Goal: Task Accomplishment & Management: Manage account settings

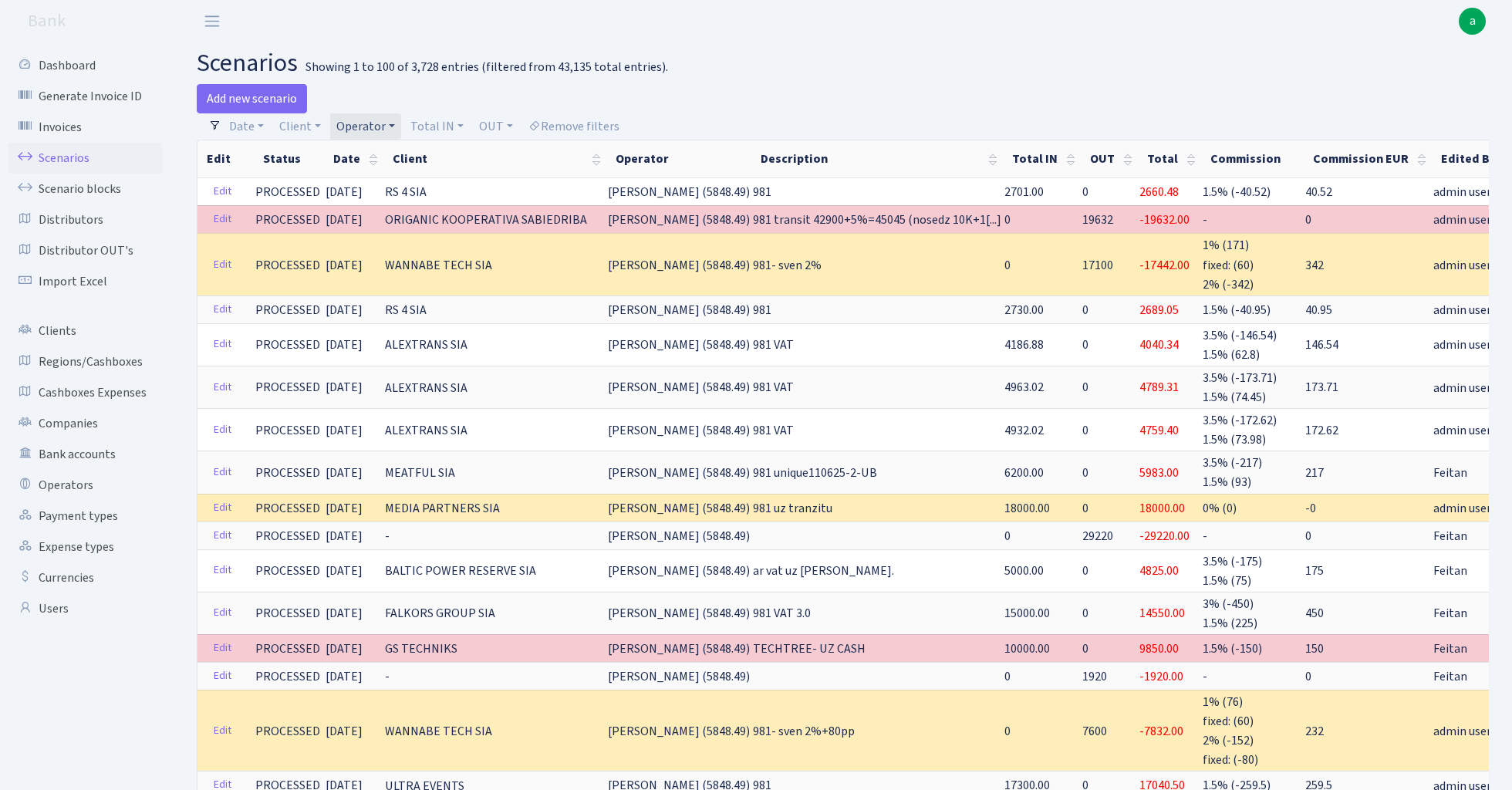
select select "100"
click at [367, 121] on link "Operator" at bounding box center [365, 126] width 71 height 26
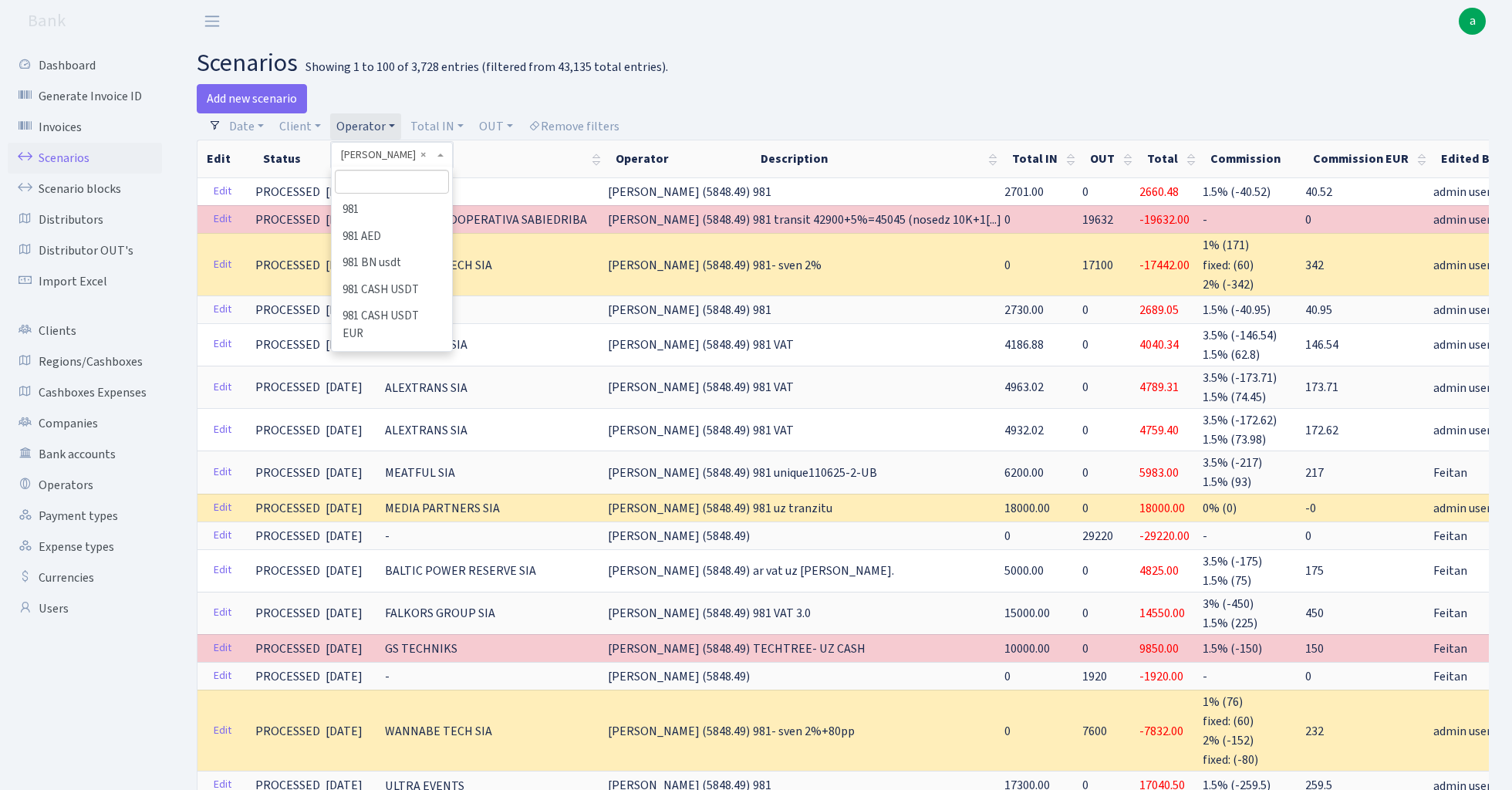
scroll to position [7595, 0]
click at [386, 177] on input "search" at bounding box center [391, 181] width 114 height 24
type input "andr"
click at [410, 204] on li "[PERSON_NAME] ( [GEOGRAPHIC_DATA])" at bounding box center [391, 218] width 116 height 44
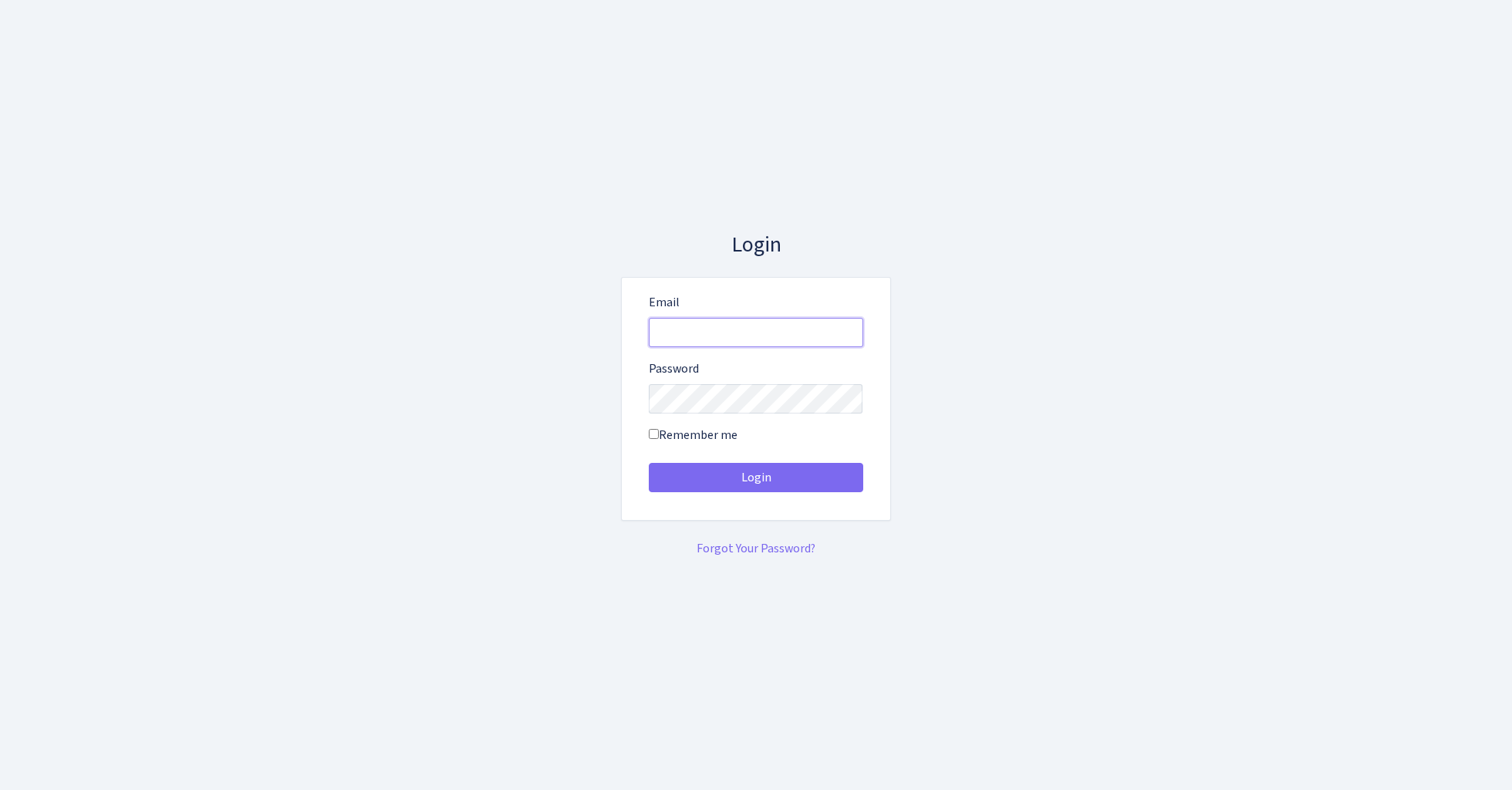
type input "admin@bank.com"
click at [756, 477] on button "Login" at bounding box center [756, 477] width 215 height 29
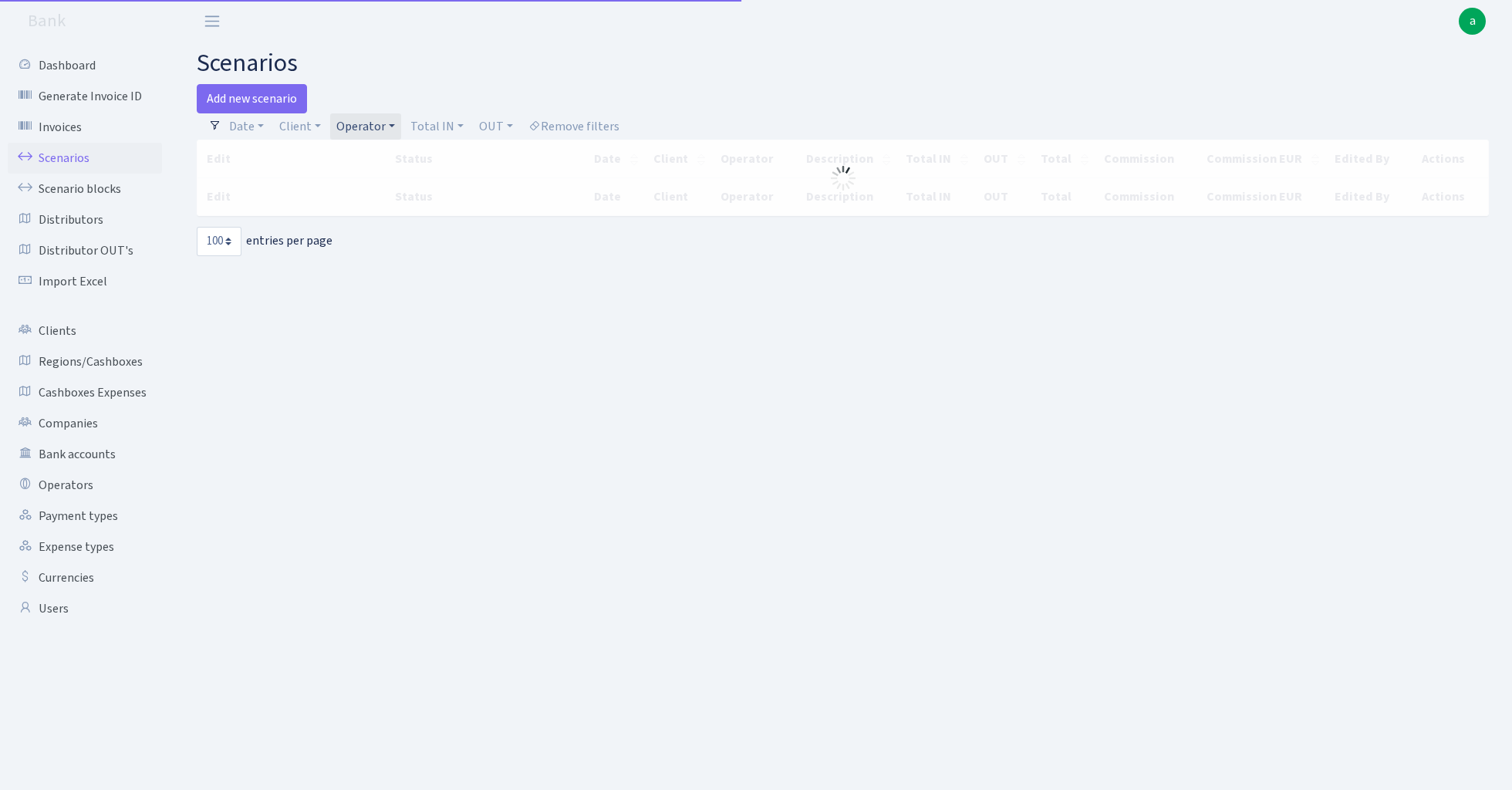
select select "100"
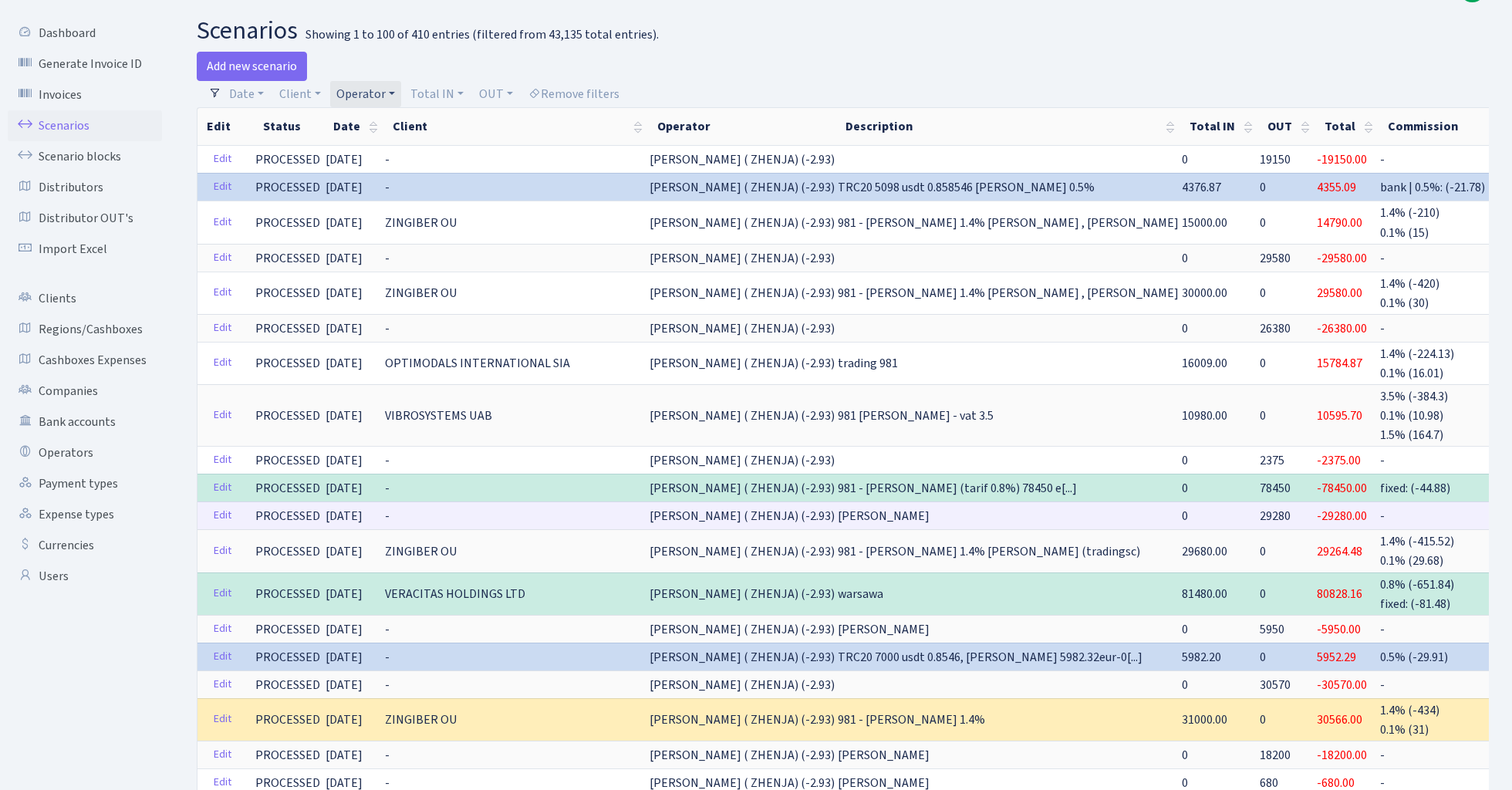
scroll to position [21, 0]
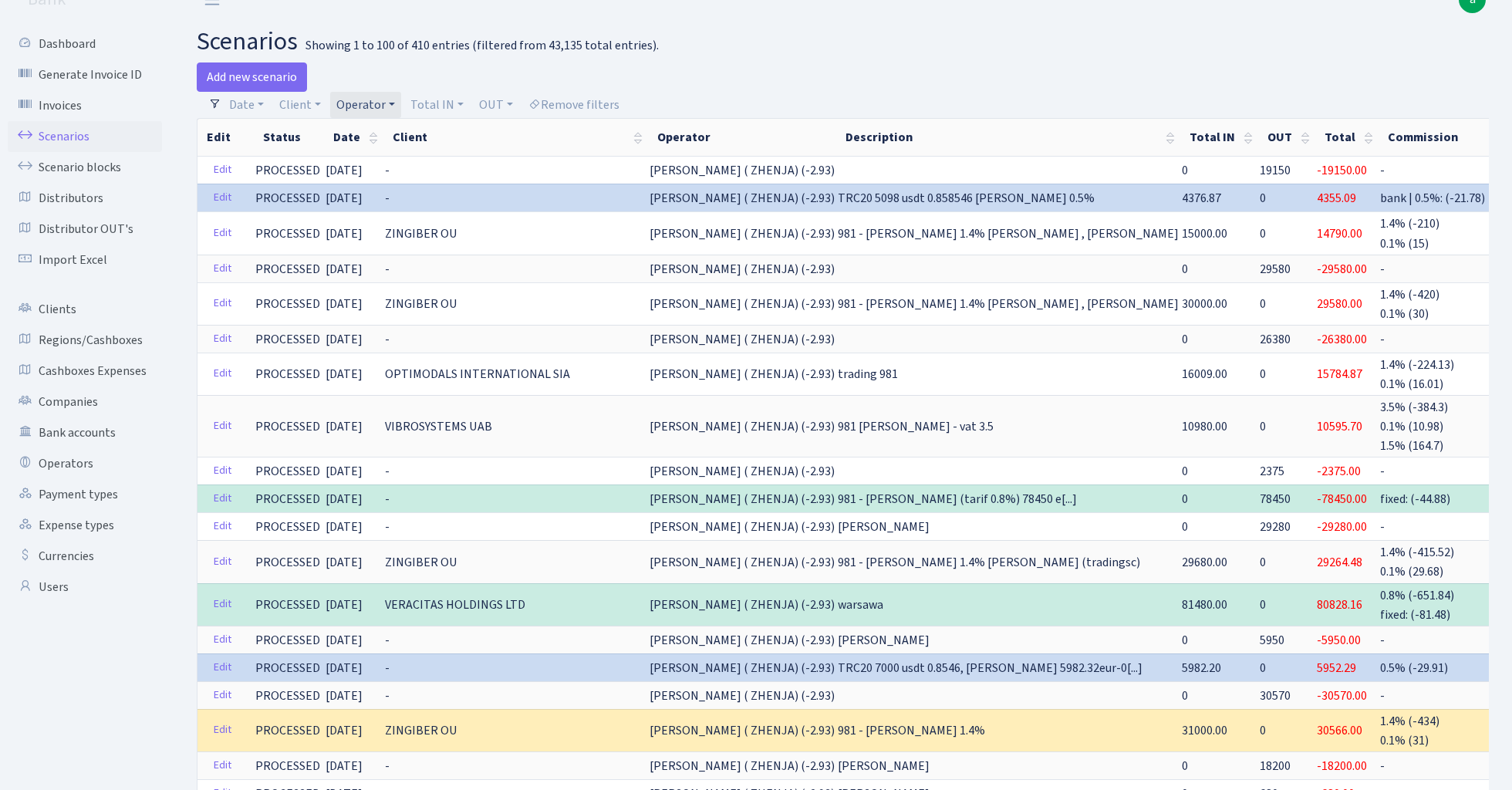
click at [366, 105] on link "Operator" at bounding box center [365, 104] width 71 height 26
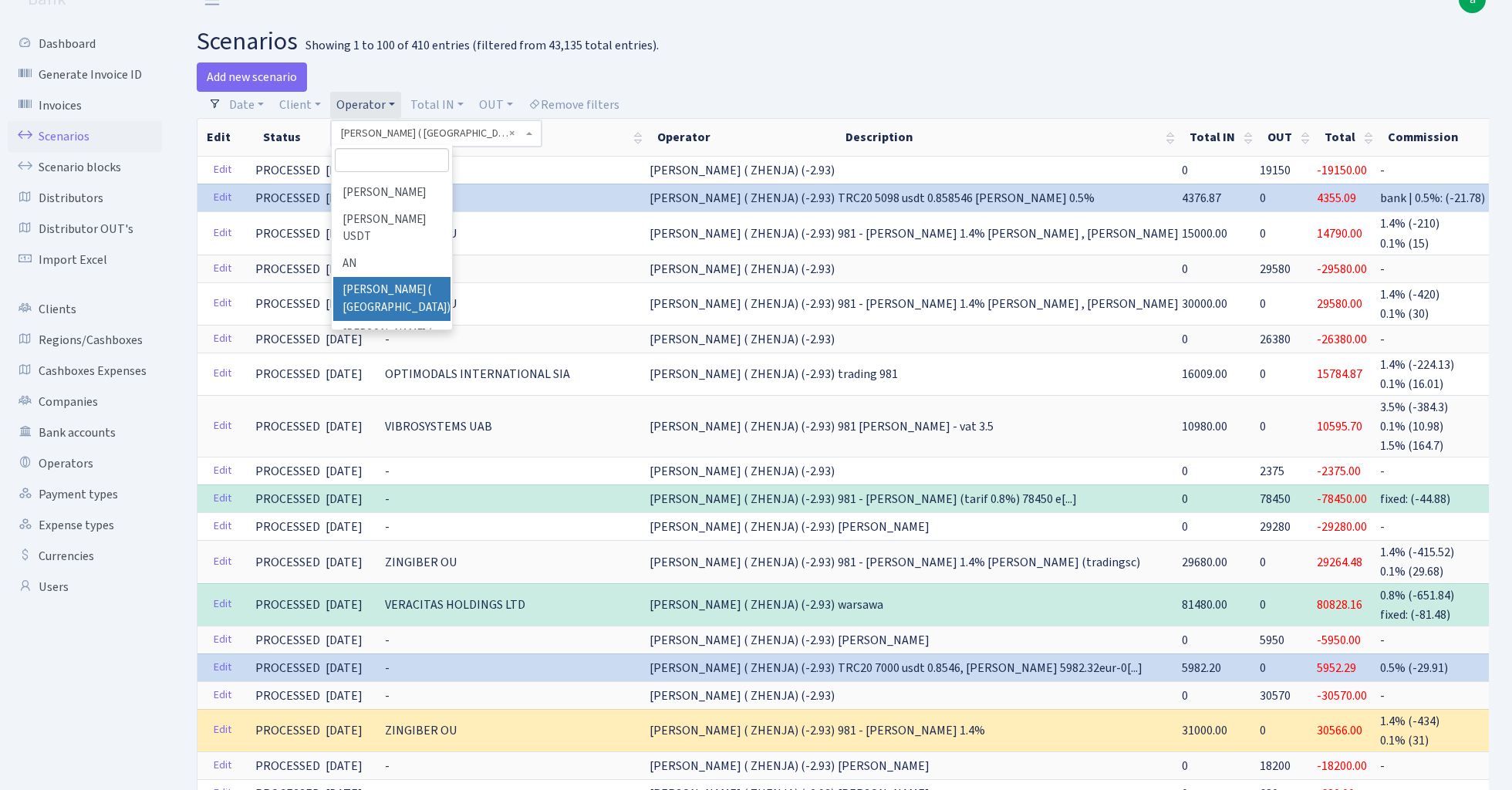
click at [383, 158] on input "search" at bounding box center [391, 160] width 114 height 24
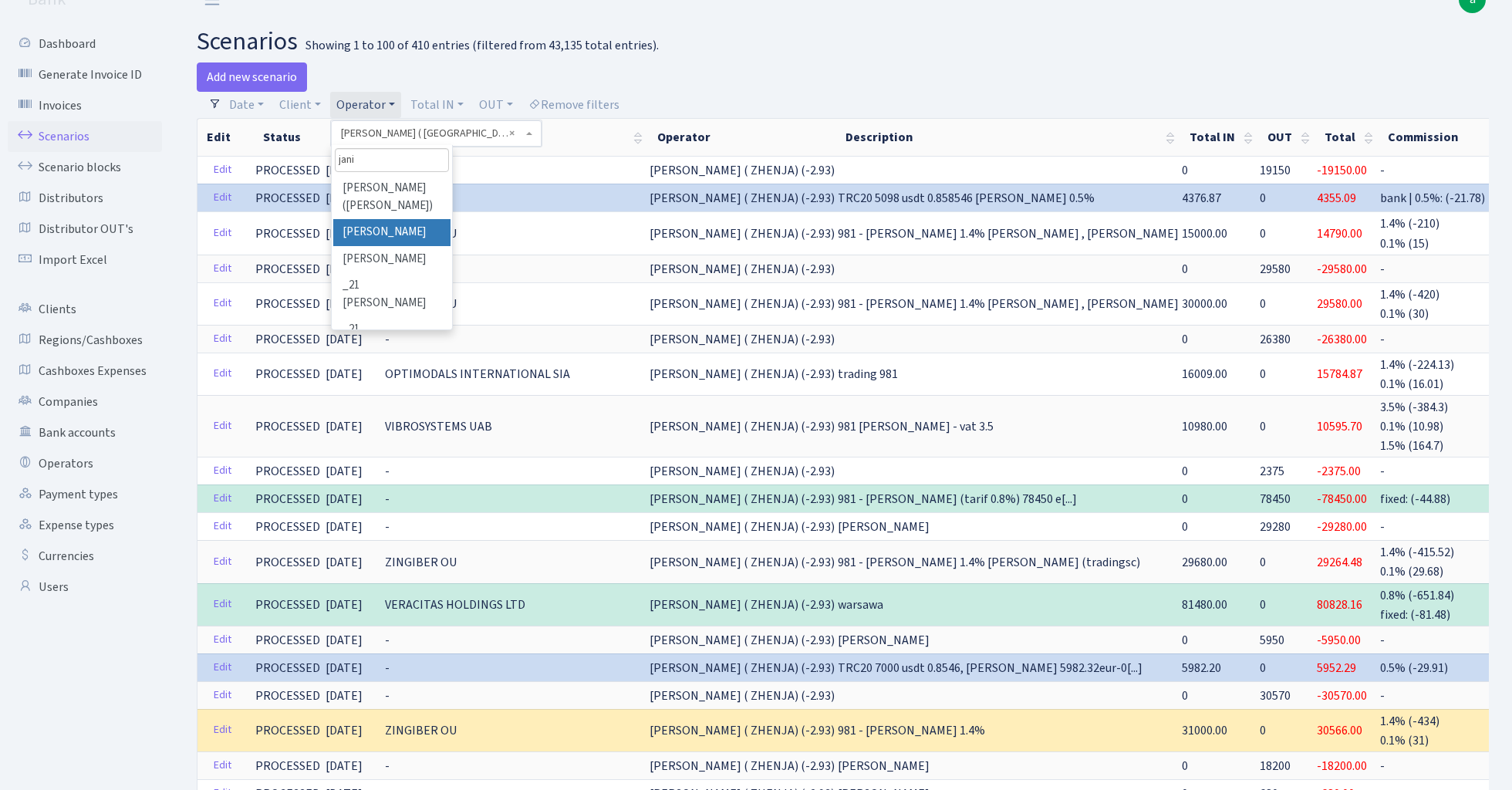
type input "jani"
click at [392, 225] on li "[PERSON_NAME]" at bounding box center [391, 233] width 116 height 27
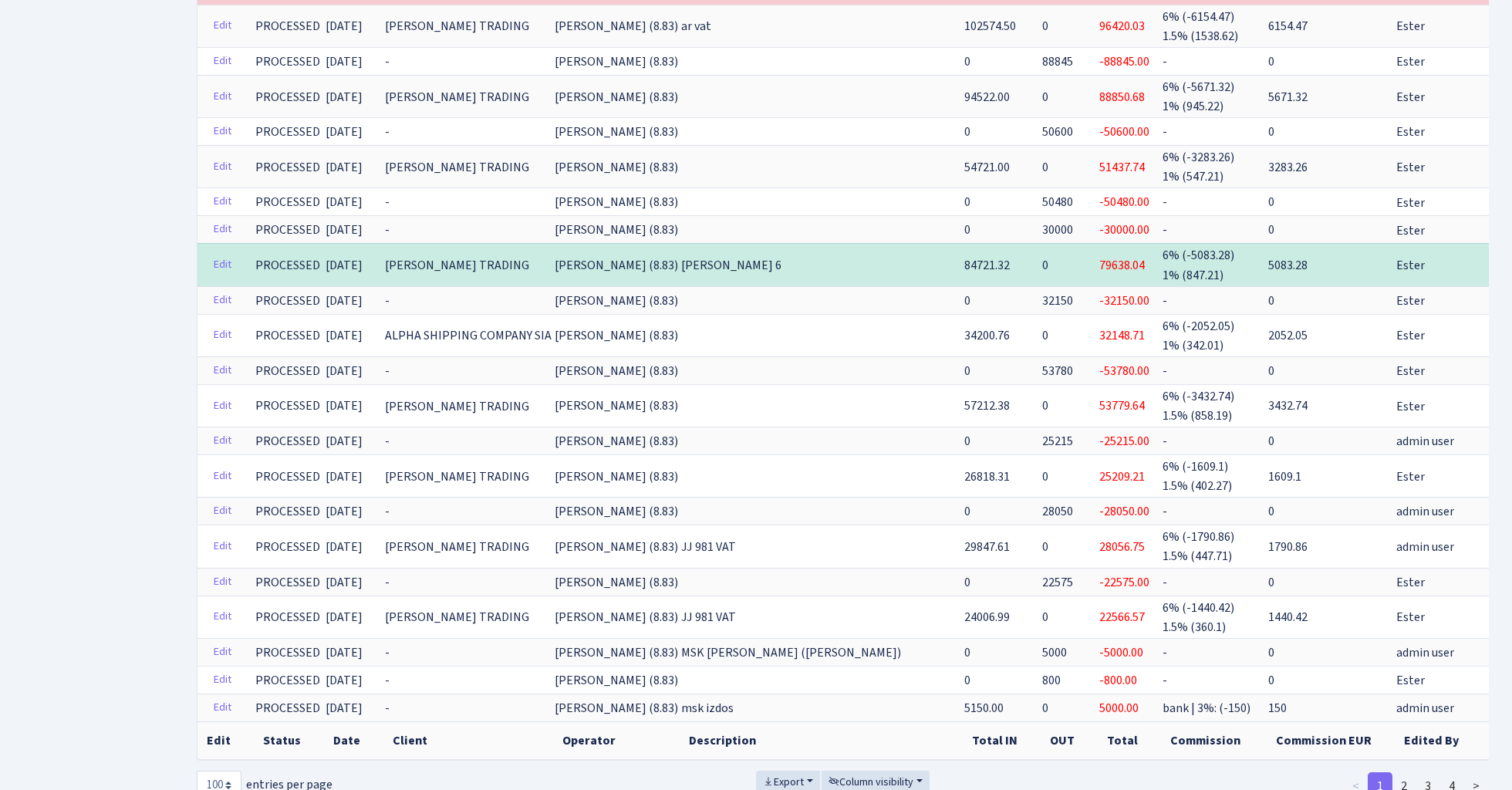
scroll to position [2872, 0]
click at [1405, 773] on link "2" at bounding box center [1404, 787] width 25 height 28
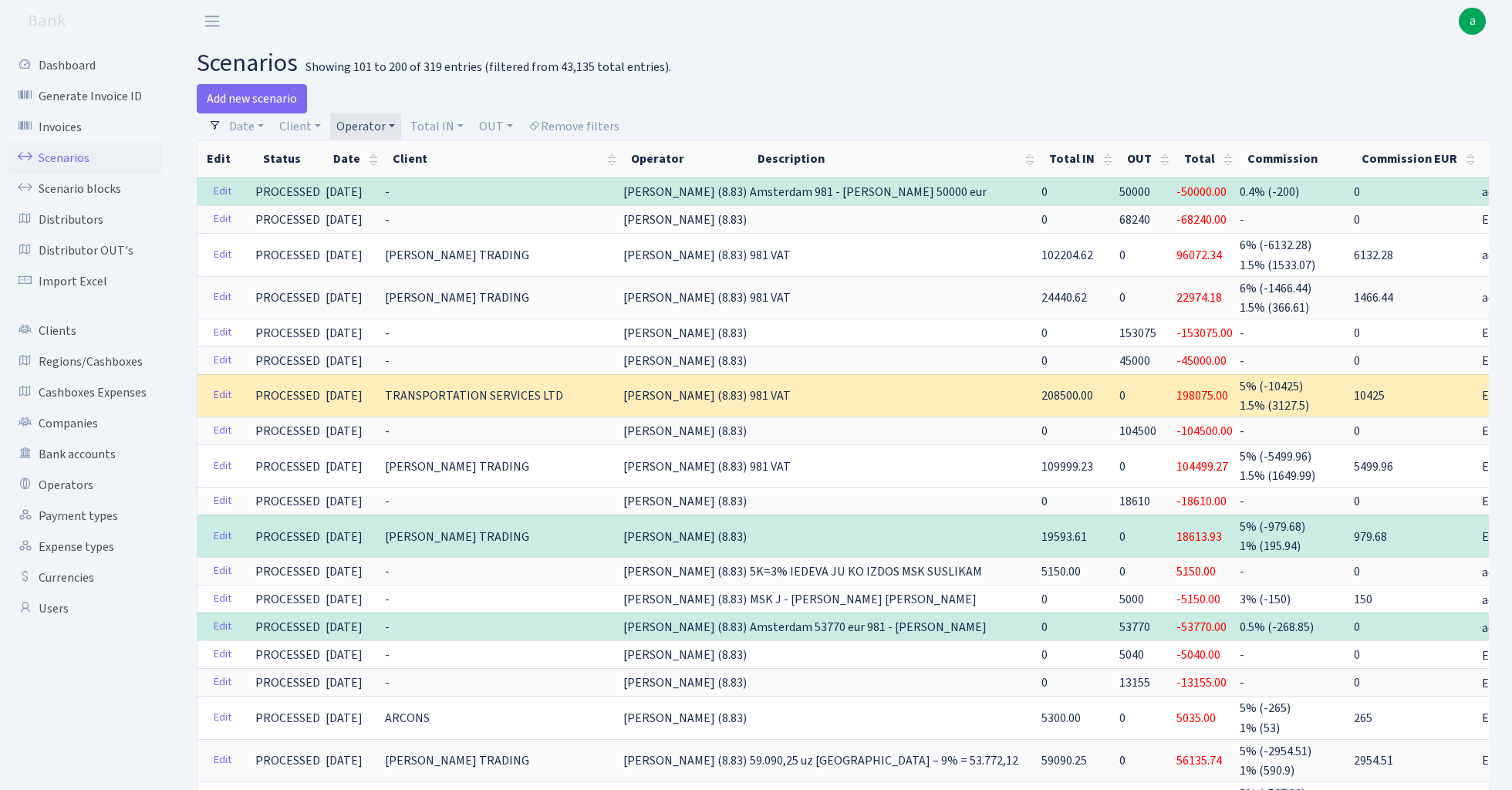
scroll to position [0, 0]
click at [363, 123] on link "Operator" at bounding box center [365, 126] width 71 height 26
click at [375, 183] on input "search" at bounding box center [391, 181] width 114 height 24
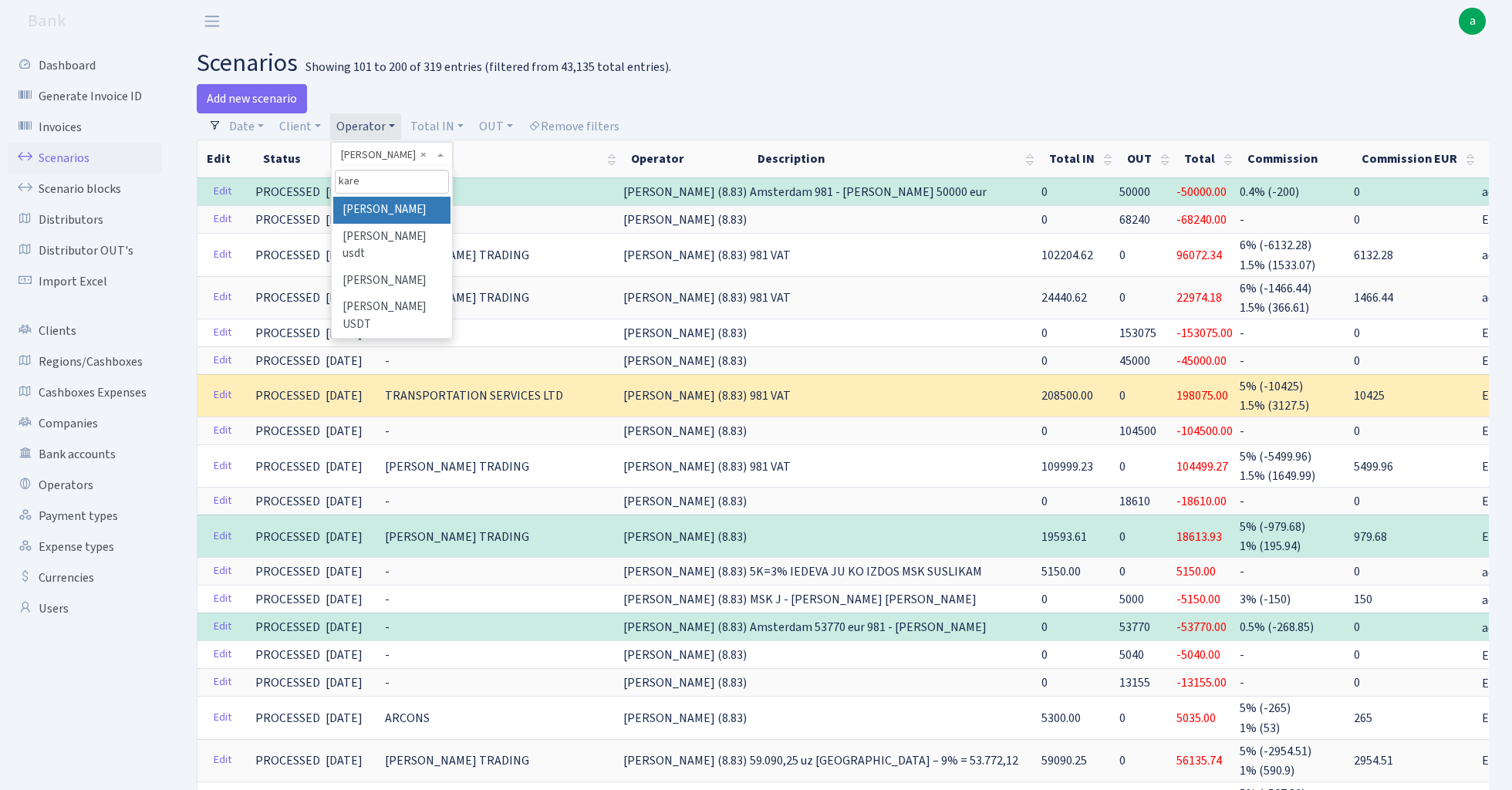
type input "kare"
click at [383, 208] on li "[PERSON_NAME]" at bounding box center [391, 210] width 116 height 27
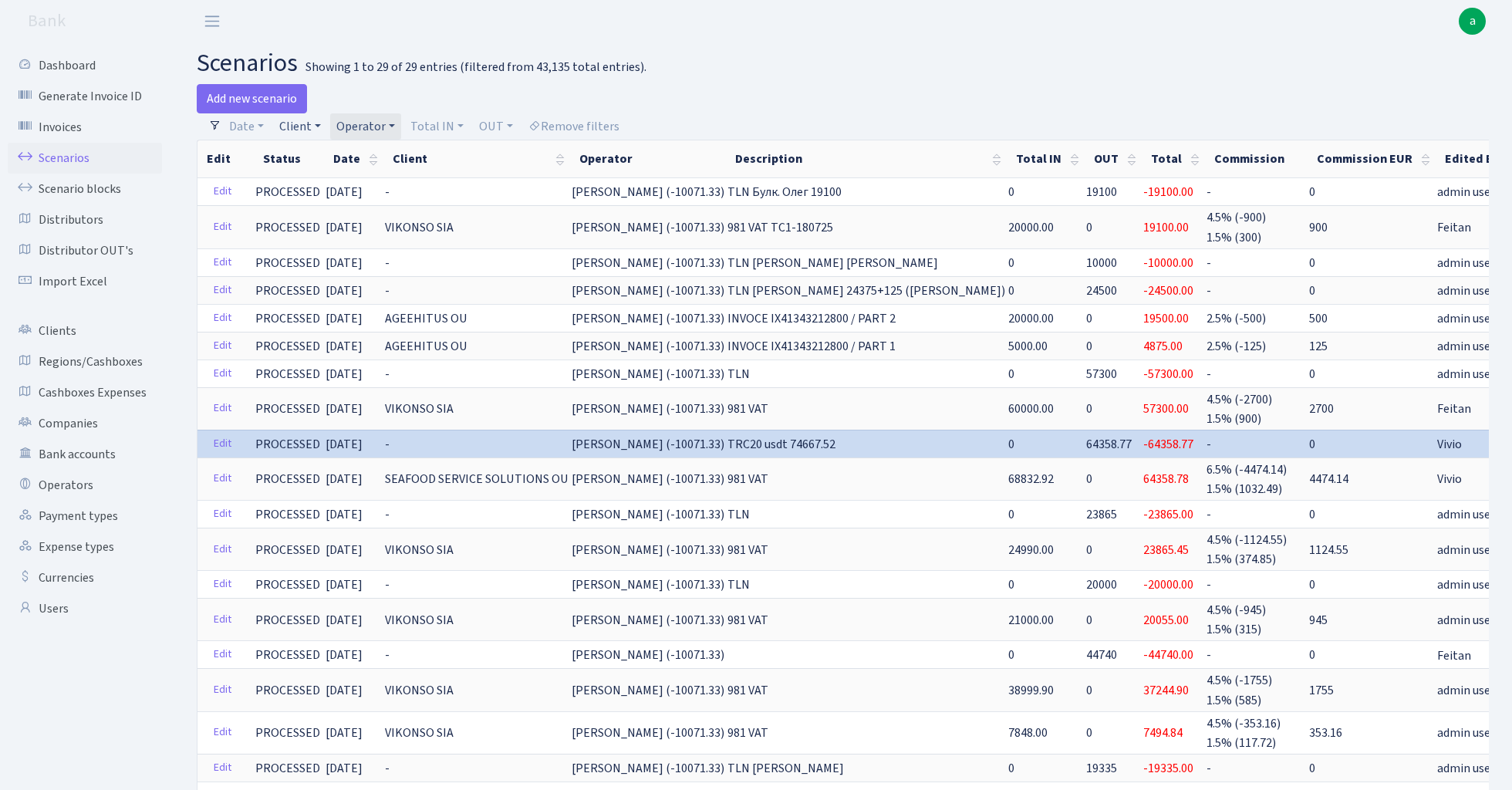
click at [307, 122] on link "Client" at bounding box center [300, 126] width 54 height 26
click at [328, 183] on input "search" at bounding box center [334, 181] width 114 height 24
type input "altepa"
click at [353, 208] on li "OU ALTEPARK" at bounding box center [334, 210] width 116 height 27
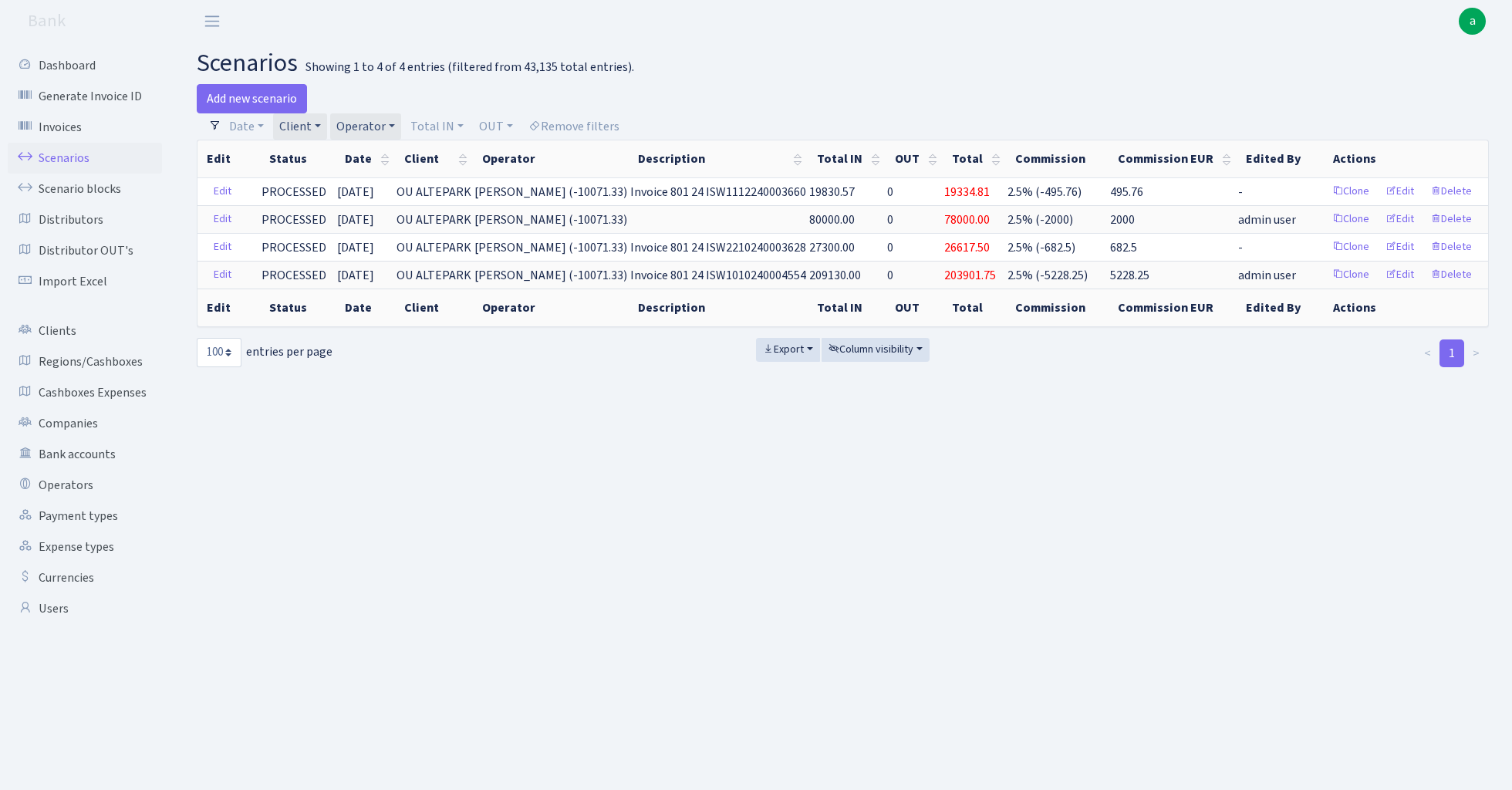
click at [374, 123] on link "Operator" at bounding box center [365, 126] width 71 height 26
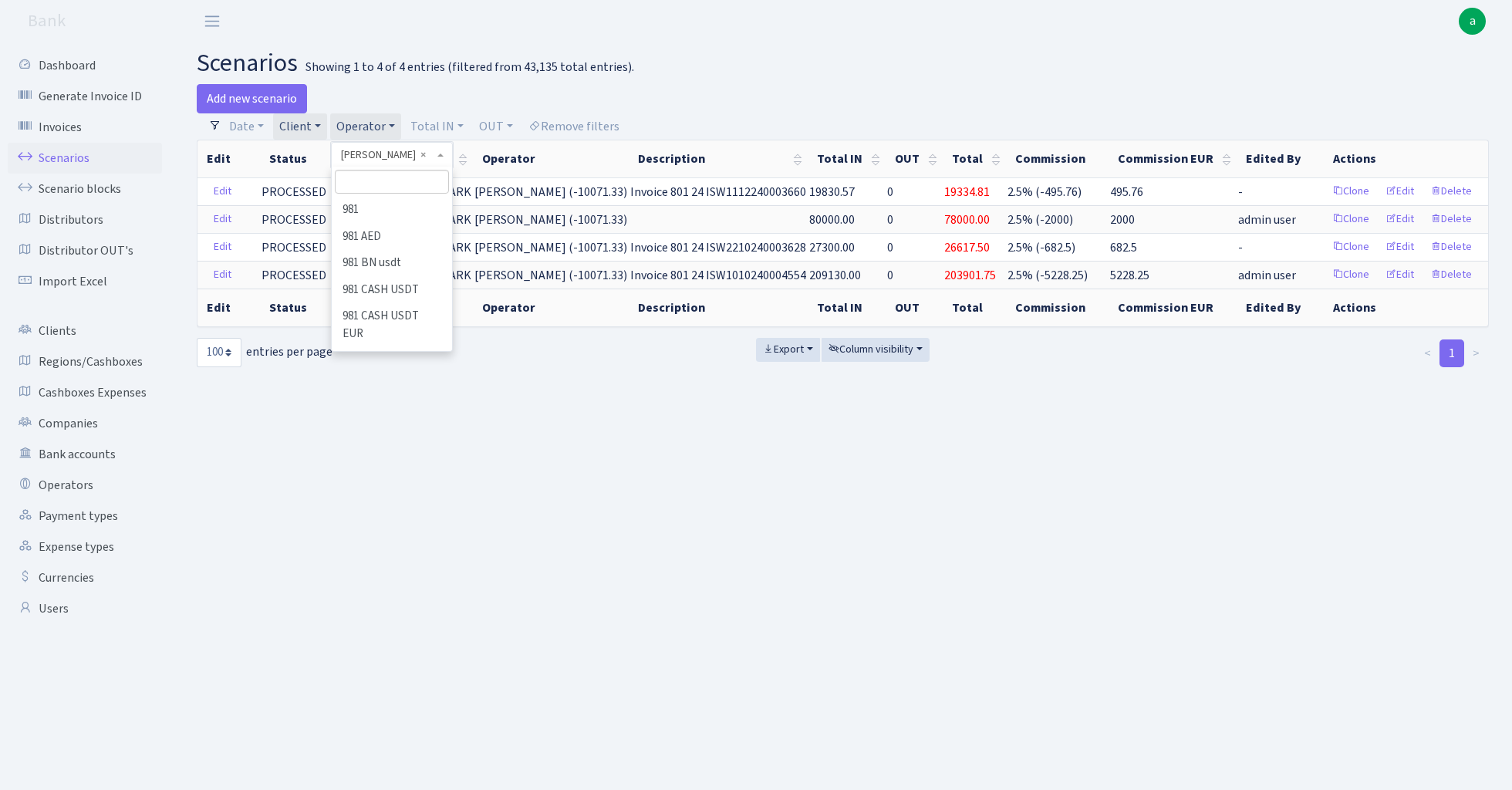
scroll to position [4582, 0]
click at [422, 151] on span "× KAREN" at bounding box center [387, 154] width 92 height 15
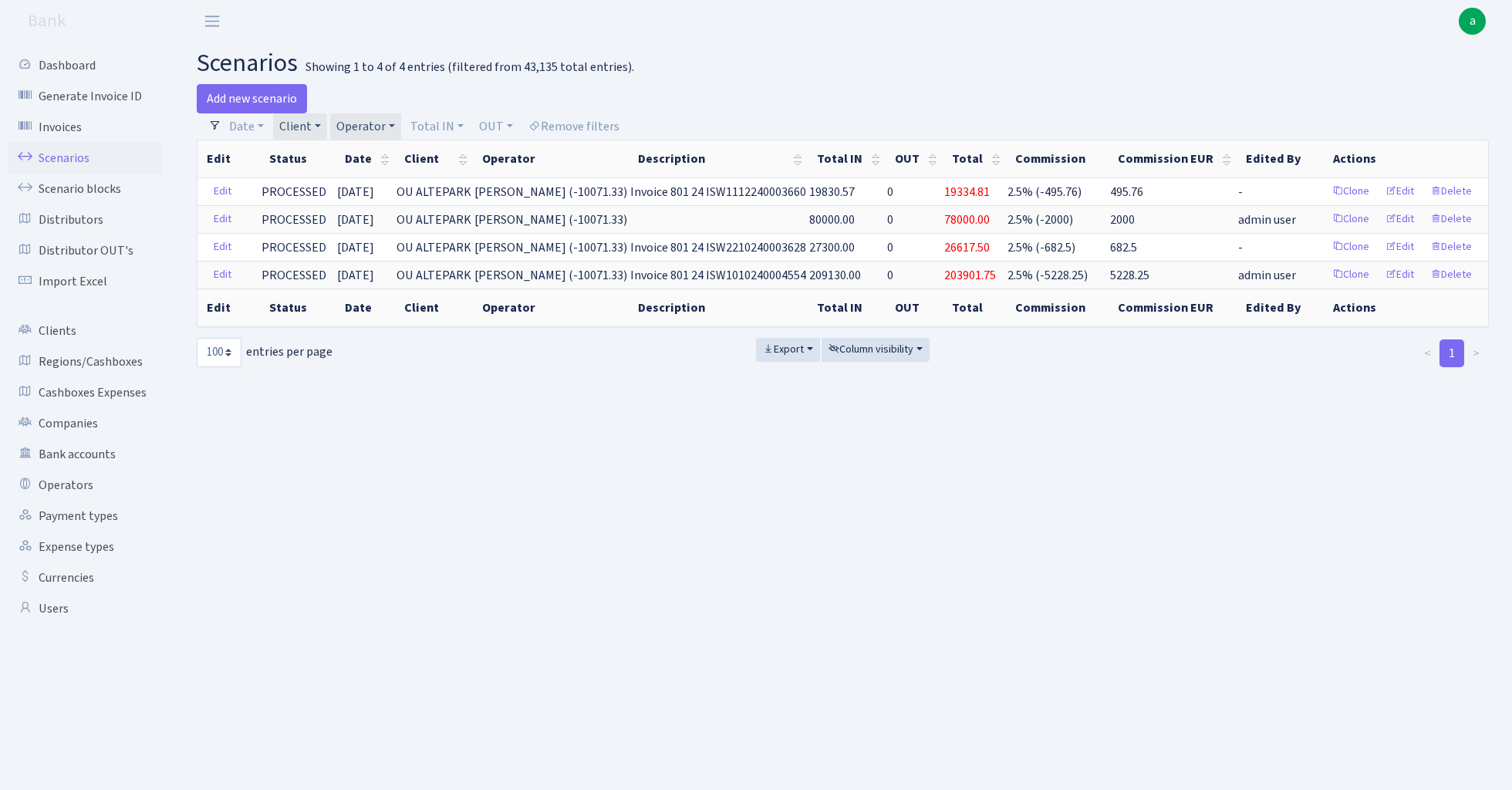
click at [375, 122] on link "Operator" at bounding box center [365, 126] width 71 height 26
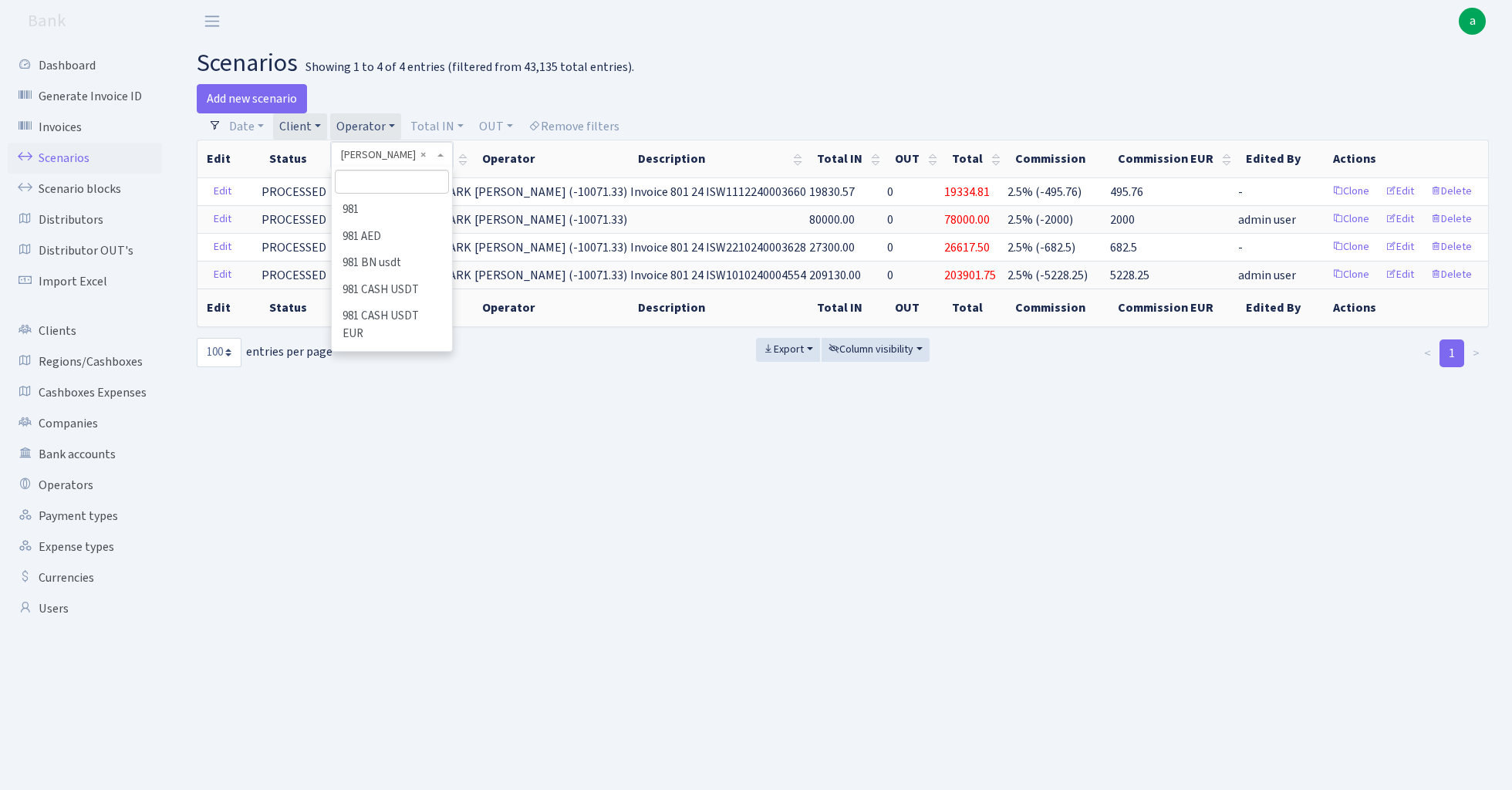
scroll to position [4610, 0]
select select
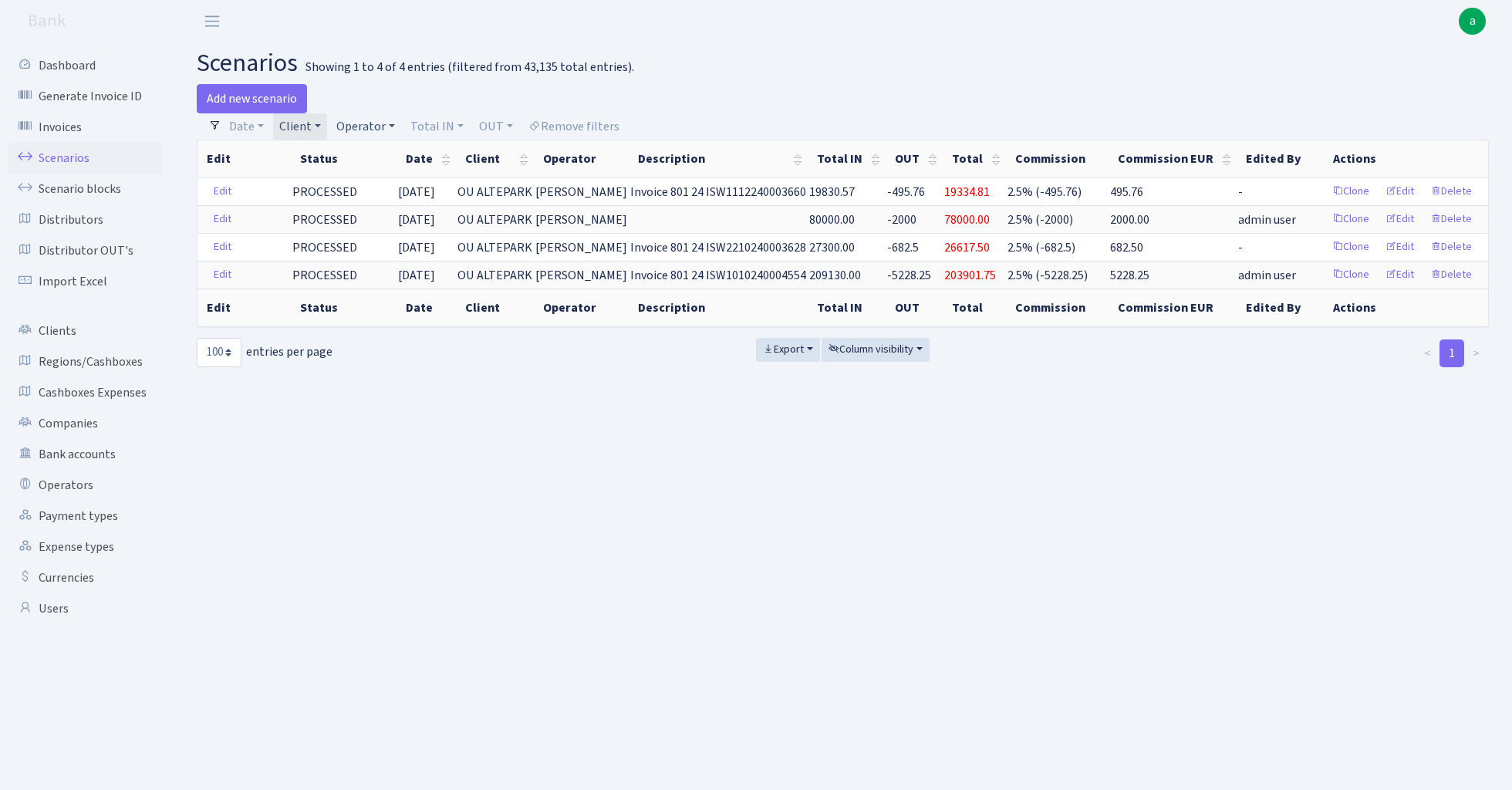
click at [380, 123] on link "Operator" at bounding box center [365, 126] width 71 height 26
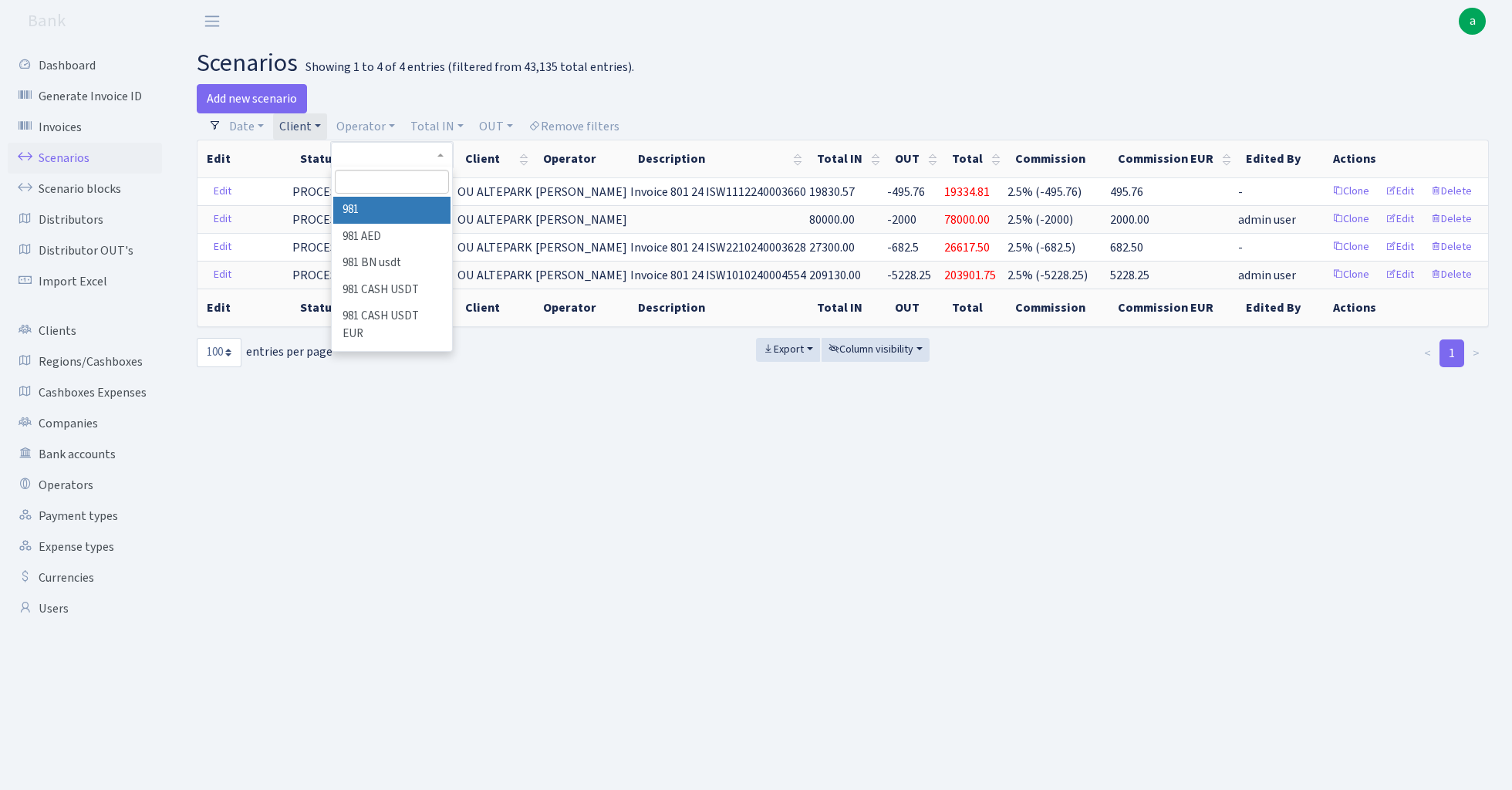
click at [390, 182] on input "search" at bounding box center [391, 181] width 114 height 24
type input "kare"
click at [402, 205] on li "[PERSON_NAME]" at bounding box center [391, 210] width 116 height 27
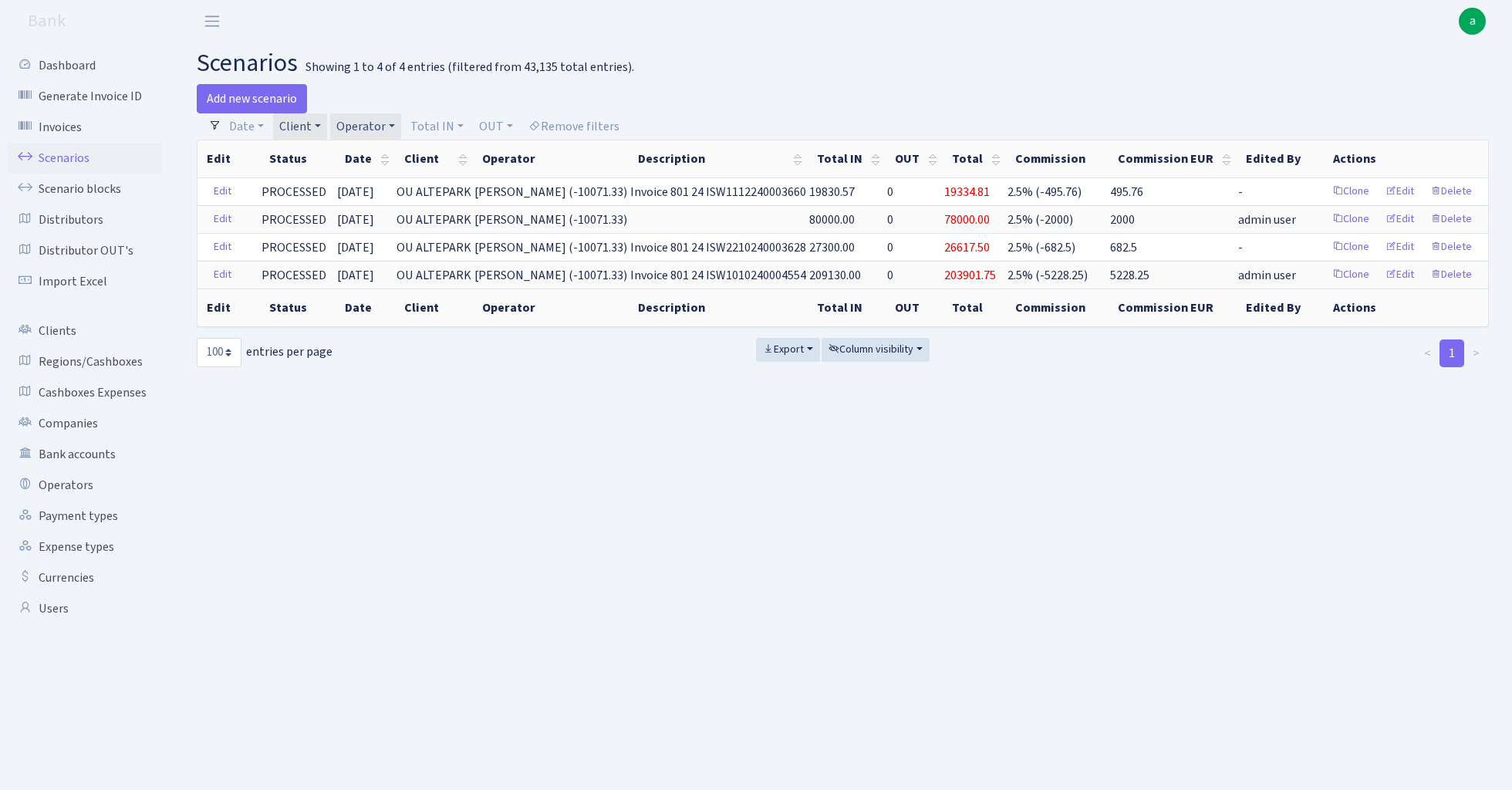
click at [313, 122] on link "Client" at bounding box center [300, 126] width 54 height 26
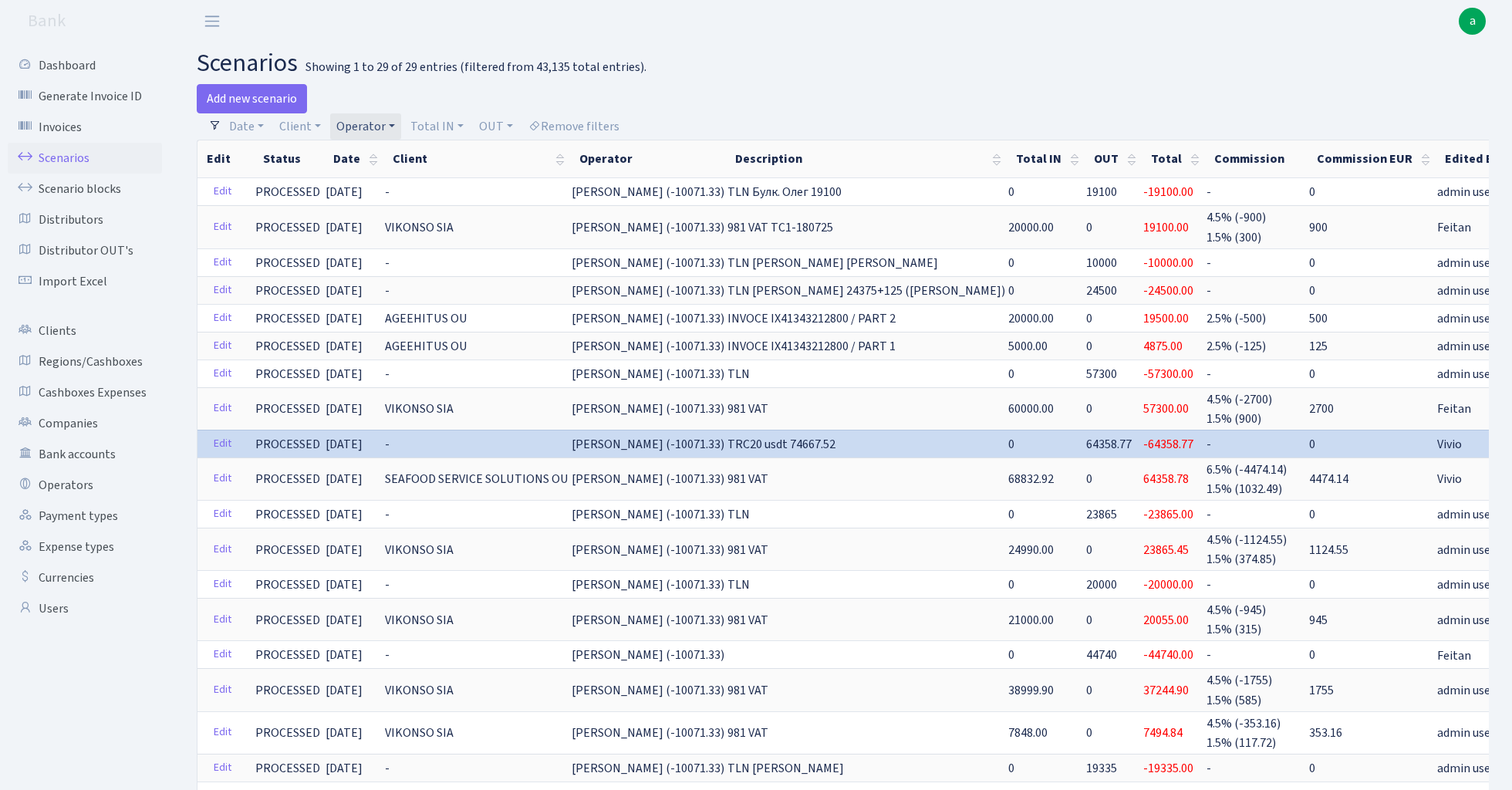
click at [374, 125] on link "Operator" at bounding box center [365, 126] width 71 height 26
click at [379, 183] on input "search" at bounding box center [391, 181] width 114 height 24
type input "ozols"
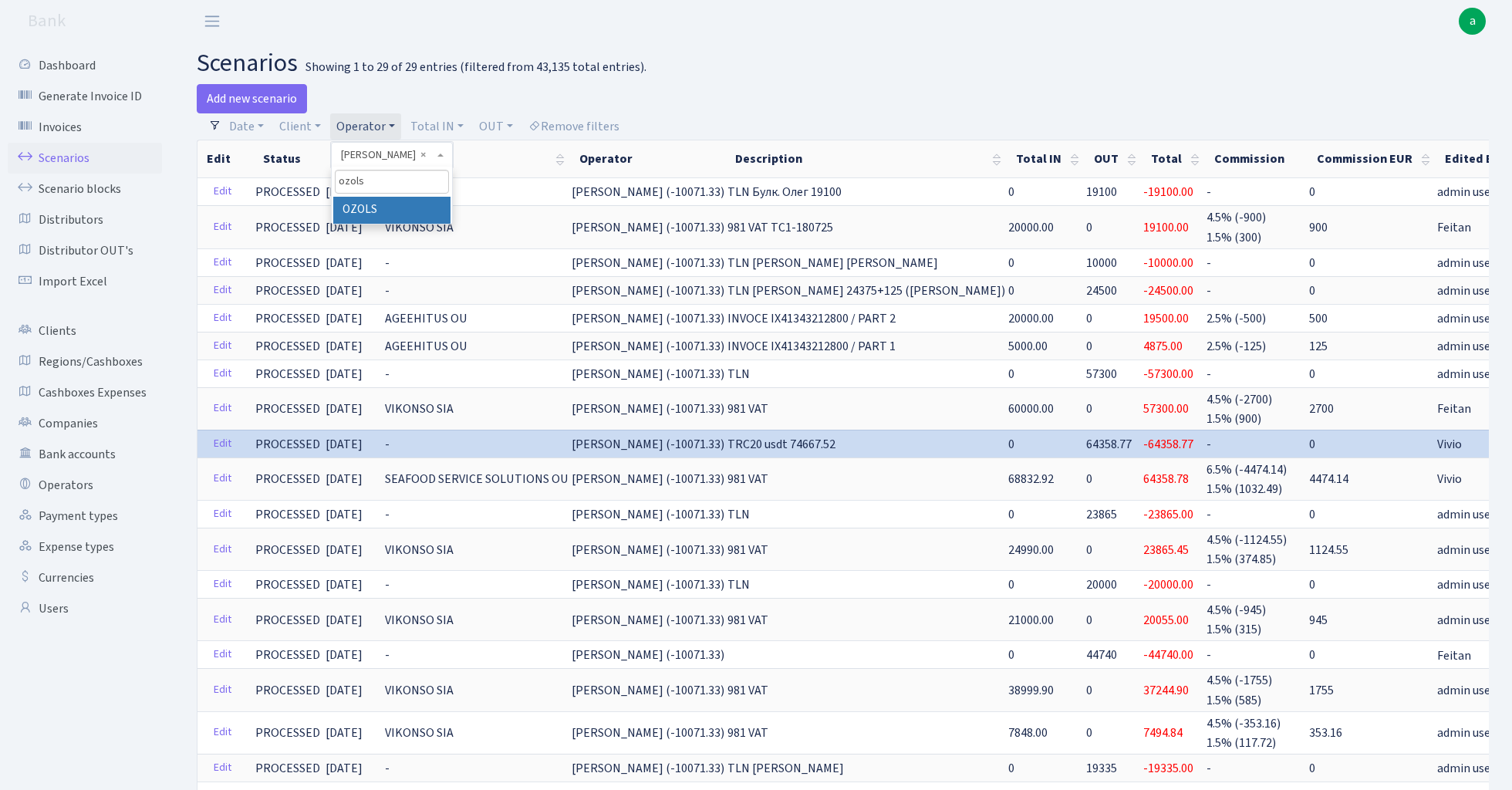
click at [401, 208] on li "OZOLS" at bounding box center [391, 210] width 116 height 27
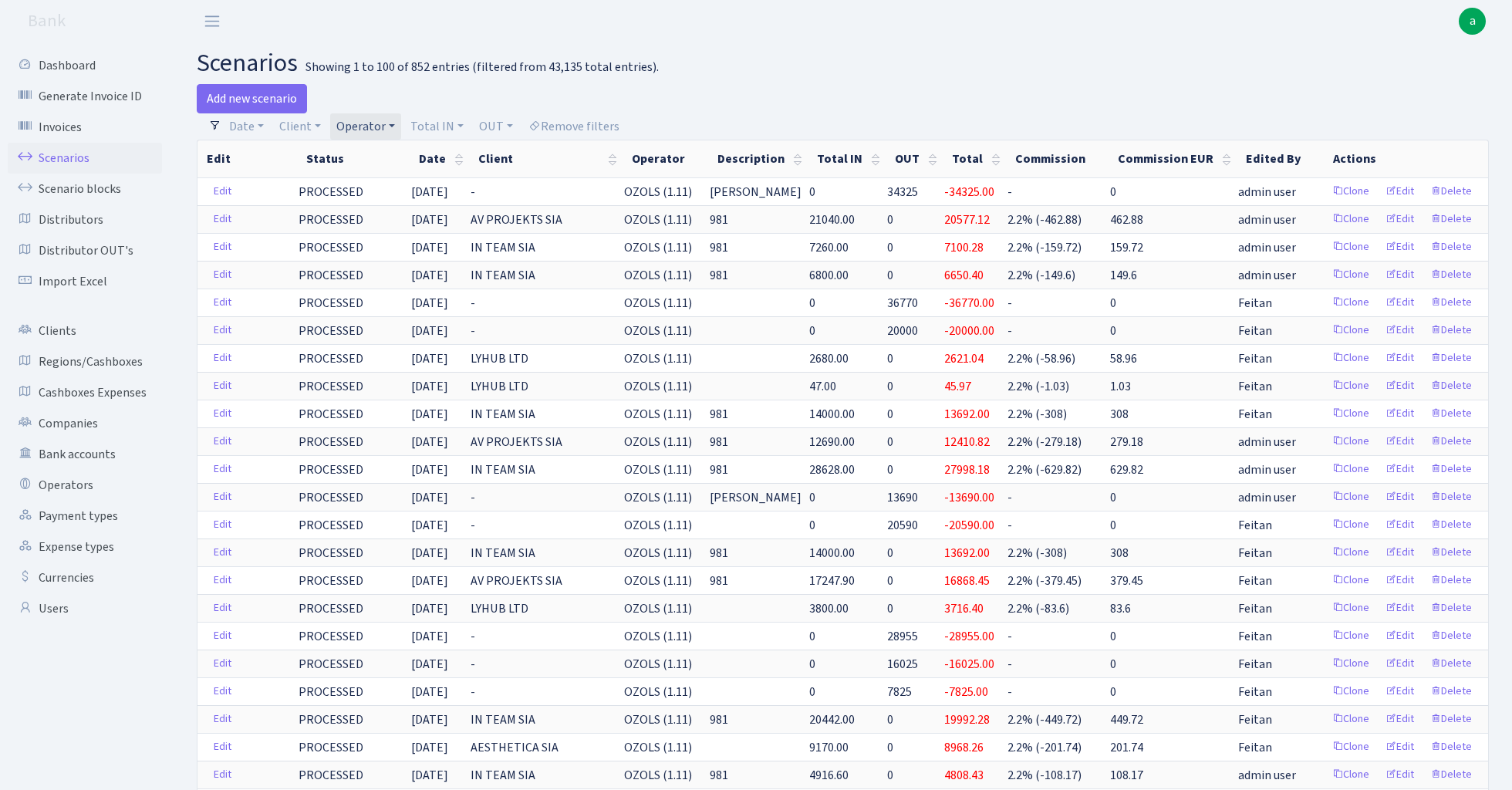
click at [375, 125] on link "Operator" at bounding box center [365, 126] width 71 height 26
click at [379, 183] on input "search" at bounding box center [391, 181] width 114 height 24
type input "prit"
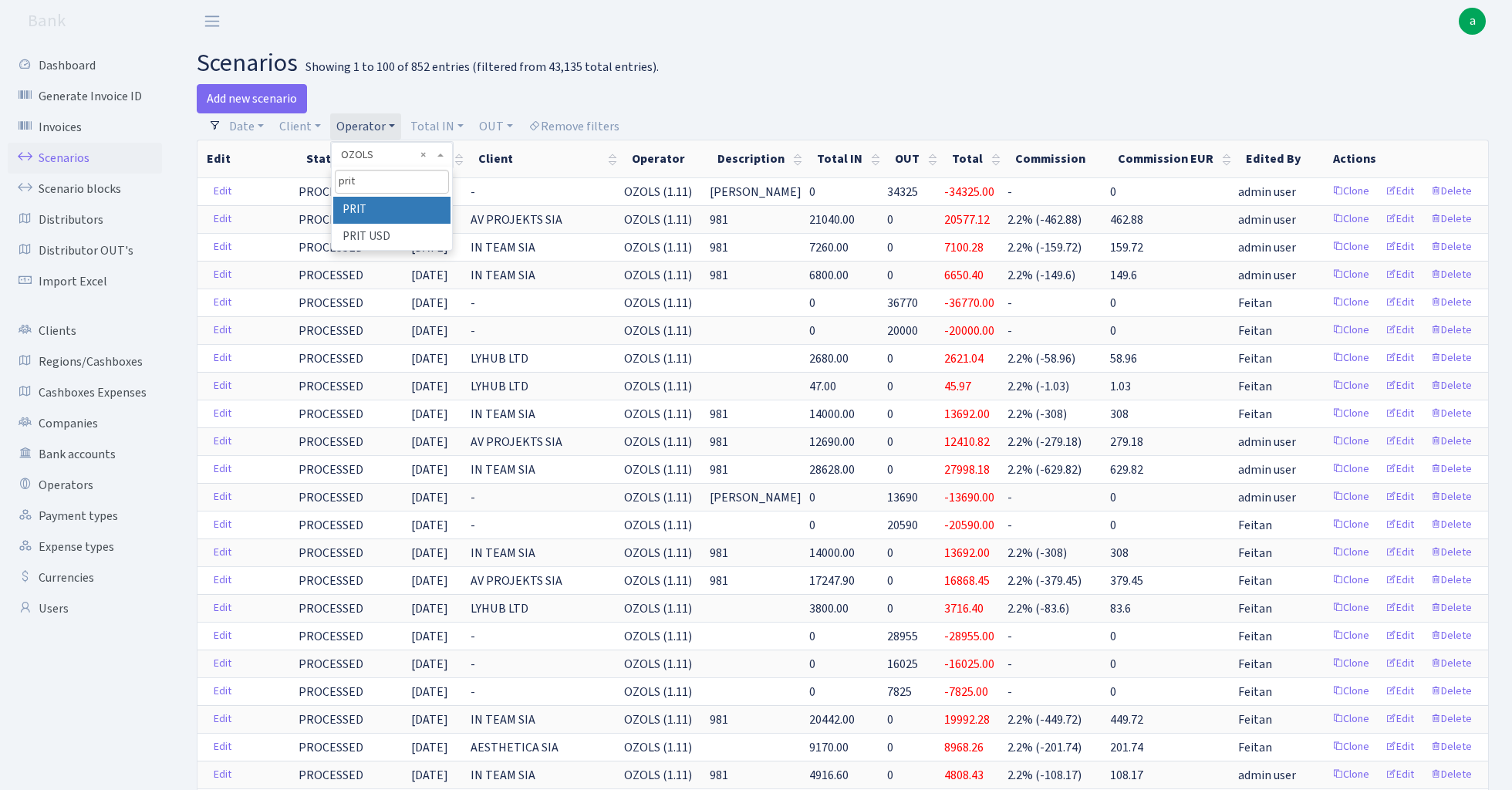
click at [383, 202] on li "PRIT" at bounding box center [391, 210] width 116 height 27
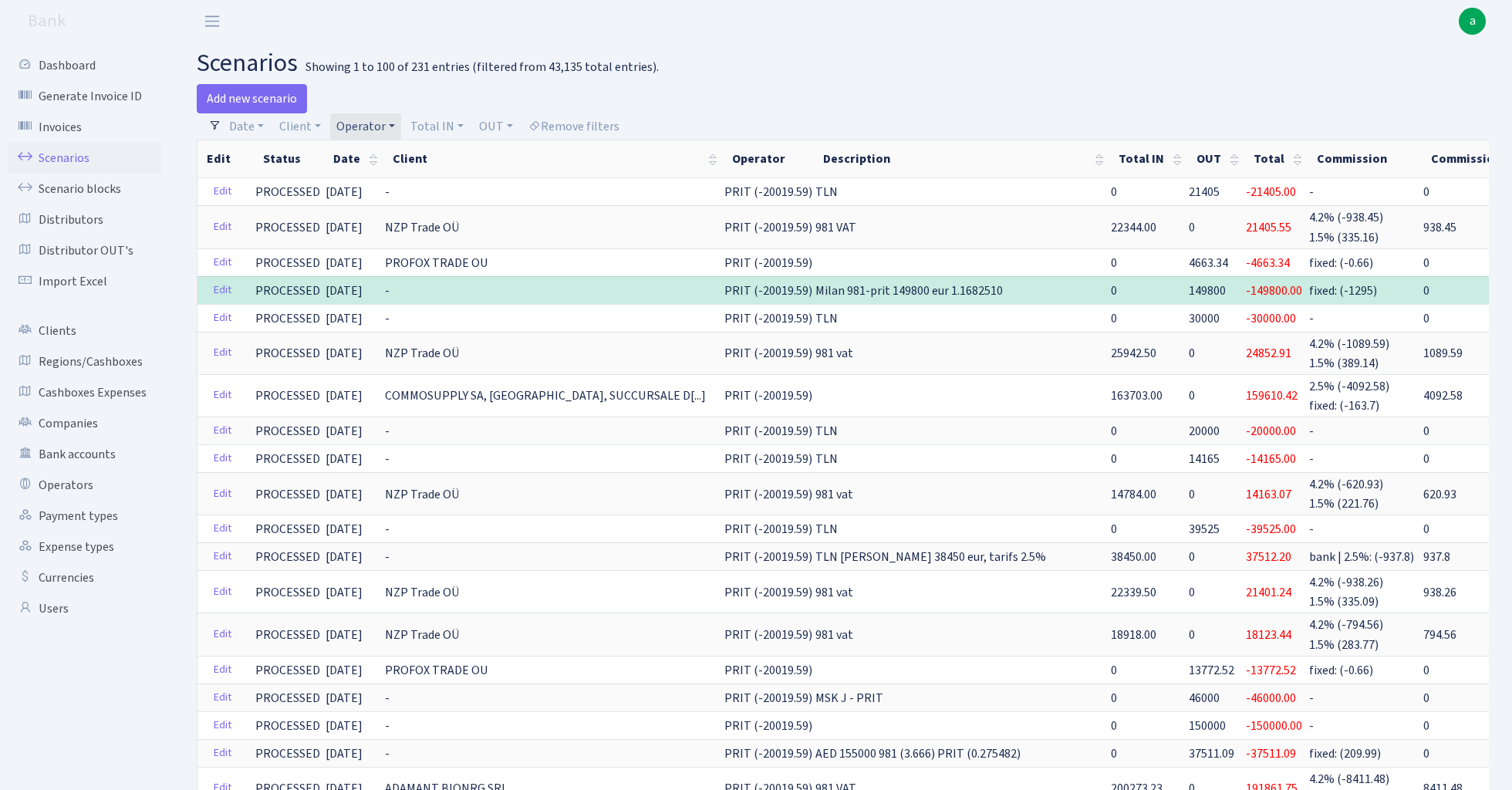
click at [366, 130] on link "Operator" at bounding box center [365, 126] width 71 height 26
click at [377, 183] on input "search" at bounding box center [391, 181] width 114 height 24
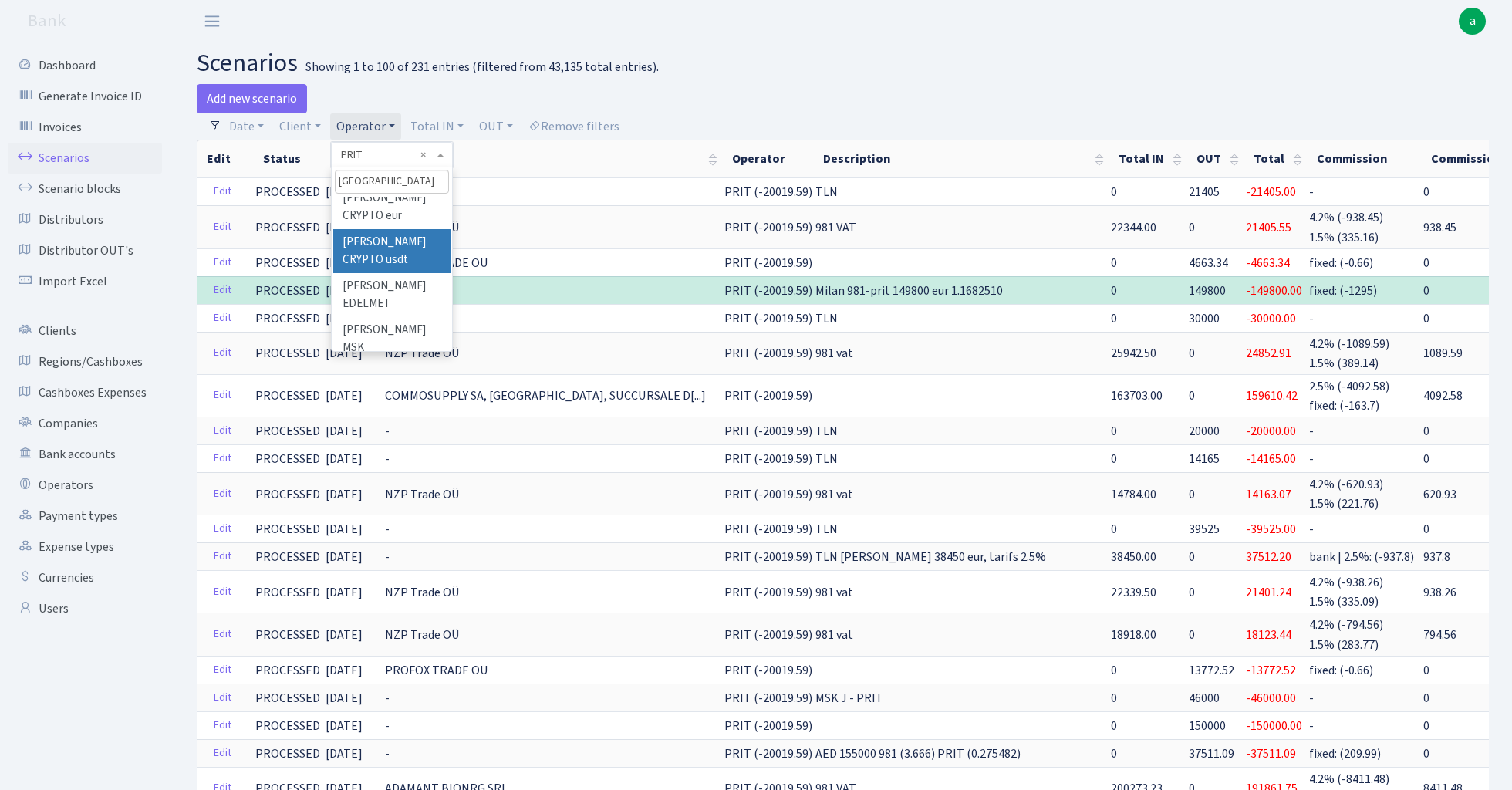
scroll to position [63, 0]
type input "roma"
click at [407, 354] on li "[PERSON_NAME] TLN" at bounding box center [391, 376] width 116 height 44
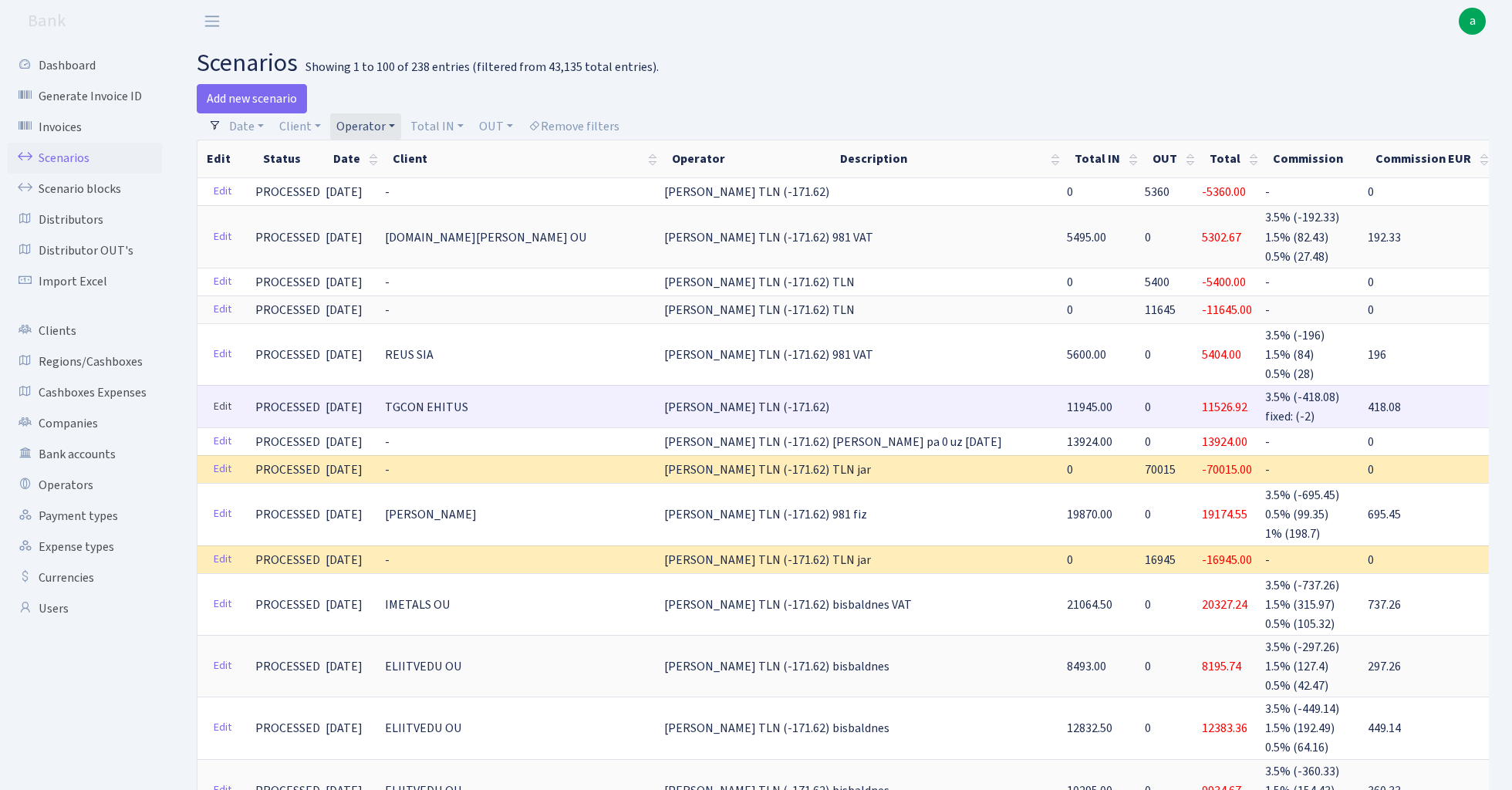
click at [223, 399] on link "Edit" at bounding box center [223, 407] width 32 height 24
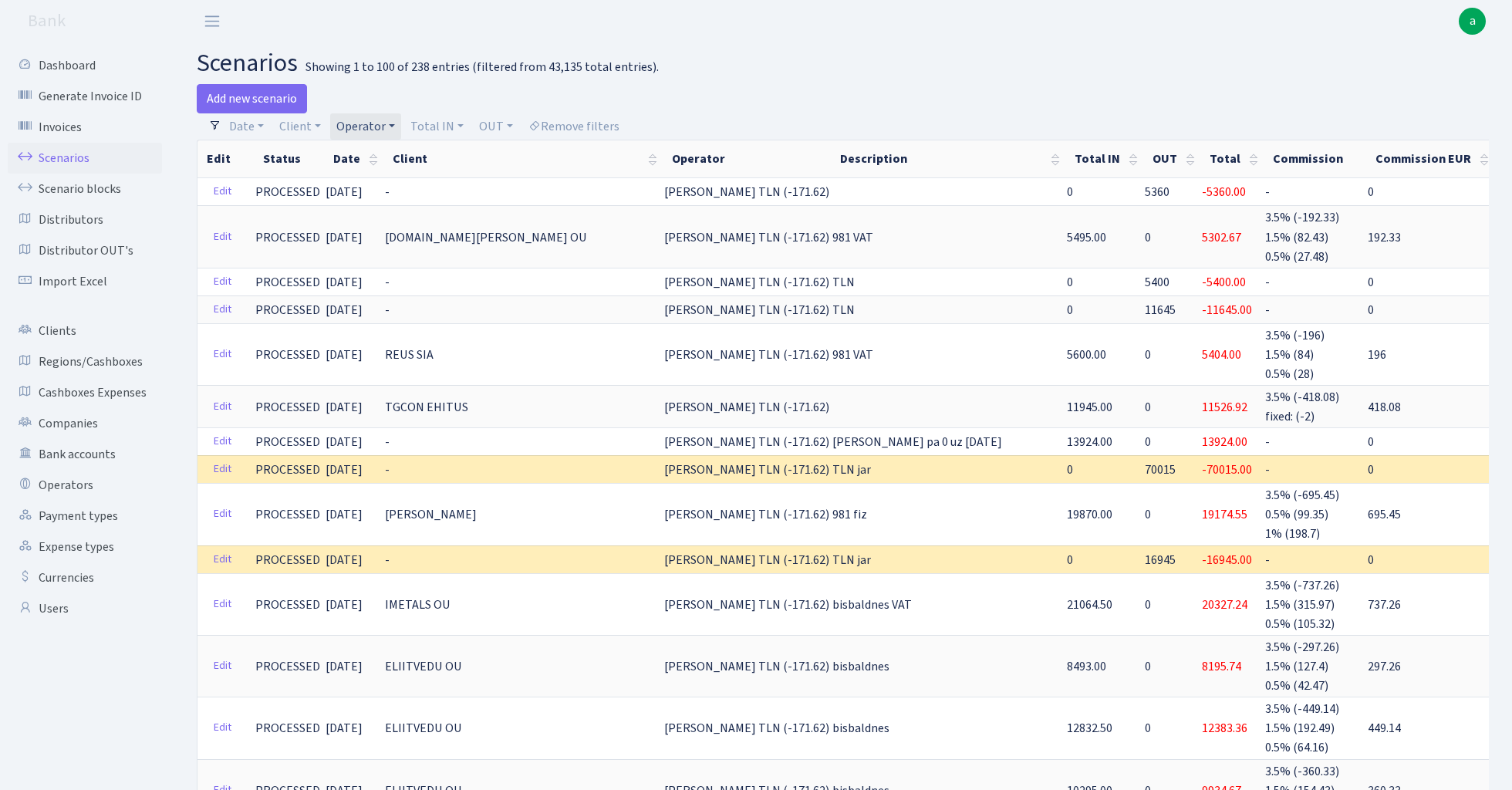
click at [374, 122] on link "Operator" at bounding box center [365, 126] width 71 height 26
click at [377, 184] on input "search" at bounding box center [391, 181] width 114 height 24
type input "serg"
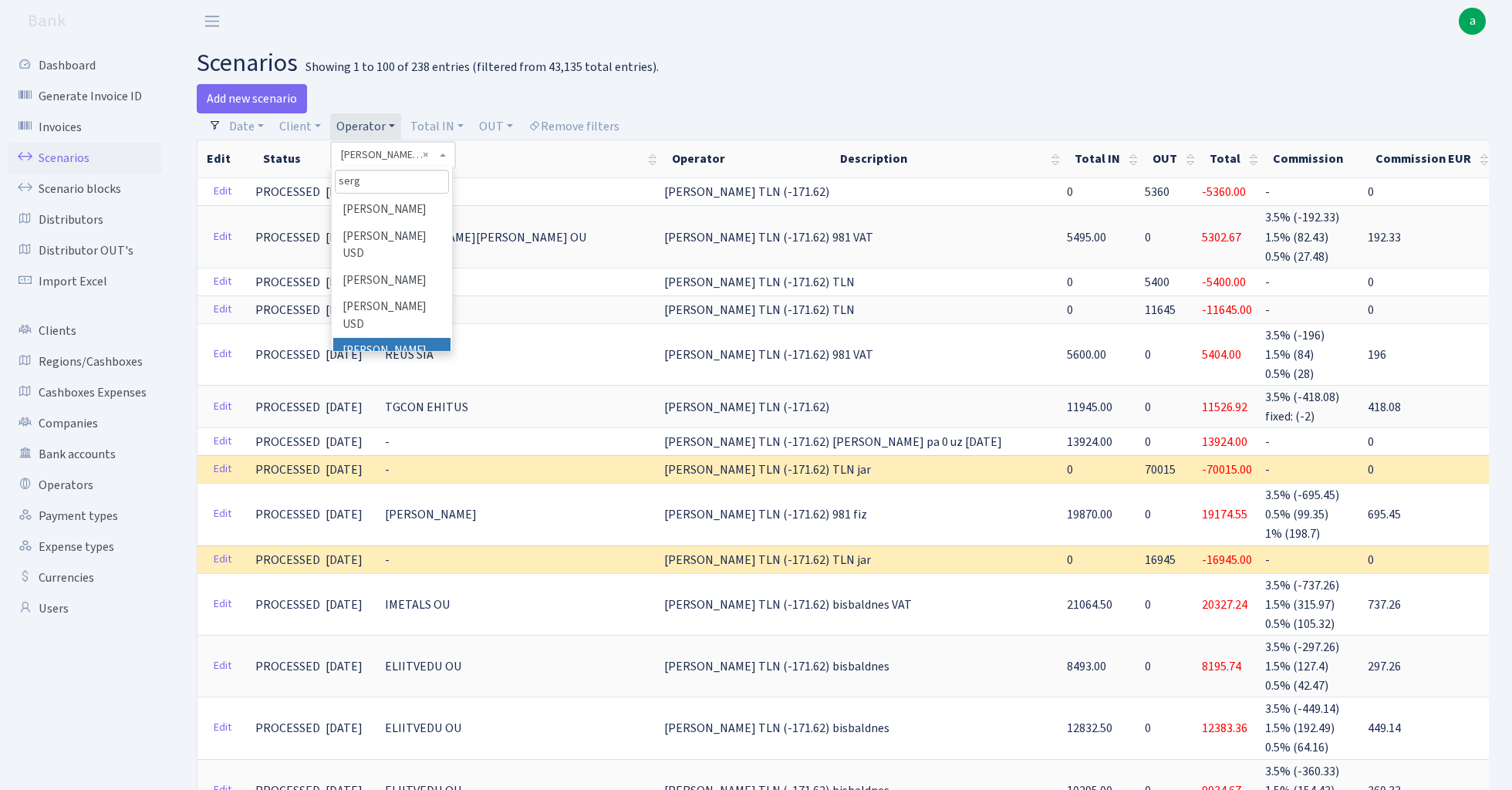
click at [411, 338] on li "[PERSON_NAME]" at bounding box center [391, 352] width 116 height 27
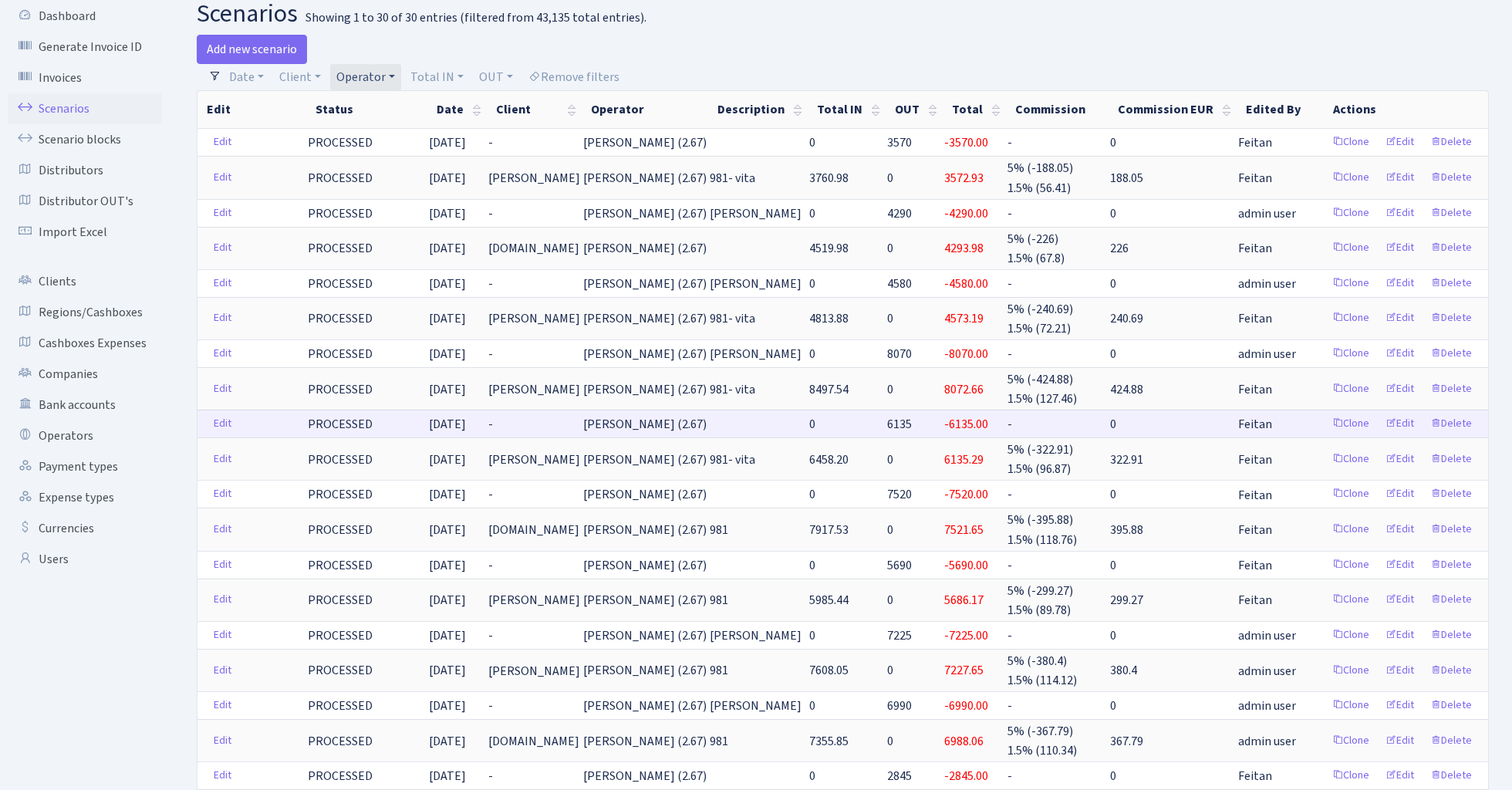
scroll to position [40, 0]
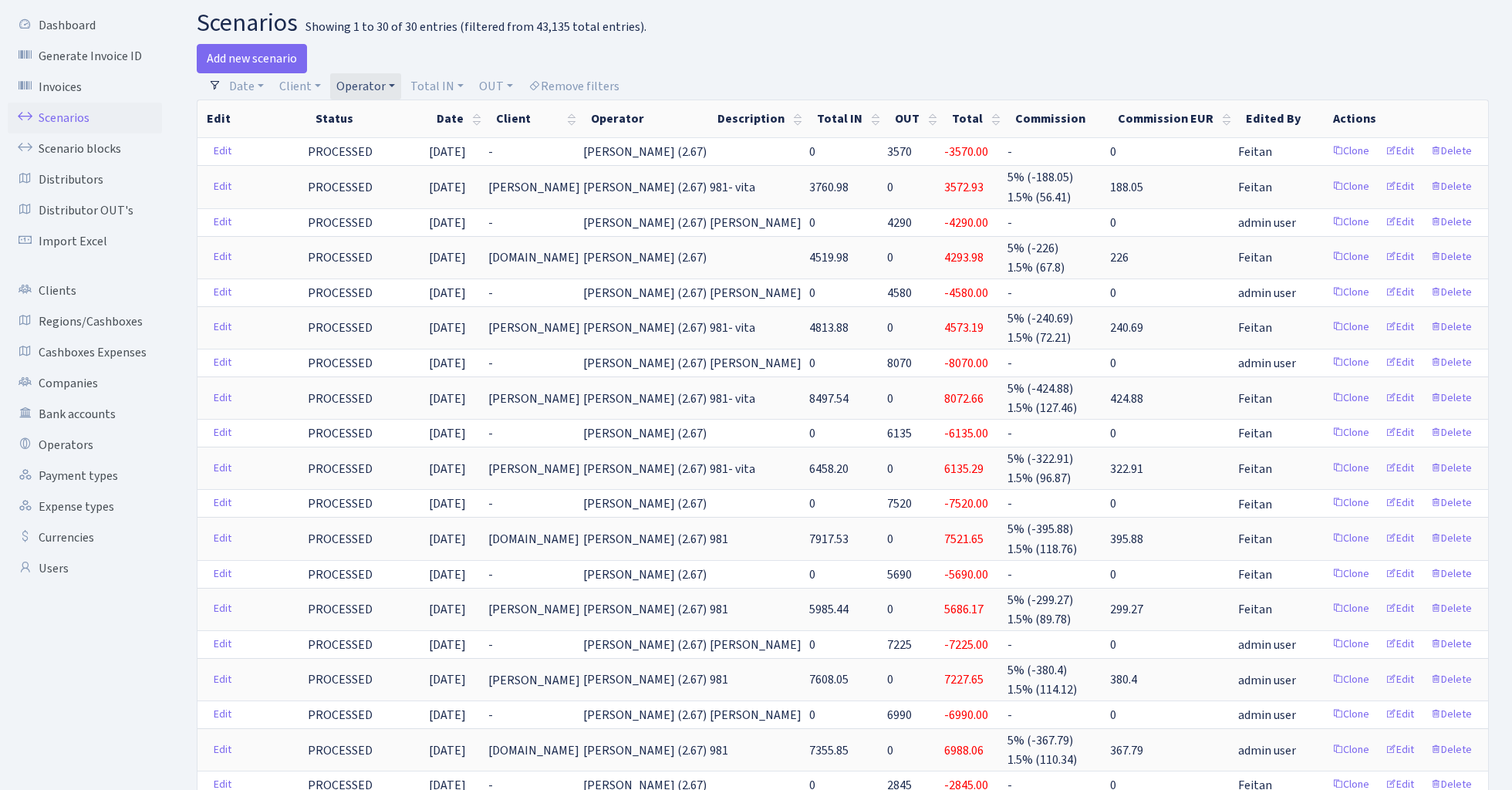
click at [375, 81] on link "Operator" at bounding box center [365, 86] width 71 height 26
click at [390, 141] on input "search" at bounding box center [391, 142] width 114 height 24
type input "sigma"
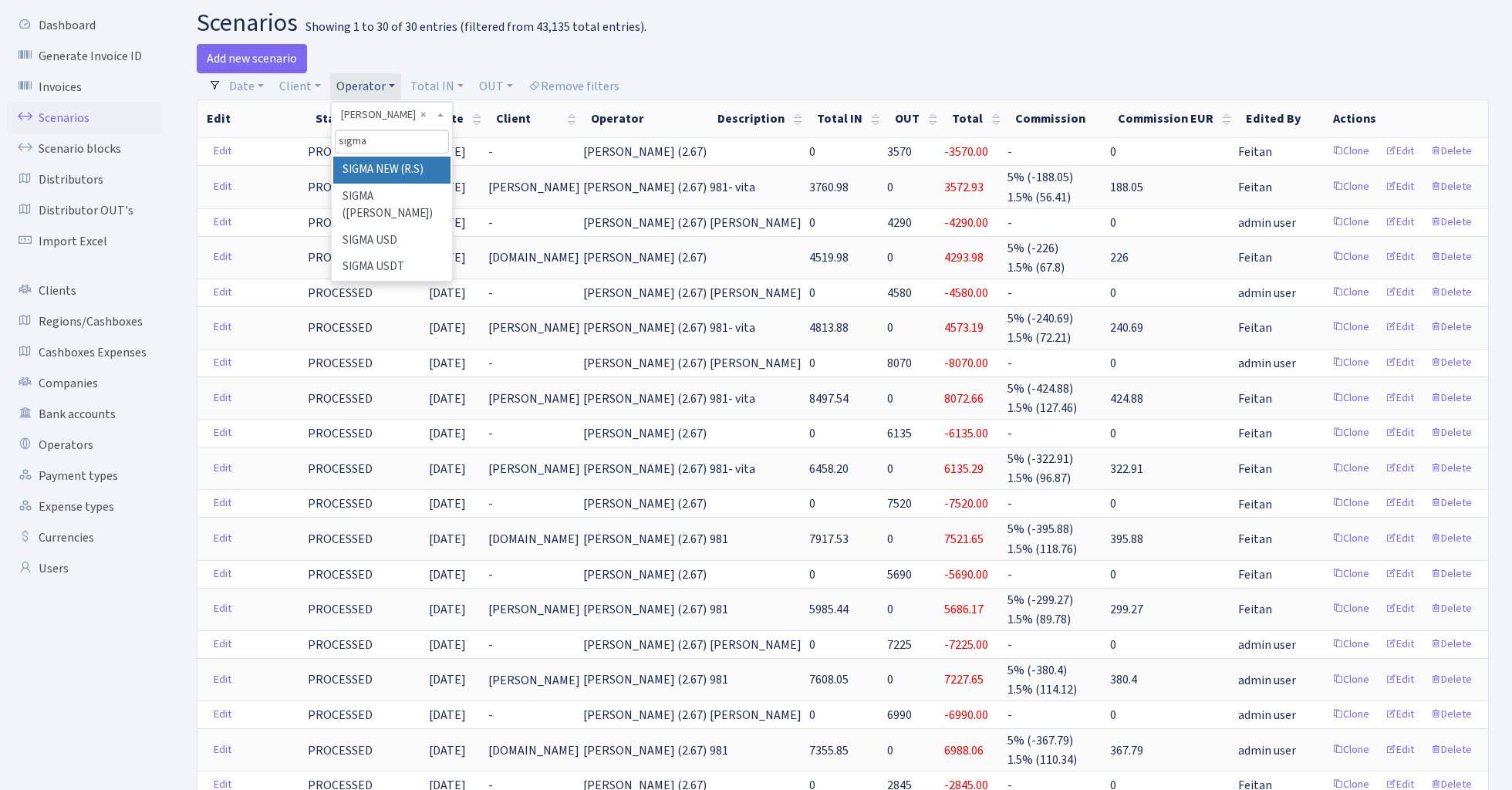
click at [395, 171] on li "SIGMA NEW (R.S)" at bounding box center [391, 170] width 116 height 27
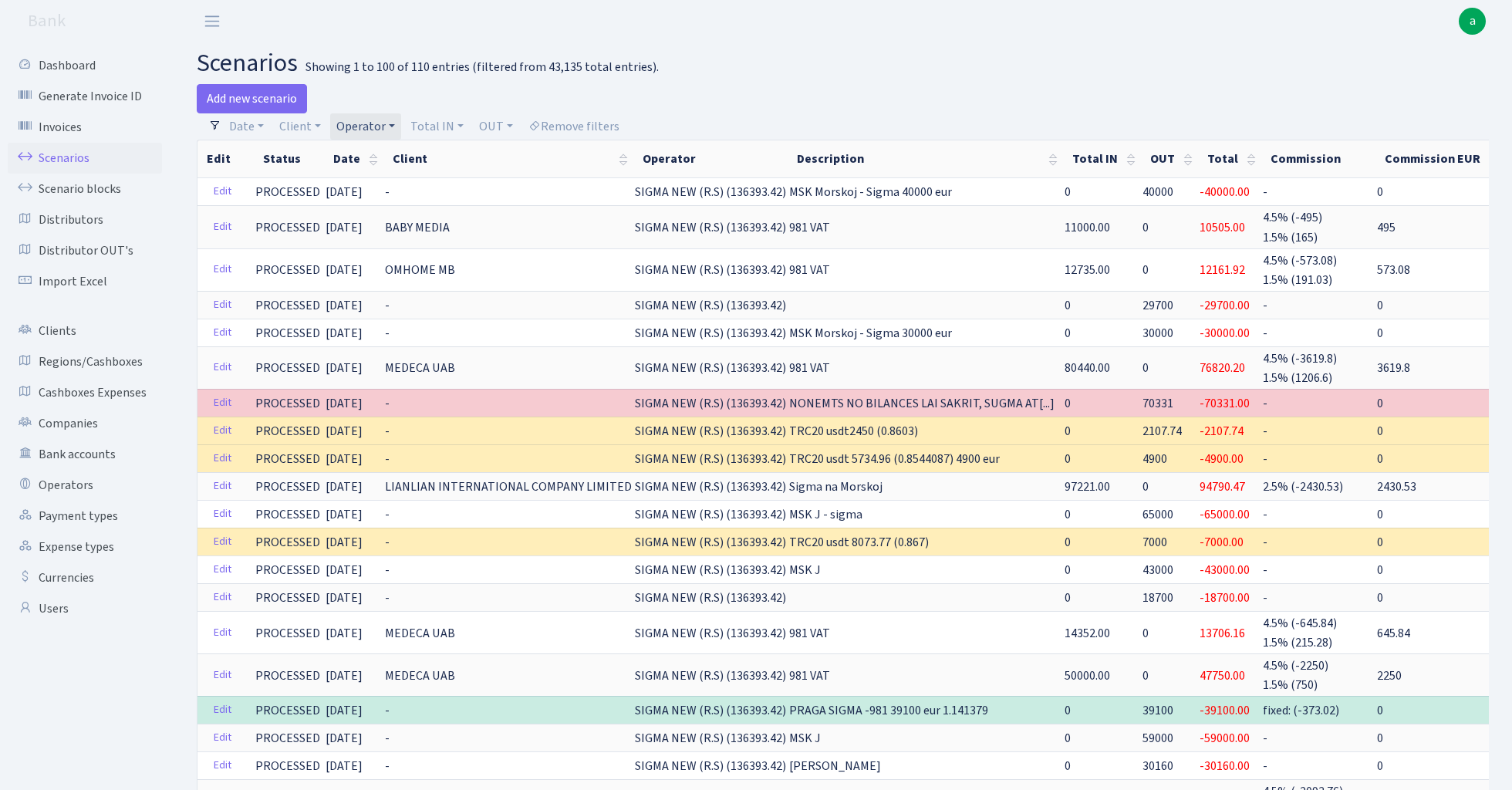
click at [362, 133] on link "Operator" at bounding box center [365, 126] width 71 height 26
click at [383, 183] on input "search" at bounding box center [391, 181] width 114 height 24
type input "sve"
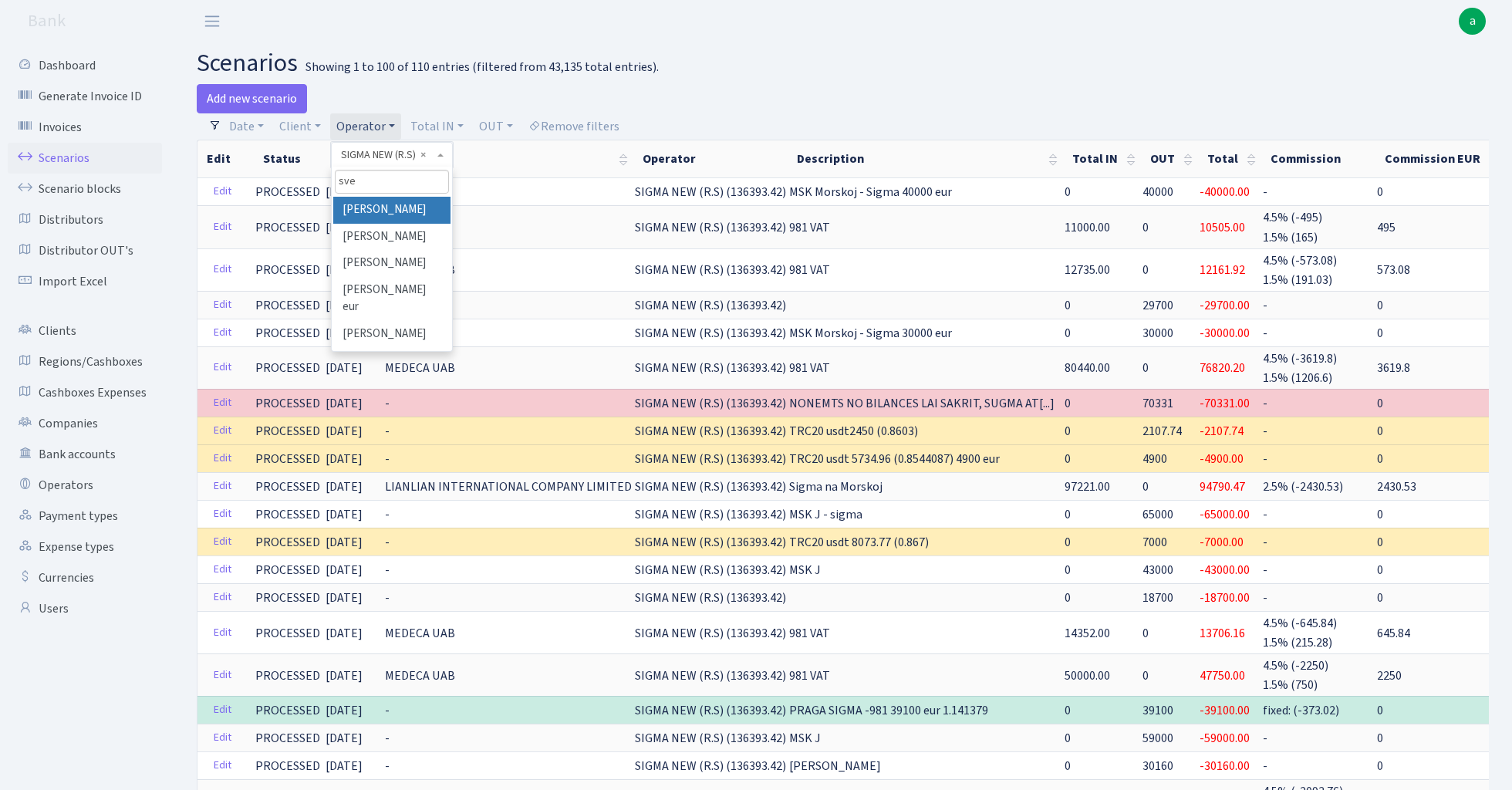
click at [392, 204] on li "[PERSON_NAME]" at bounding box center [391, 210] width 116 height 27
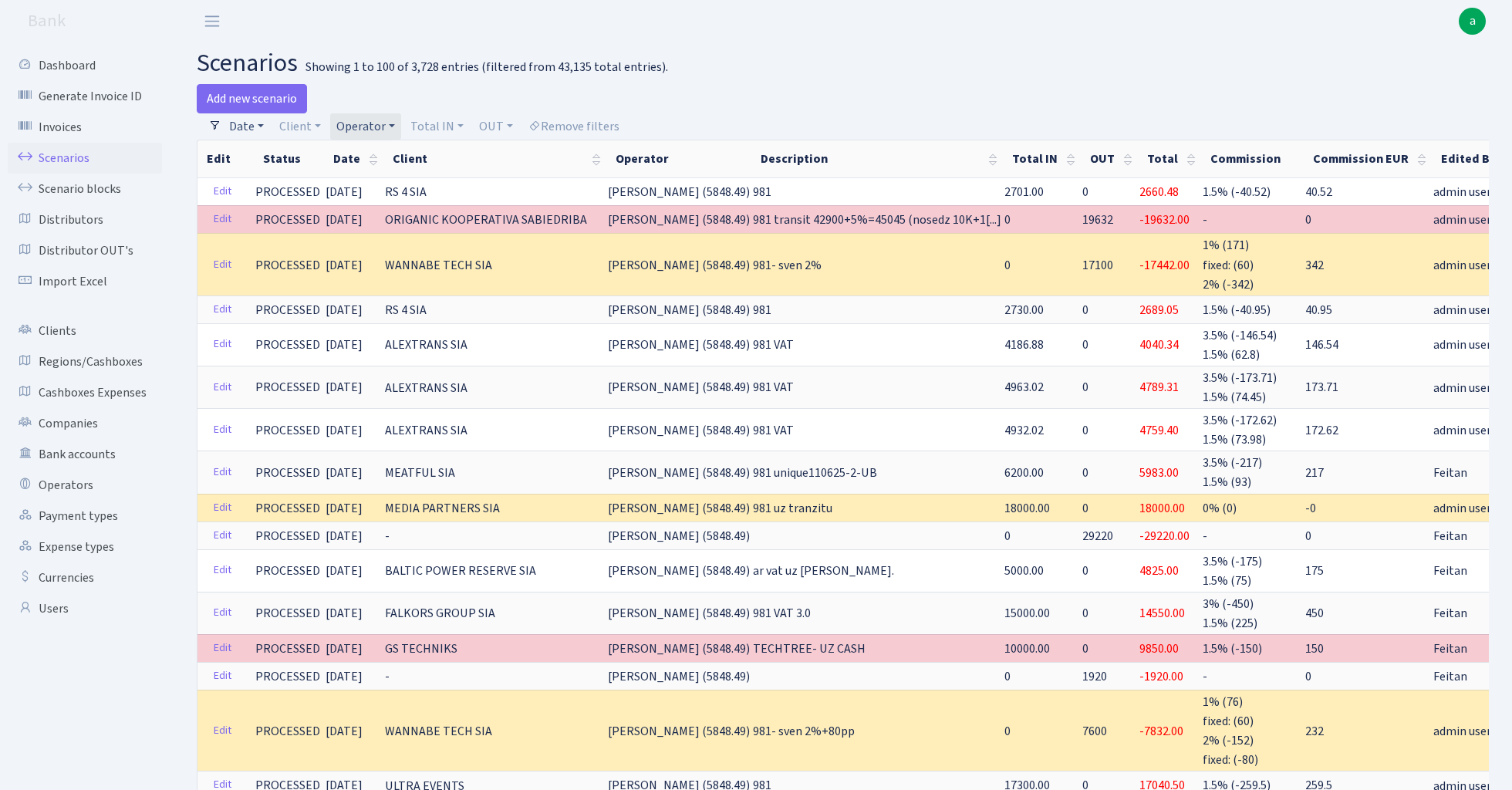
click at [255, 127] on link "Date" at bounding box center [246, 126] width 47 height 26
click at [287, 158] on input "17.08.2025 - 17.08.2025" at bounding box center [347, 157] width 184 height 29
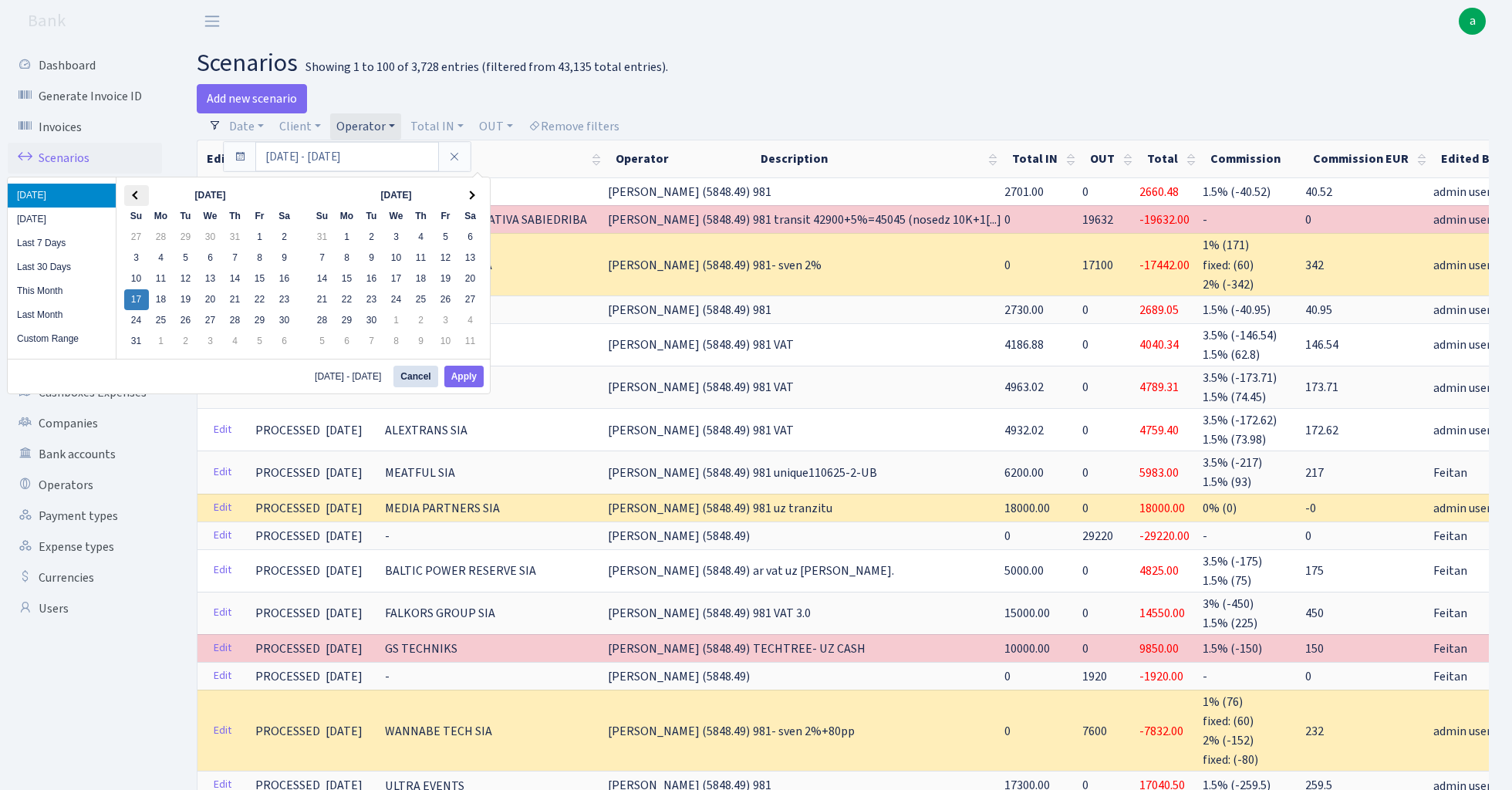
click at [139, 193] on th at bounding box center [136, 196] width 25 height 21
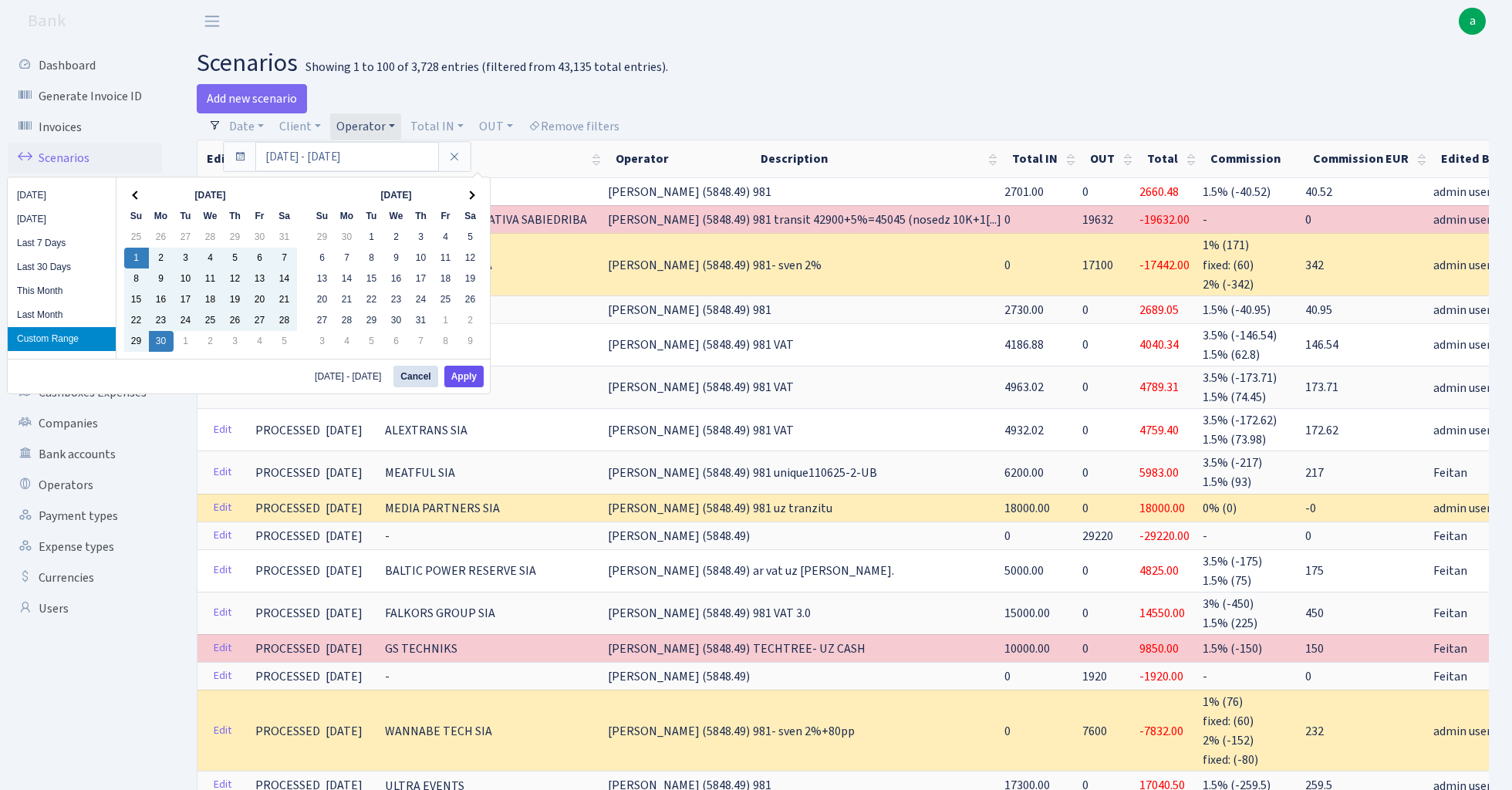
click at [464, 371] on button "Apply" at bounding box center [464, 376] width 39 height 21
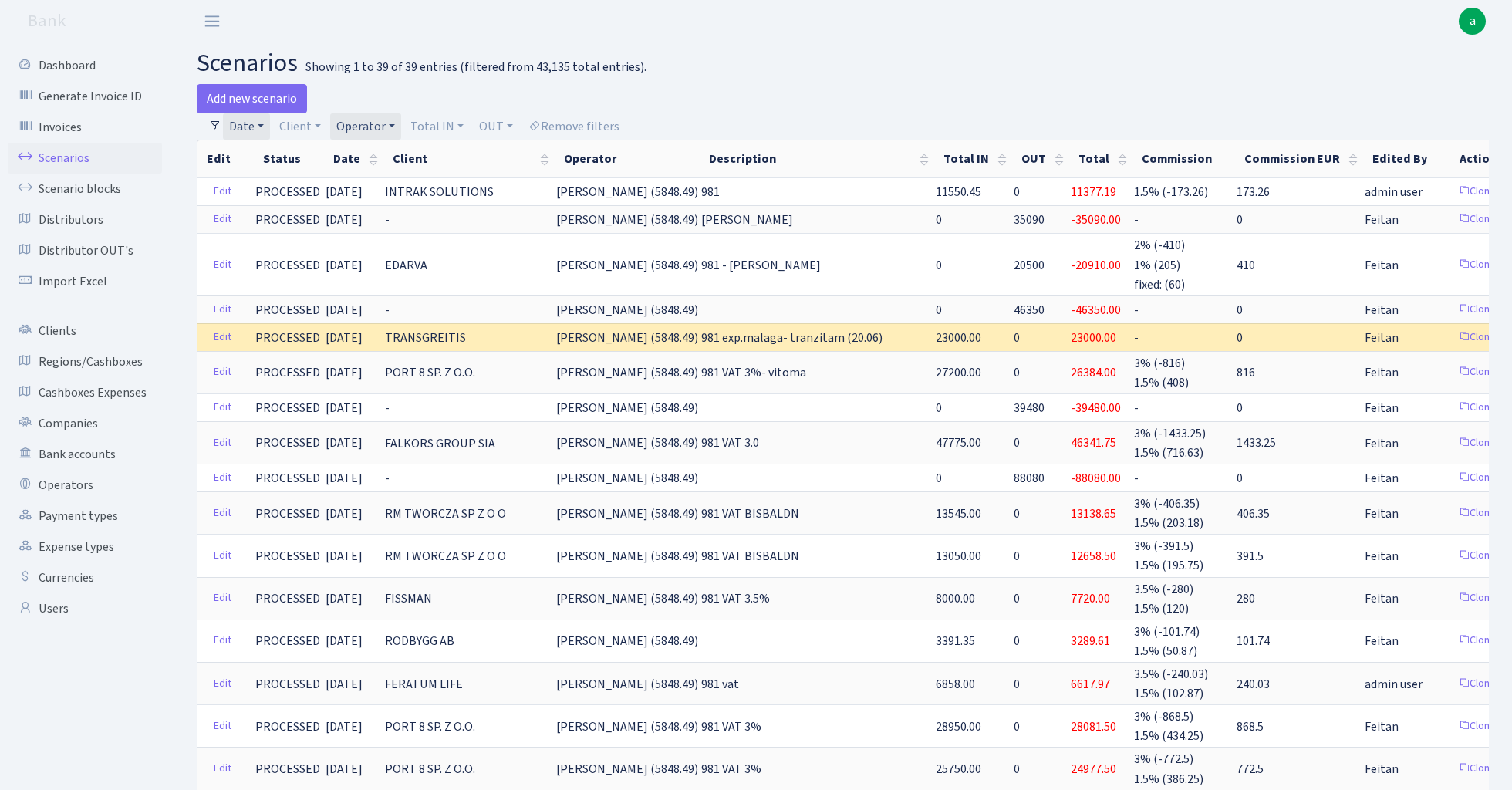
click at [374, 122] on link "Operator" at bounding box center [365, 126] width 71 height 26
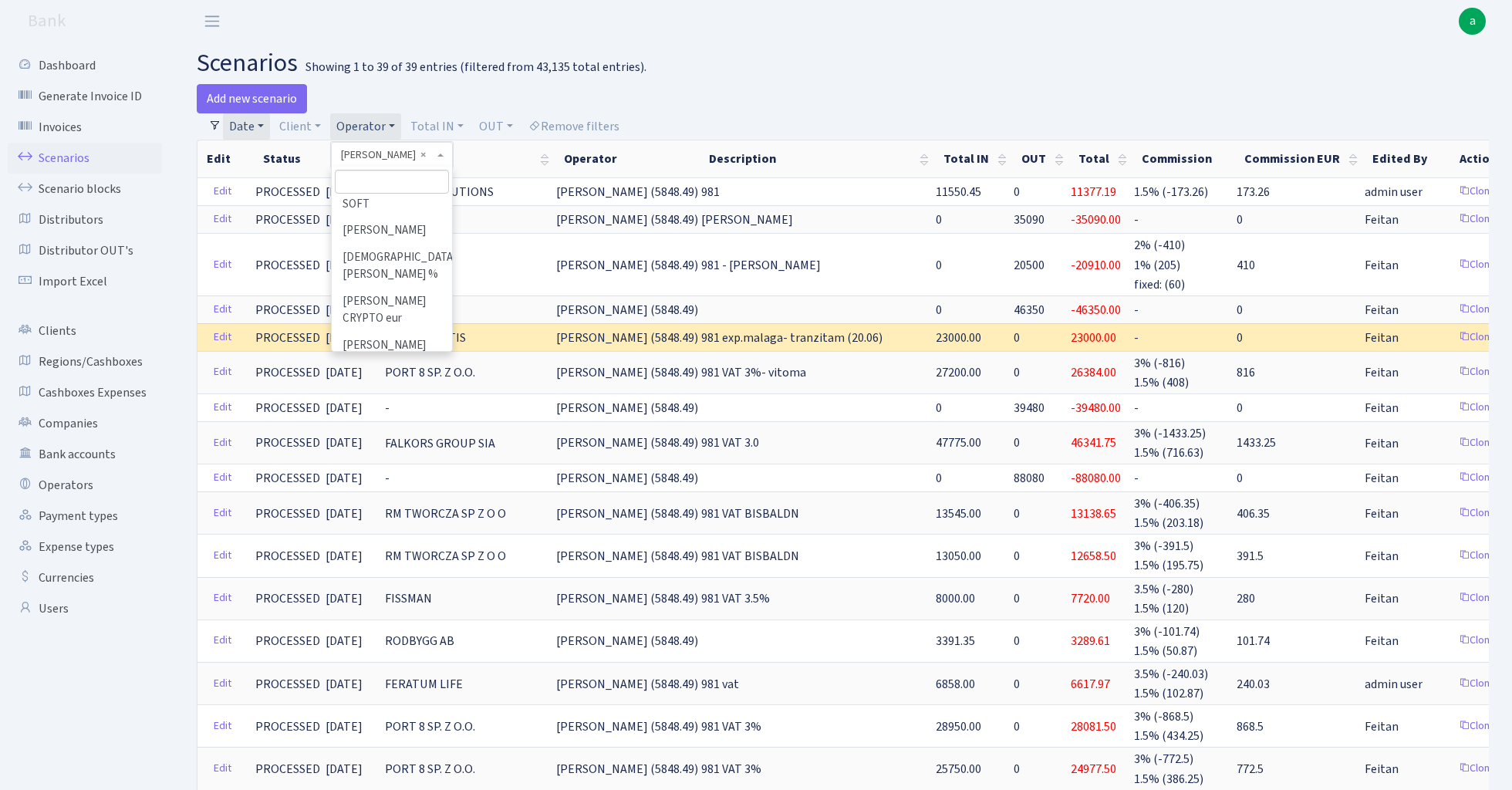
click at [391, 177] on input "search" at bounding box center [391, 181] width 114 height 24
type input "tat"
click at [390, 213] on li "TATJANA" at bounding box center [391, 210] width 116 height 27
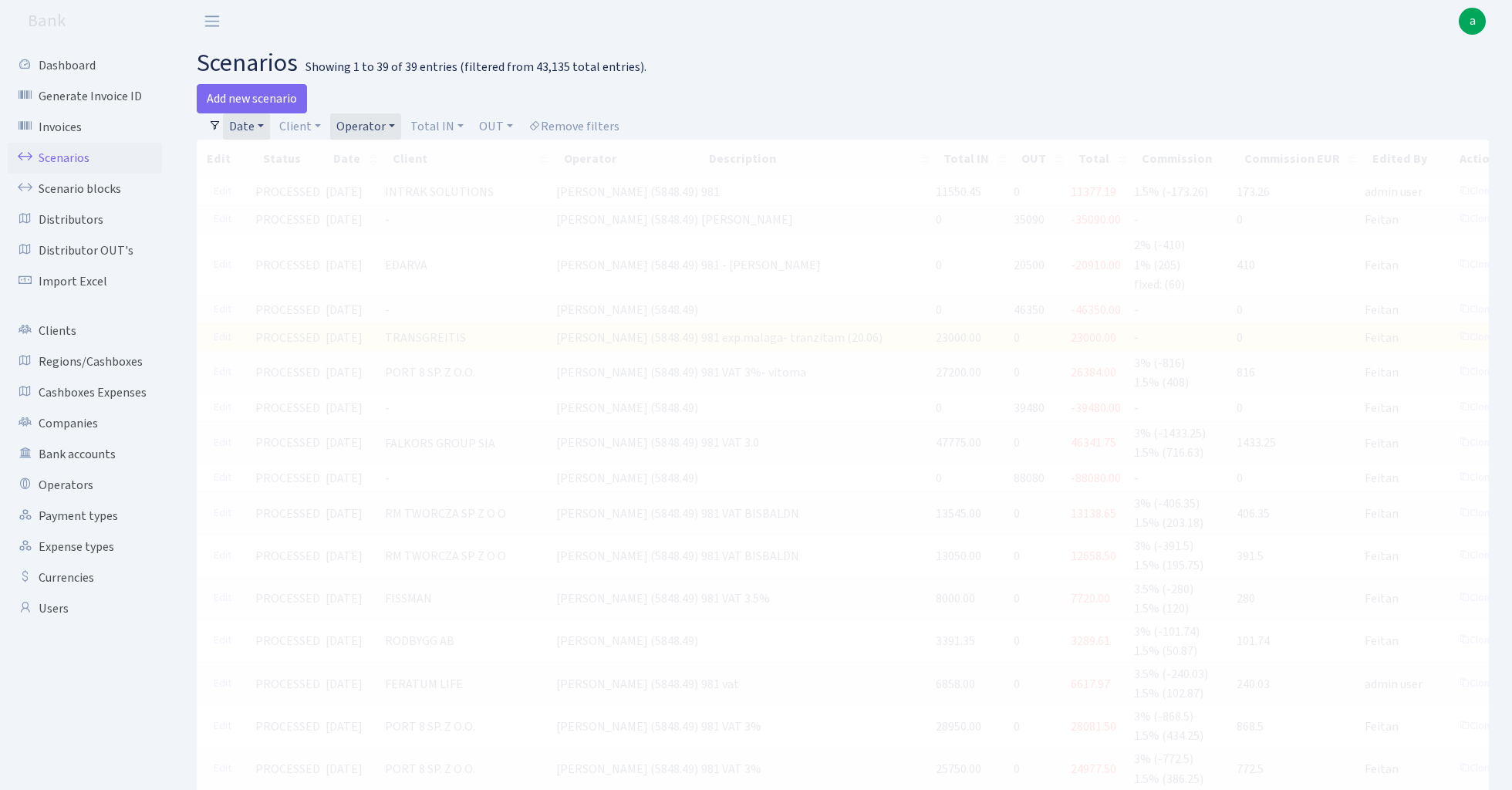
click at [254, 119] on link "Date" at bounding box center [246, 126] width 47 height 26
click at [455, 153] on icon at bounding box center [455, 157] width 13 height 13
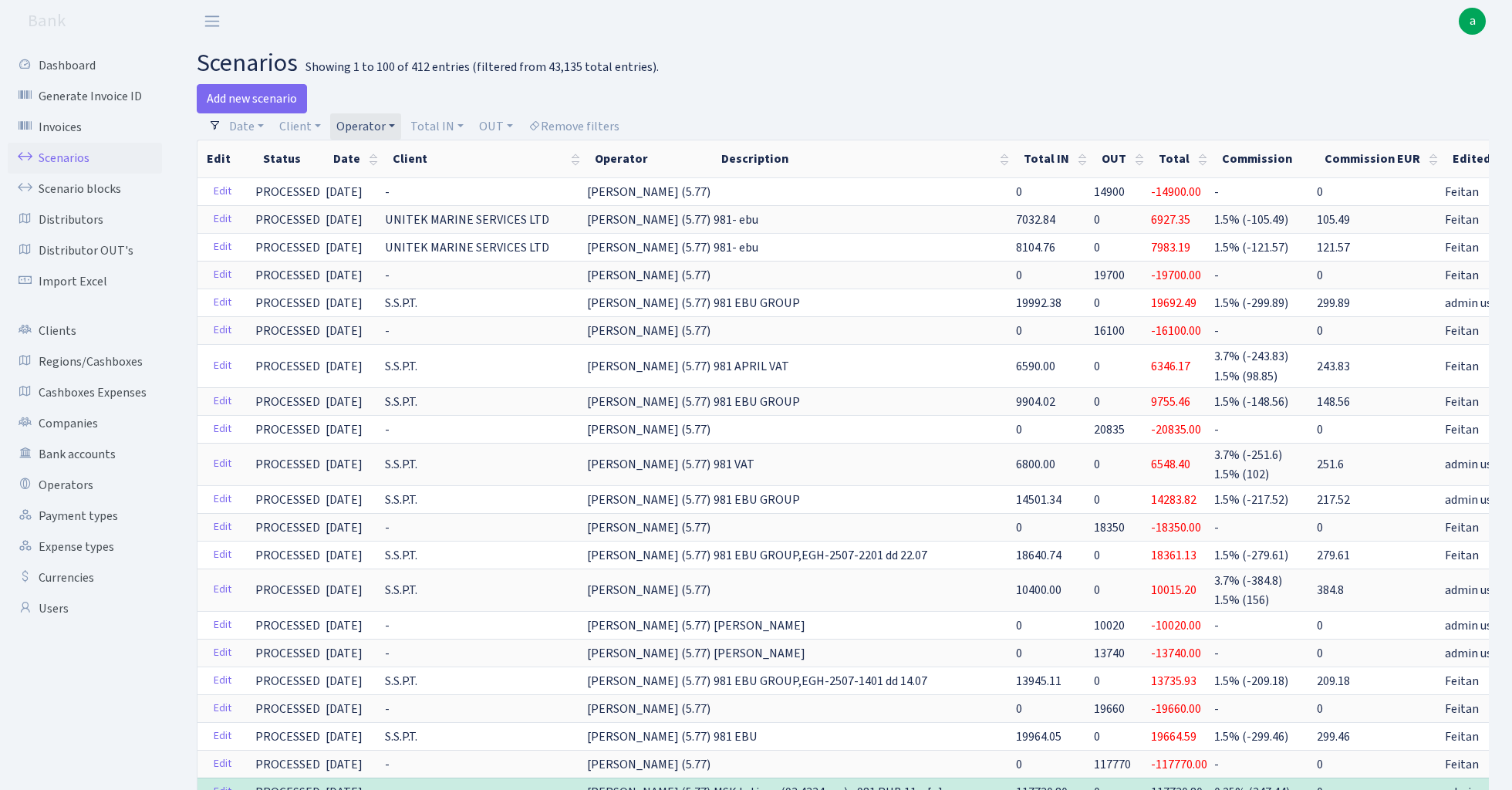
click at [377, 119] on link "Operator" at bounding box center [365, 126] width 71 height 26
click at [383, 182] on input "search" at bounding box center [391, 181] width 114 height 24
type input "valeh"
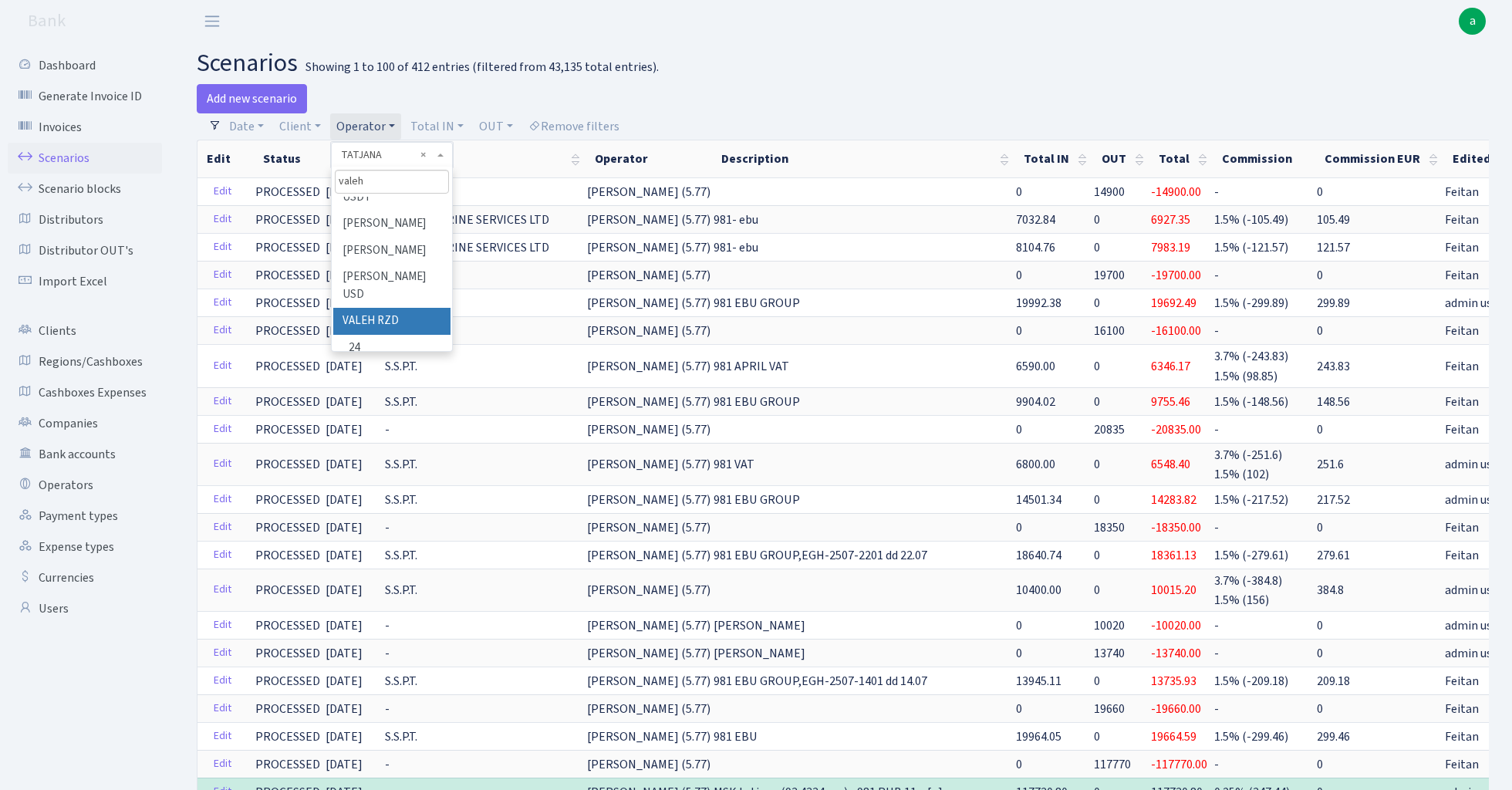
click at [392, 308] on li "VALEH RZD" at bounding box center [391, 321] width 116 height 27
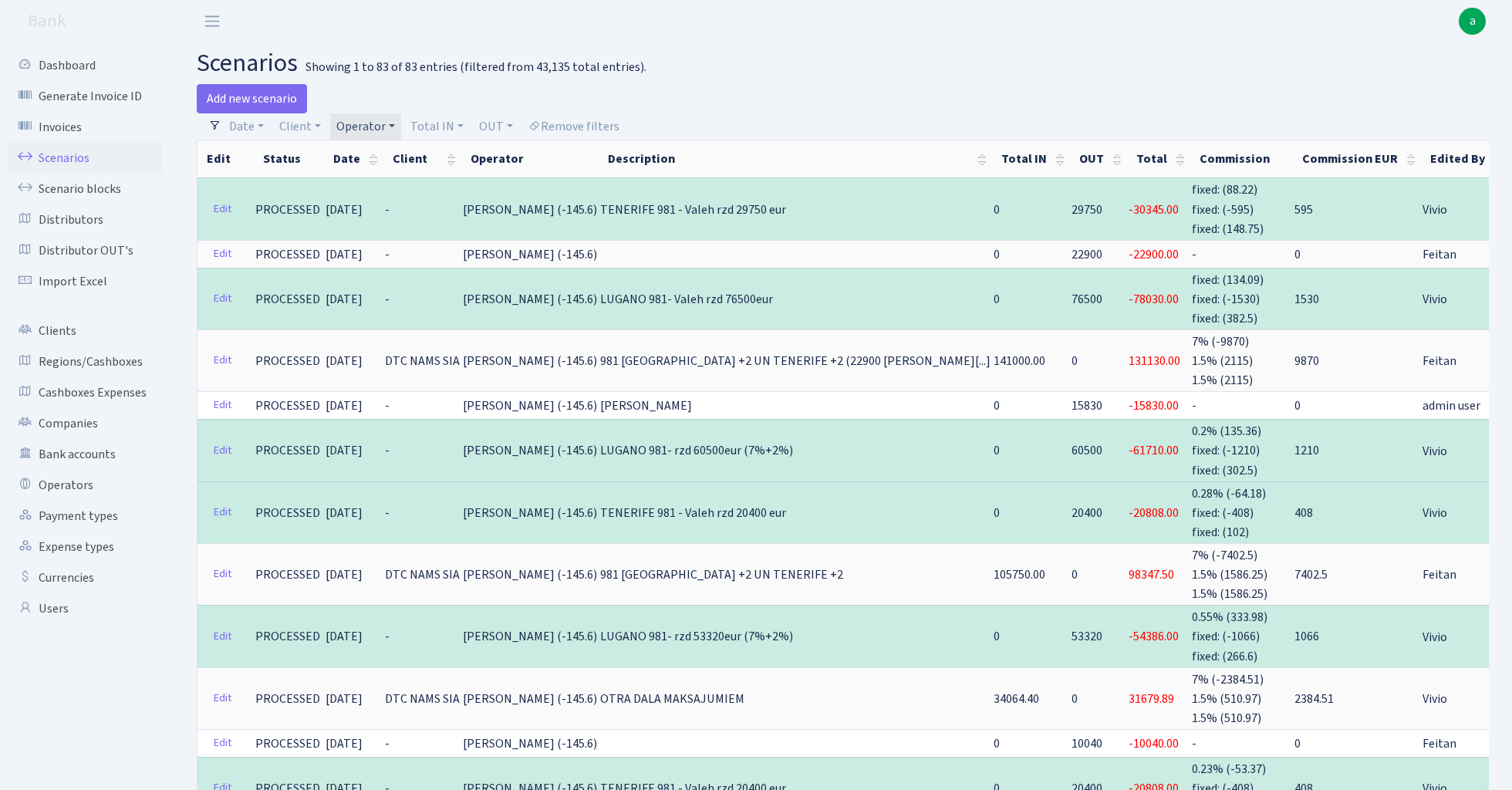
click at [372, 126] on link "Operator" at bounding box center [365, 126] width 71 height 26
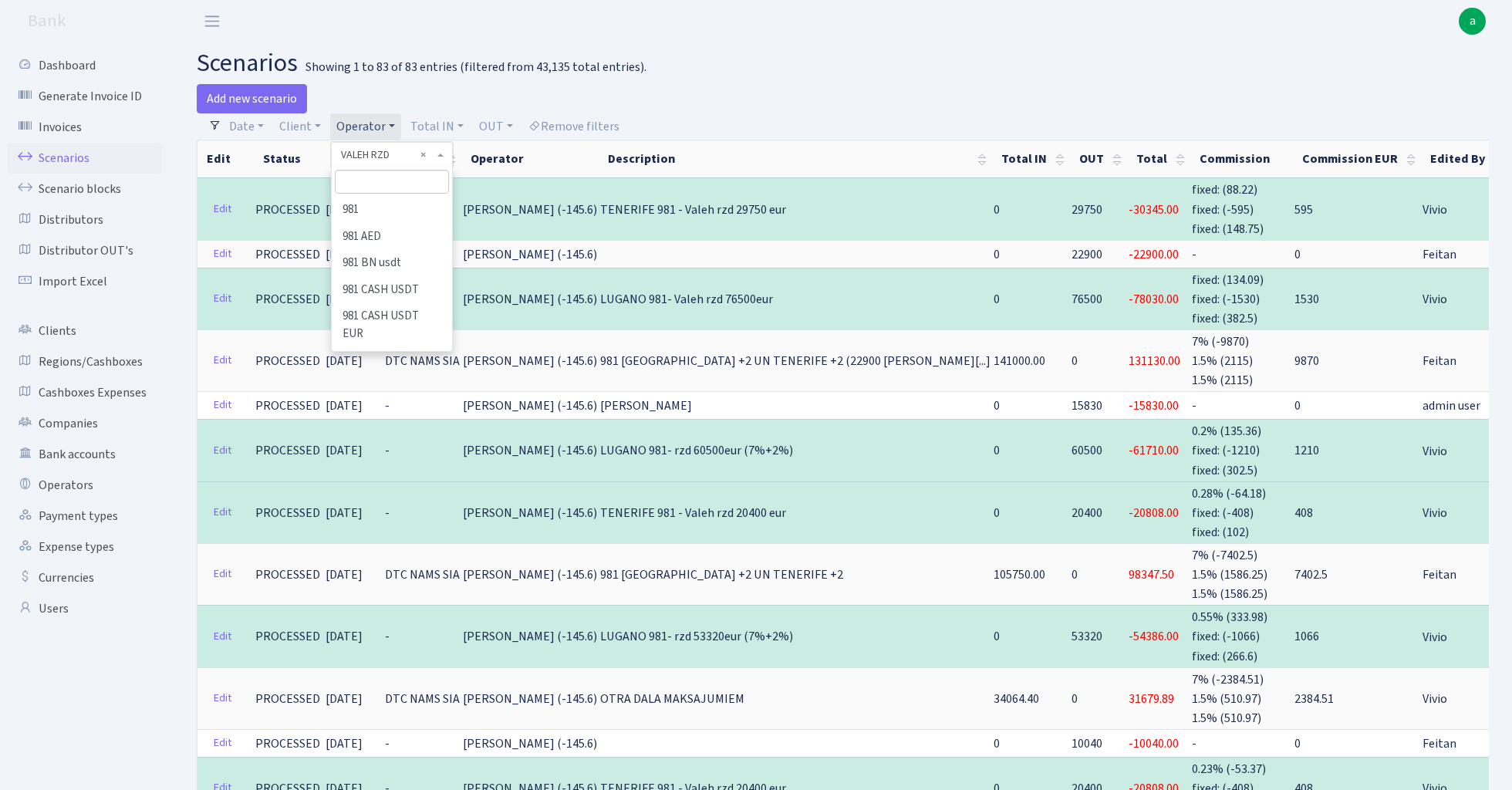
scroll to position [8451, 0]
click at [383, 179] on input "search" at bounding box center [391, 181] width 114 height 24
type input "yanu"
click at [375, 208] on li "[PERSON_NAME]" at bounding box center [391, 210] width 116 height 27
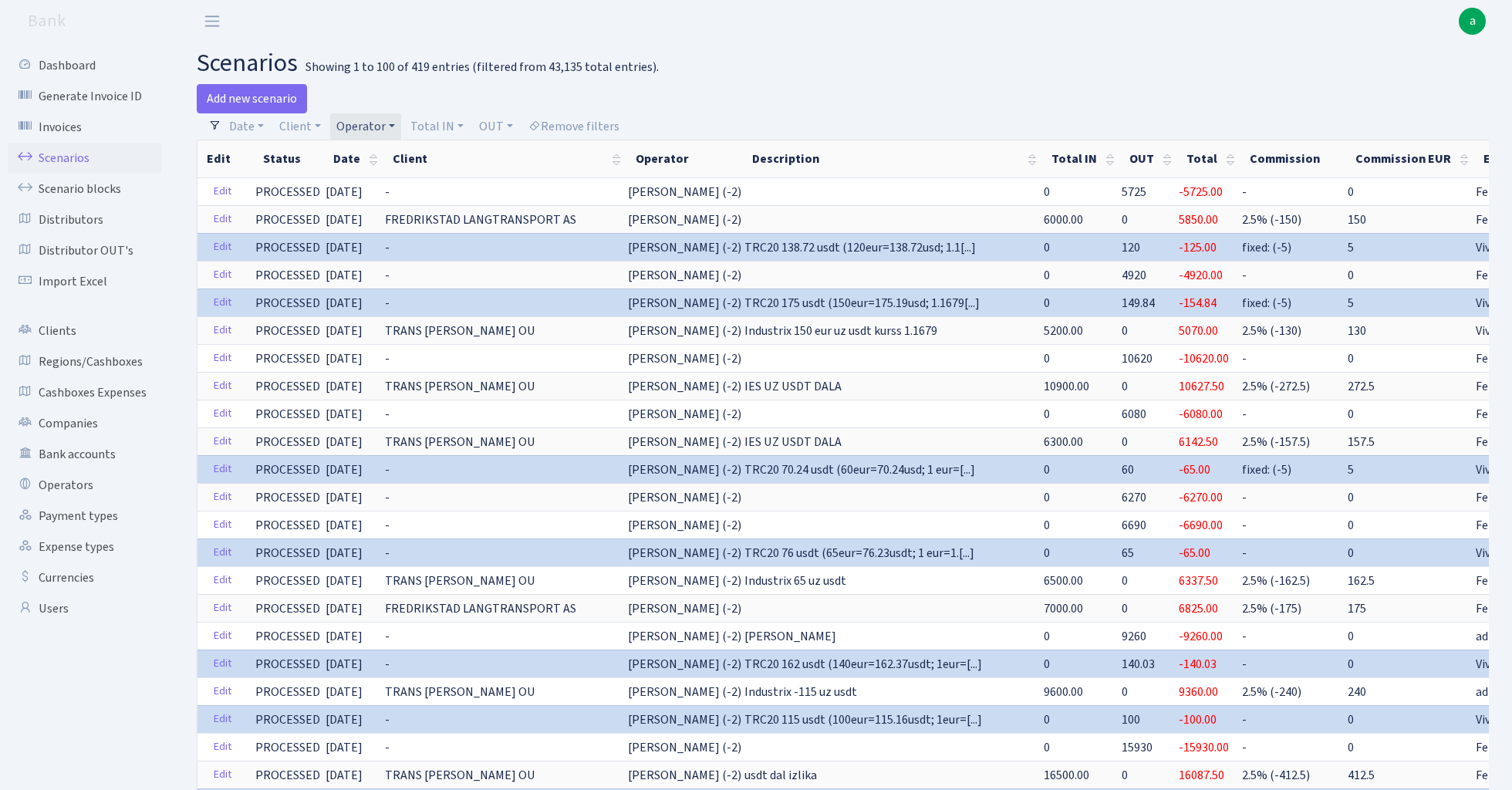
click at [375, 120] on link "Operator" at bounding box center [365, 126] width 71 height 26
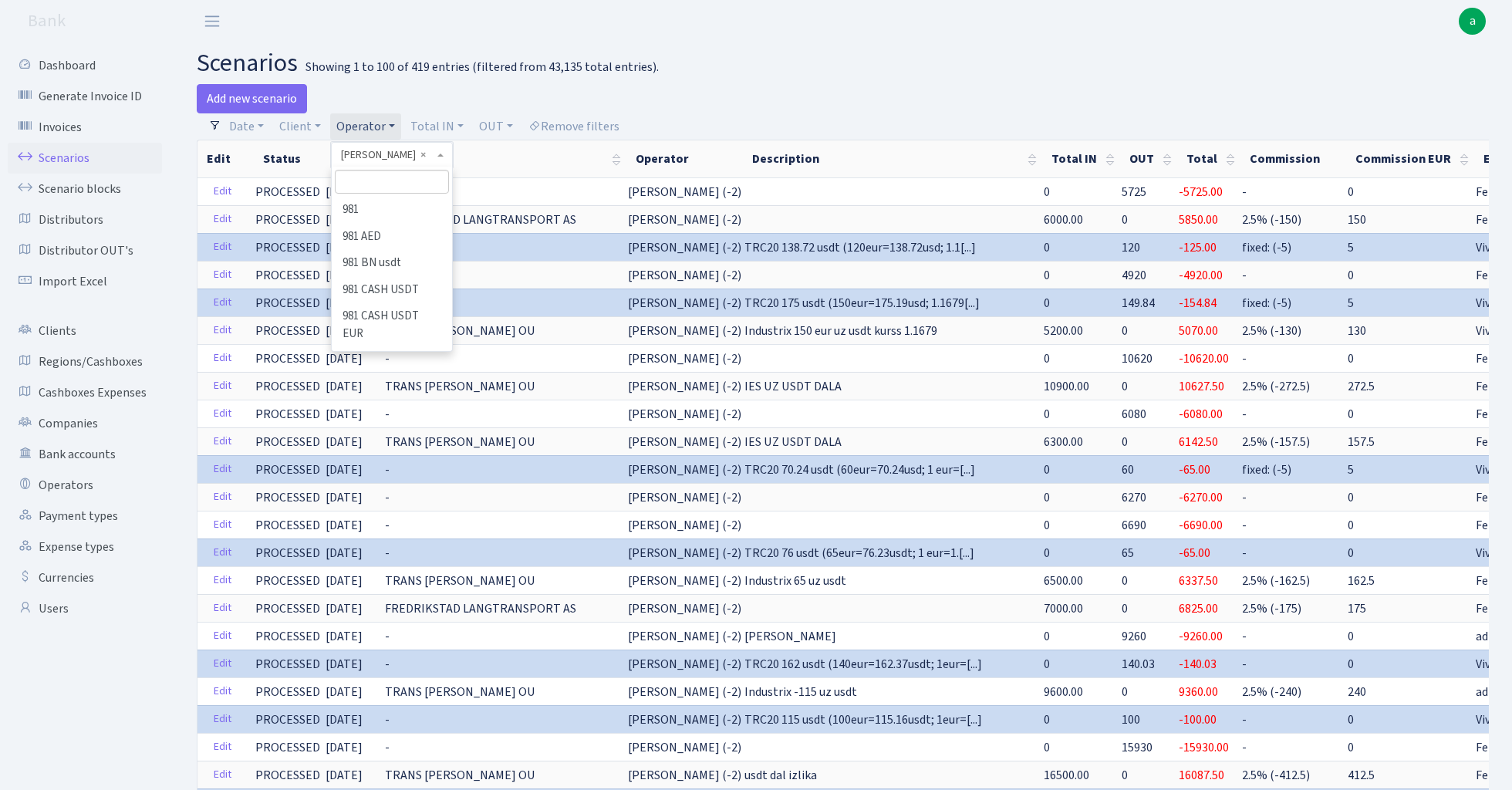
scroll to position [9252, 0]
click at [381, 183] on input "search" at bounding box center [391, 181] width 114 height 24
type input "martin"
click at [386, 312] on li "MARTINJUK ([PERSON_NAME])" at bounding box center [391, 333] width 116 height 44
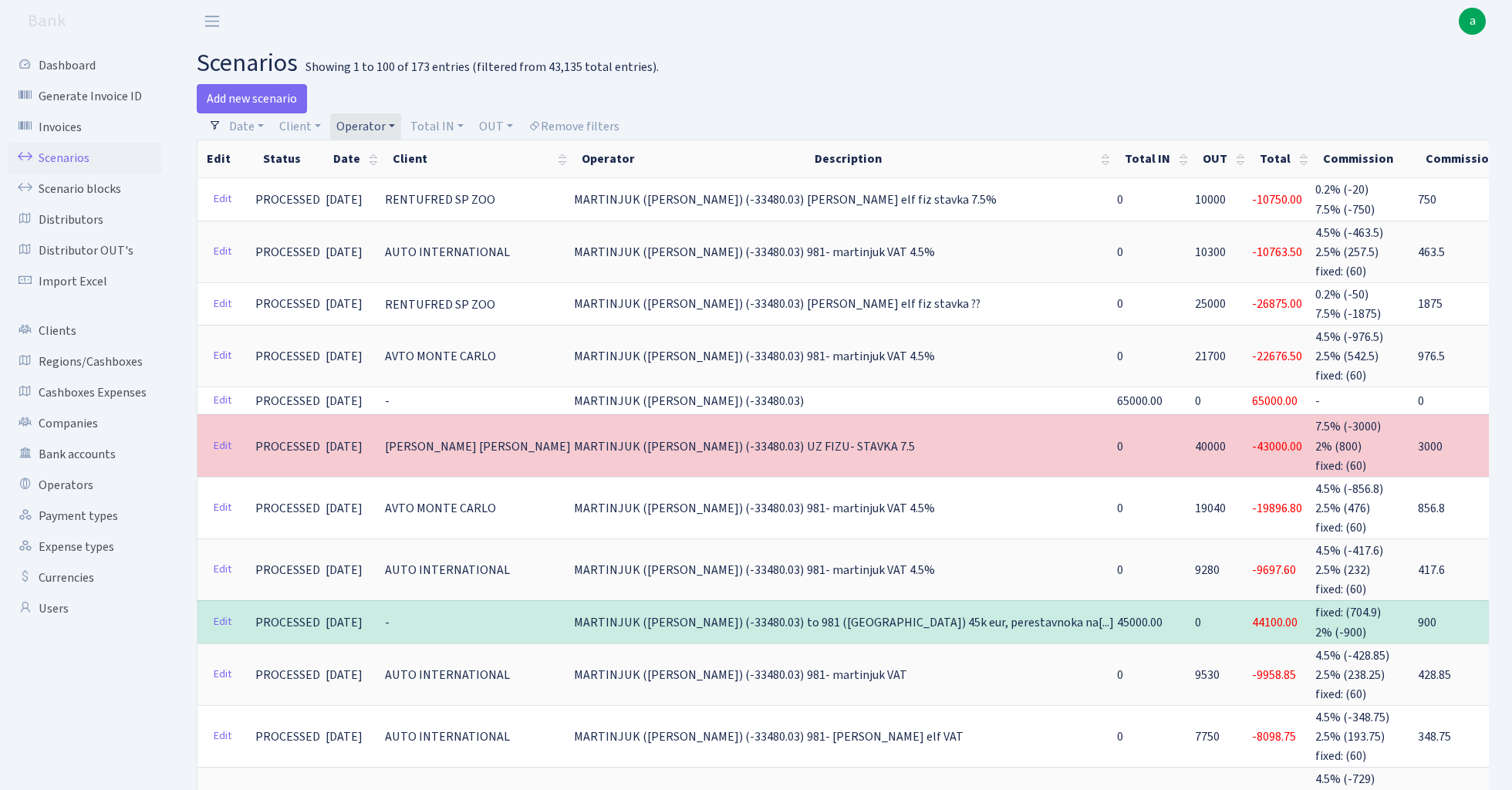
click at [374, 118] on link "Operator" at bounding box center [365, 126] width 71 height 26
click at [389, 186] on input "search" at bounding box center [405, 181] width 141 height 24
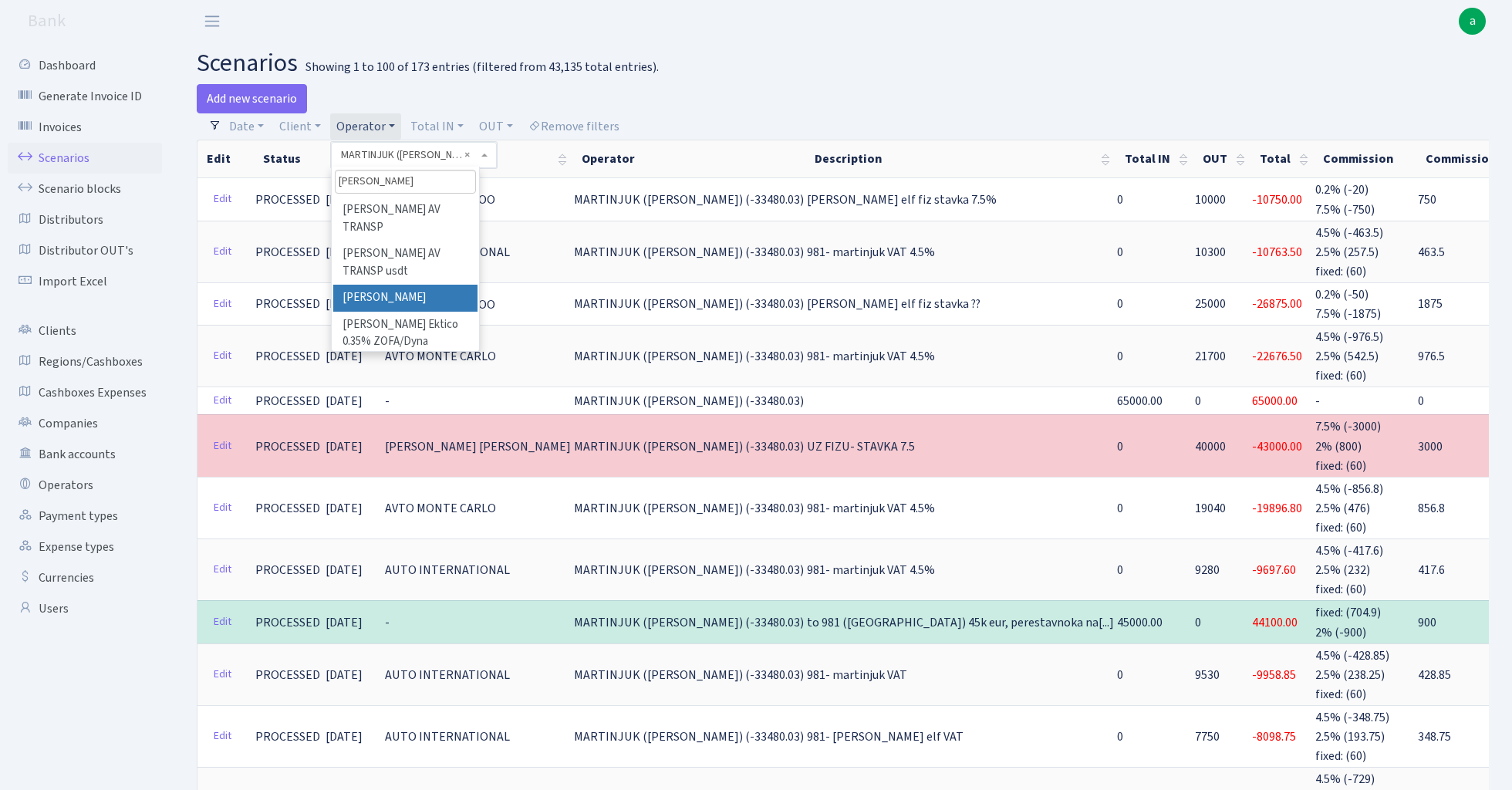
type input "oleg"
click at [399, 285] on li "[PERSON_NAME]" at bounding box center [405, 298] width 143 height 27
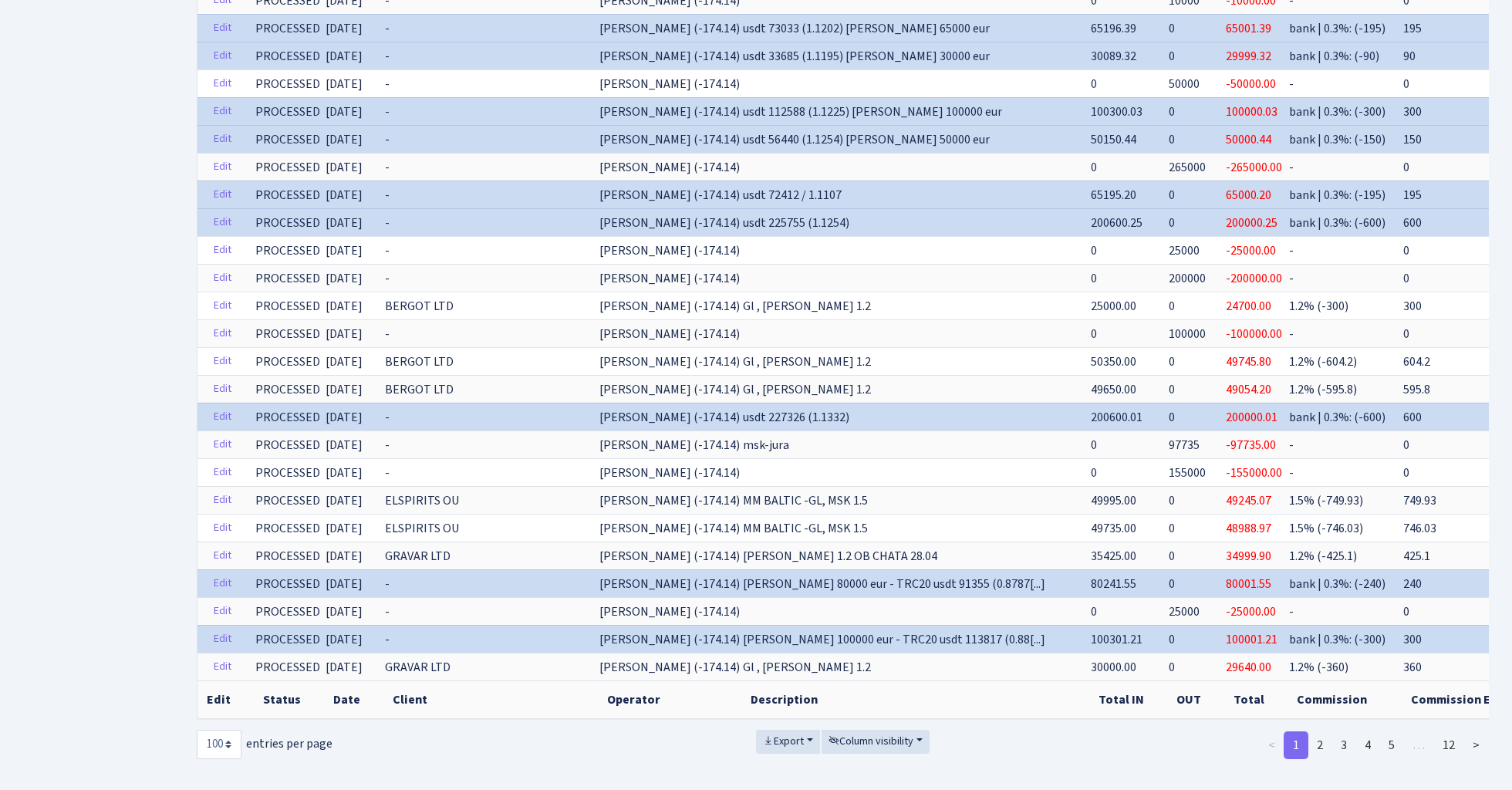
scroll to position [2510, 0]
click at [1325, 733] on link "2" at bounding box center [1320, 746] width 25 height 28
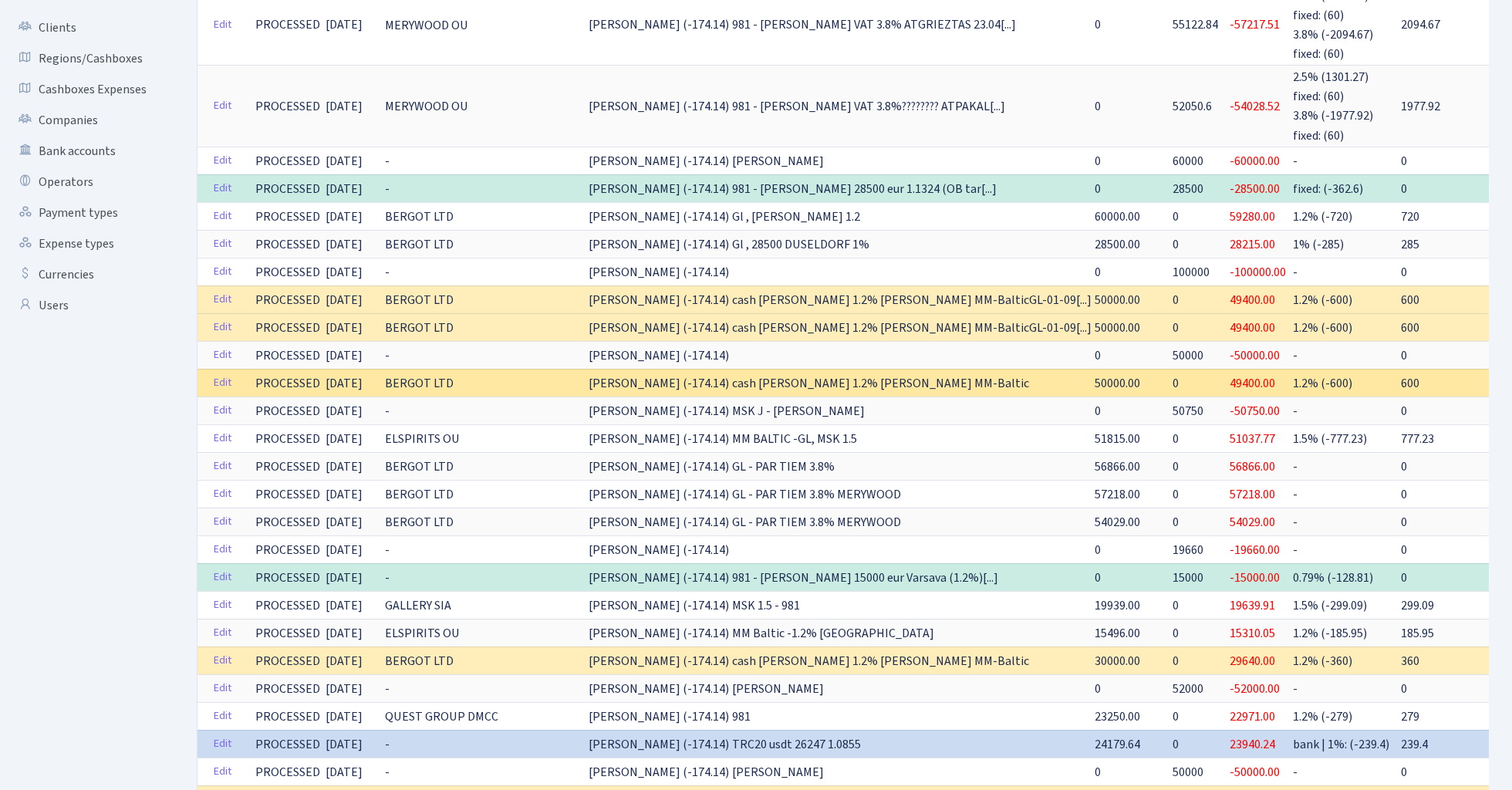
scroll to position [298, 0]
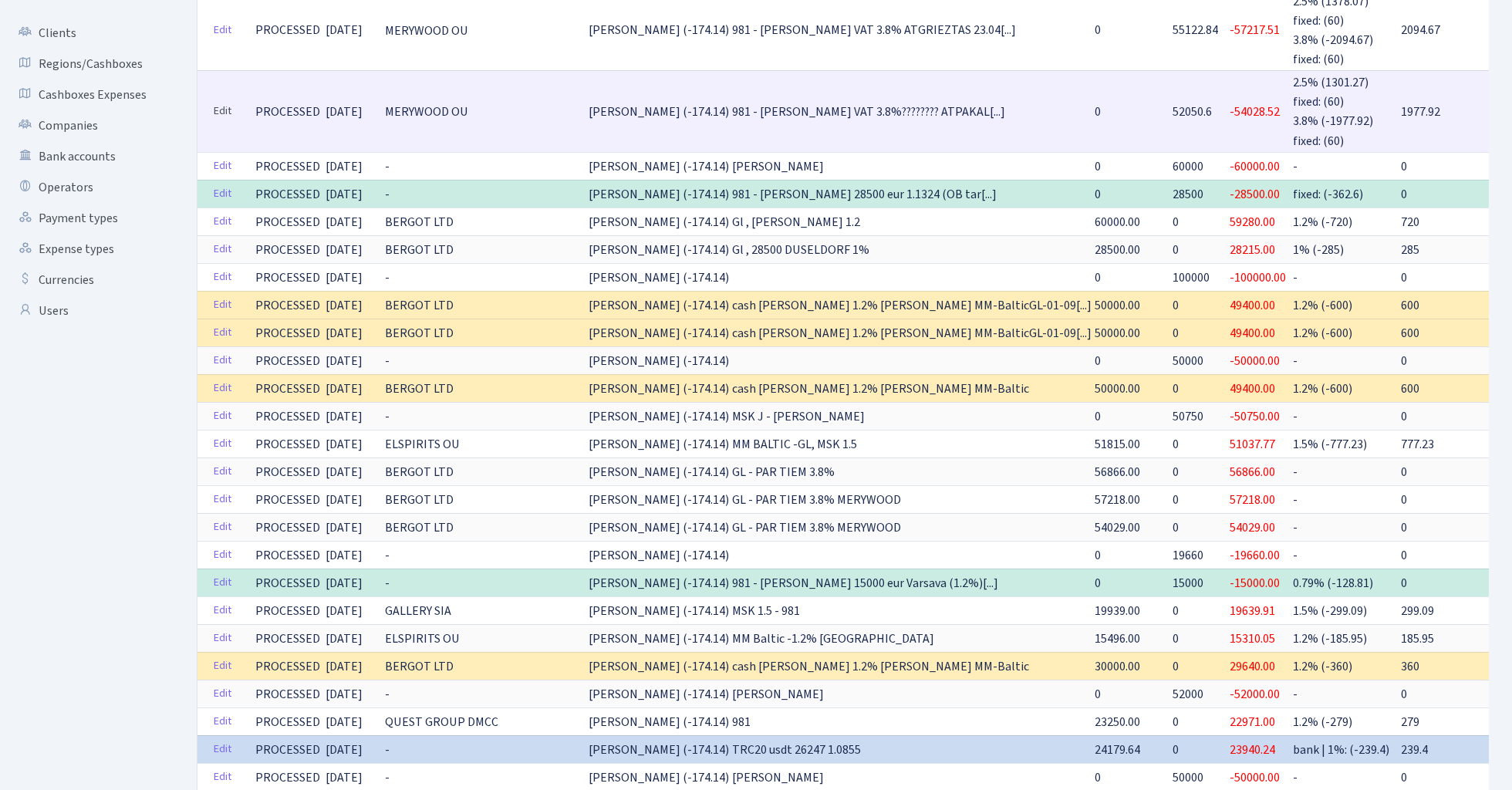
click at [223, 109] on link "Edit" at bounding box center [223, 111] width 32 height 24
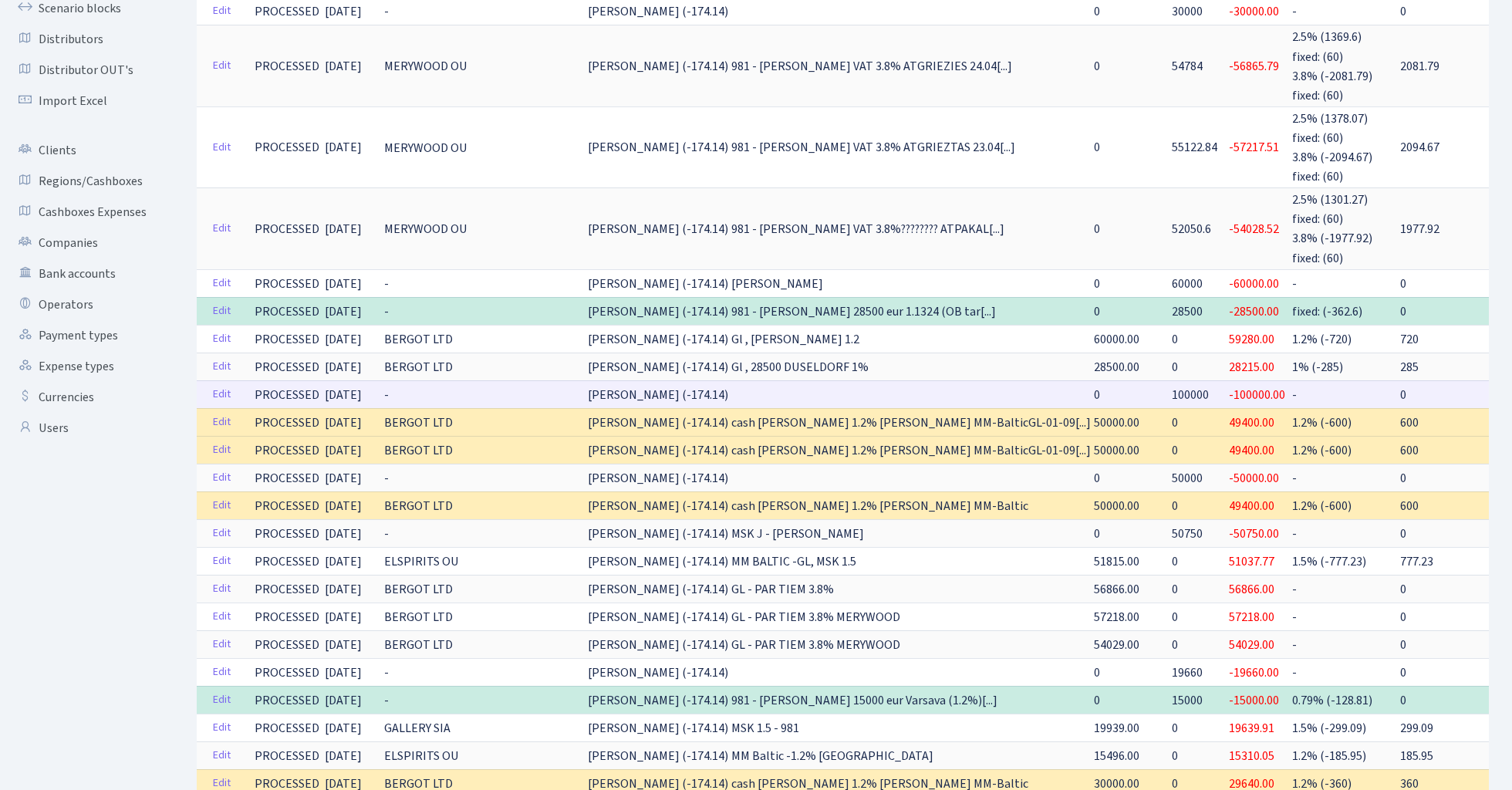
scroll to position [136, 0]
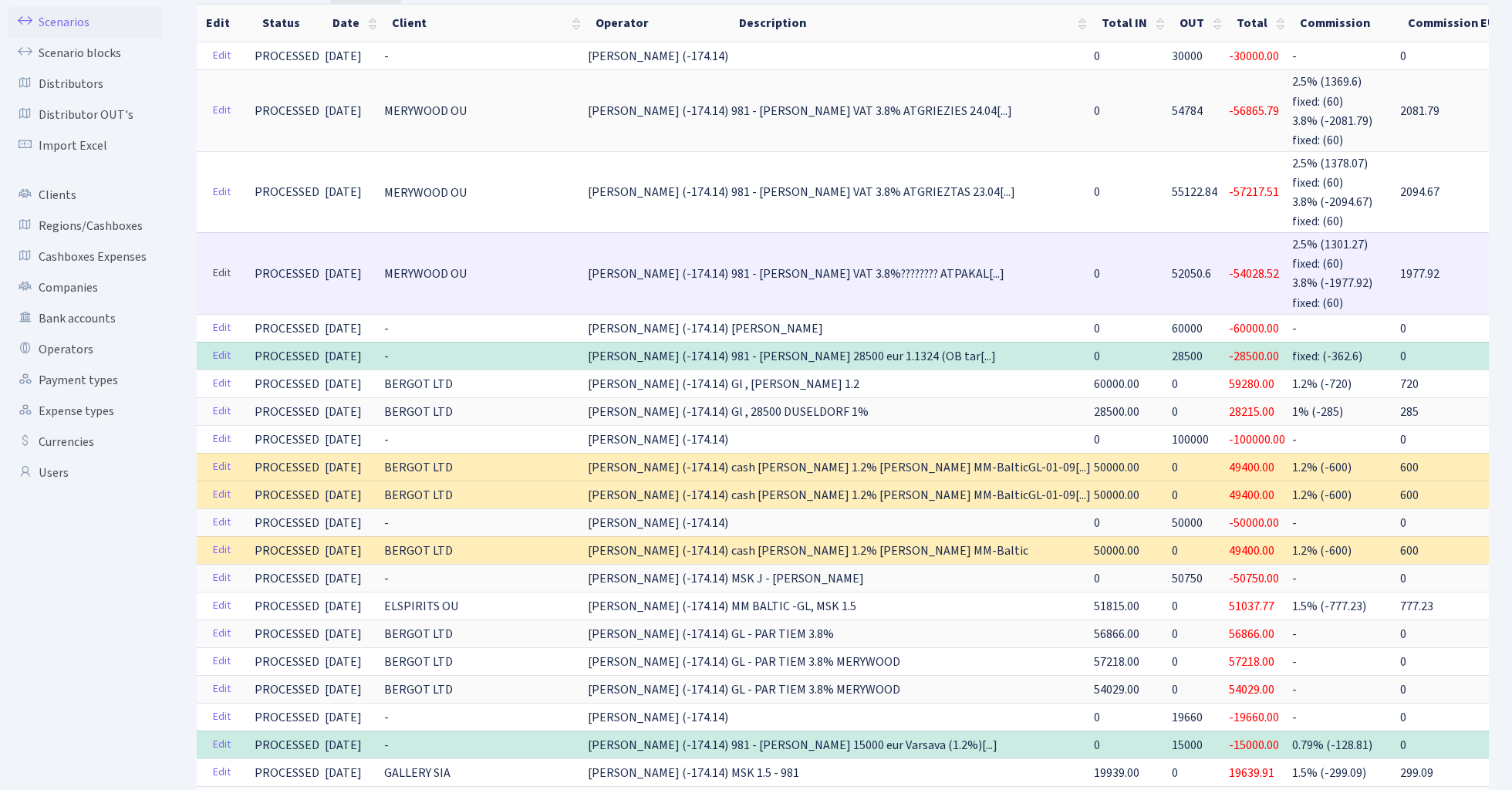
click at [226, 262] on link "Edit" at bounding box center [222, 274] width 32 height 24
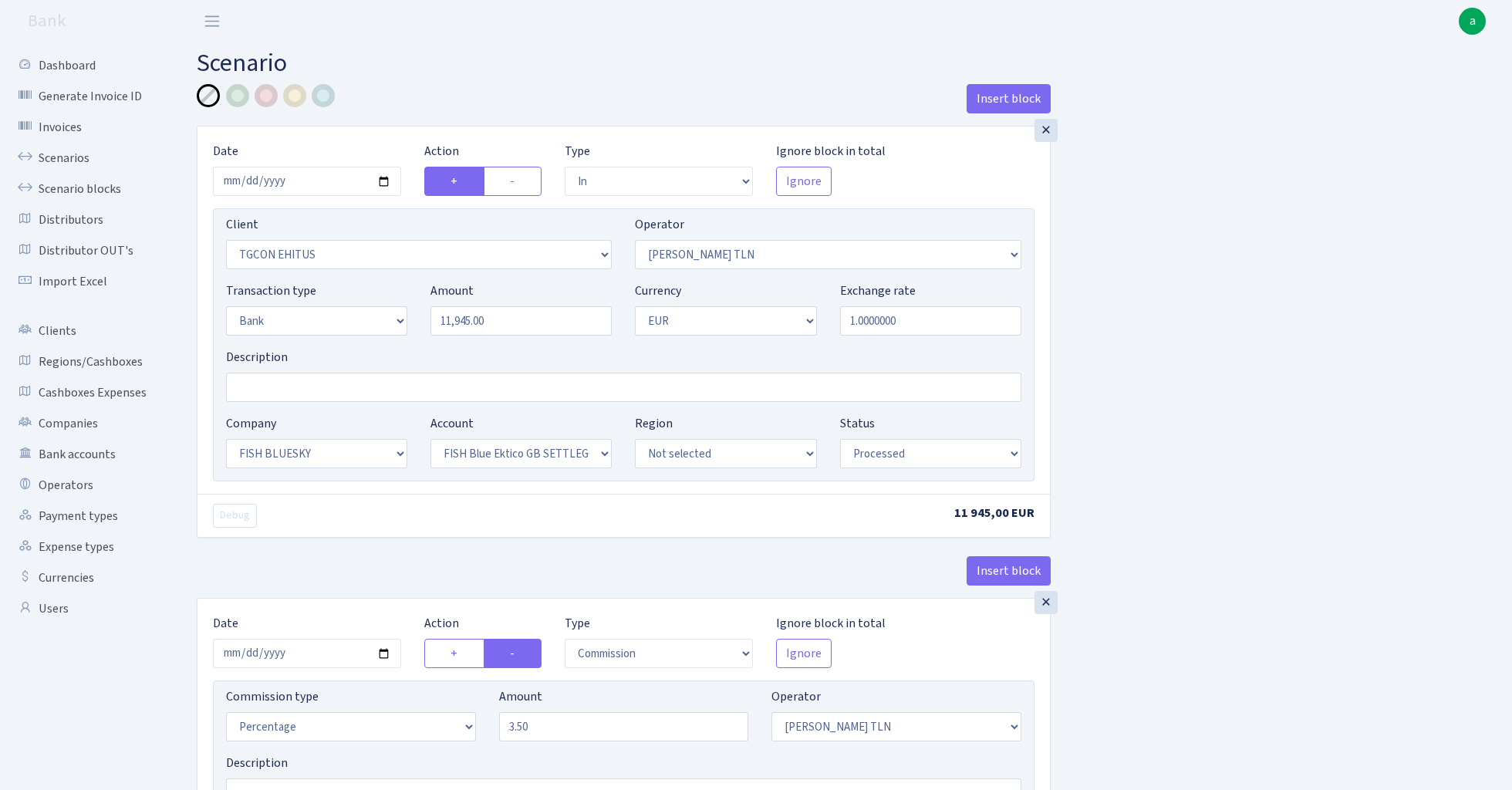
select select "in"
select select "3279"
select select "213"
select select "2"
select select "1"
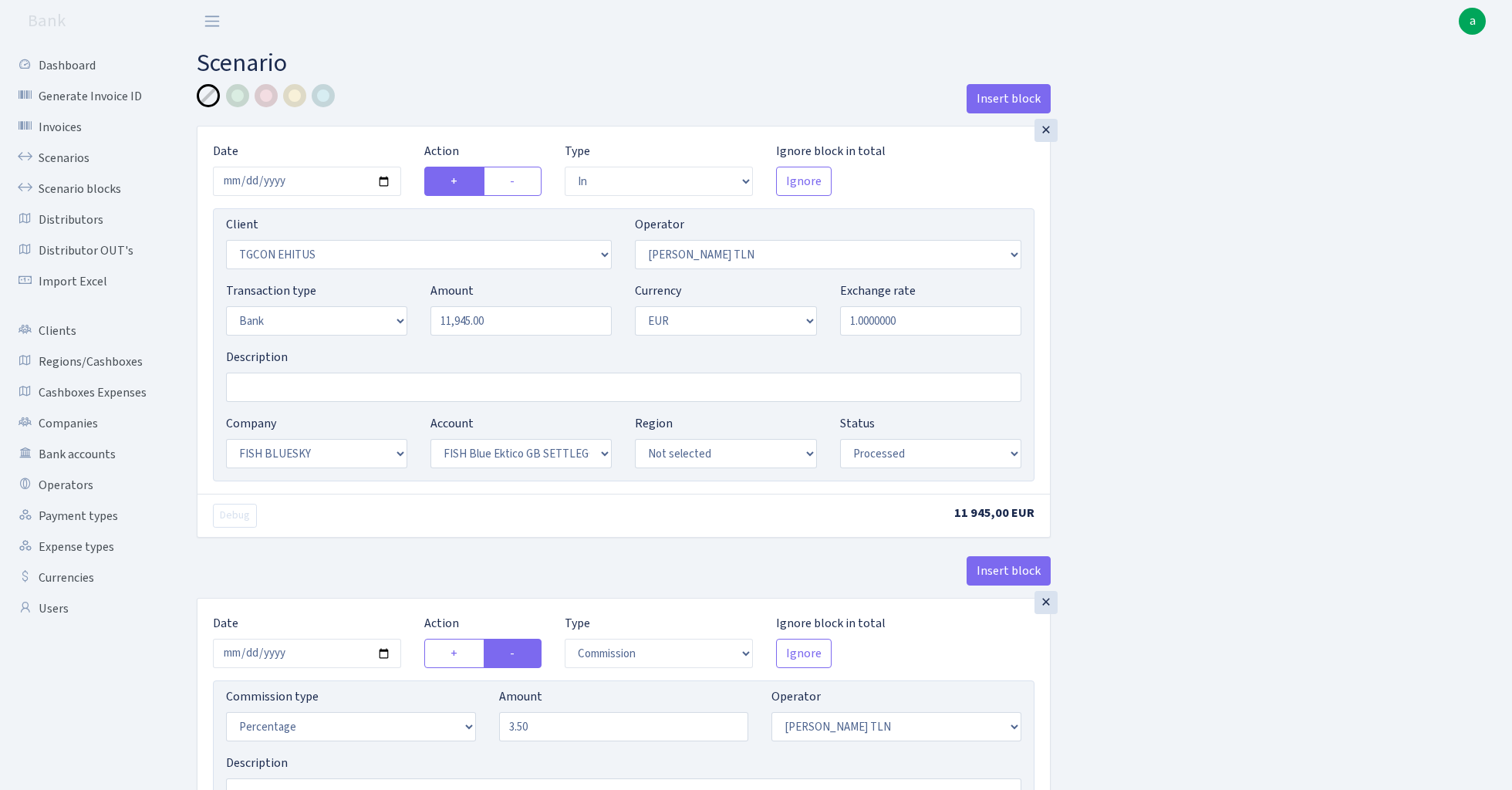
select select "23"
select select "67"
select select "processed"
select select "commission"
select select "213"
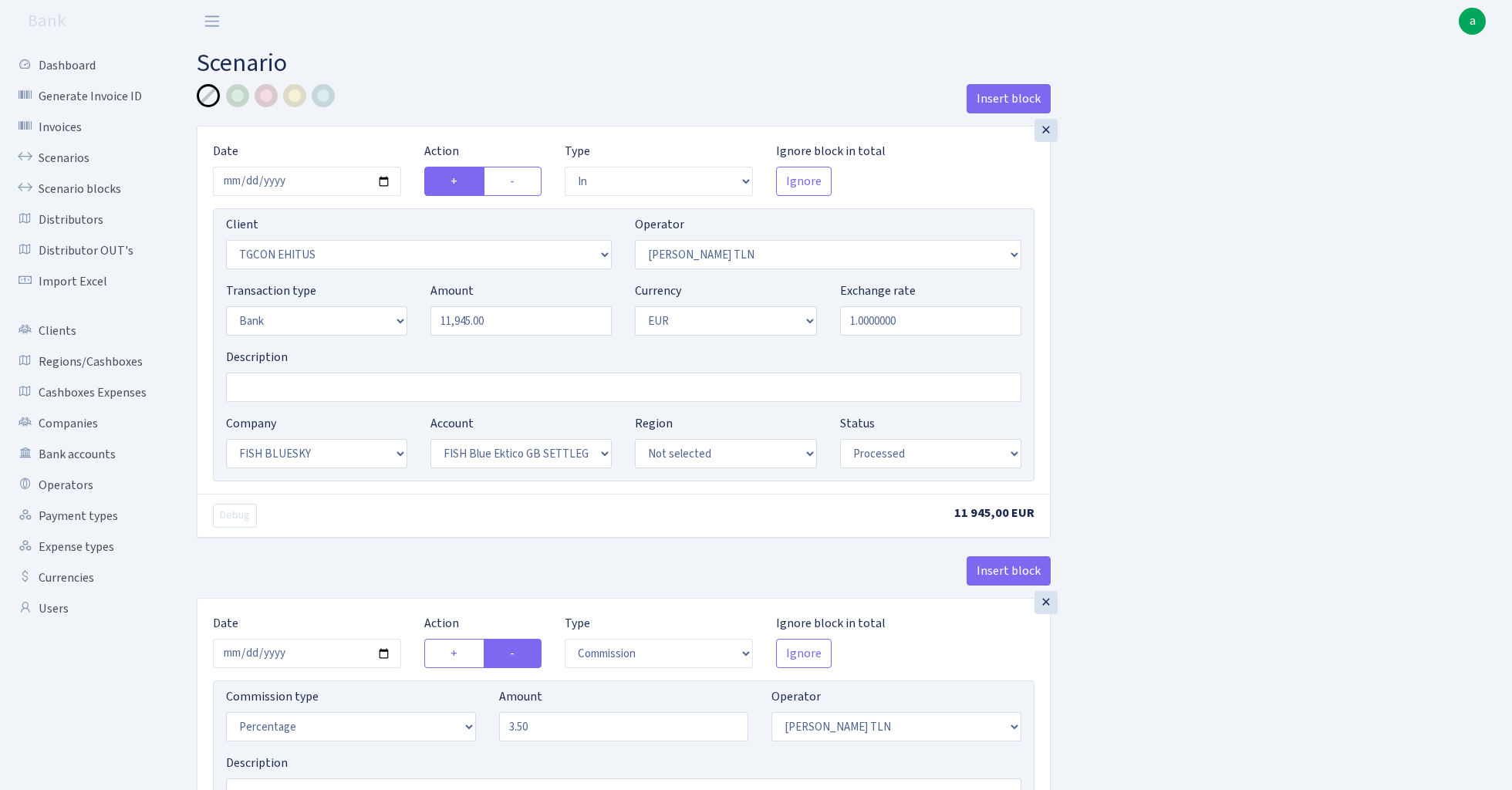
select select "processed"
select select "commission"
select select "fixed"
select select "1"
select select "23"
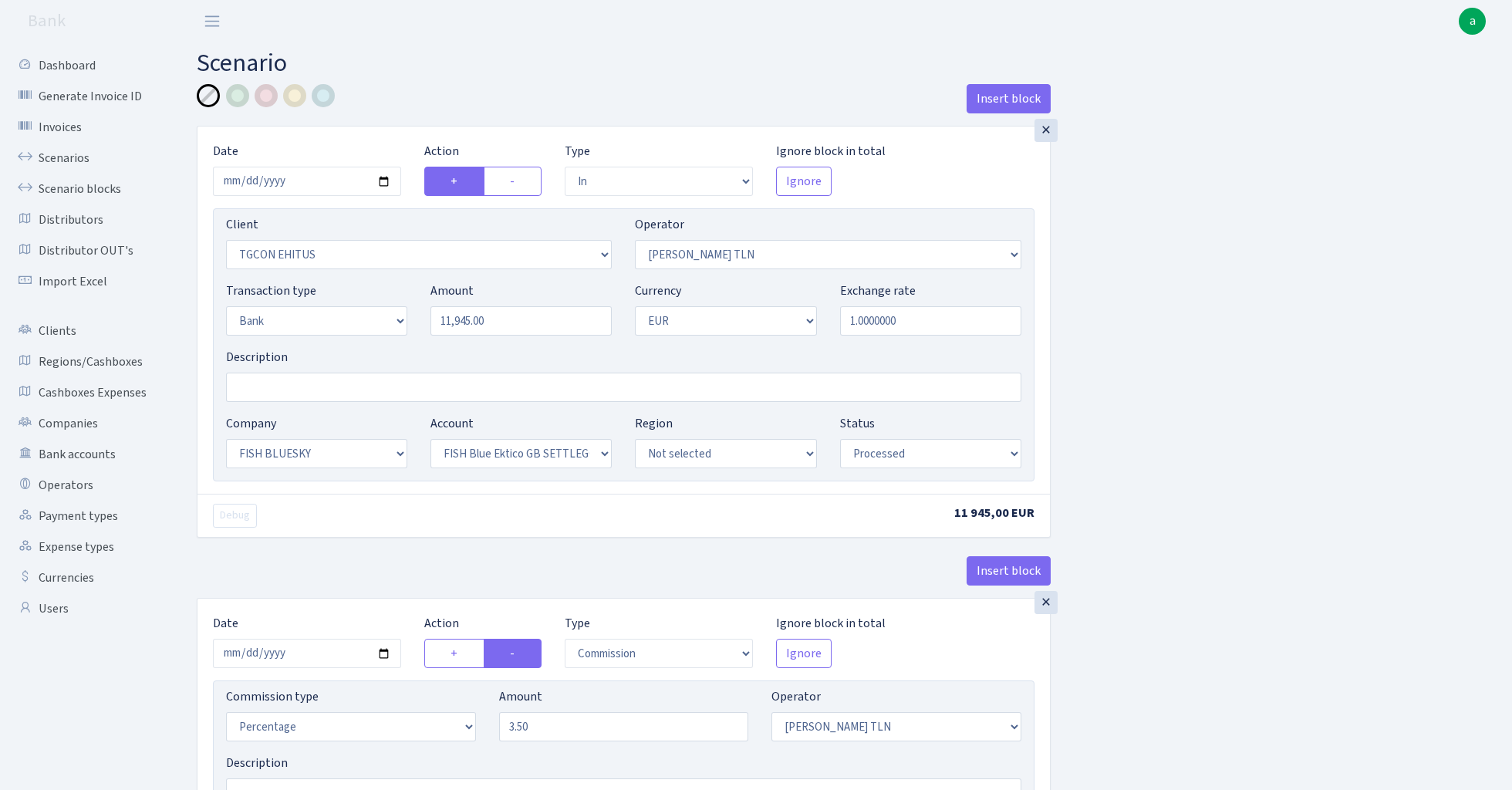
select select "67"
select select "processed"
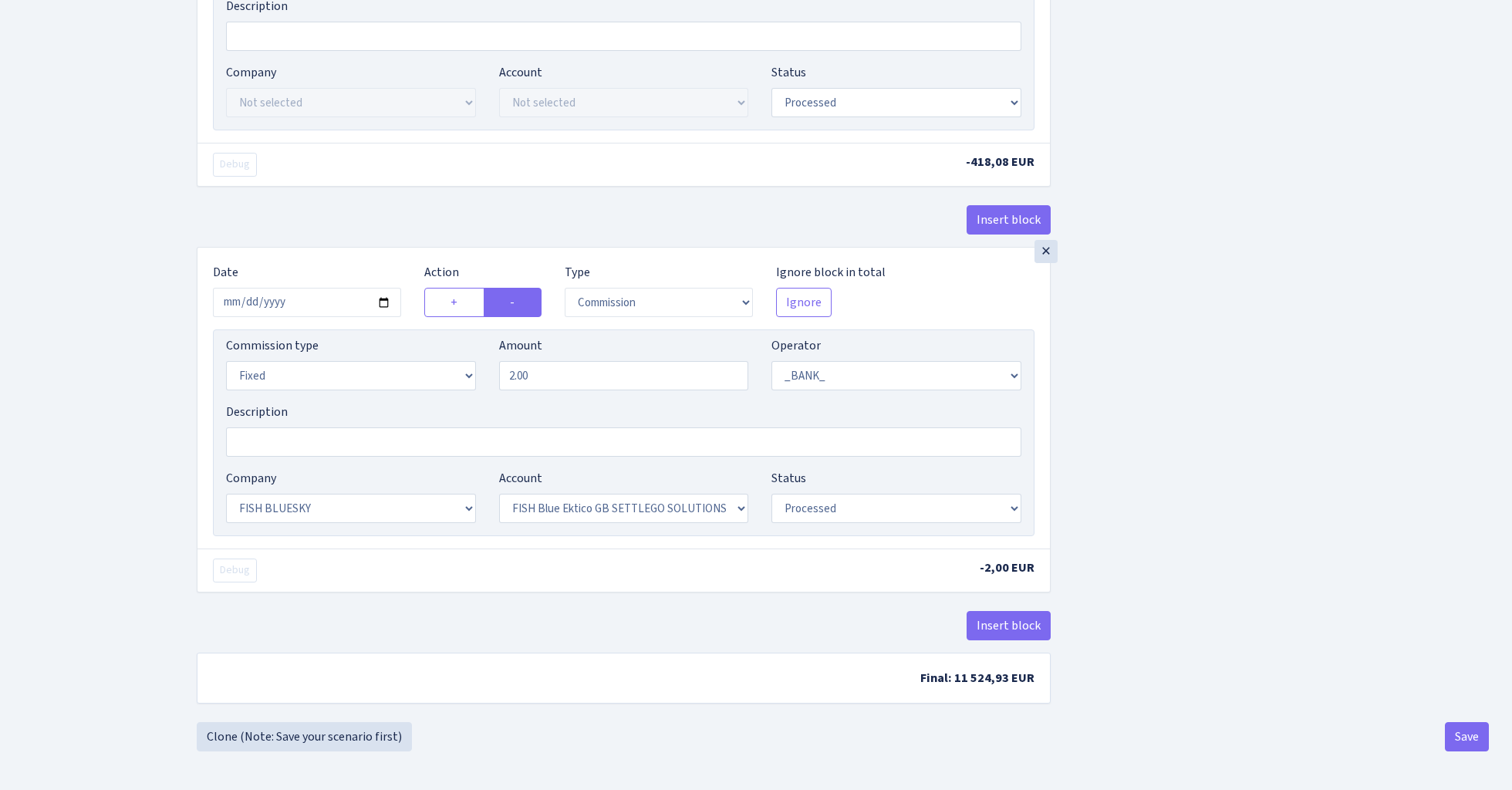
scroll to position [764, 0]
click at [1003, 625] on button "Insert block" at bounding box center [1009, 625] width 84 height 29
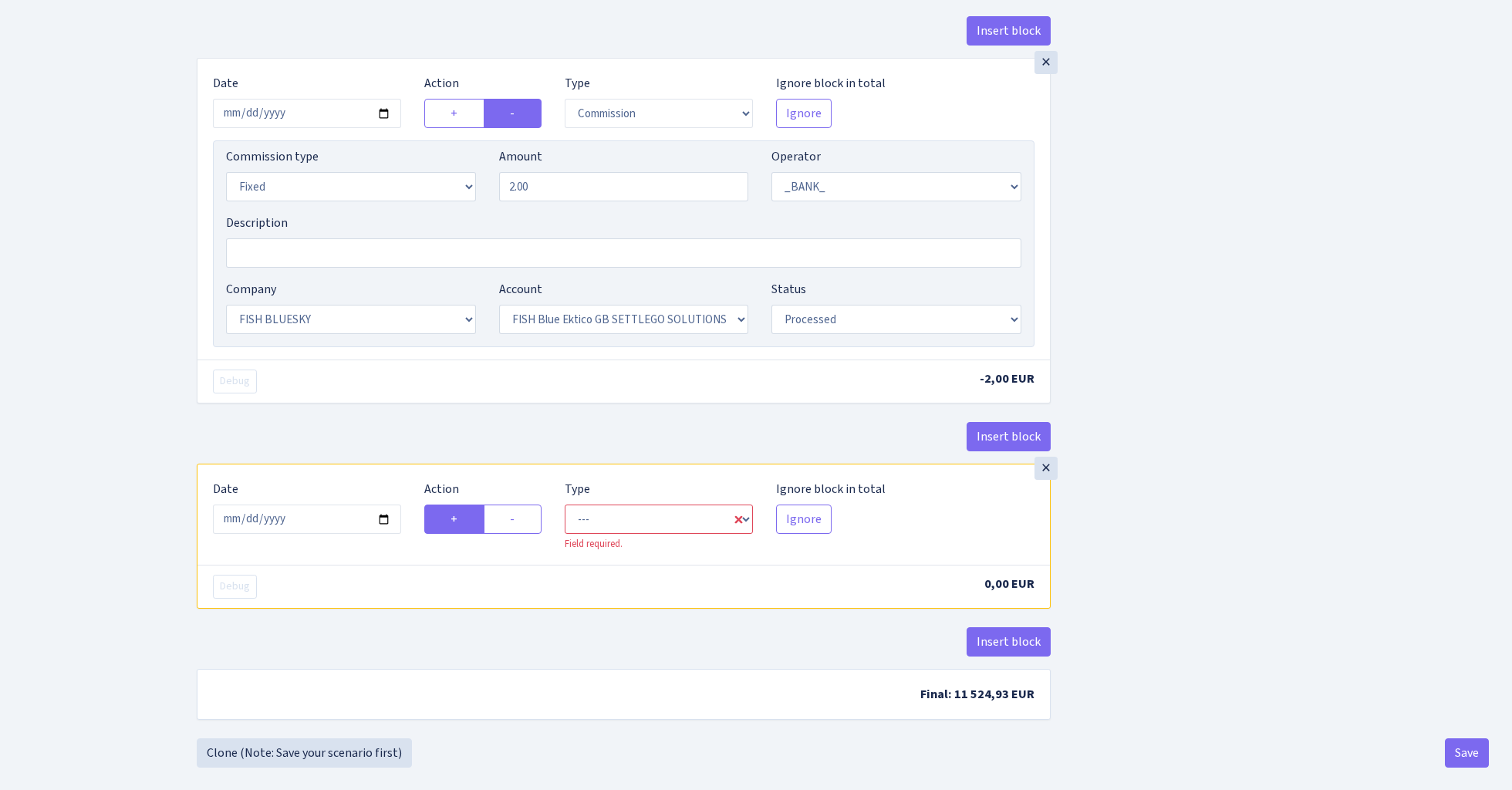
scroll to position [952, 0]
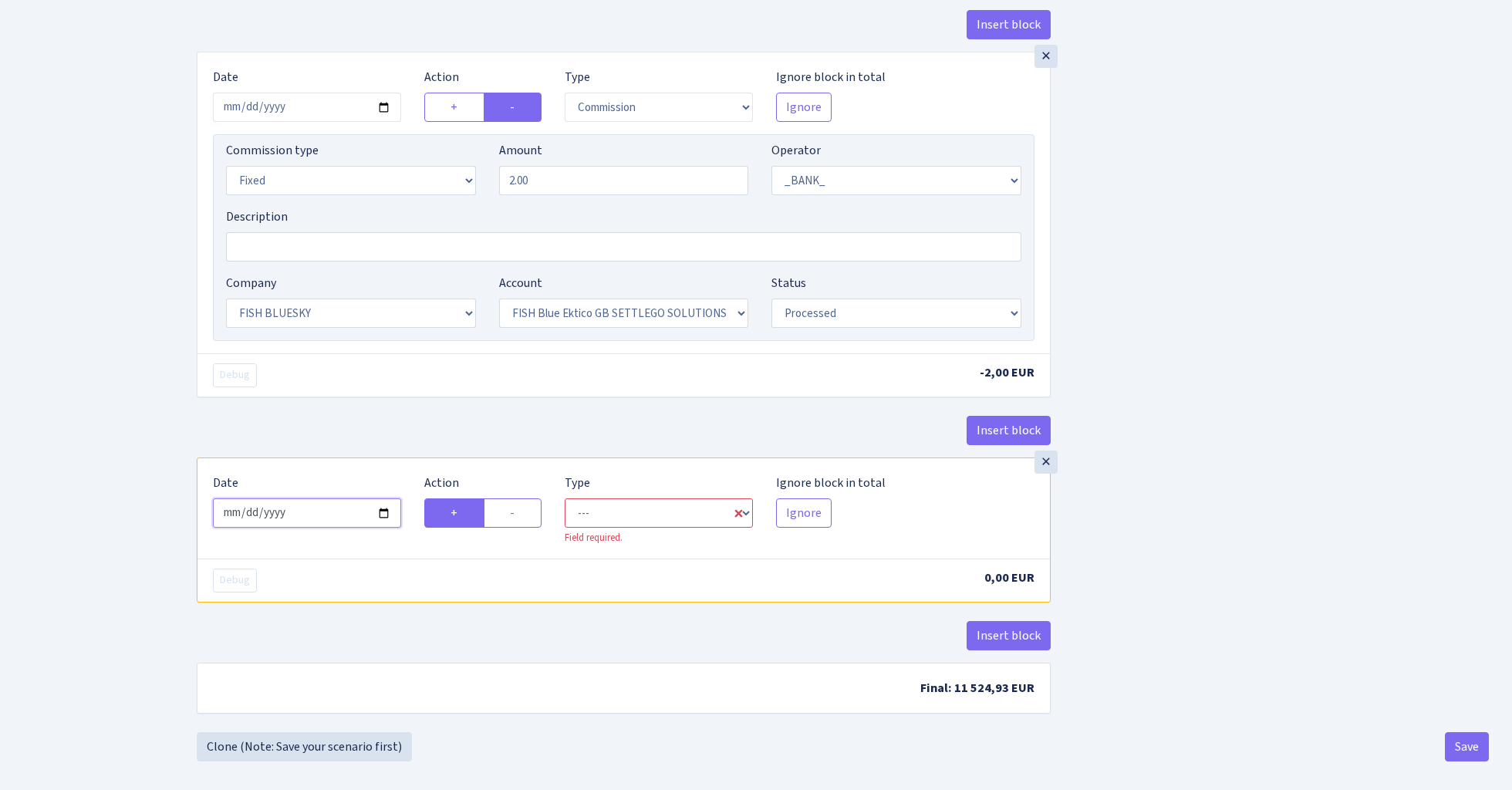
click at [305, 517] on input "2025-08-17" at bounding box center [307, 513] width 189 height 29
type input "[DATE]"
click at [420, 410] on div "× Date 2025-07-31 Action + - Type --- In Out Commission Field required. Ignore …" at bounding box center [624, 255] width 854 height 406
select select "commission"
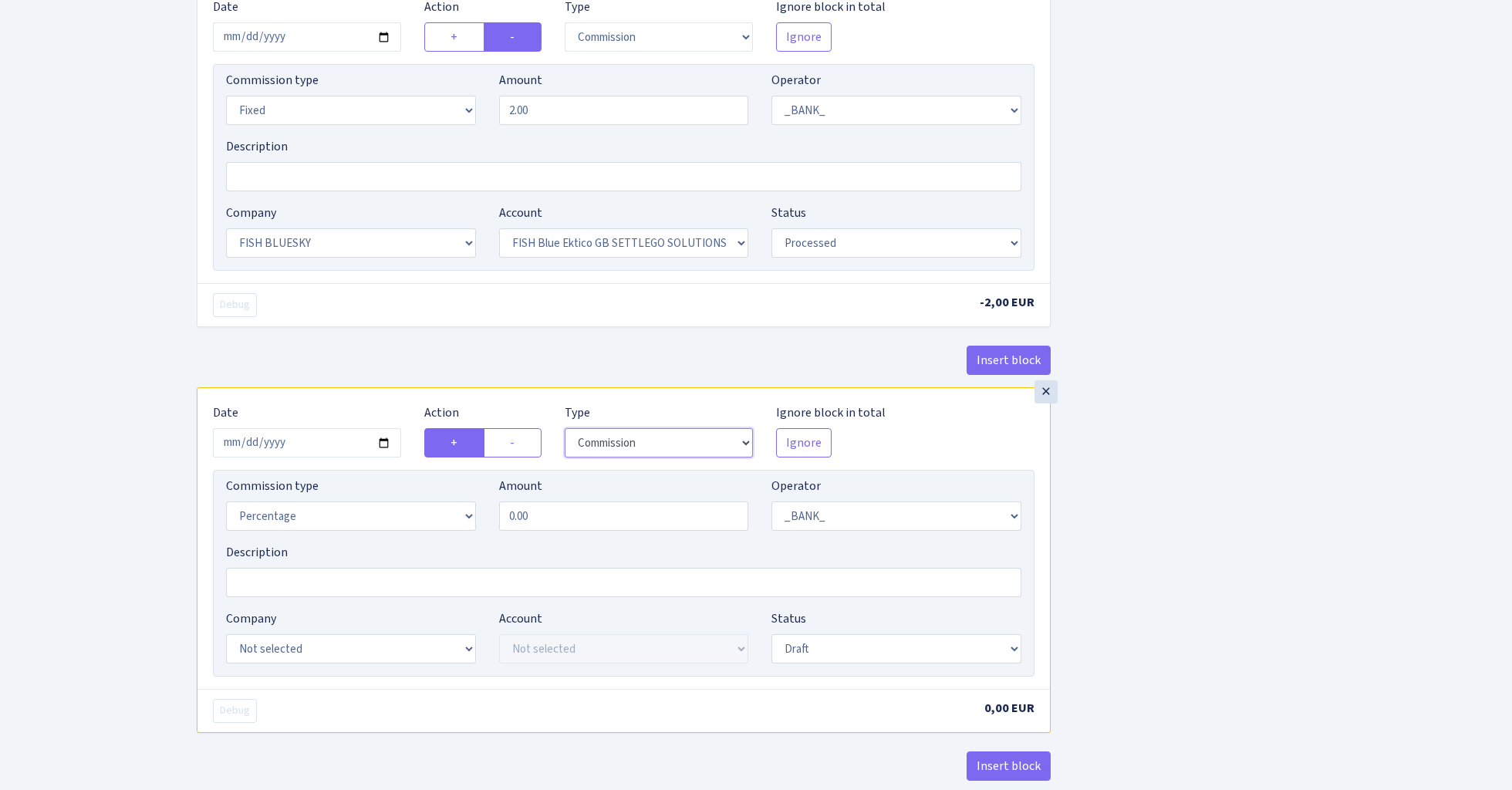
scroll to position [1037, 0]
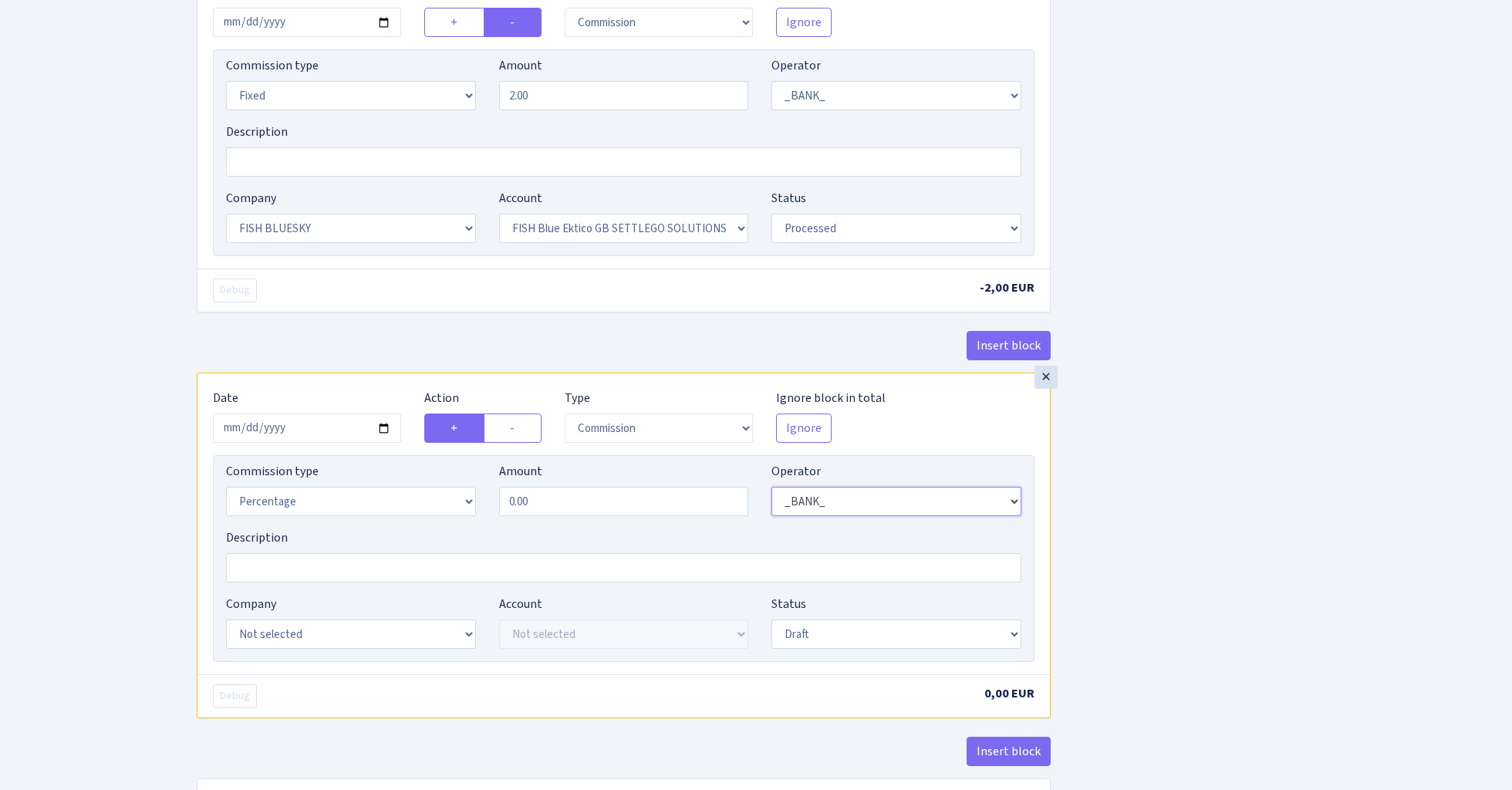
select select "248"
click at [559, 508] on input "0.00" at bounding box center [624, 501] width 250 height 29
type input "0.50"
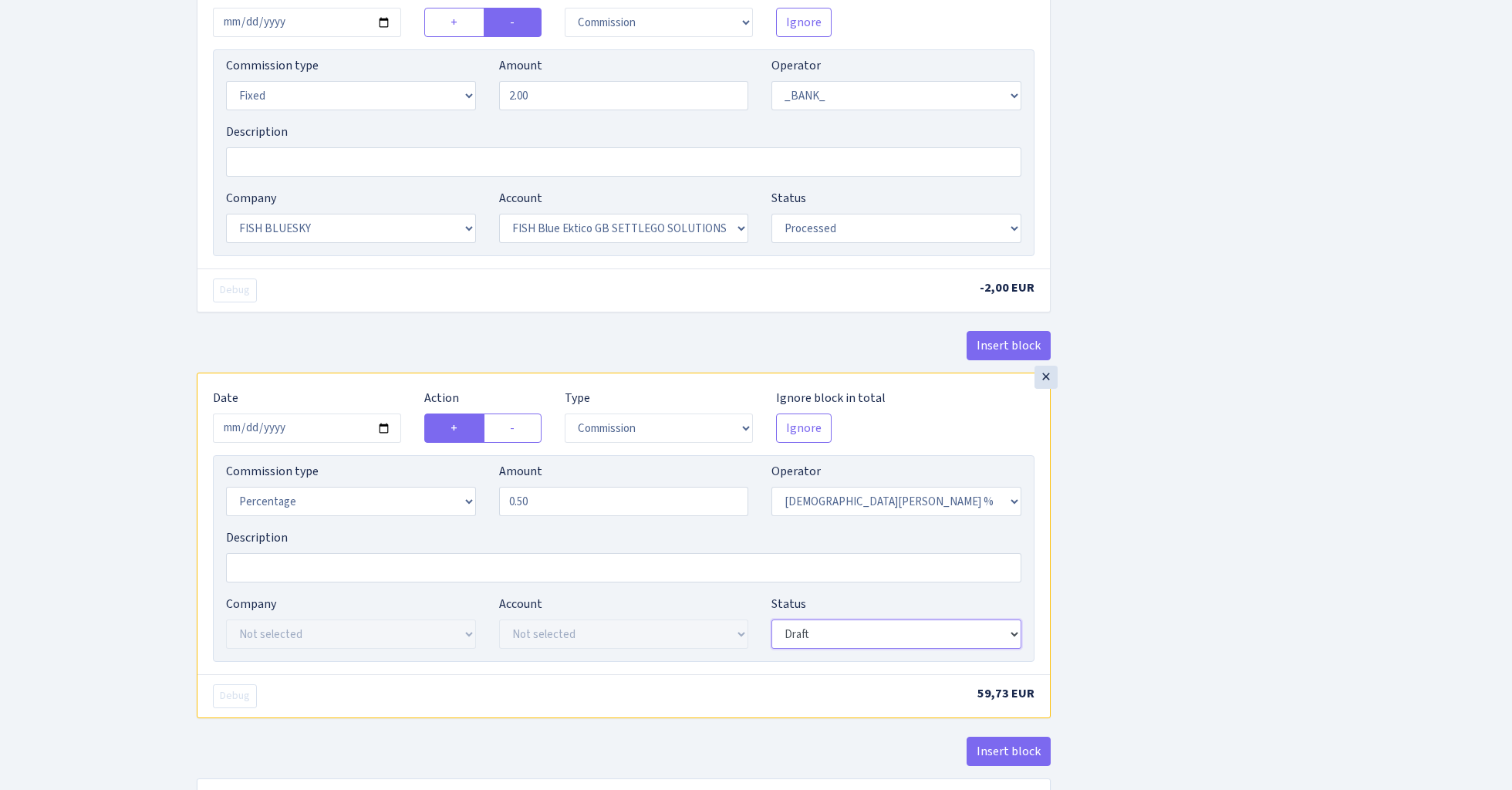
select select "processed"
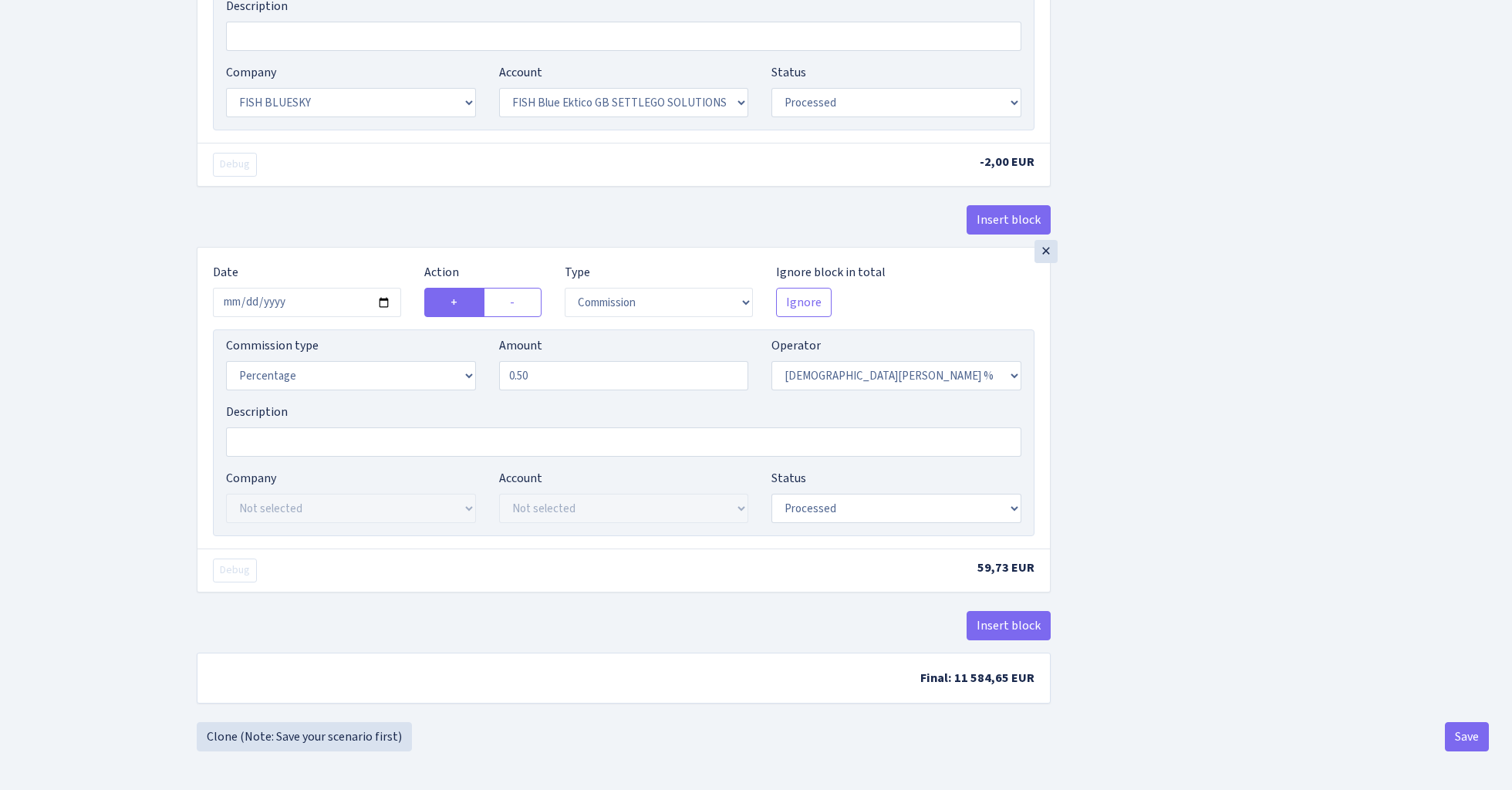
scroll to position [1172, 0]
click at [1459, 739] on button "Save" at bounding box center [1467, 737] width 44 height 29
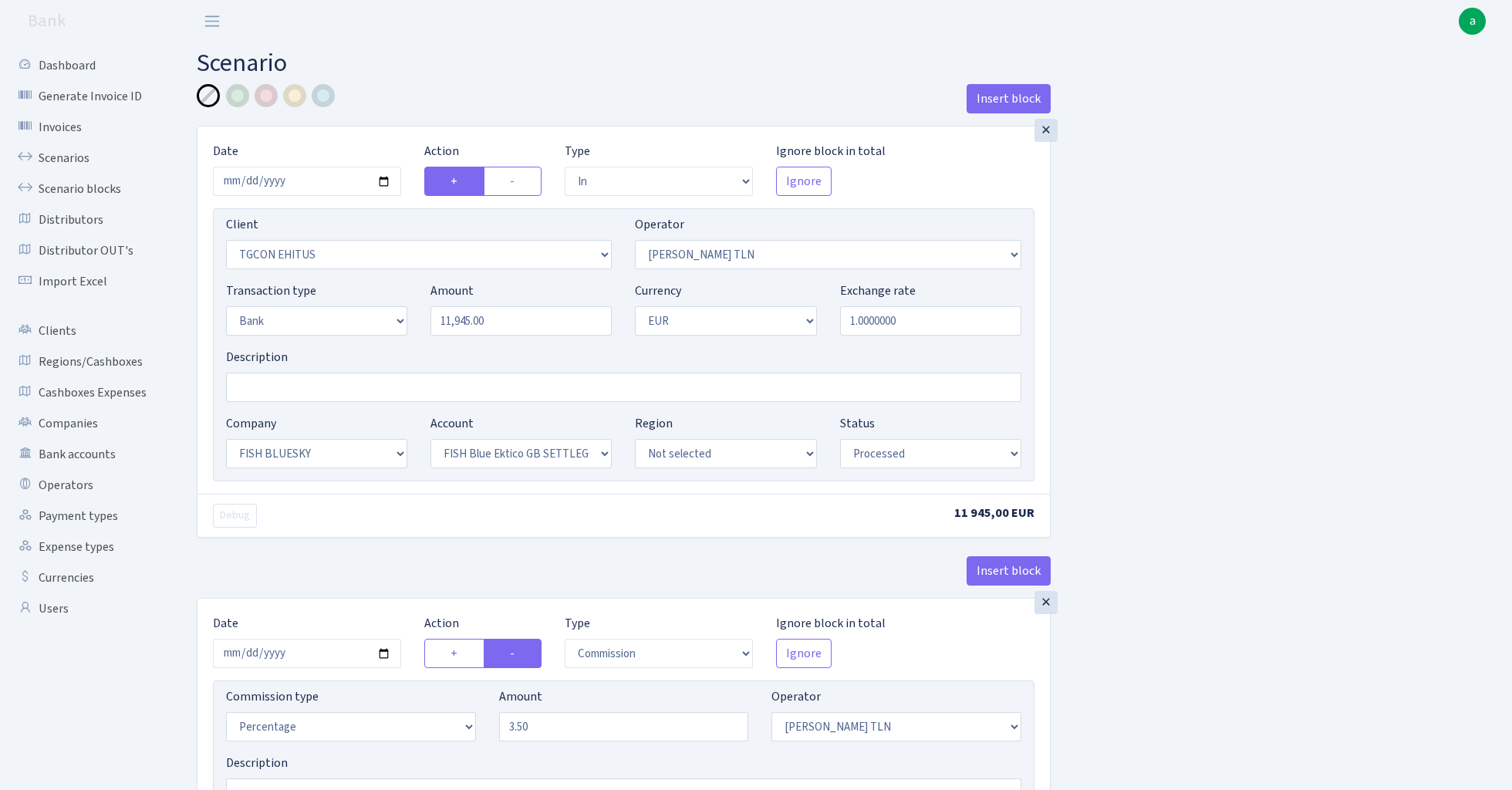
select select "in"
select select "3279"
select select "213"
select select "2"
select select "1"
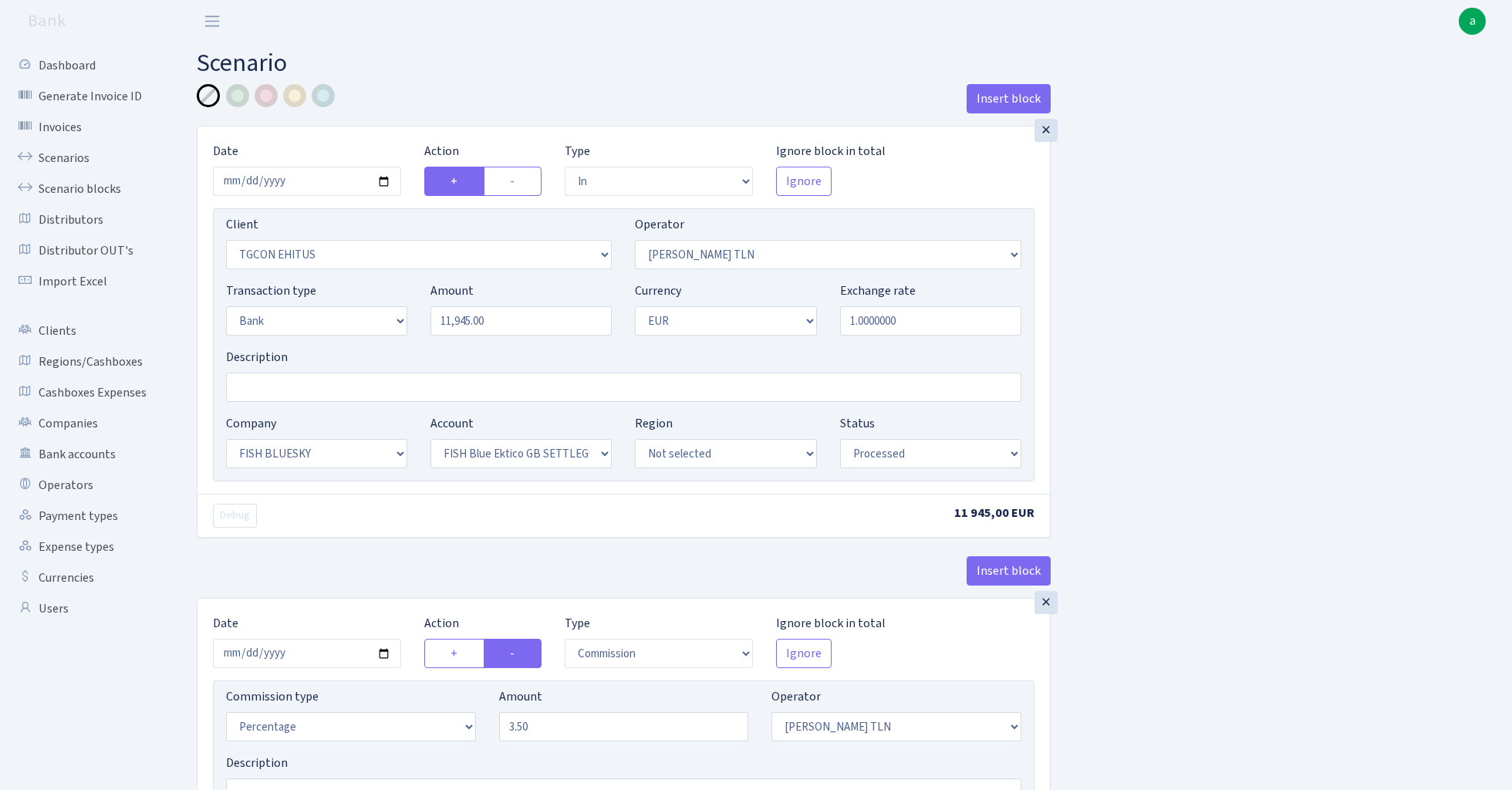
select select "23"
select select "67"
select select "processed"
select select "commission"
select select "213"
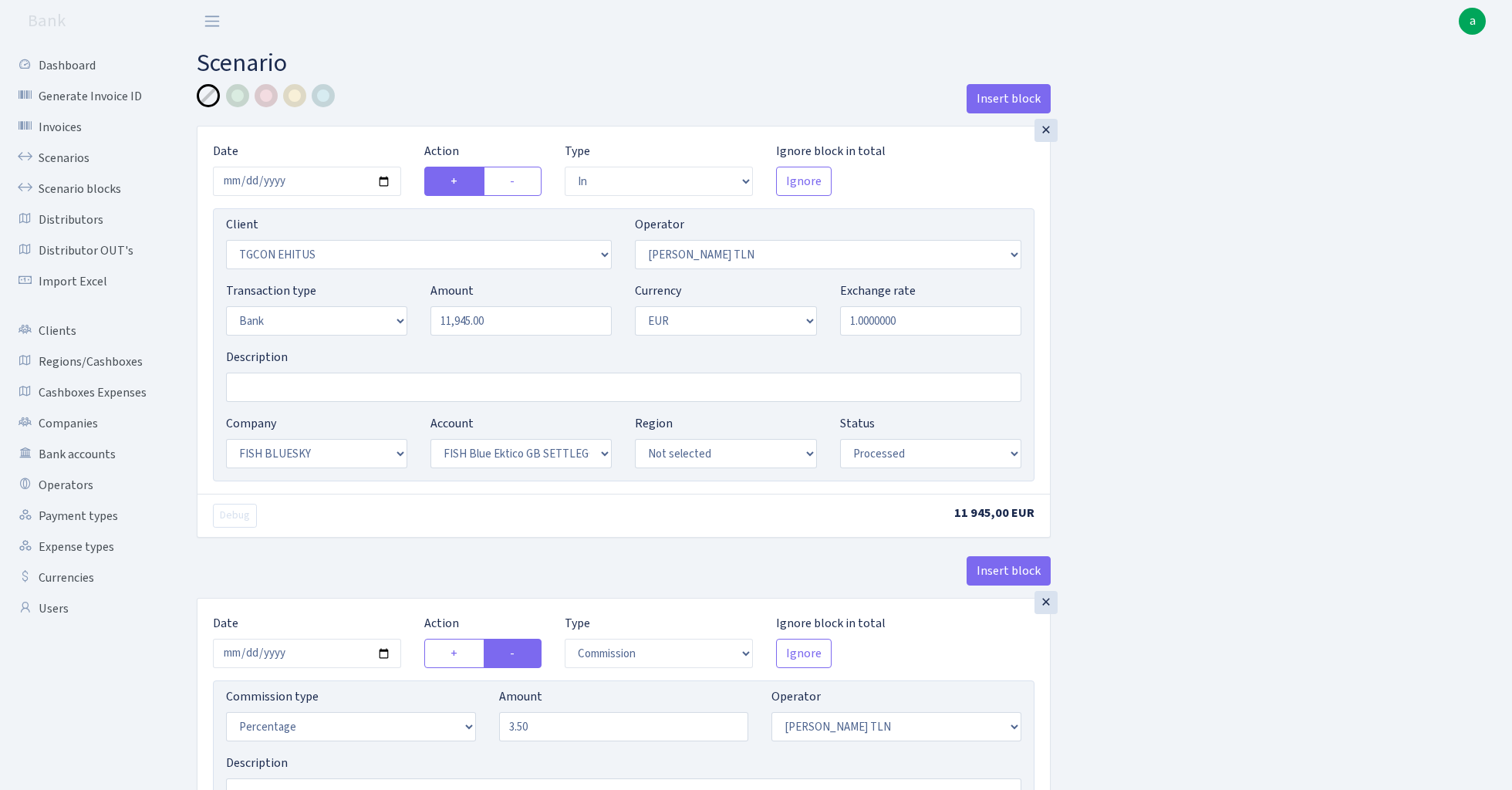
select select "processed"
select select "commission"
select select "fixed"
select select "1"
select select "23"
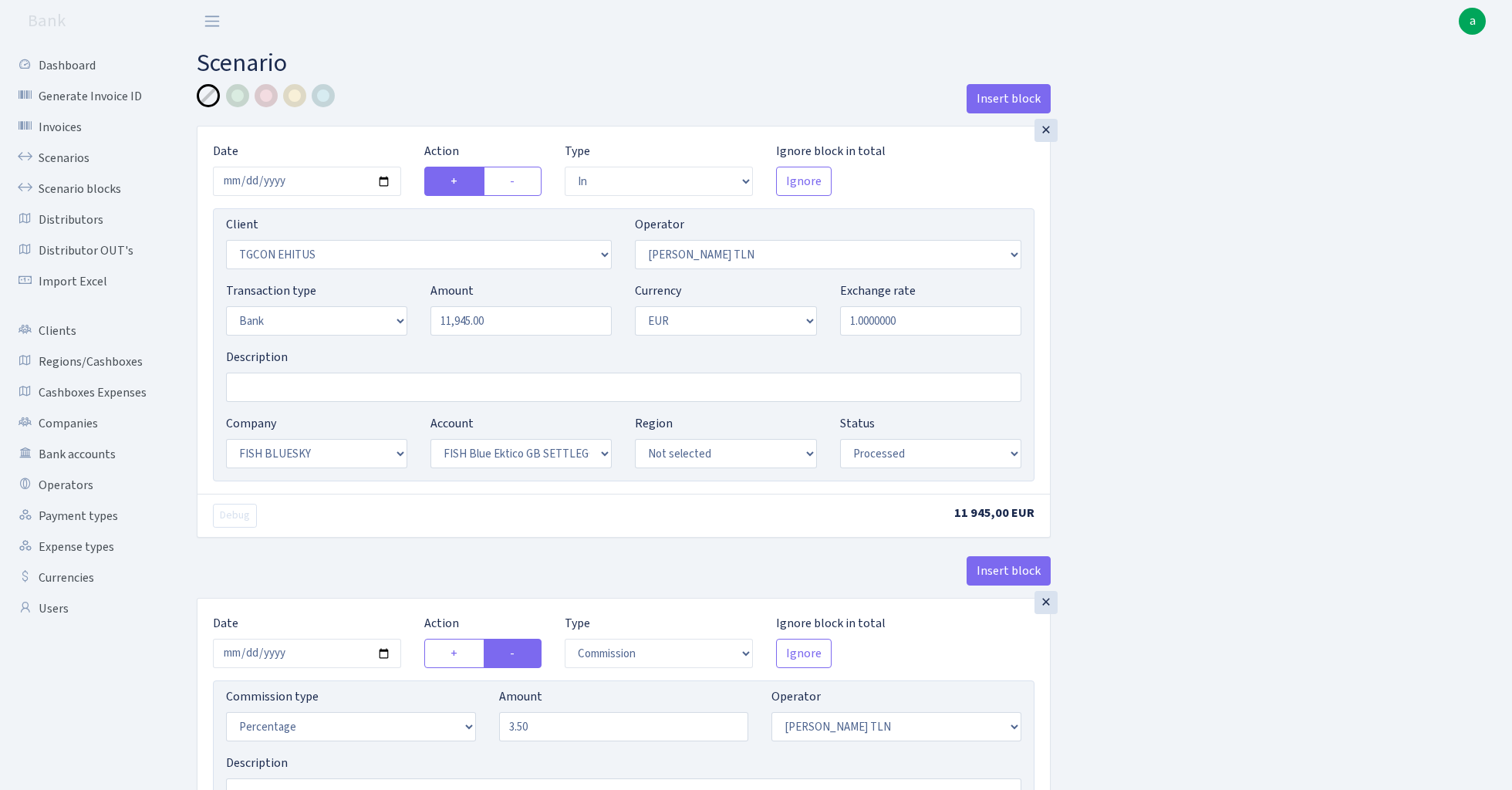
select select "67"
select select "processed"
select select "commission"
select select "248"
select select "processed"
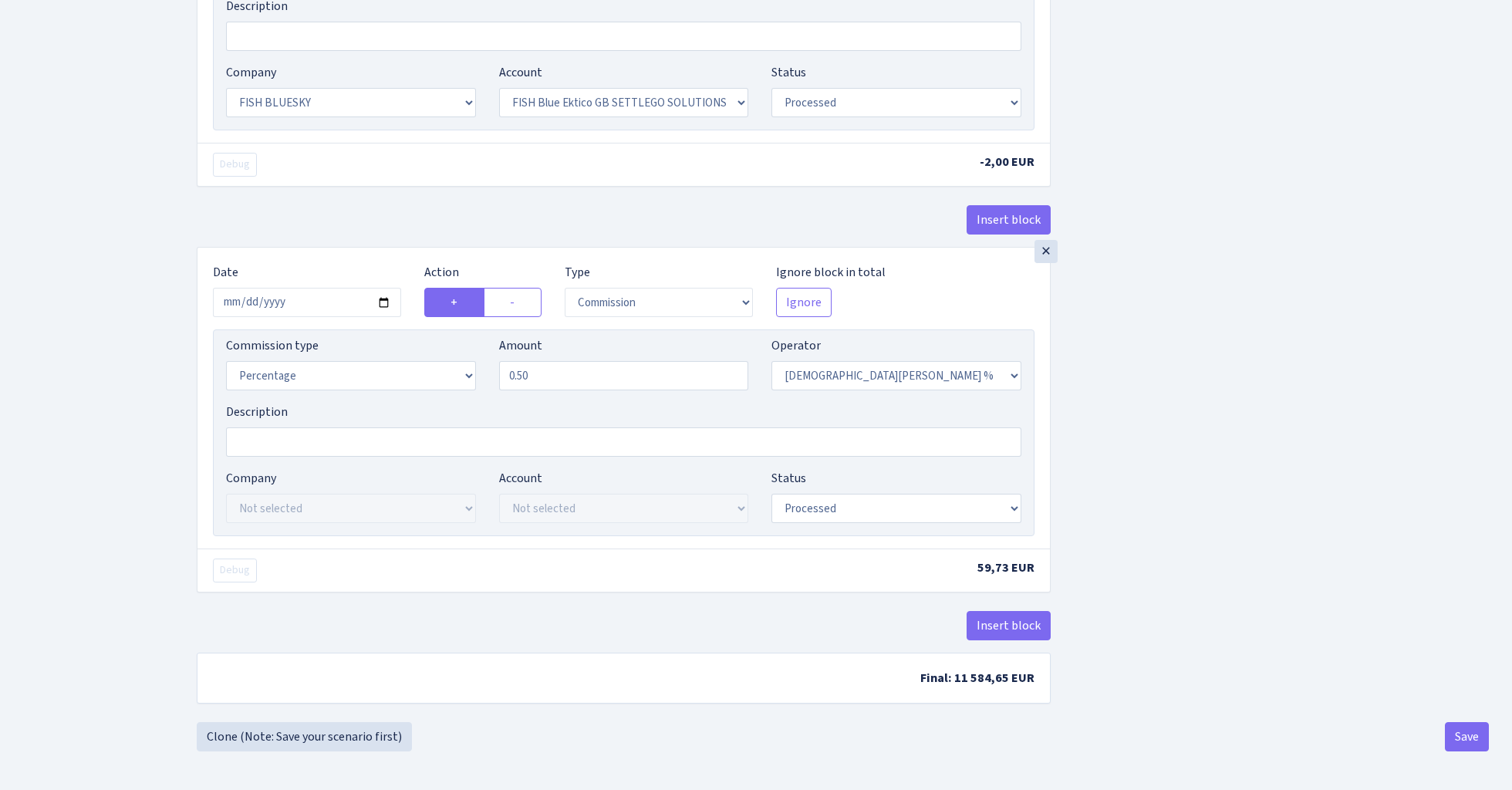
scroll to position [1172, 0]
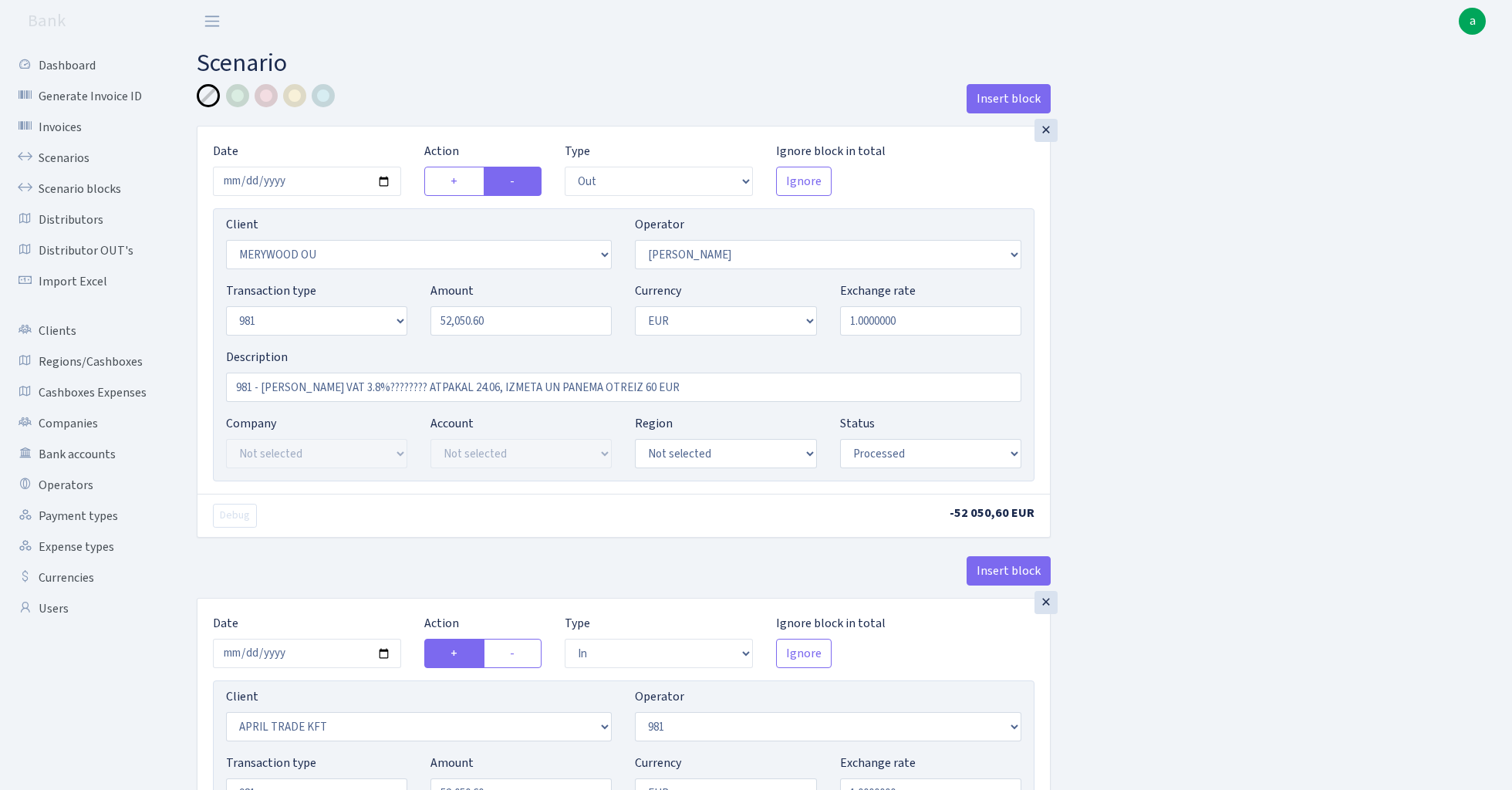
select select "out"
select select "2277"
select select "15"
select select "8"
select select "1"
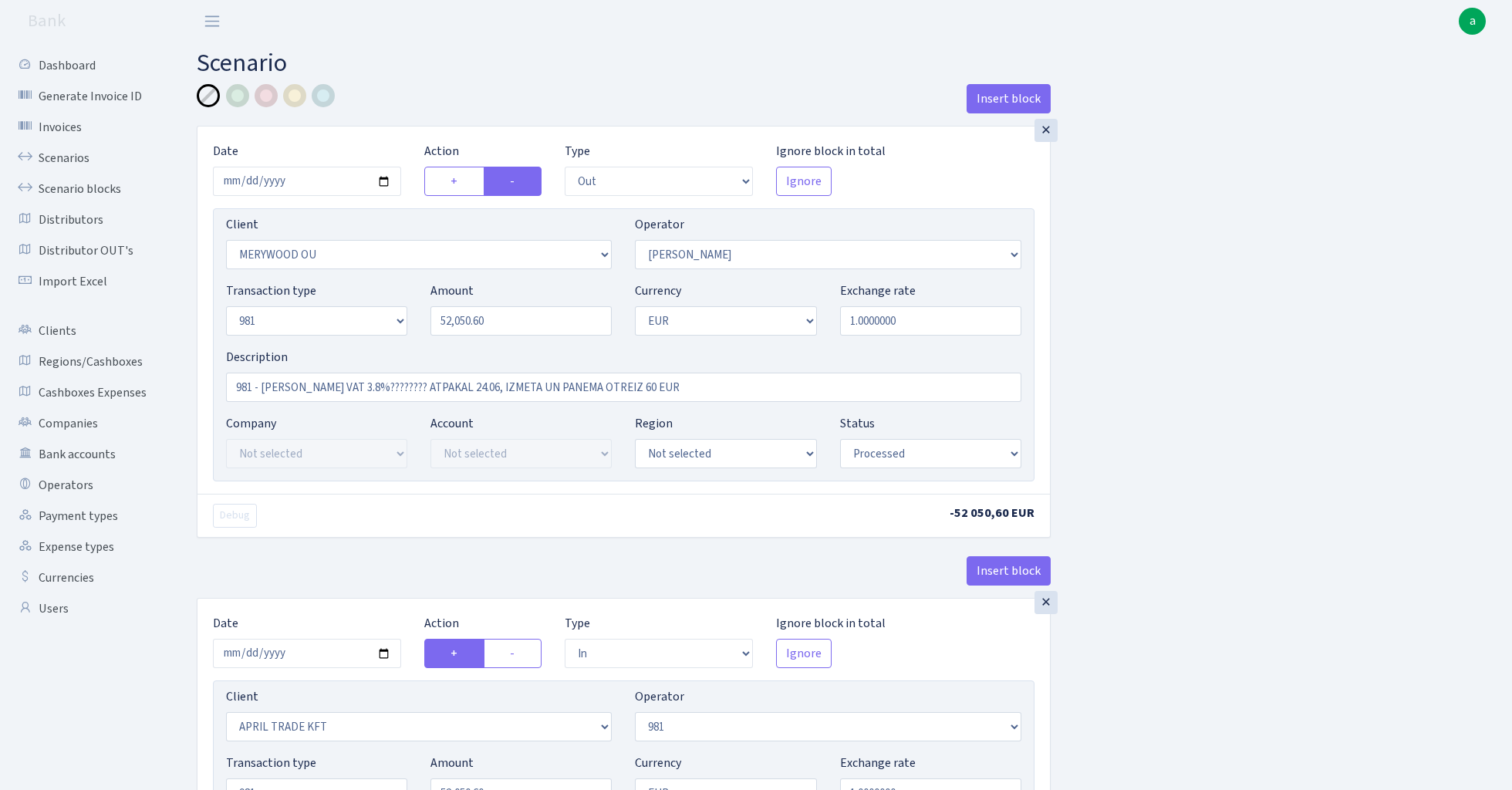
select select "processed"
select select "in"
select select "2448"
select select "61"
select select "8"
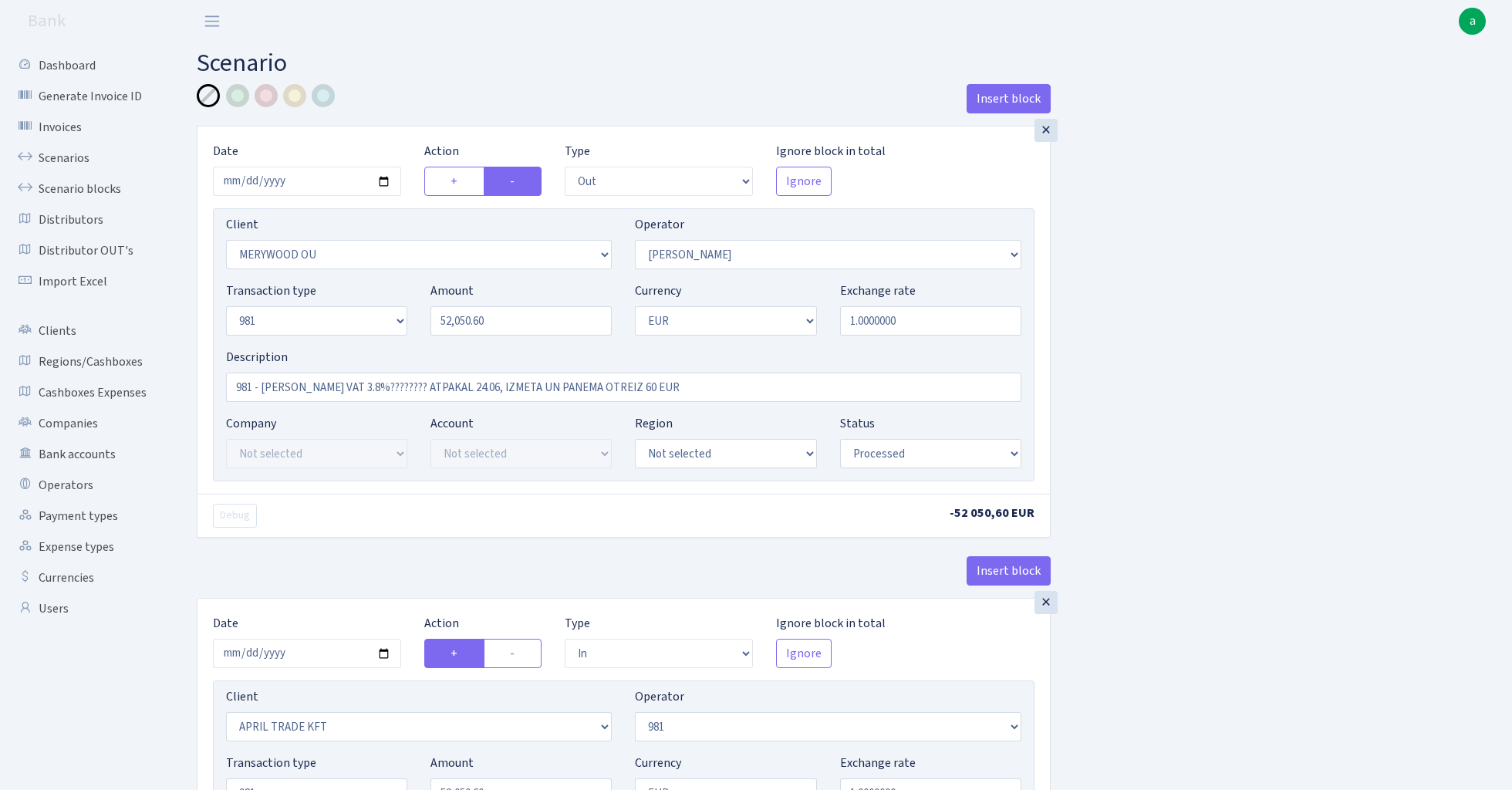
select select "1"
select select "processed"
select select "commission"
select select "61"
select select "processed"
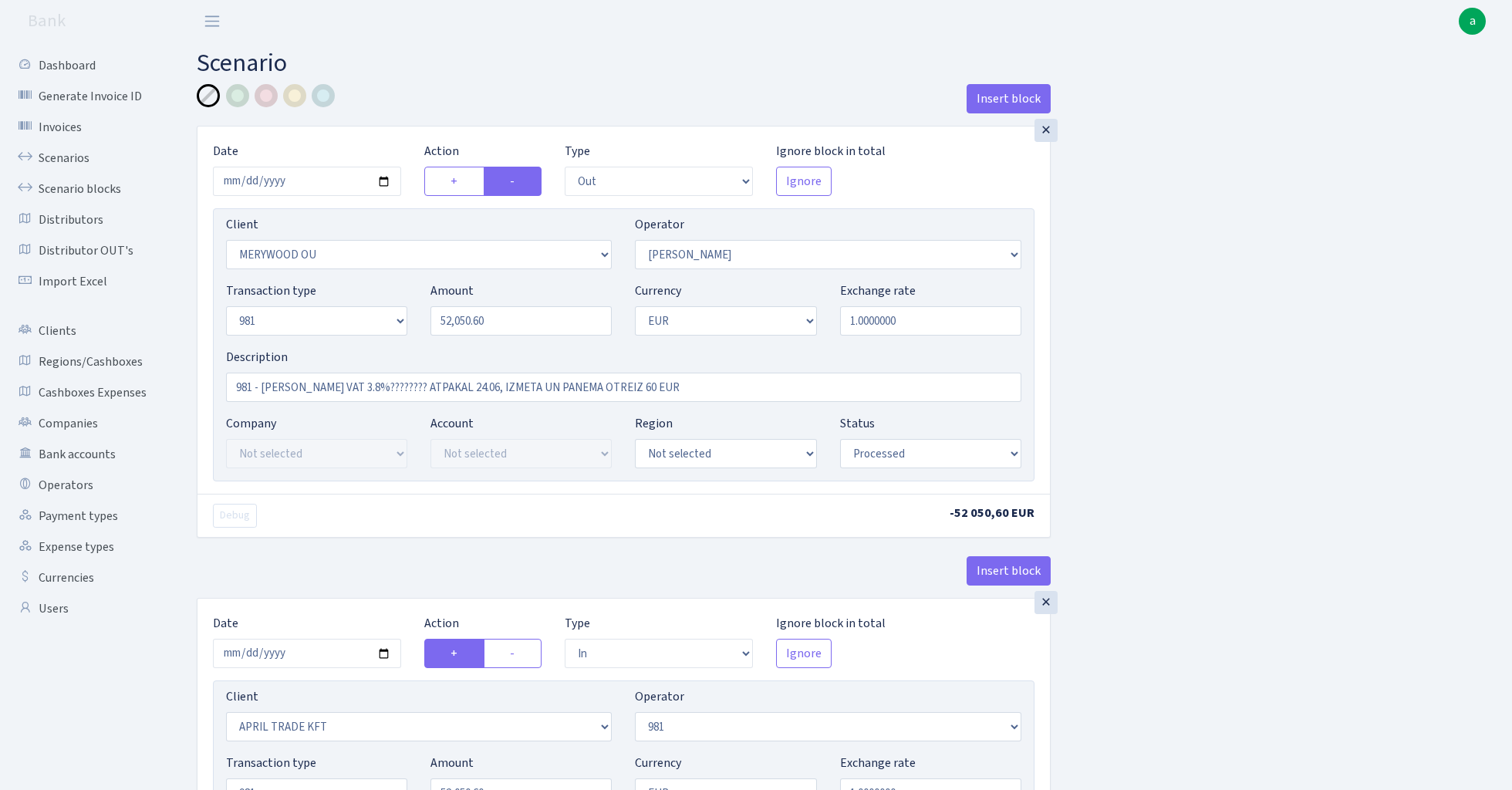
select select "commission"
select select "fixed"
select select "61"
select select "processed"
select select "commission"
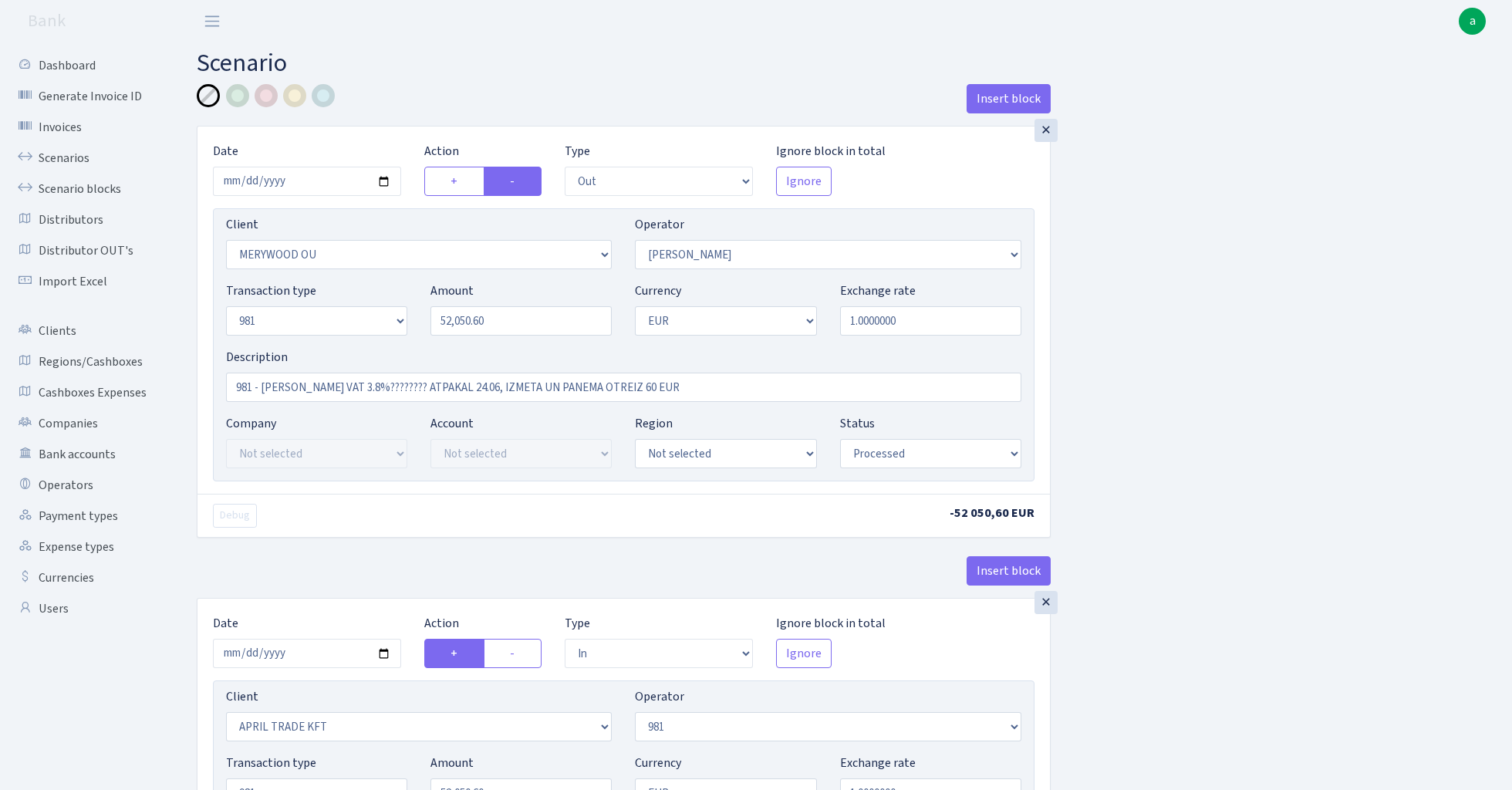
select select "15"
select select "processed"
select select "commission"
select select "fixed"
select select "61"
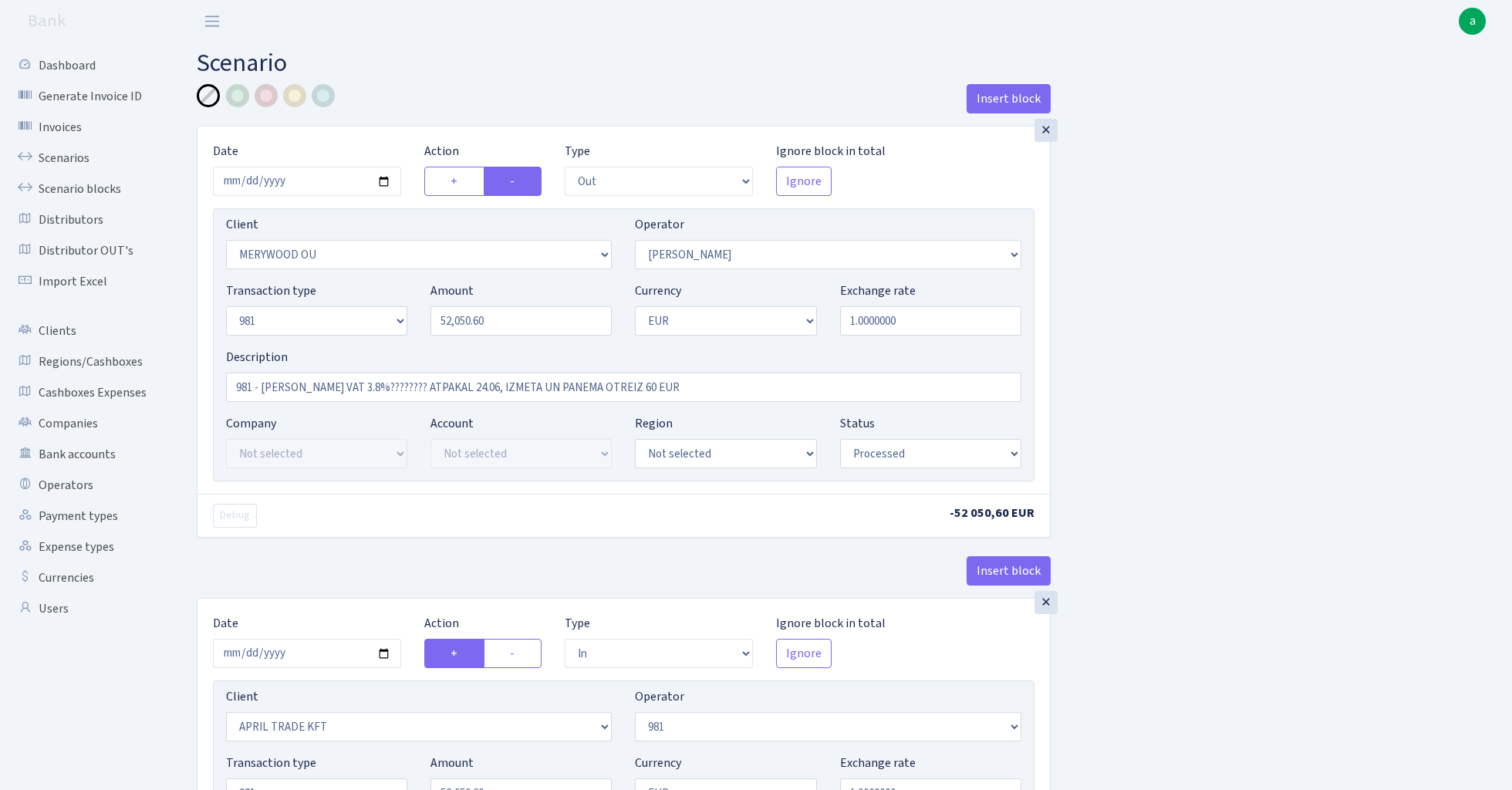
select select "processed"
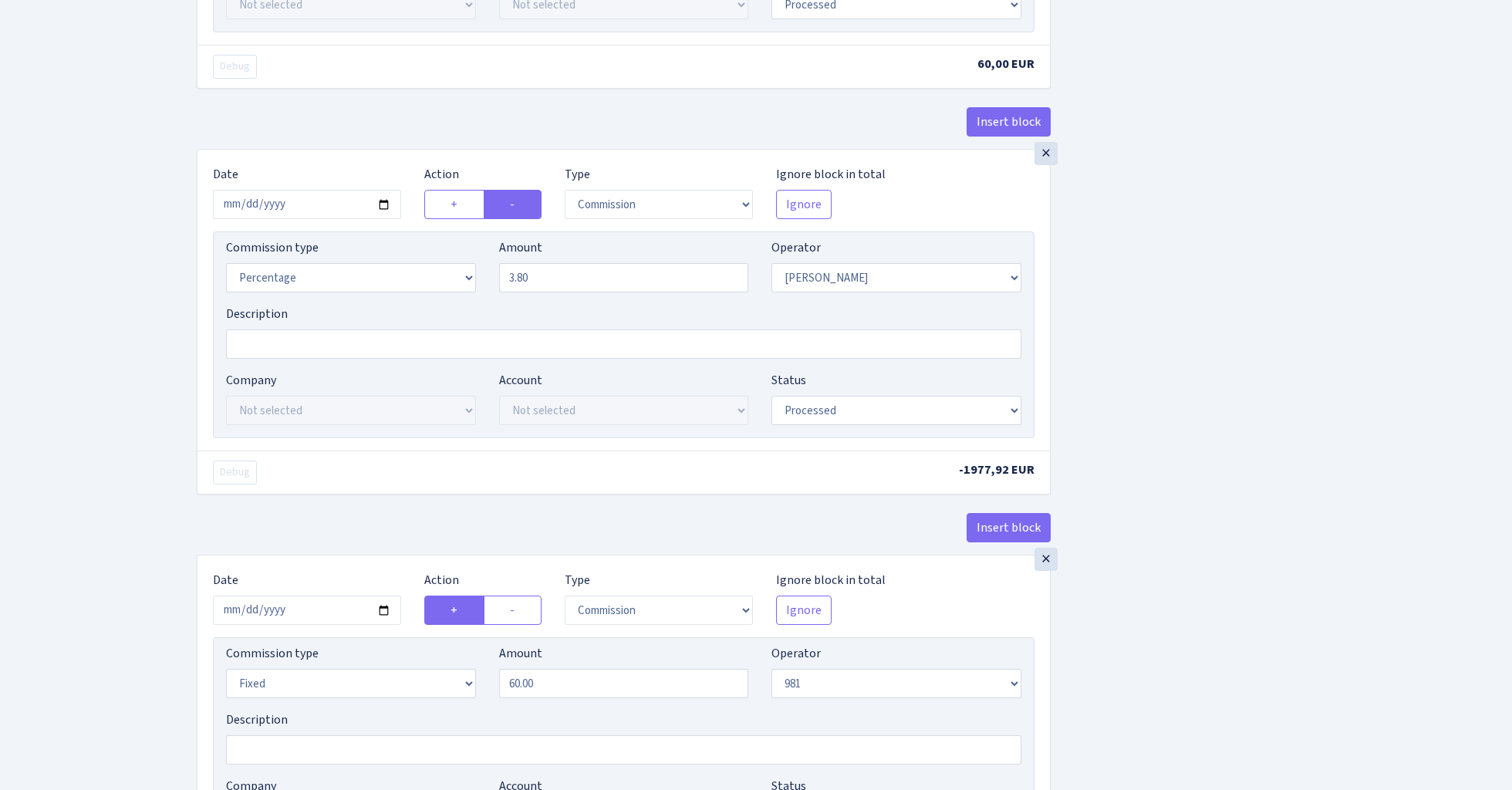
scroll to position [1760, 0]
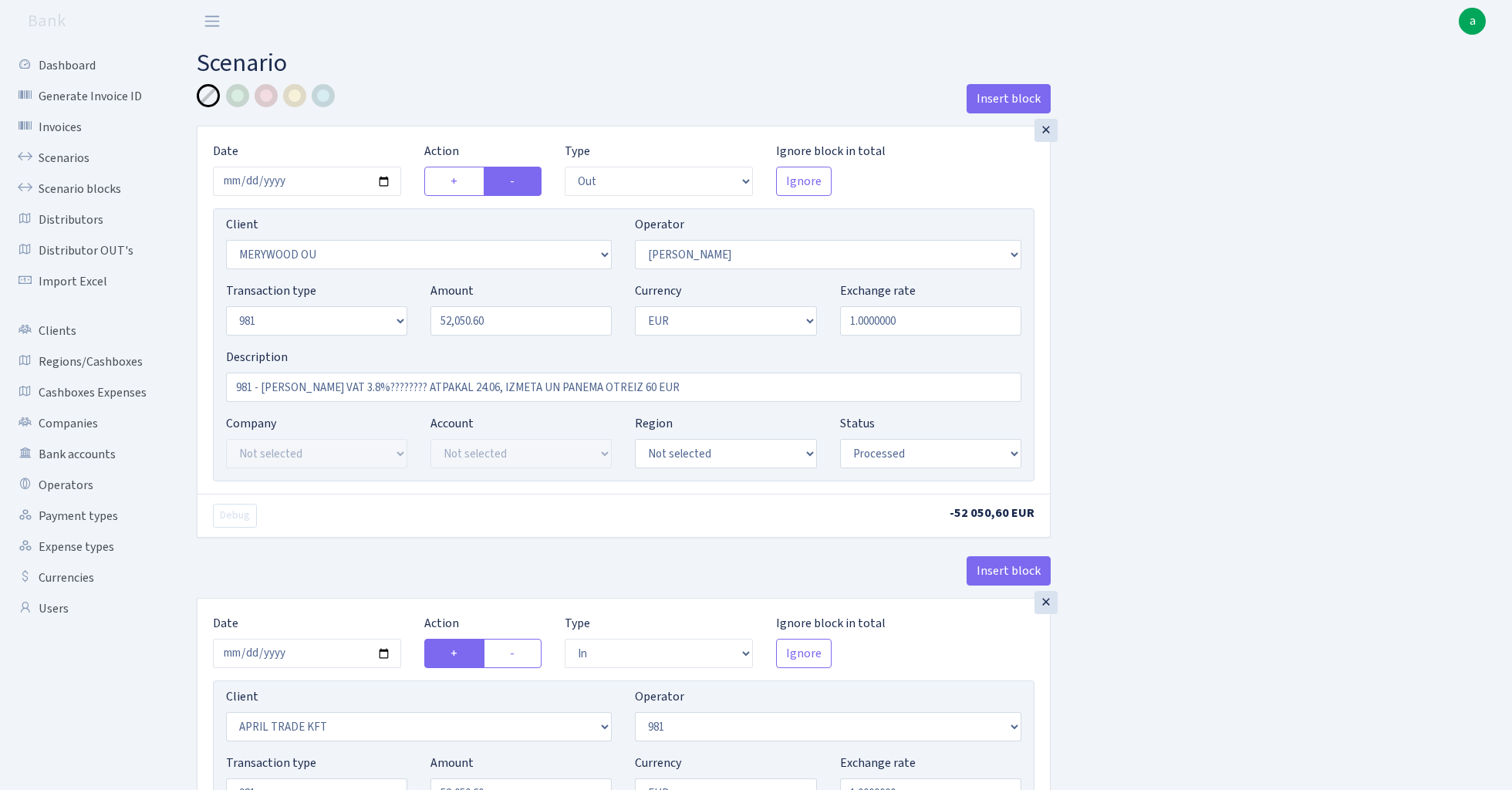
select select "out"
select select "2277"
select select "15"
select select "8"
select select "1"
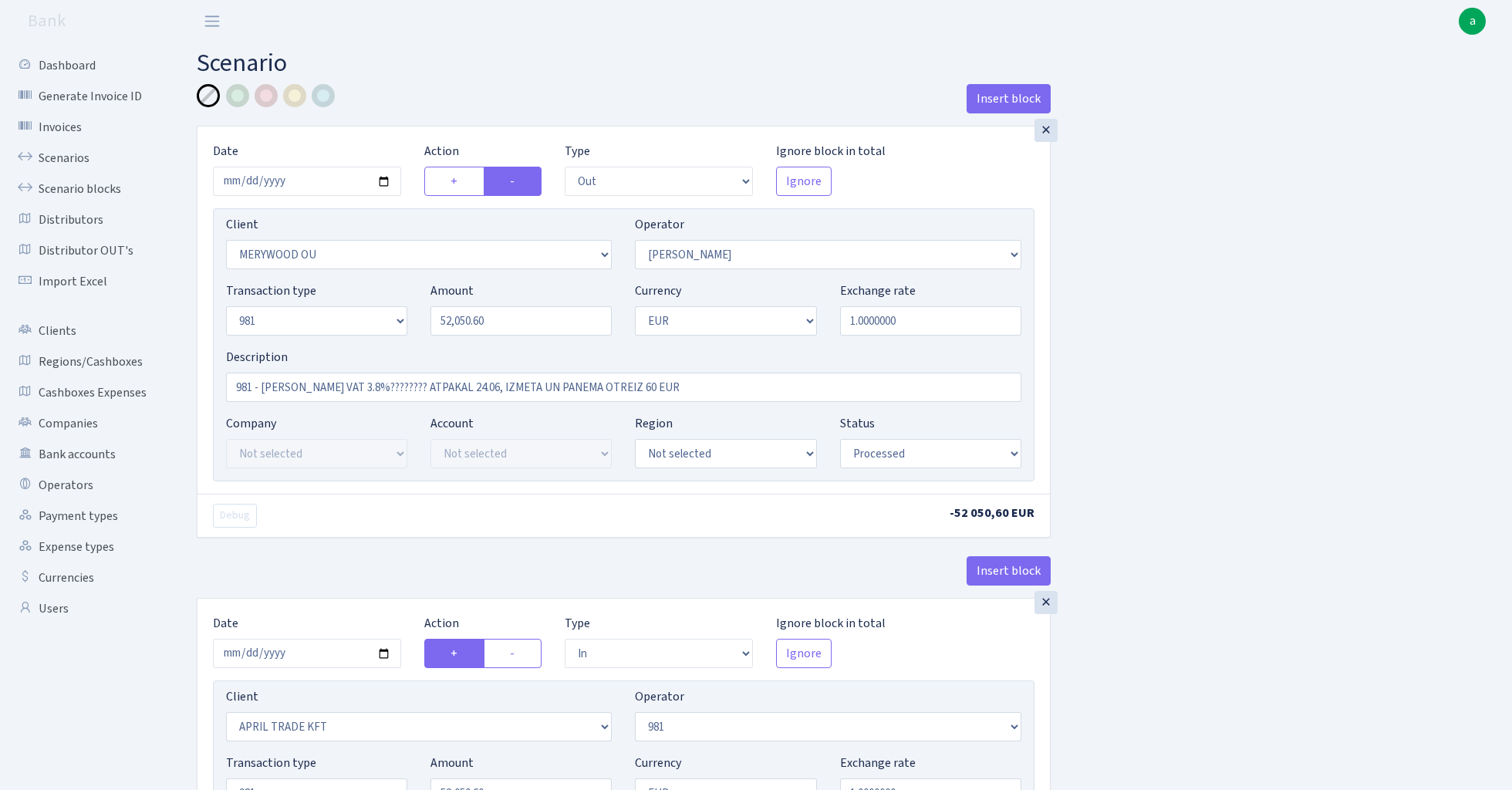
select select "processed"
select select "in"
select select "2448"
select select "61"
select select "8"
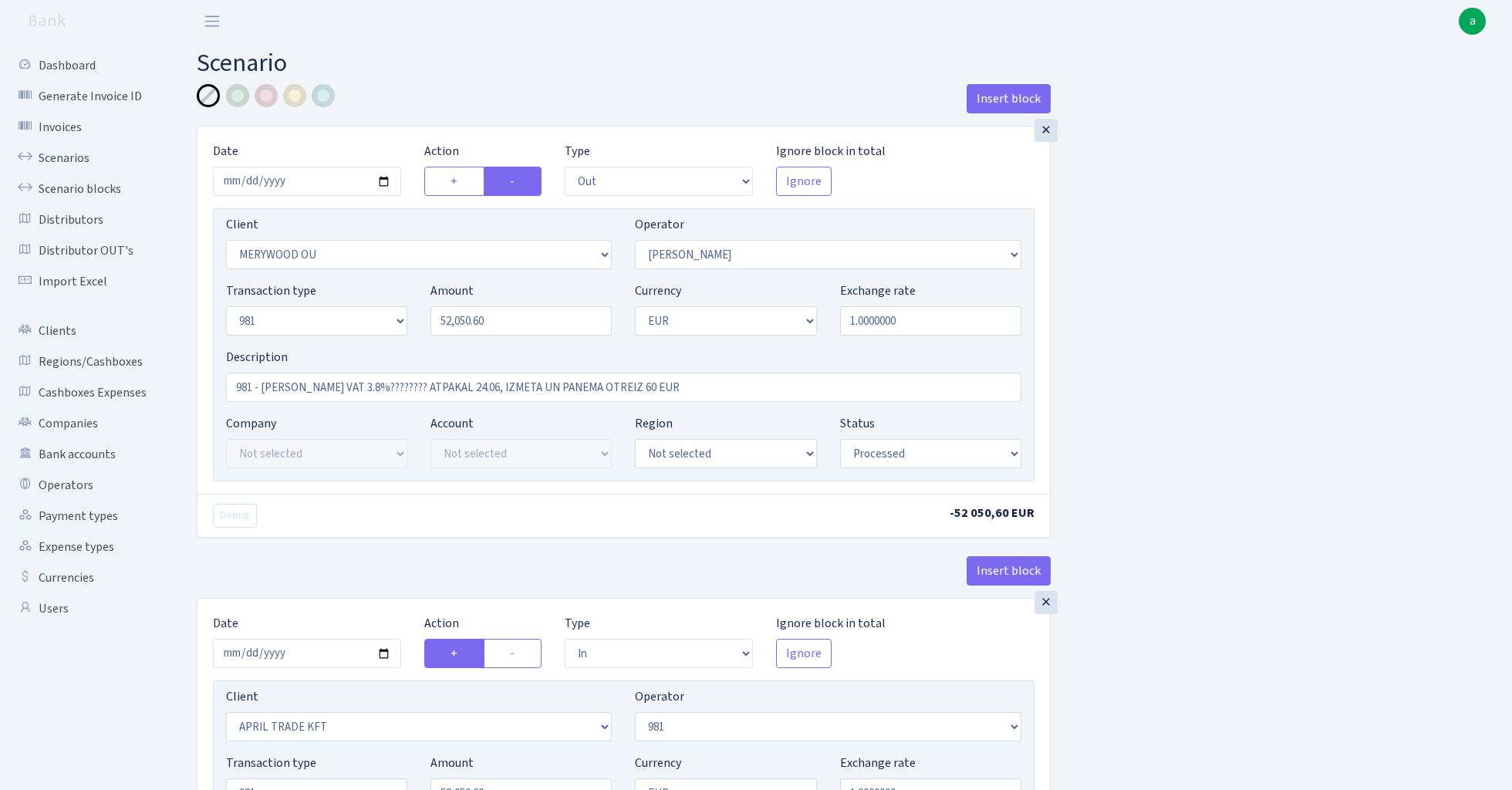
select select "1"
select select "processed"
select select "commission"
select select "61"
select select "processed"
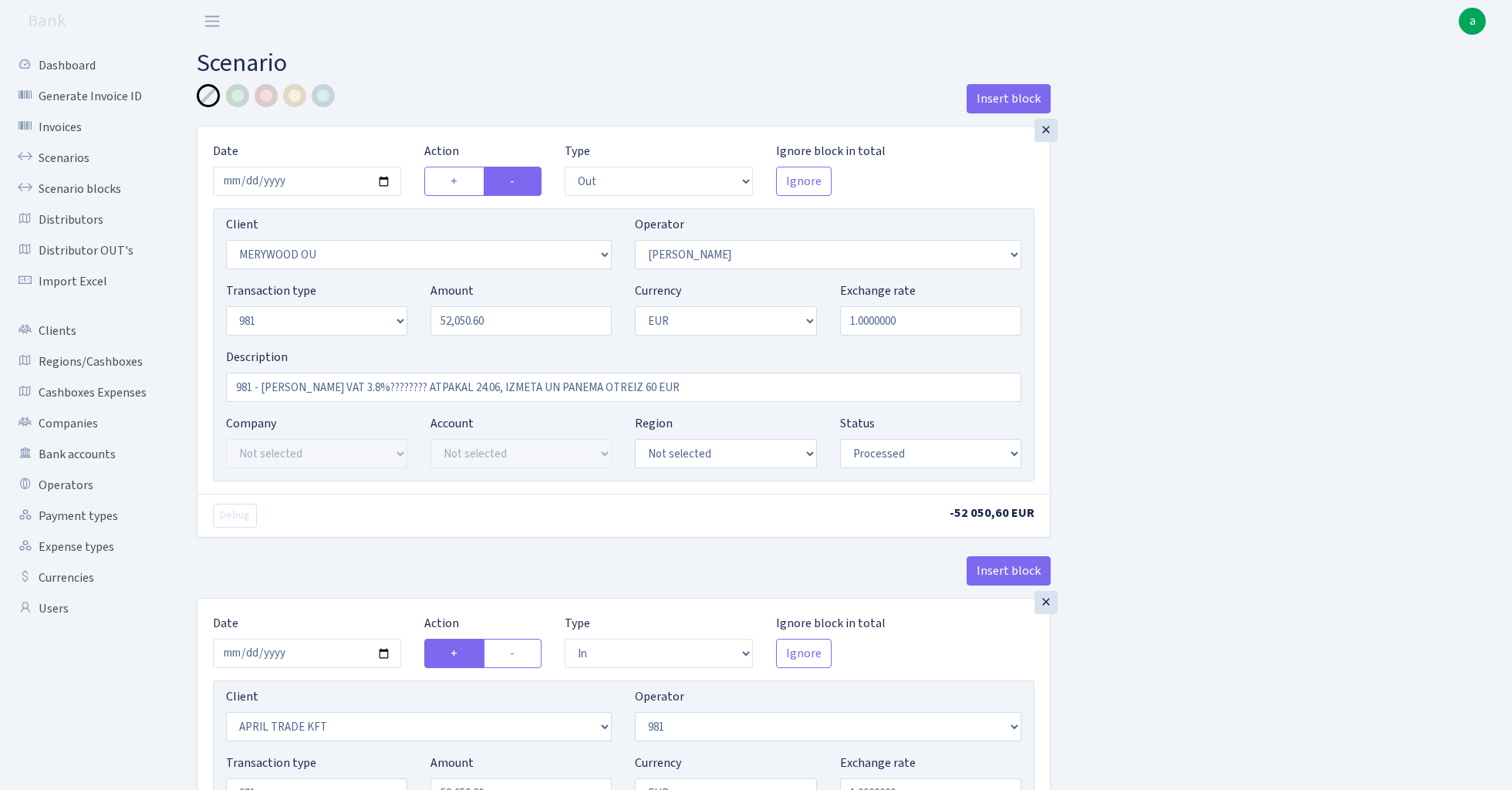
select select "commission"
select select "fixed"
select select "61"
select select "processed"
select select "commission"
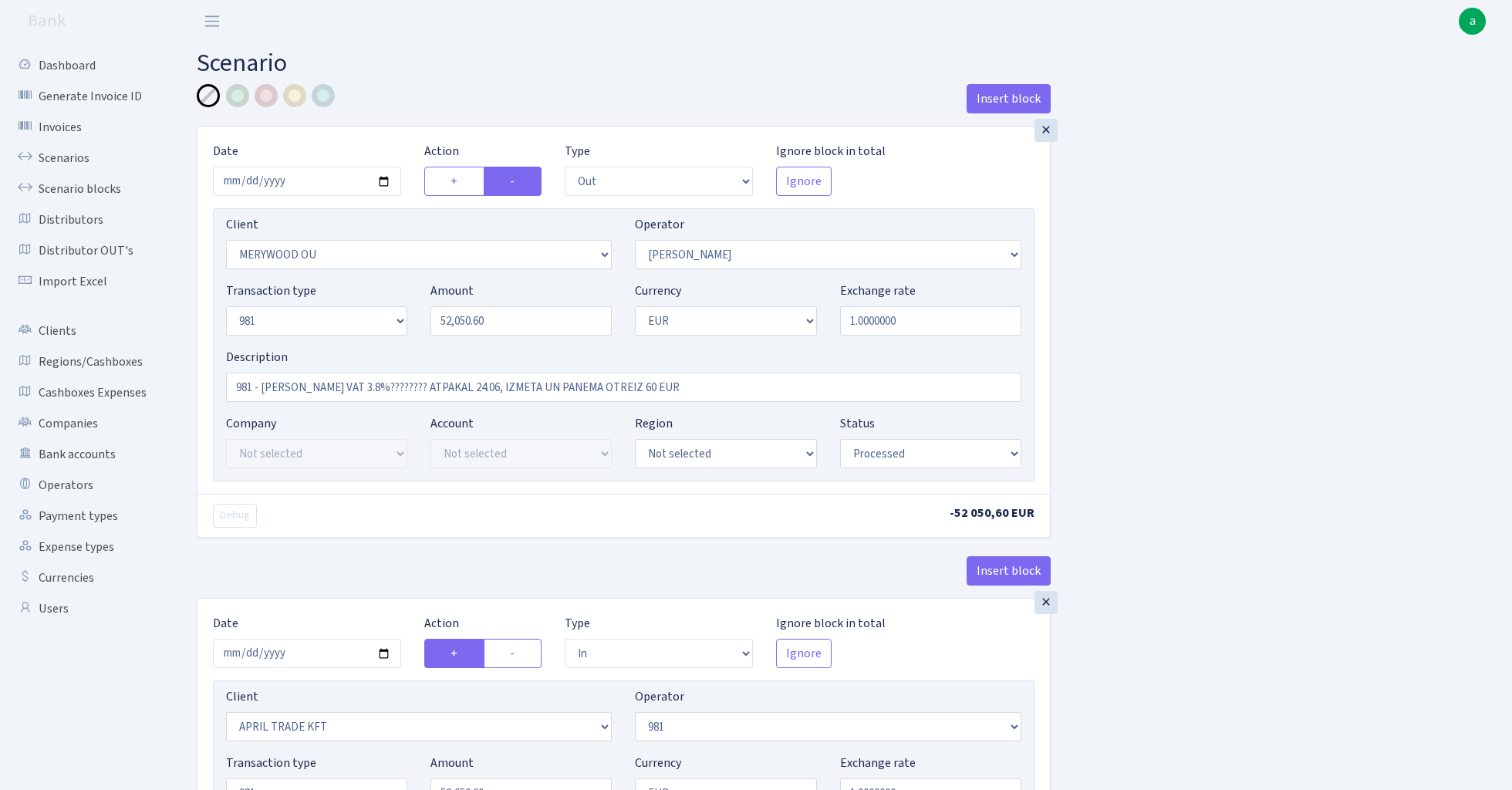
select select "15"
select select "processed"
select select "commission"
select select "fixed"
select select "61"
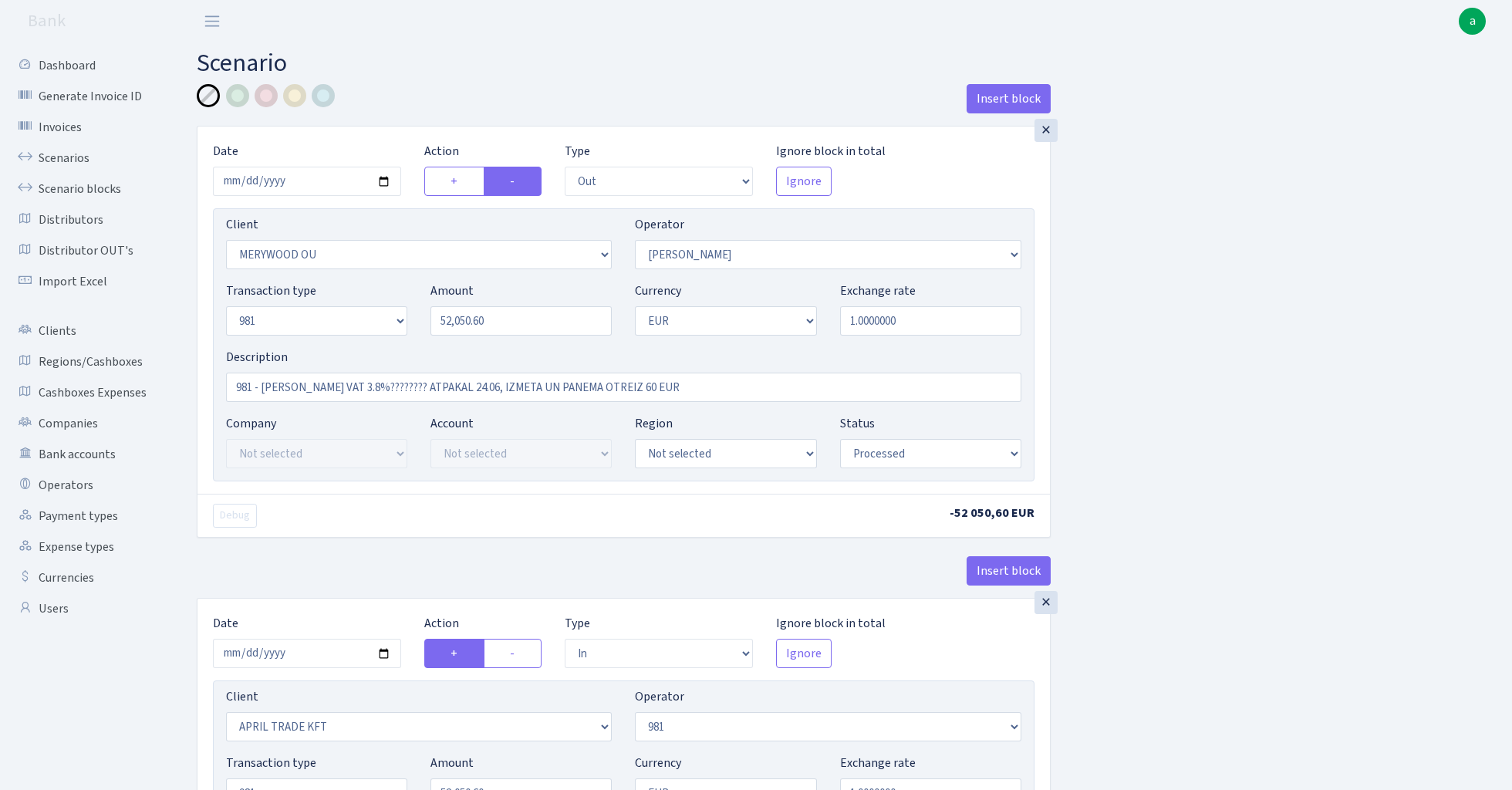
select select "processed"
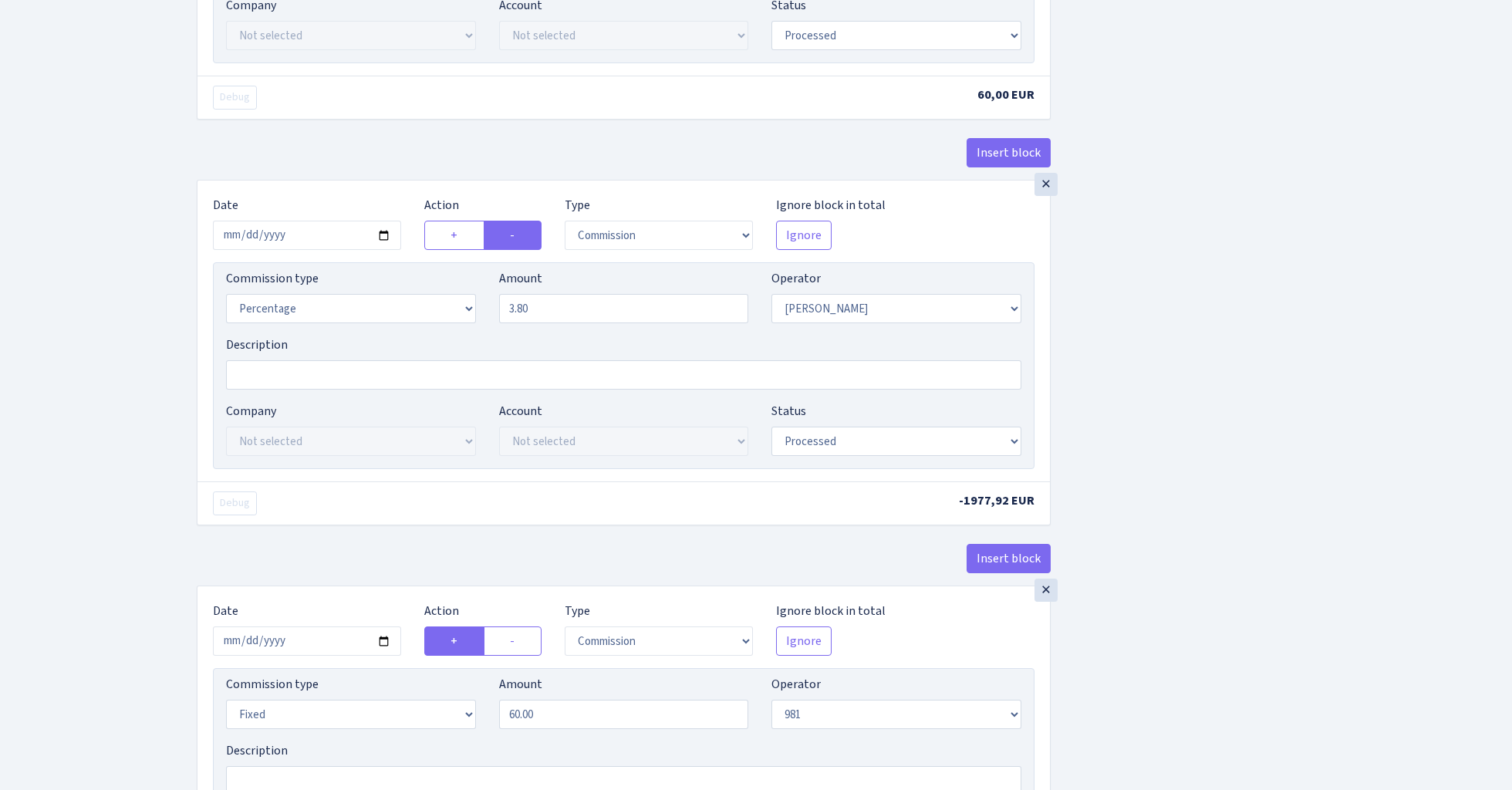
scroll to position [1705, 0]
click at [585, 311] on input "3.80" at bounding box center [624, 306] width 250 height 29
type input "3.70"
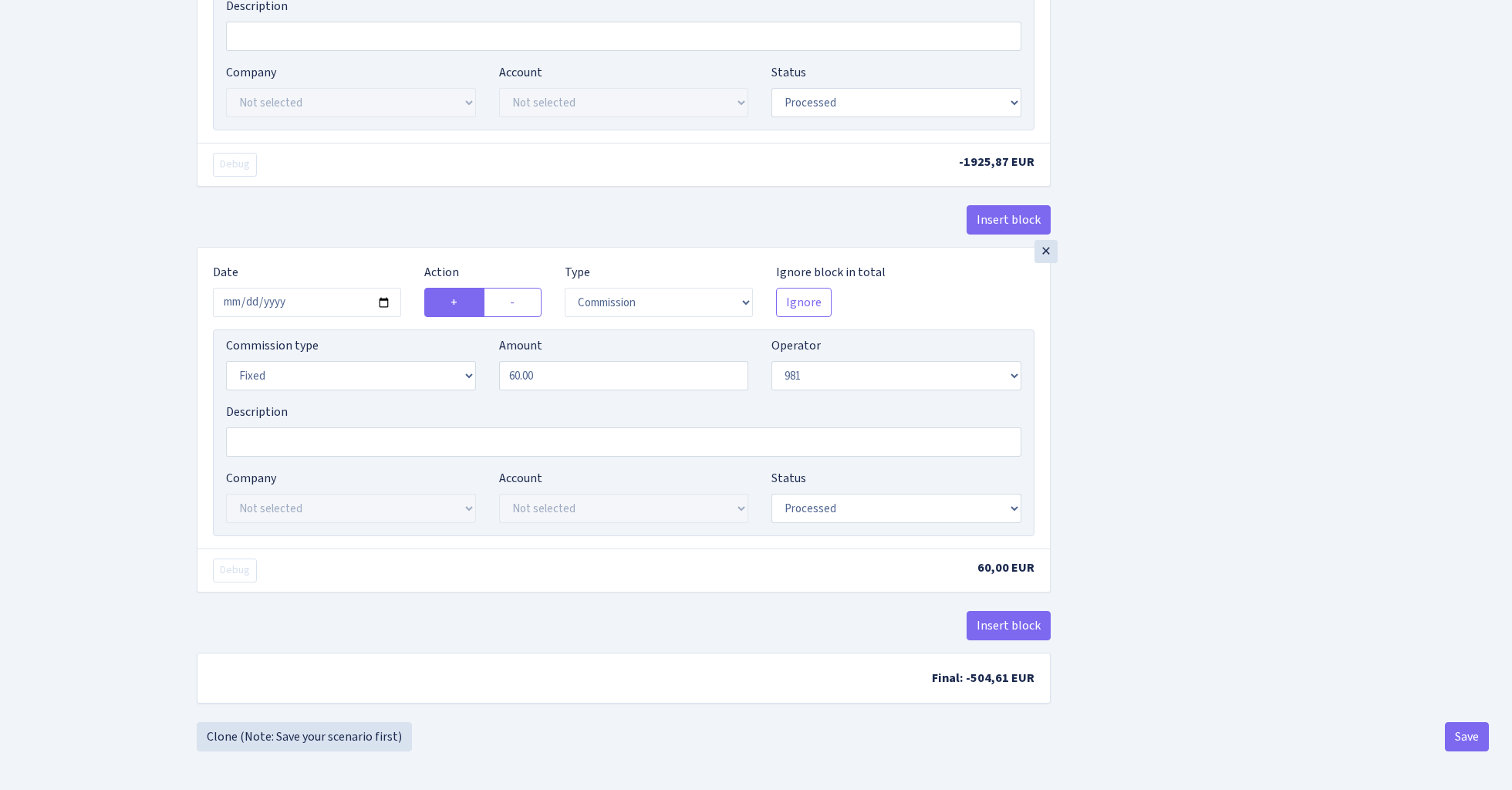
scroll to position [2054, 0]
click at [1456, 734] on button "Save" at bounding box center [1467, 737] width 44 height 29
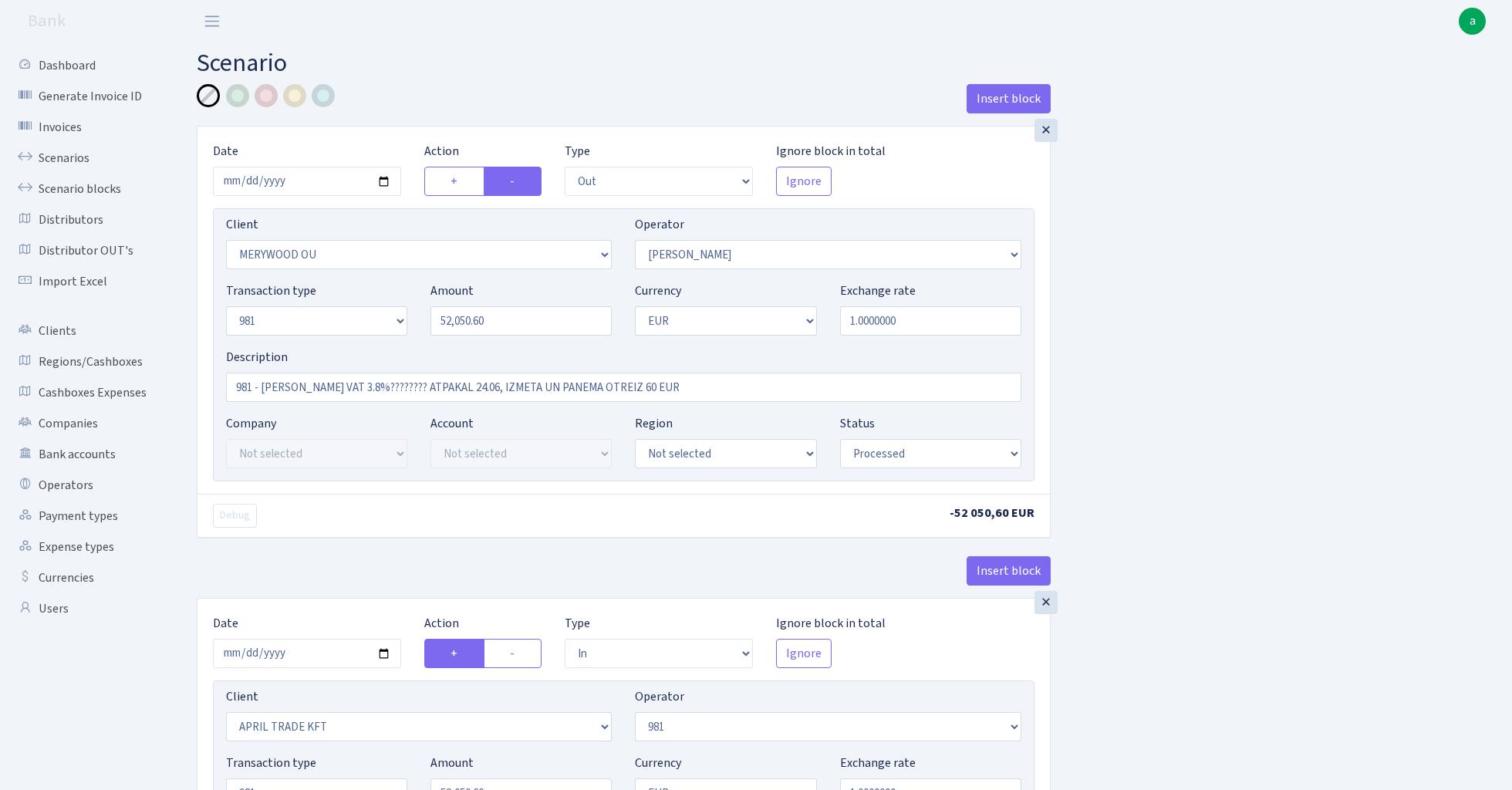
select select "out"
select select "2277"
select select "15"
select select "8"
select select "1"
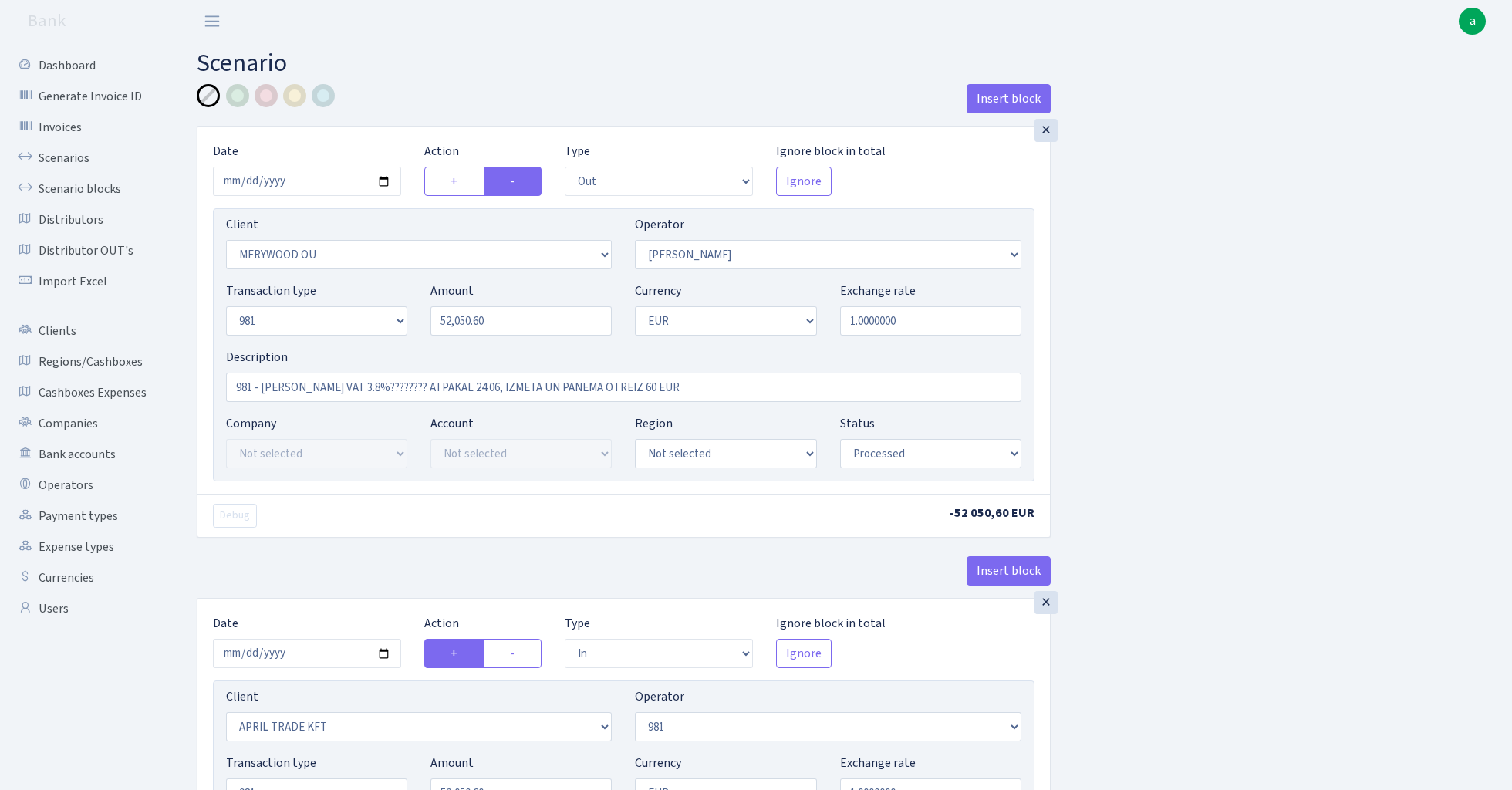
select select "processed"
select select "in"
select select "2448"
select select "61"
select select "8"
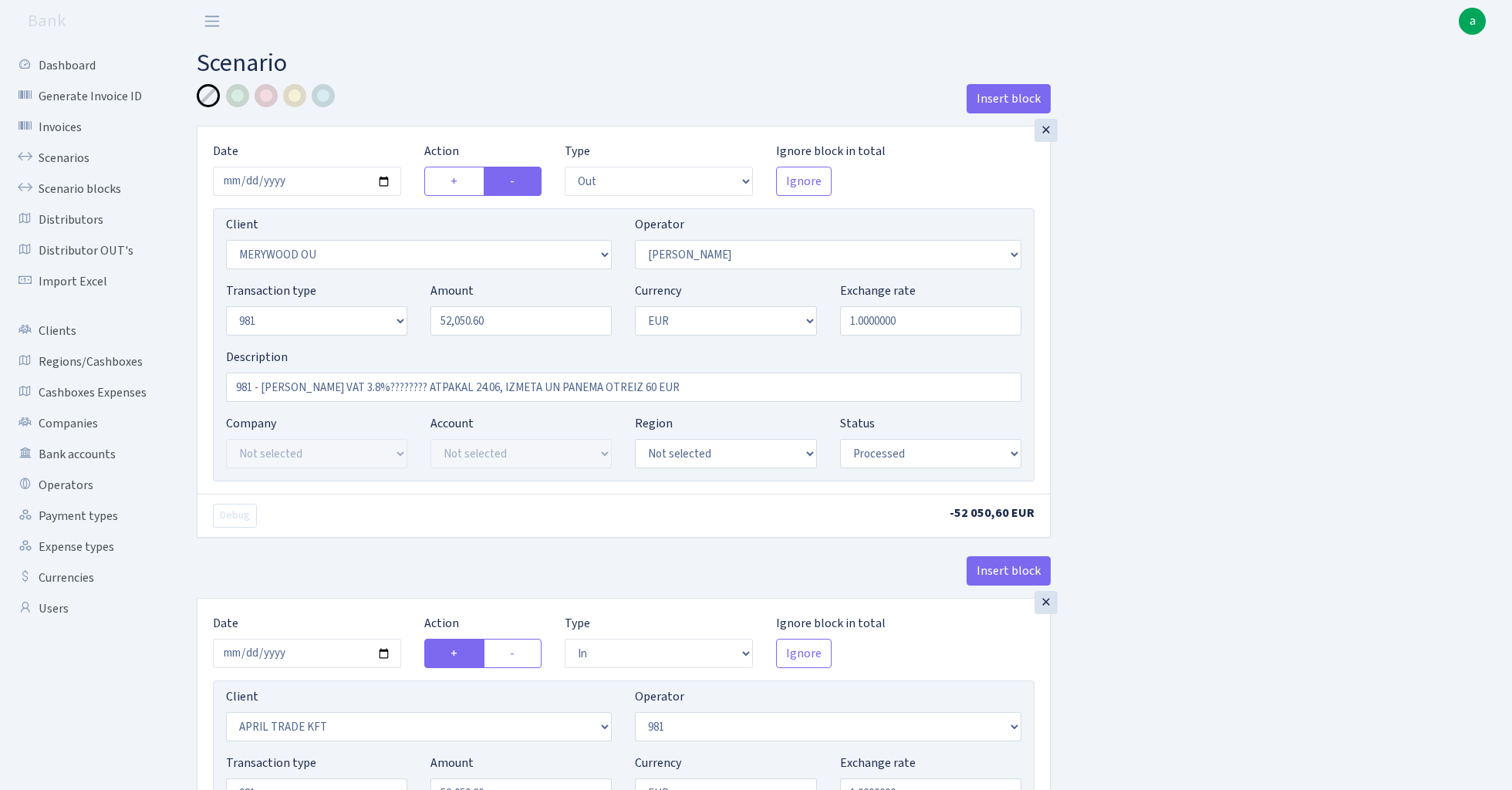
select select "1"
select select "processed"
select select "commission"
select select "61"
select select "processed"
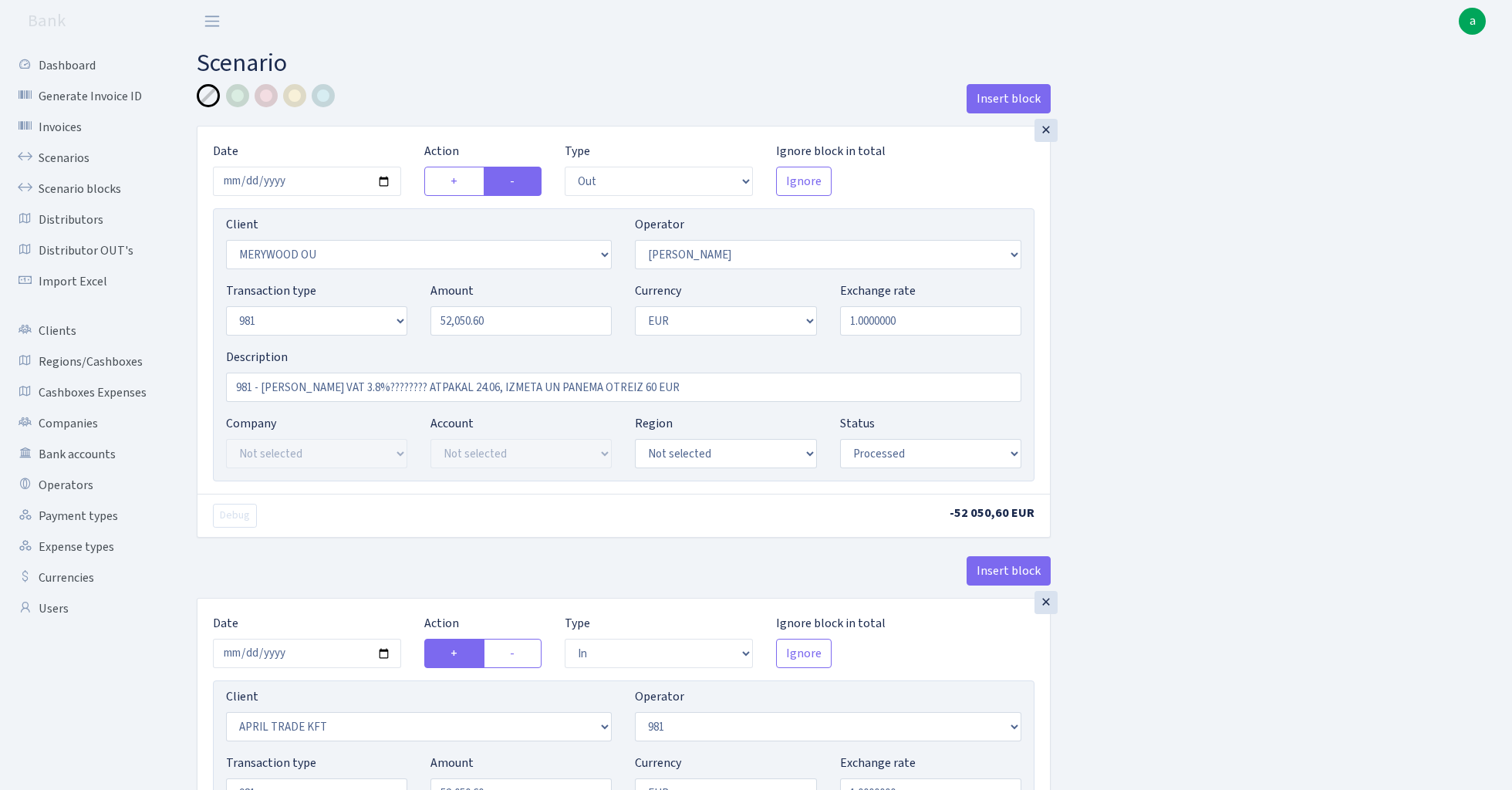
select select "commission"
select select "fixed"
select select "61"
select select "processed"
select select "commission"
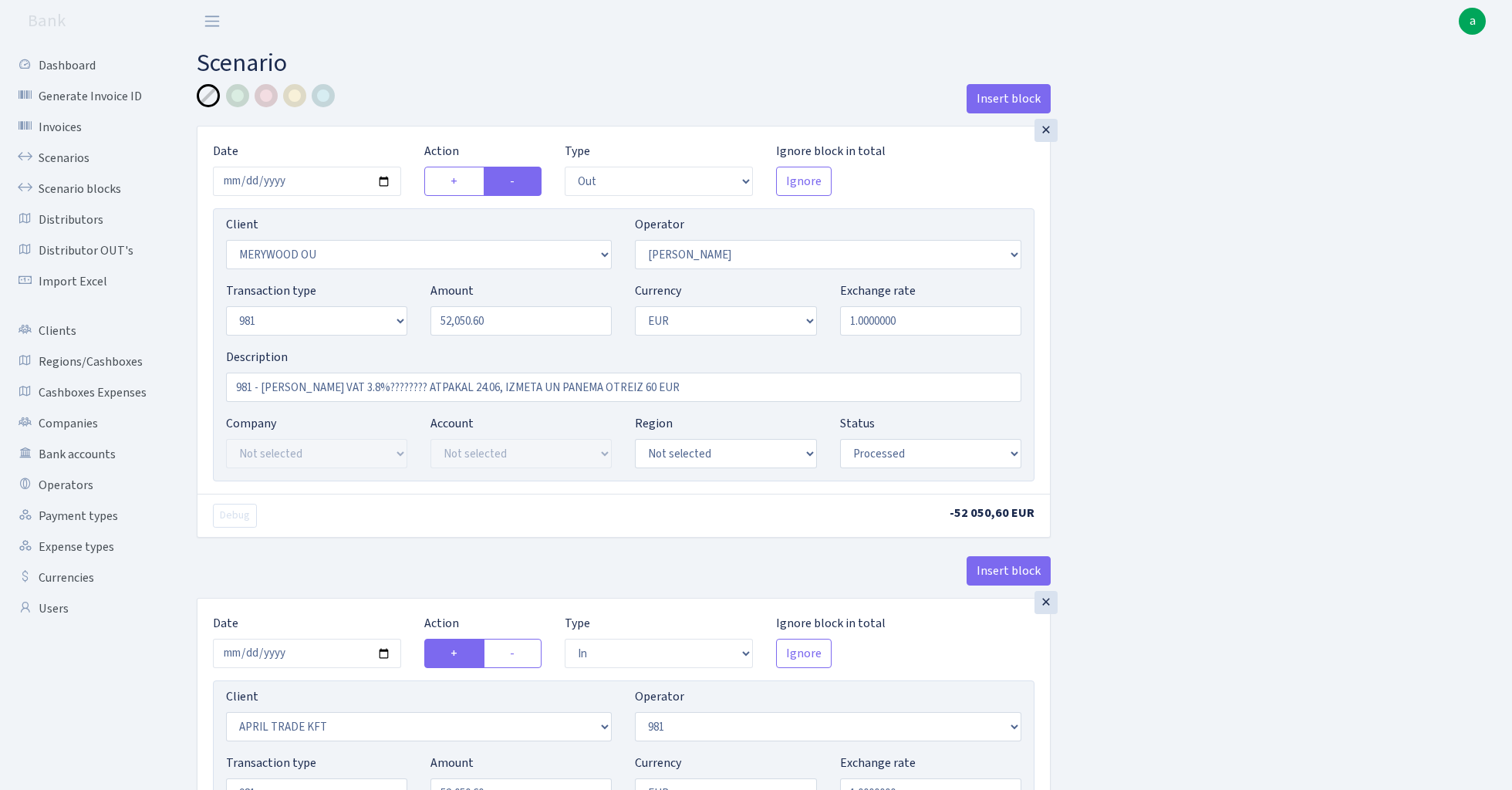
select select "15"
select select "processed"
select select "commission"
select select "fixed"
select select "61"
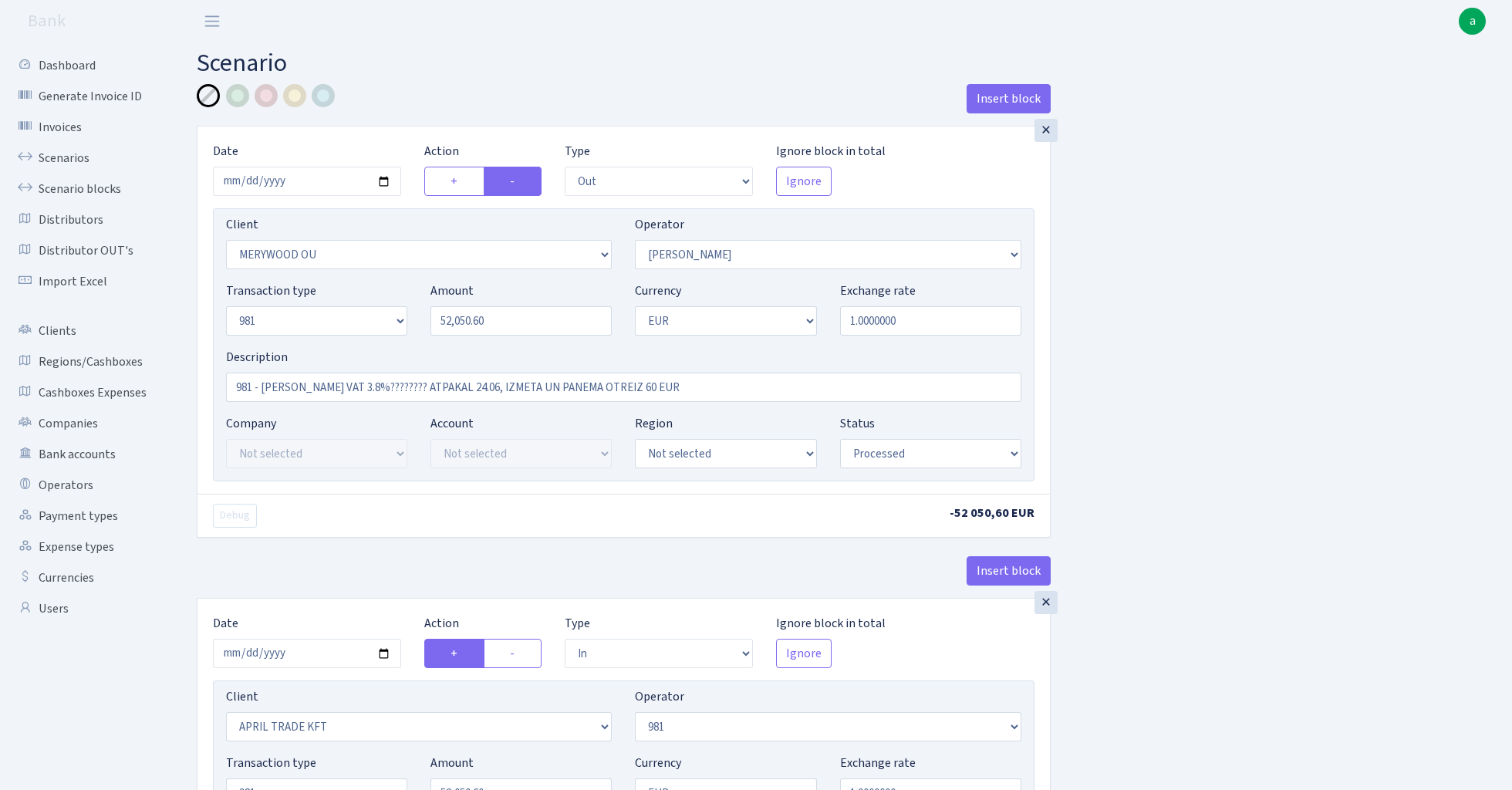
select select "processed"
click at [62, 154] on link "Scenarios" at bounding box center [85, 158] width 154 height 31
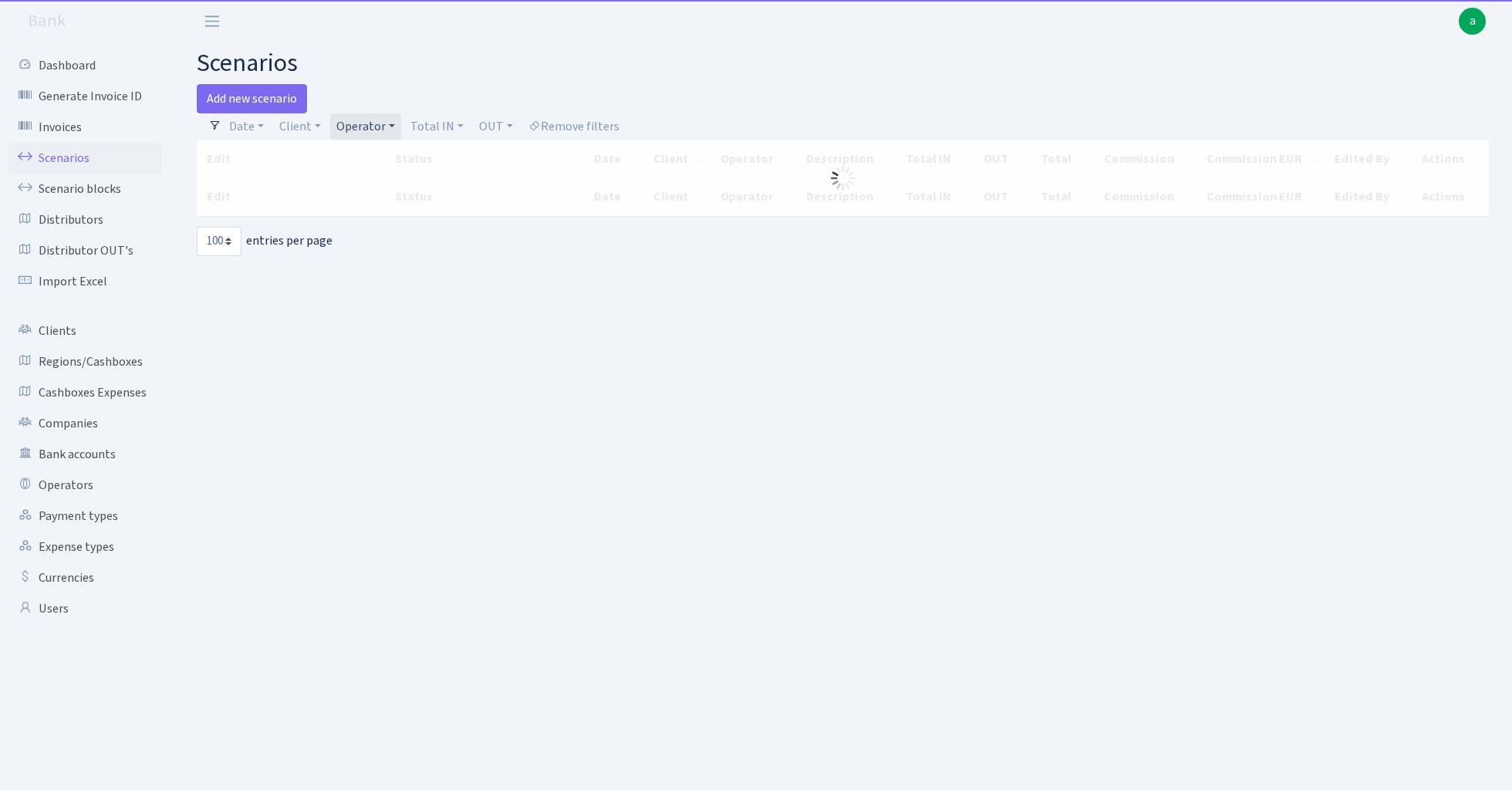
select select "100"
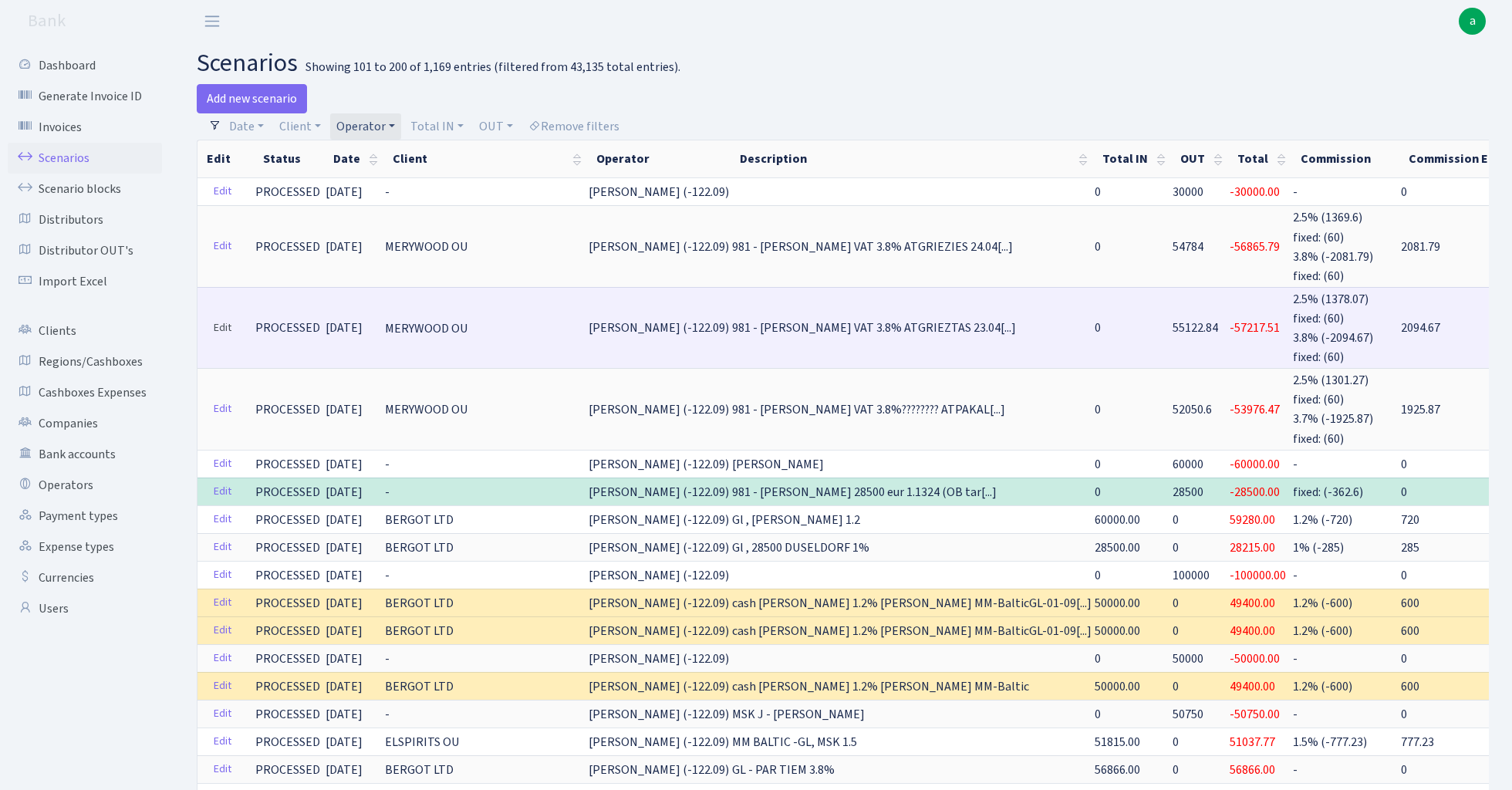
click at [223, 321] on link "Edit" at bounding box center [223, 329] width 32 height 24
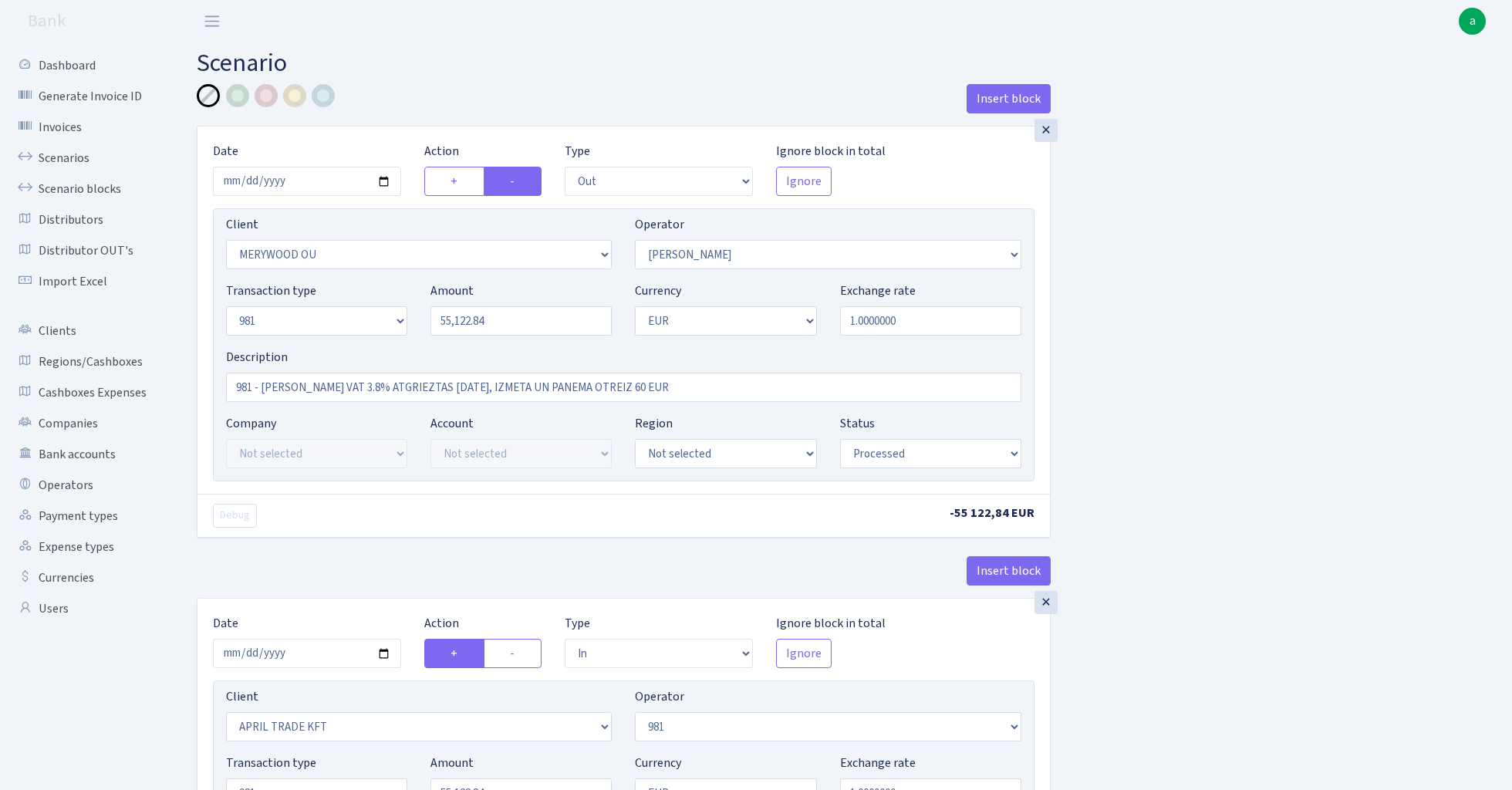
select select "out"
select select "2277"
select select "15"
select select "8"
select select "1"
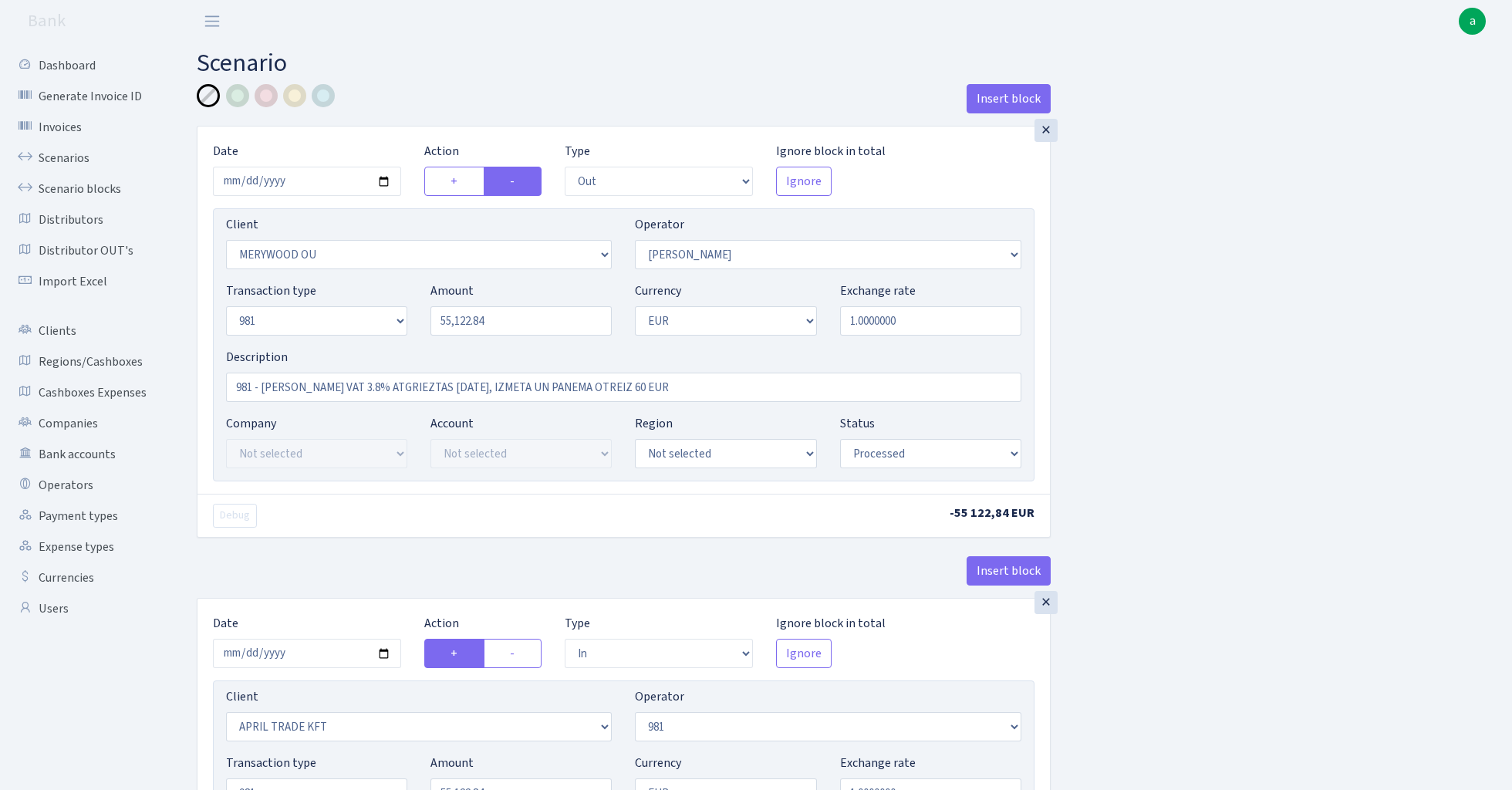
select select "processed"
select select "in"
select select "2448"
select select "61"
select select "8"
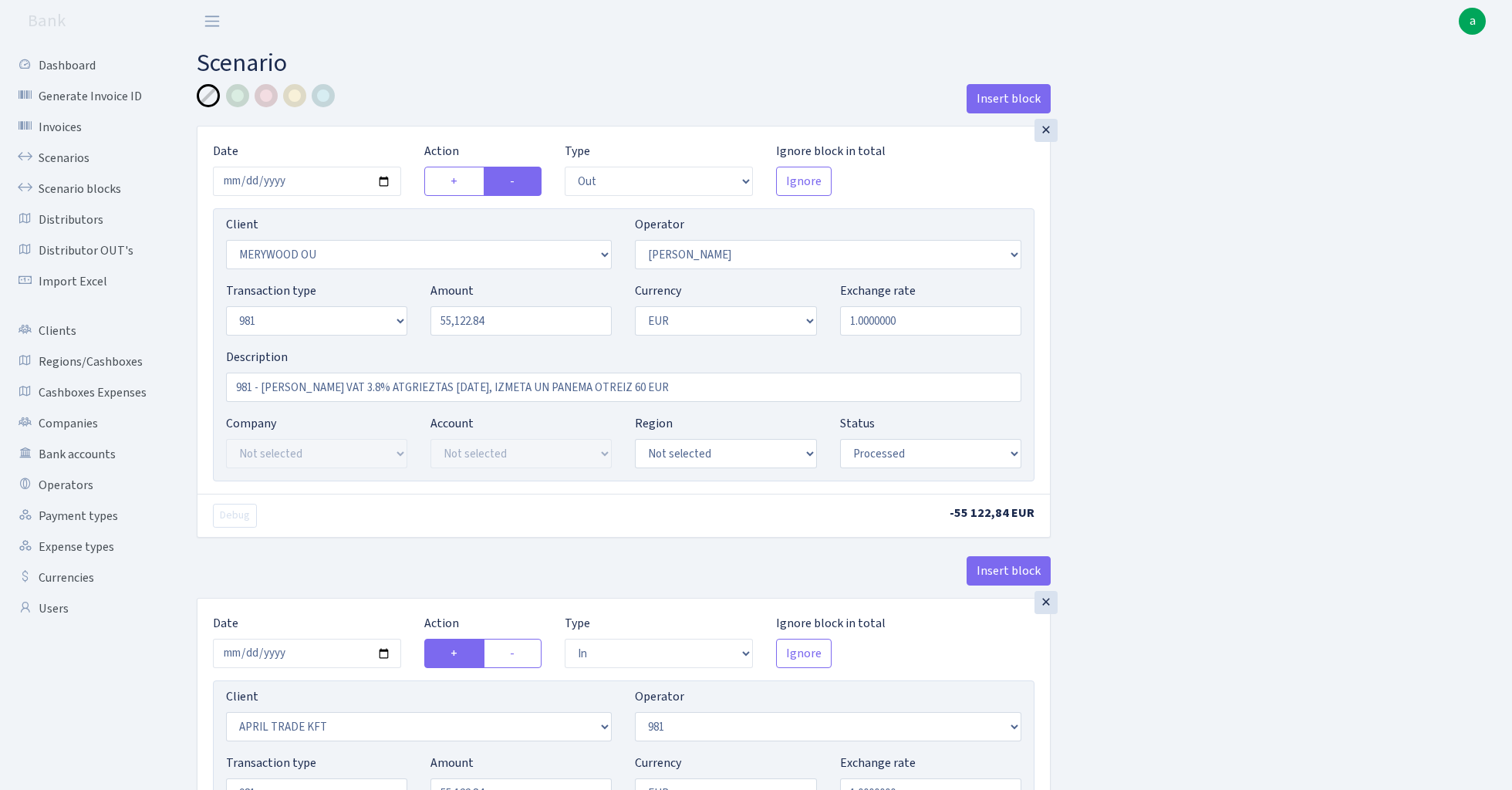
select select "1"
select select "processed"
select select "commission"
select select "61"
select select "processed"
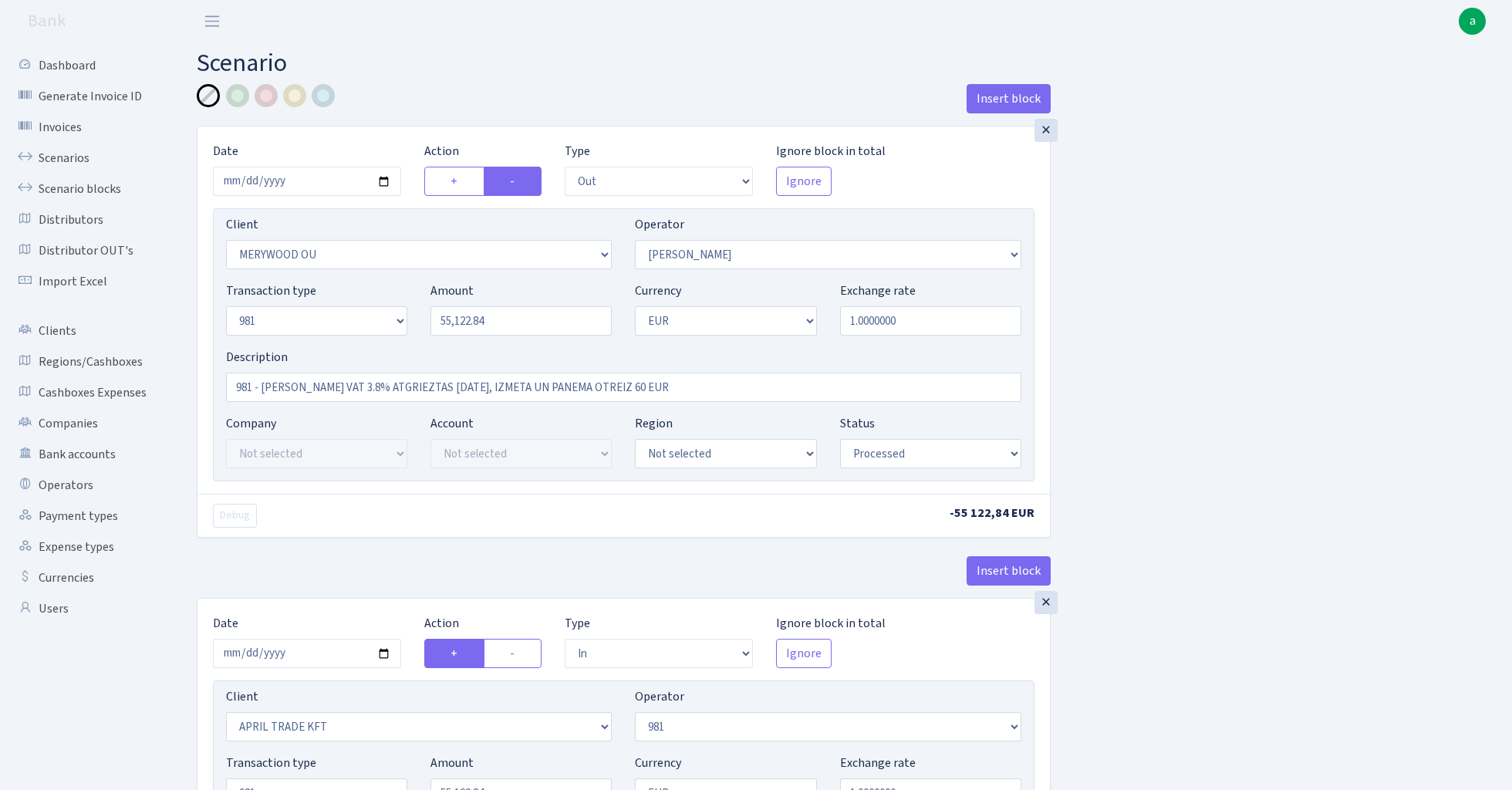
select select "commission"
select select "fixed"
select select "61"
select select "processed"
select select "commission"
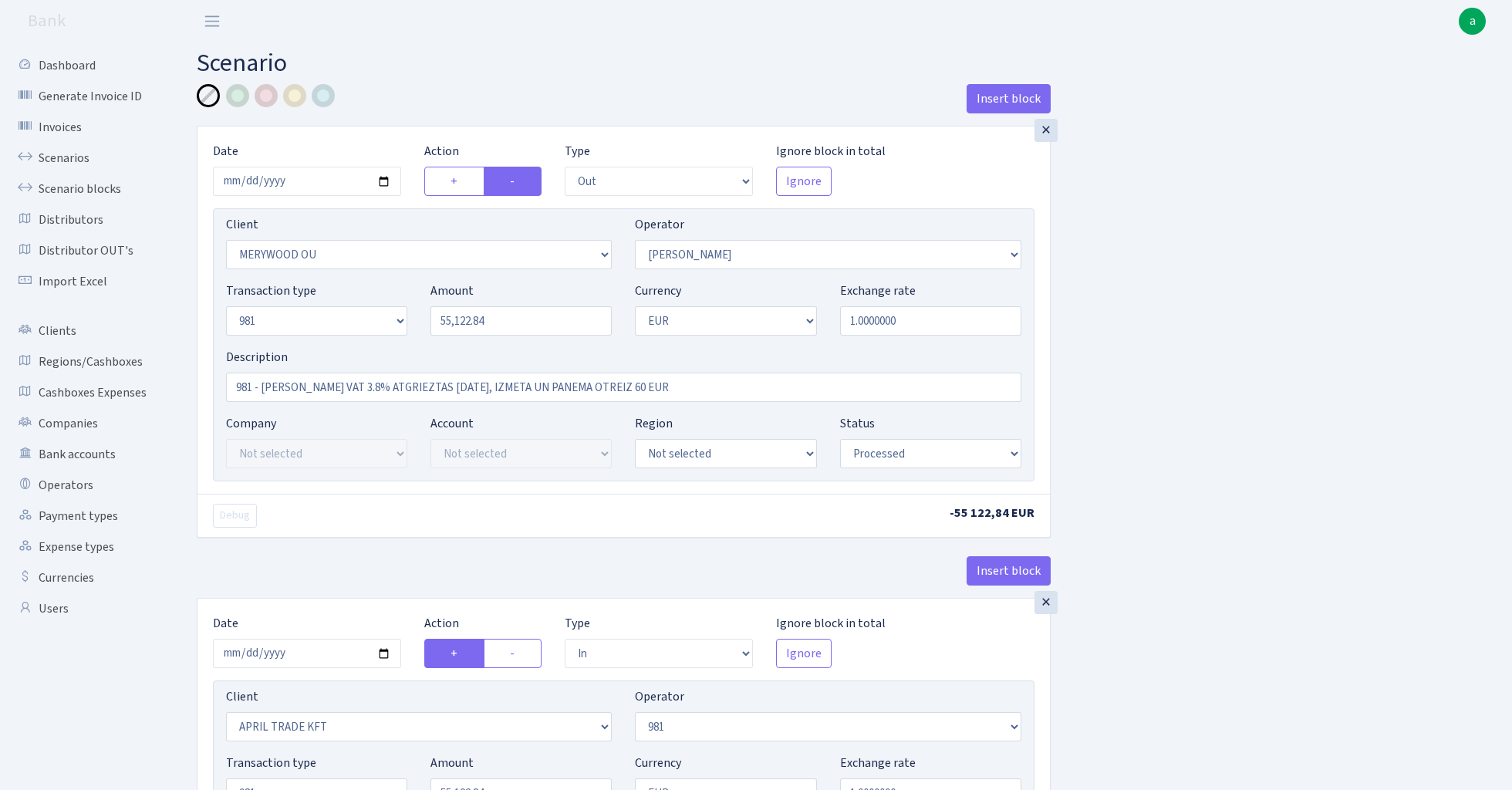
select select "15"
select select "processed"
select select "commission"
select select "fixed"
select select "61"
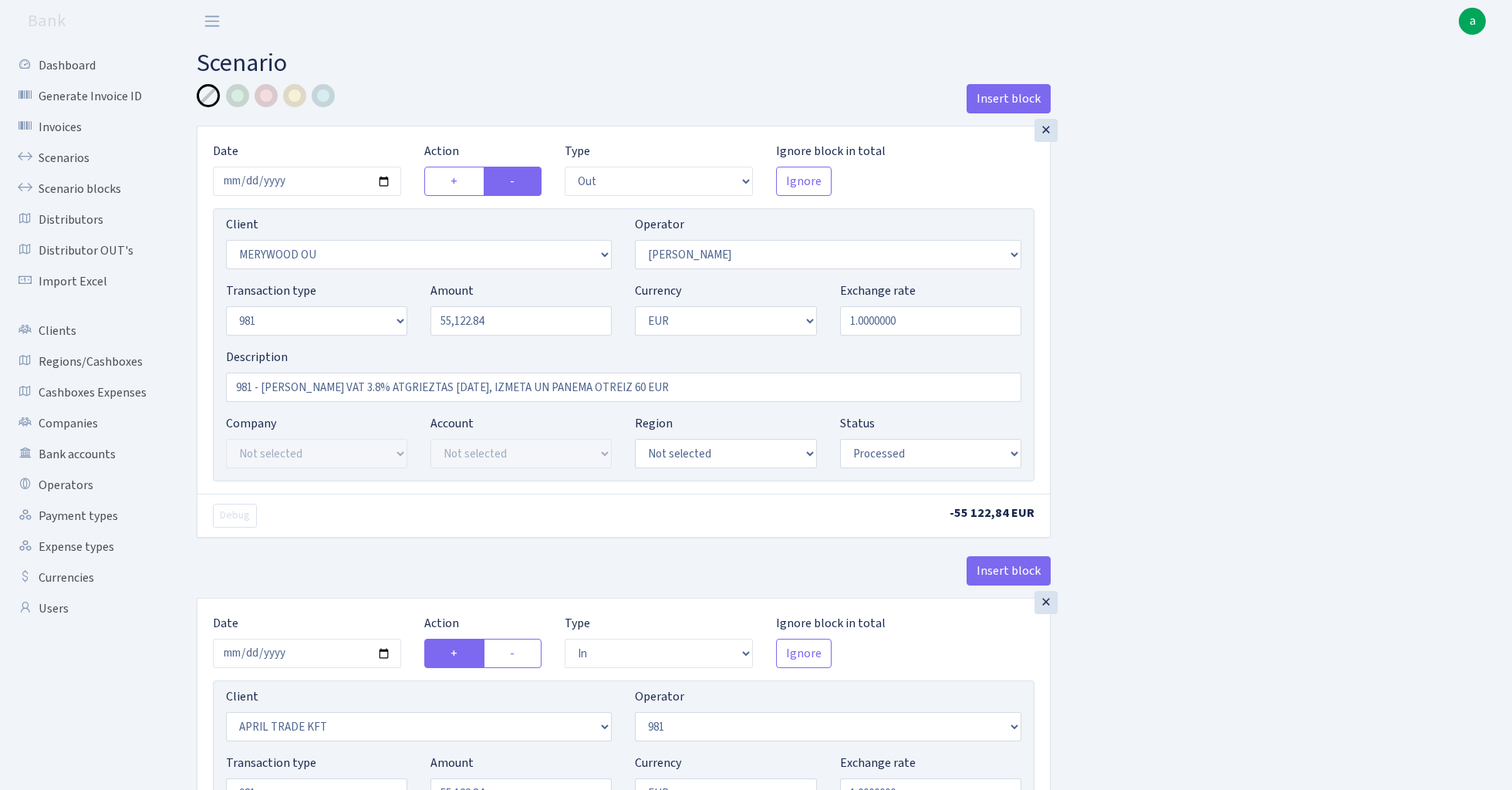
select select "processed"
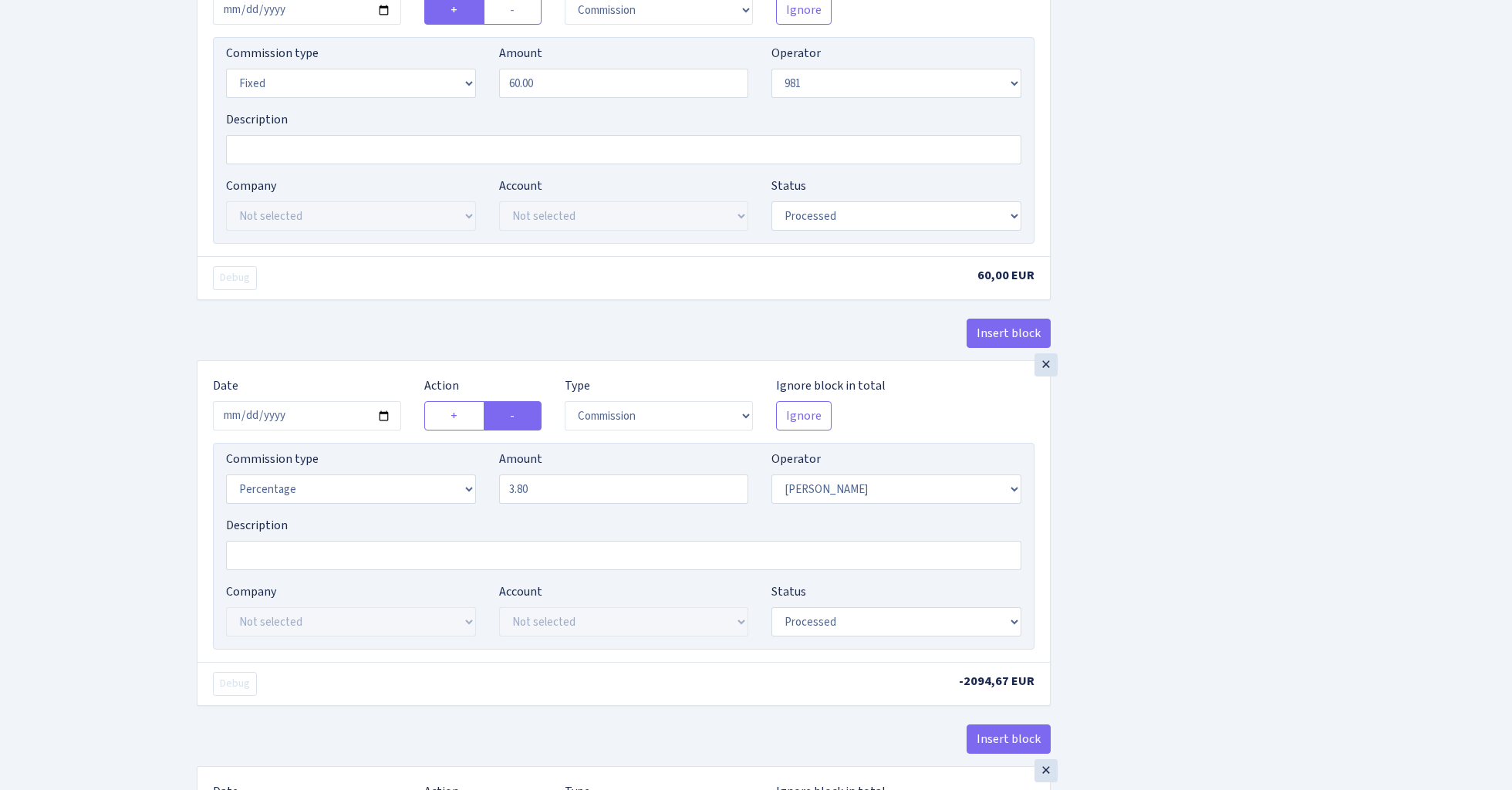
scroll to position [1579, 0]
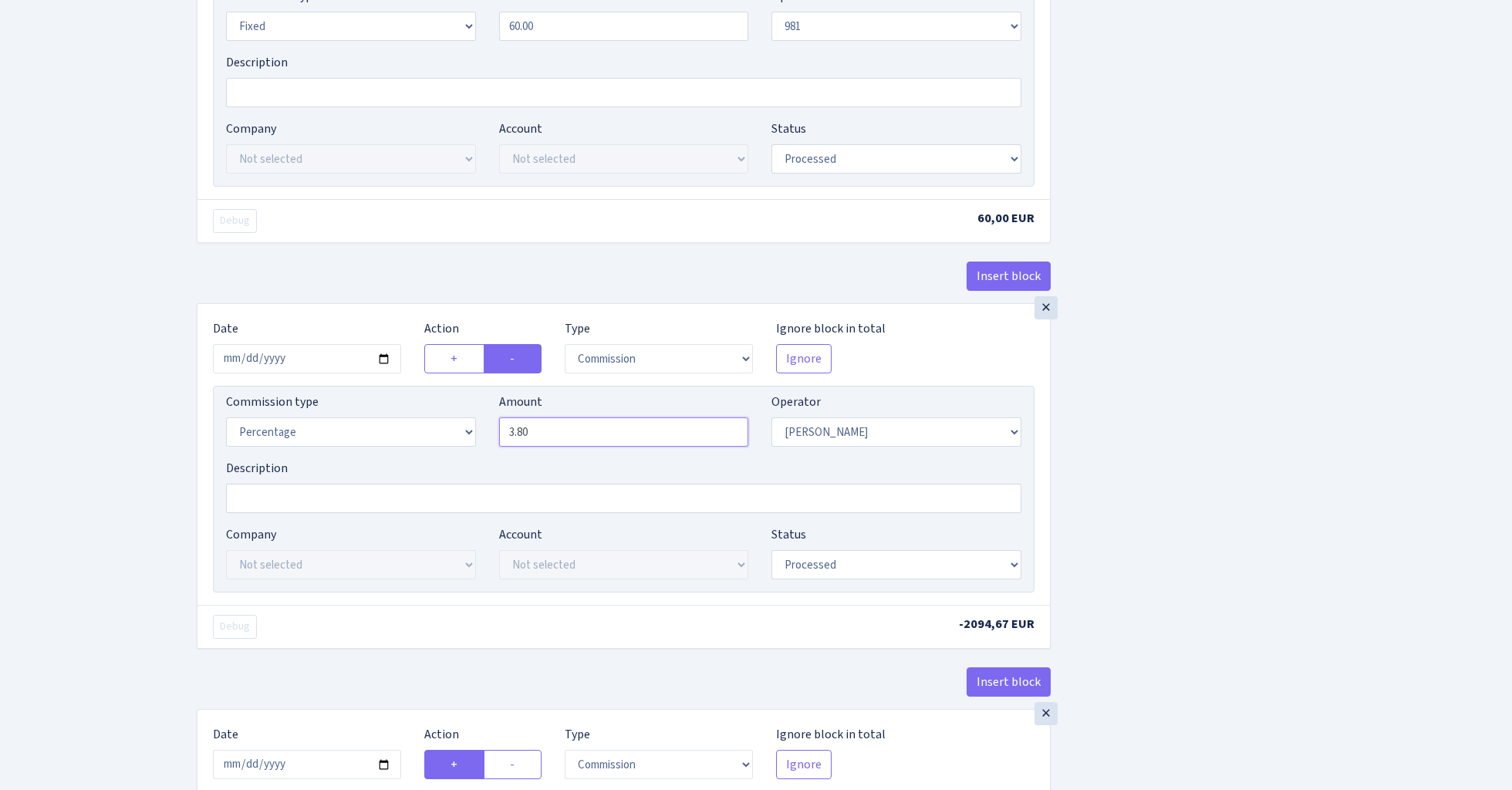
click at [590, 441] on input "3.80" at bounding box center [624, 432] width 250 height 29
type input "3.70"
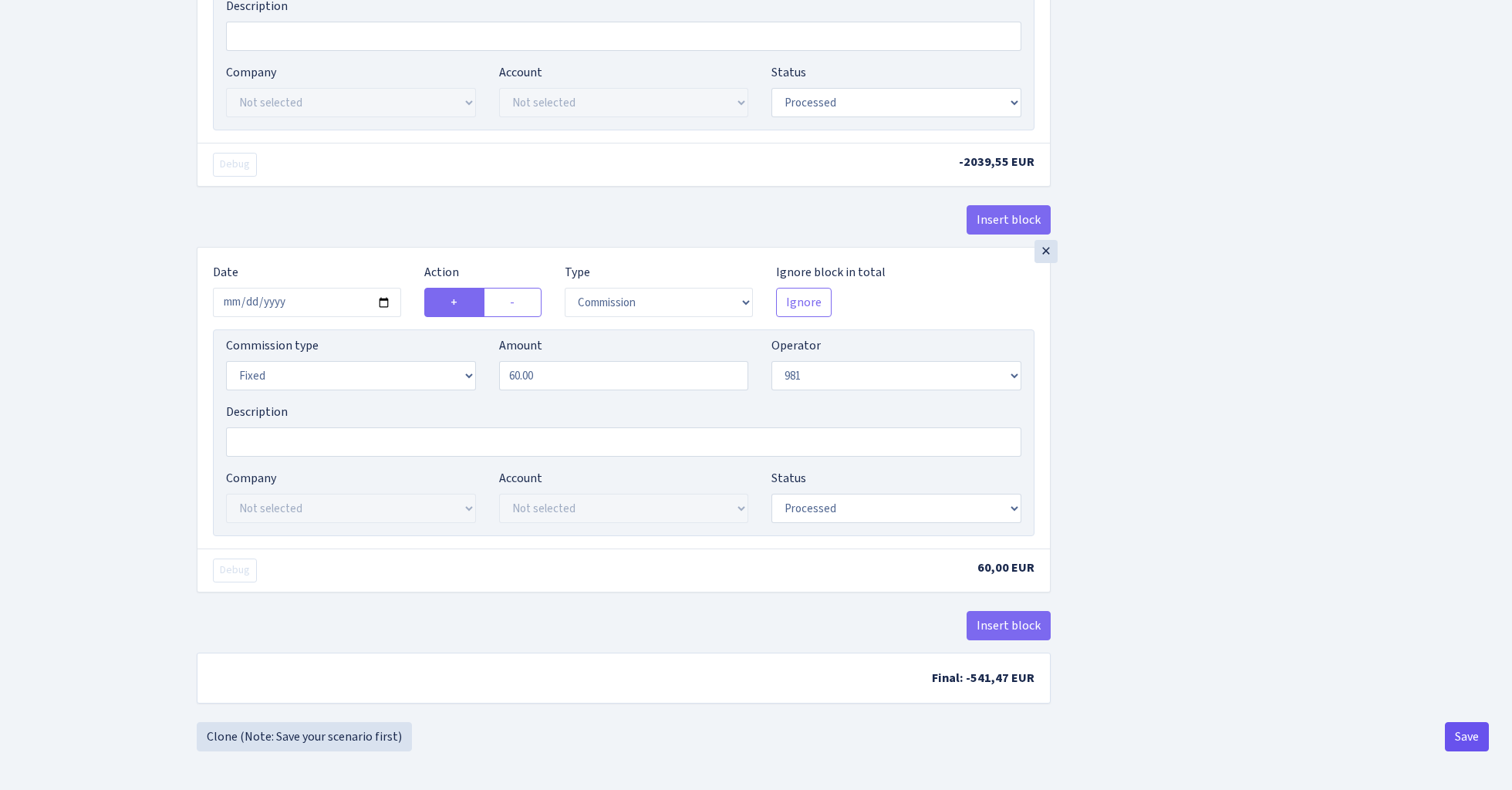
scroll to position [2054, 0]
click at [1466, 731] on button "Save" at bounding box center [1467, 737] width 44 height 29
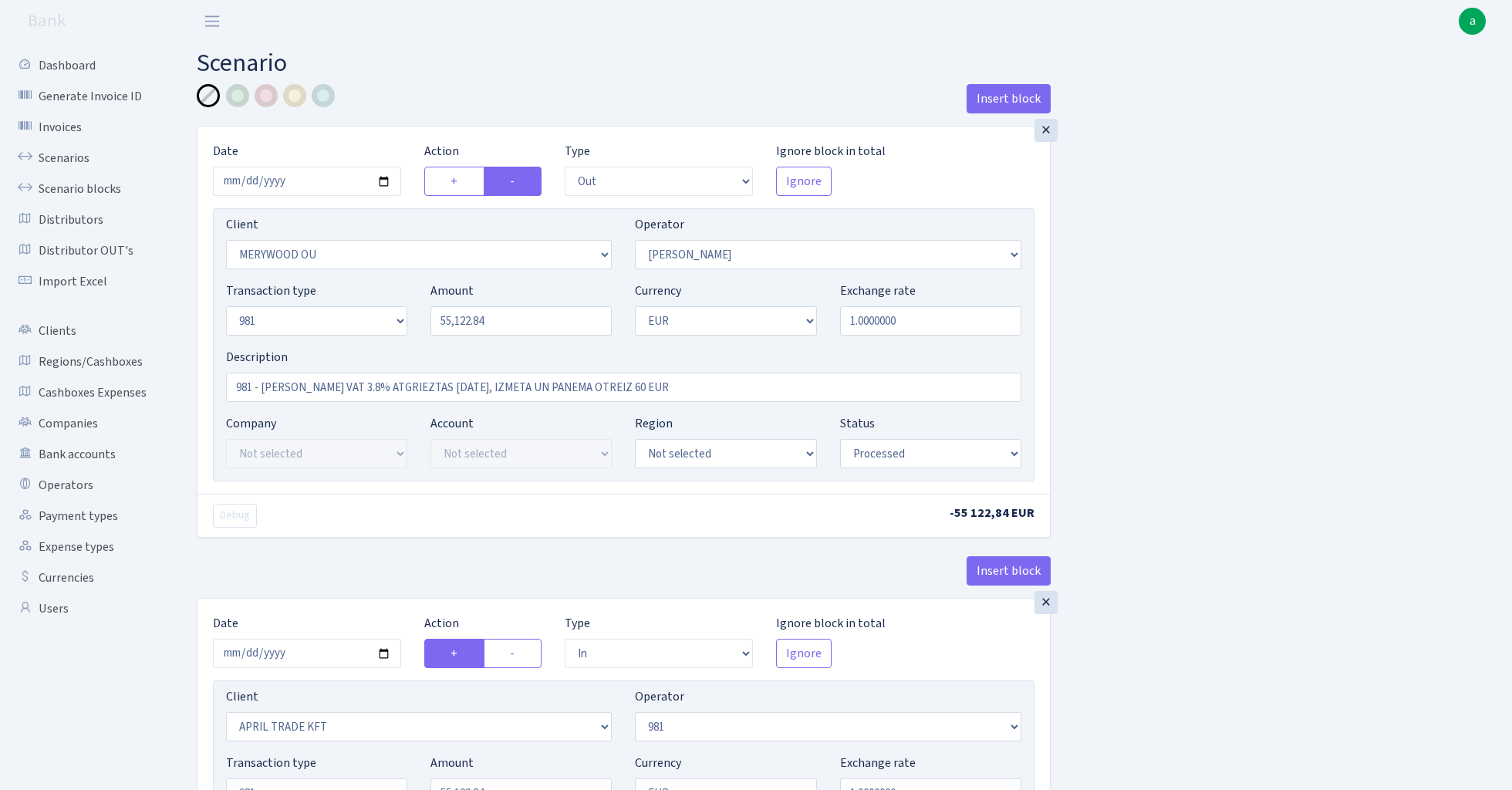
select select "out"
select select "2277"
select select "15"
select select "8"
select select "1"
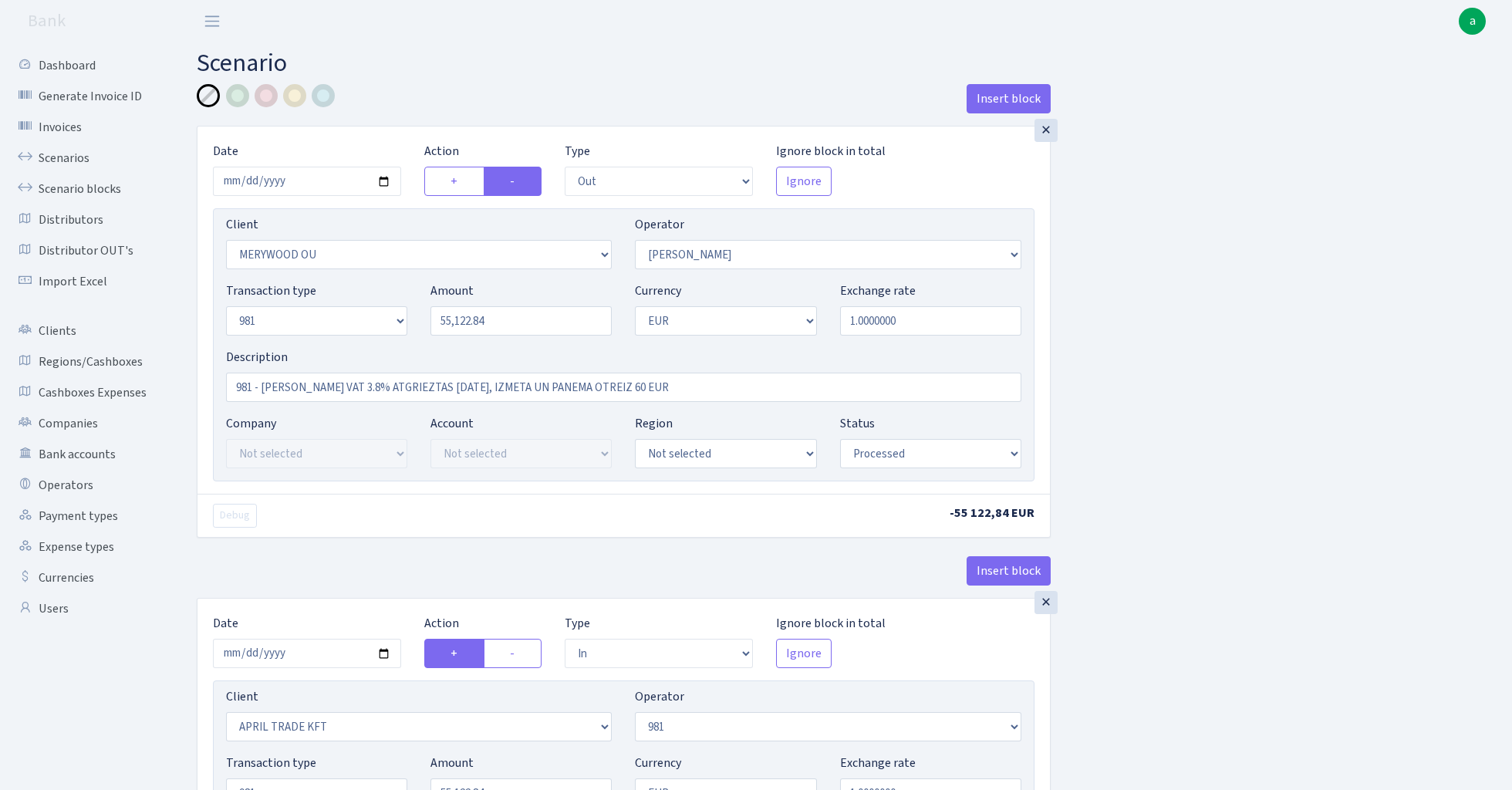
select select "processed"
select select "in"
select select "2448"
select select "61"
select select "8"
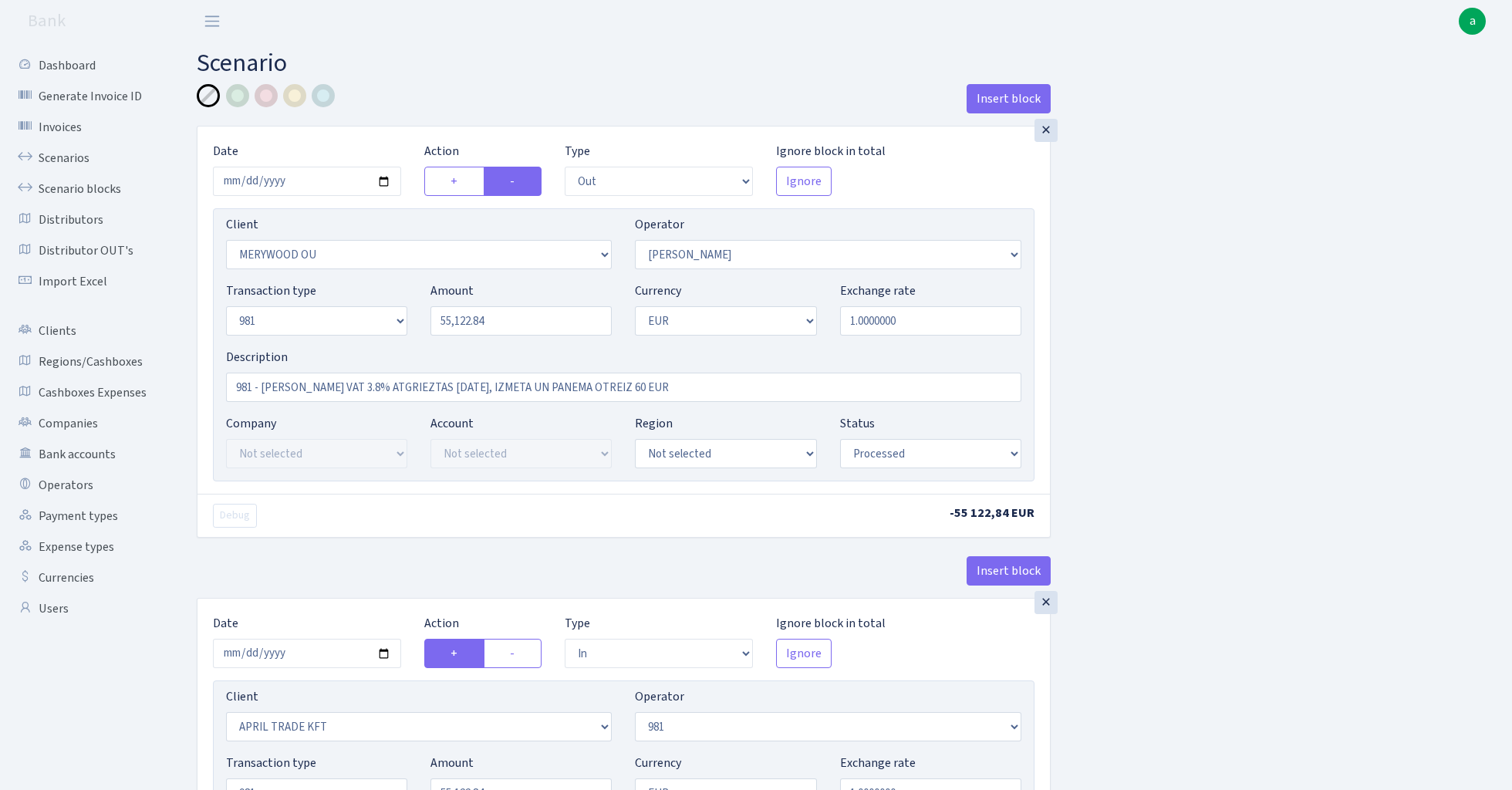
select select "1"
select select "processed"
select select "commission"
select select "61"
select select "processed"
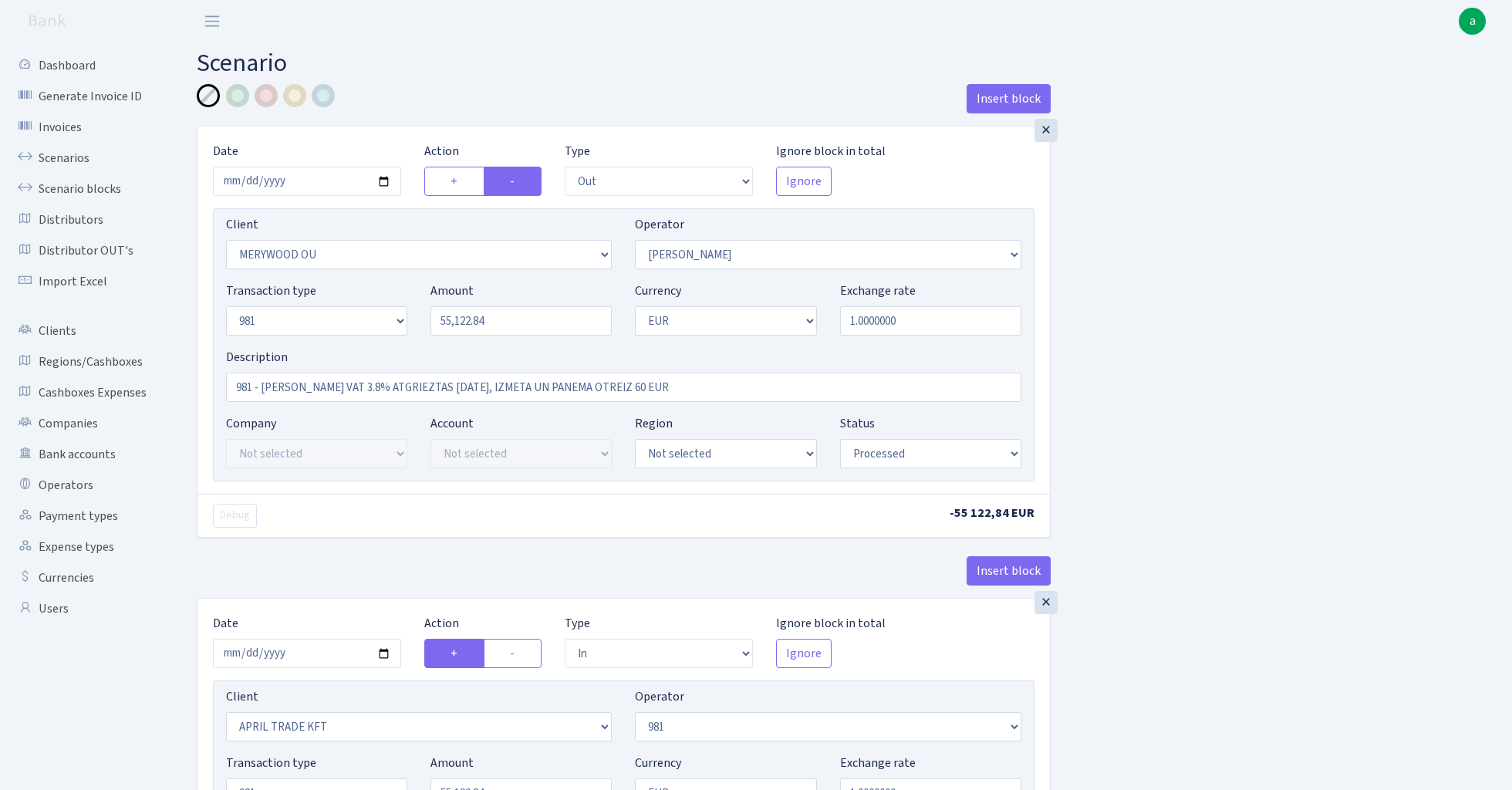
select select "commission"
select select "fixed"
select select "61"
select select "processed"
select select "commission"
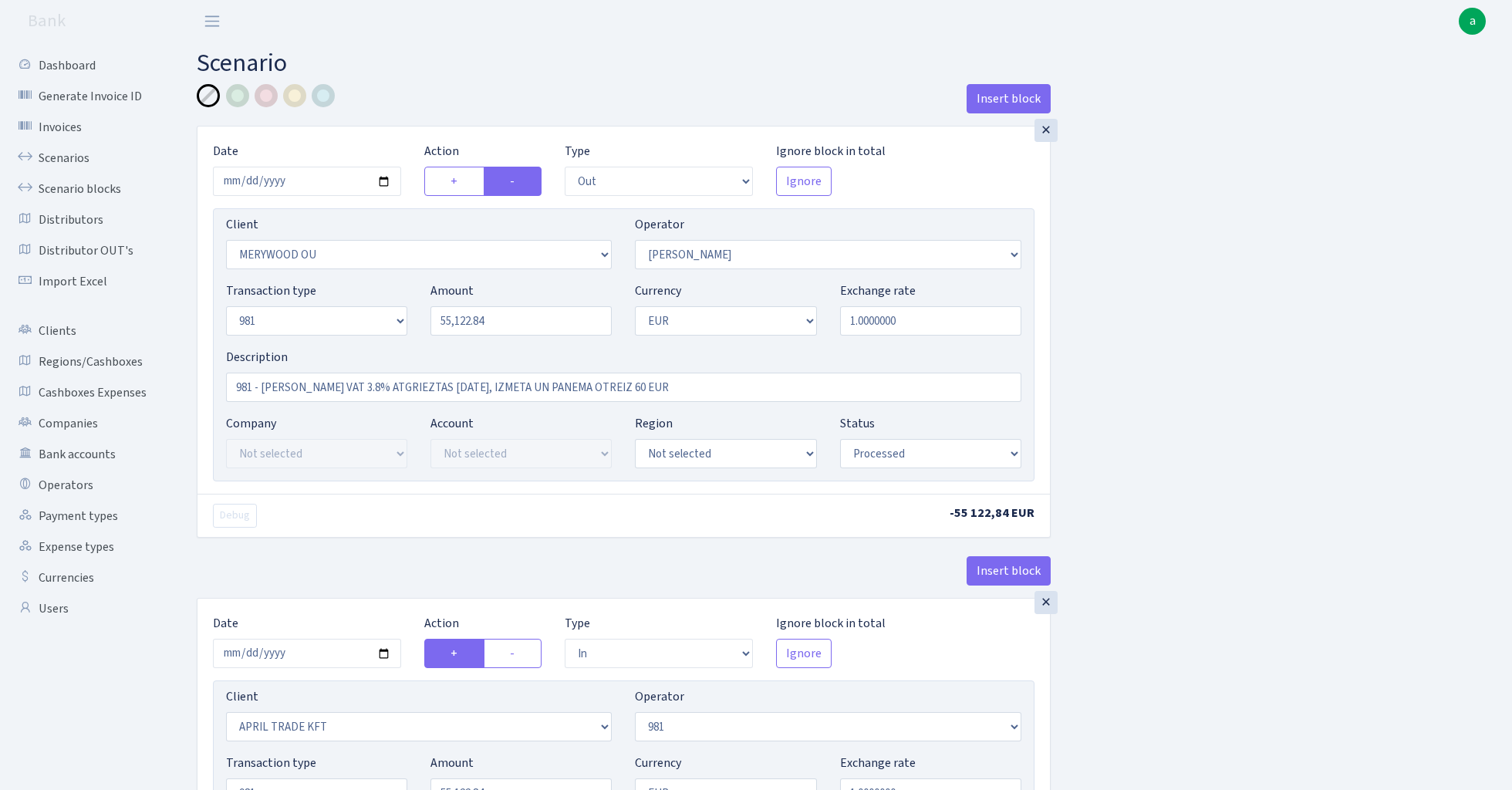
select select "15"
select select "processed"
select select "commission"
select select "fixed"
select select "61"
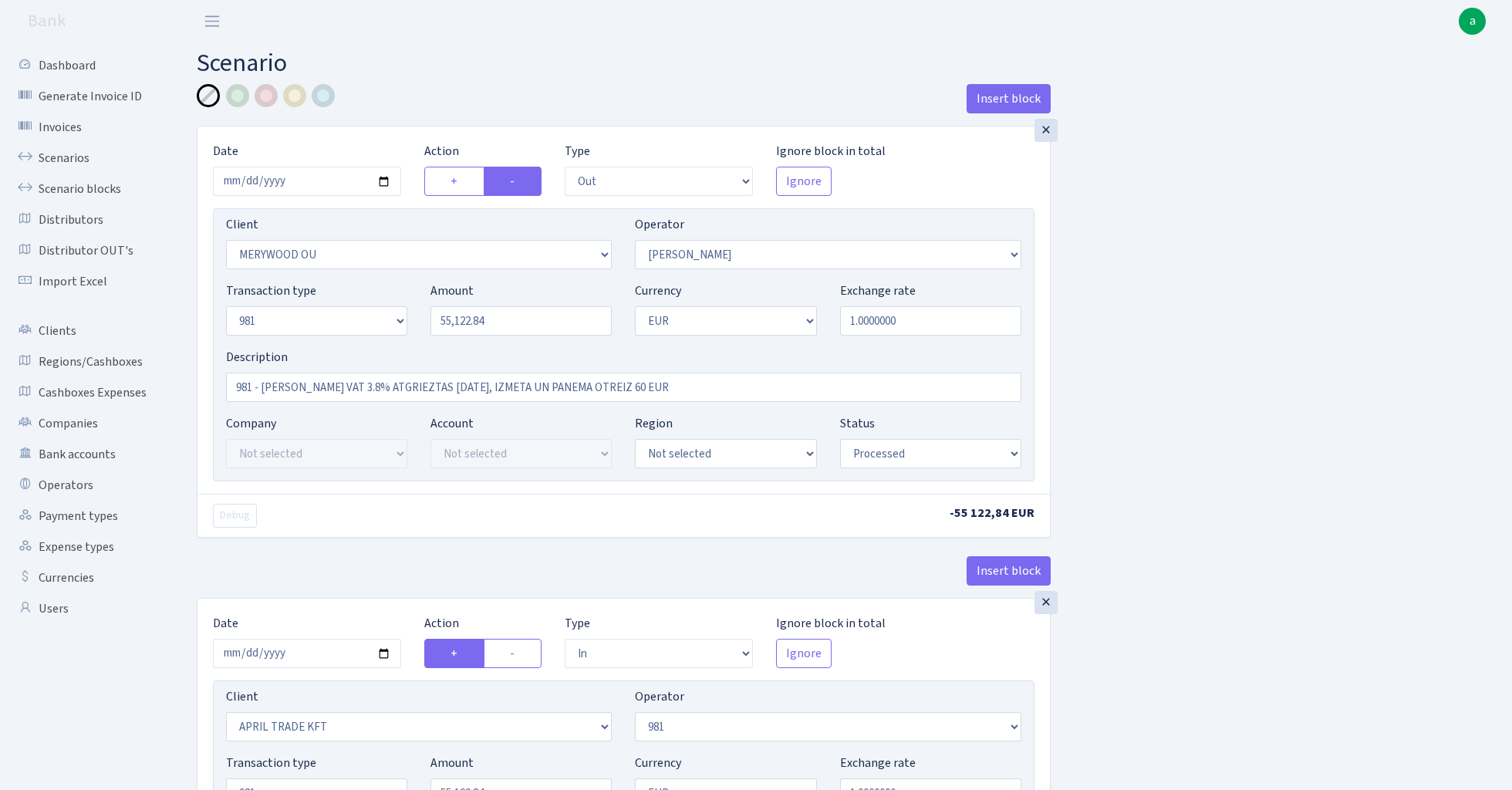
select select "processed"
click at [65, 162] on link "Scenarios" at bounding box center [85, 158] width 154 height 31
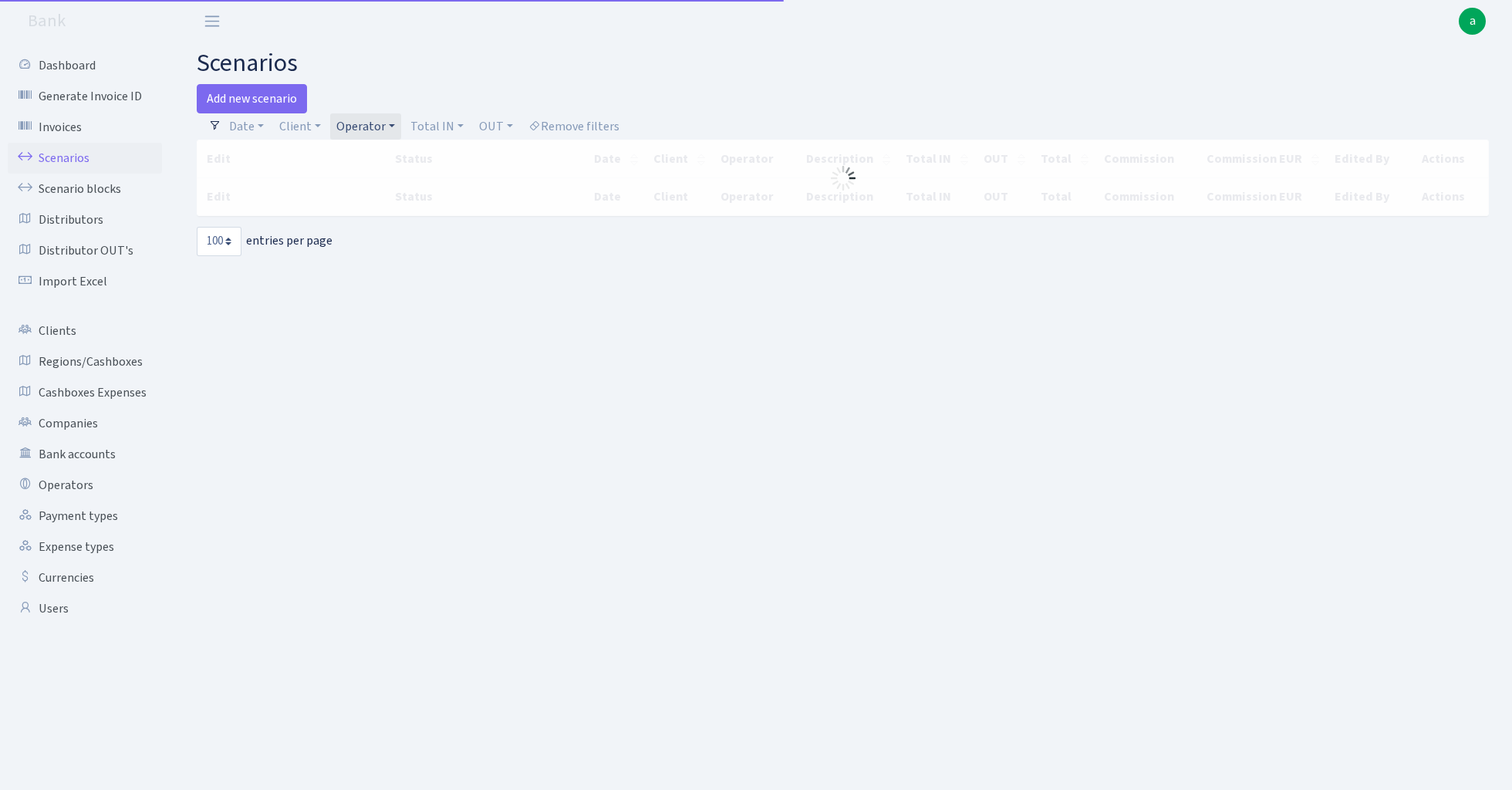
select select "100"
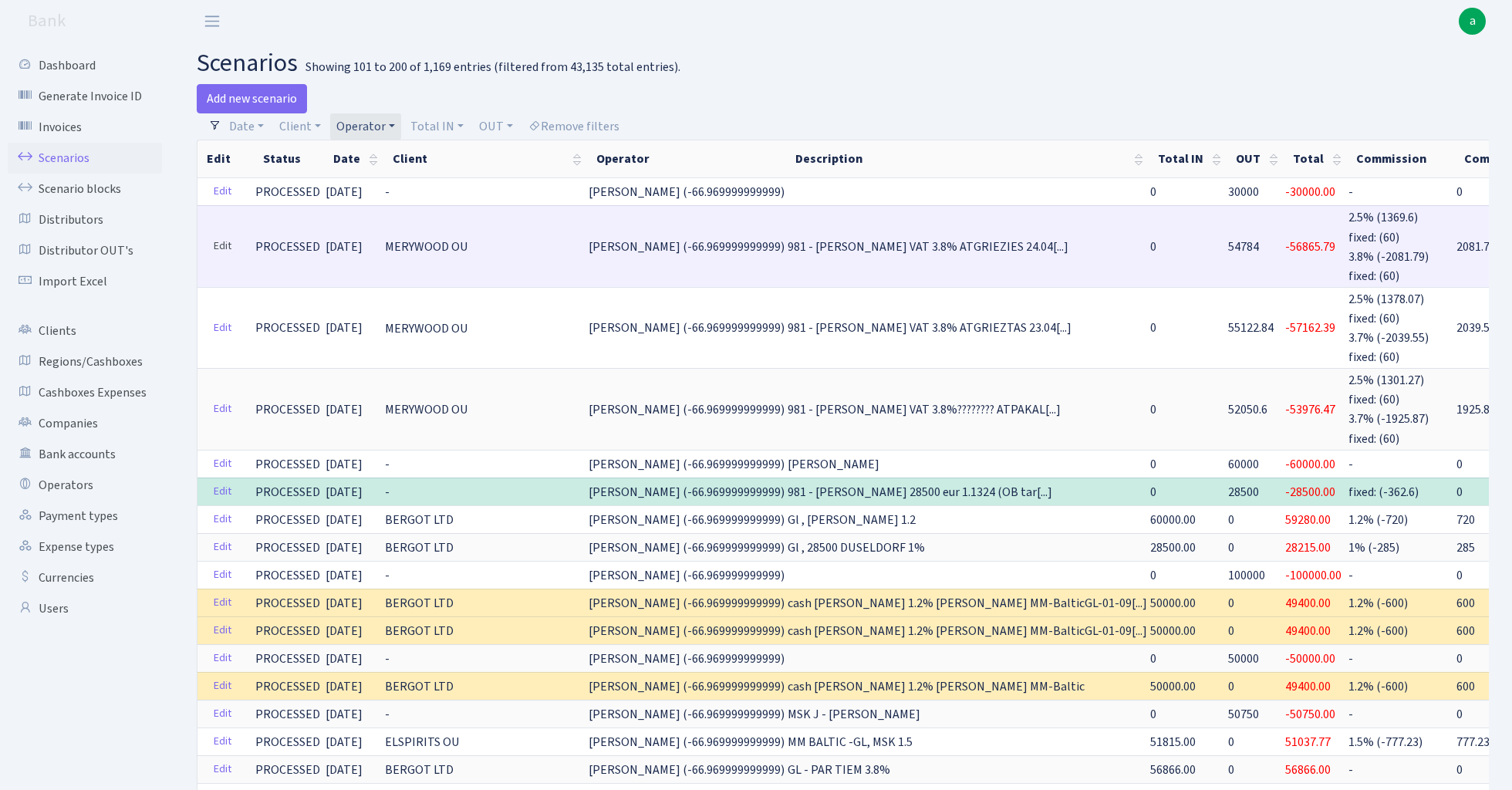
click at [214, 245] on link "Edit" at bounding box center [223, 247] width 32 height 24
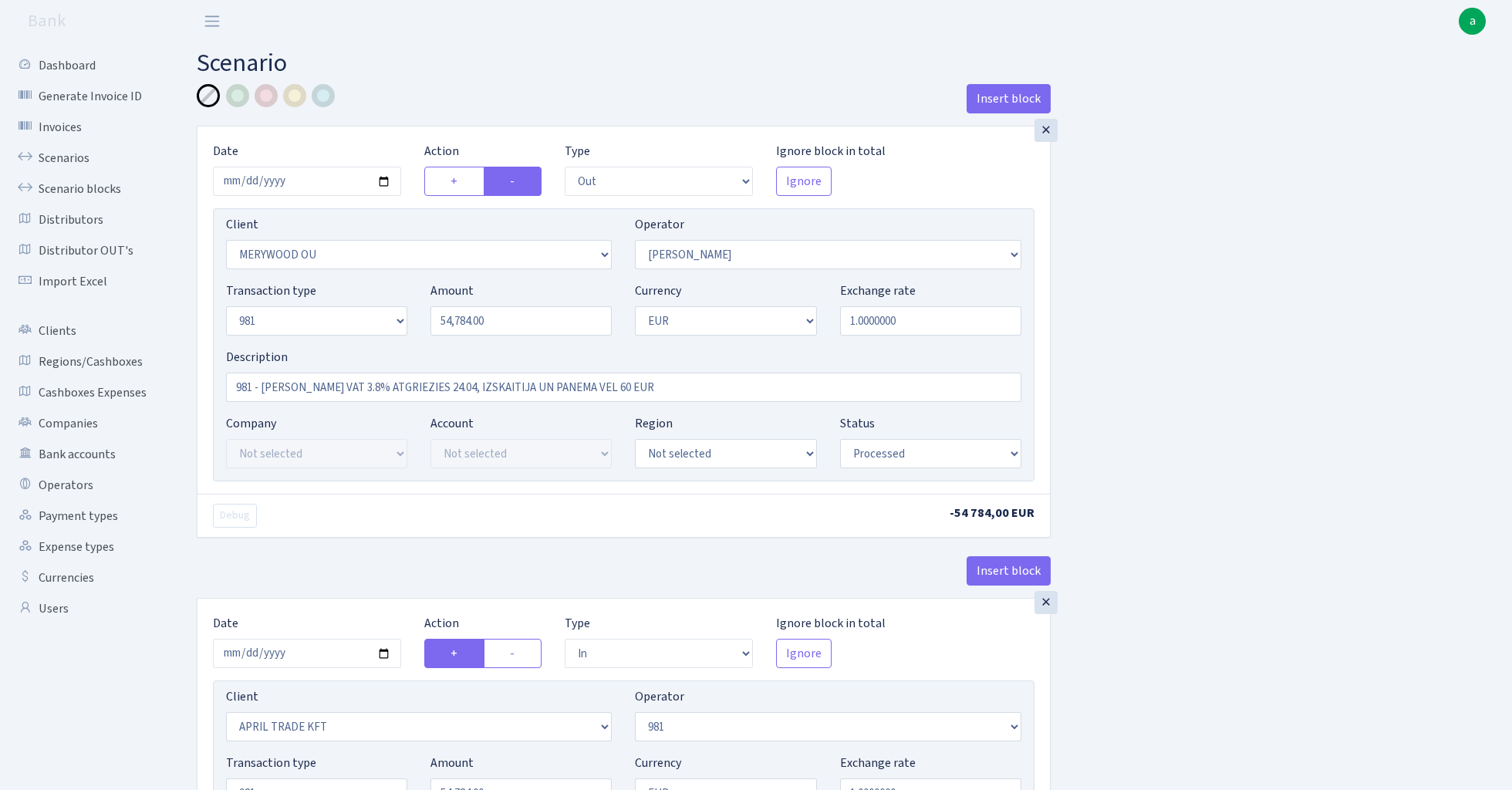
select select "out"
select select "2277"
select select "15"
select select "8"
select select "1"
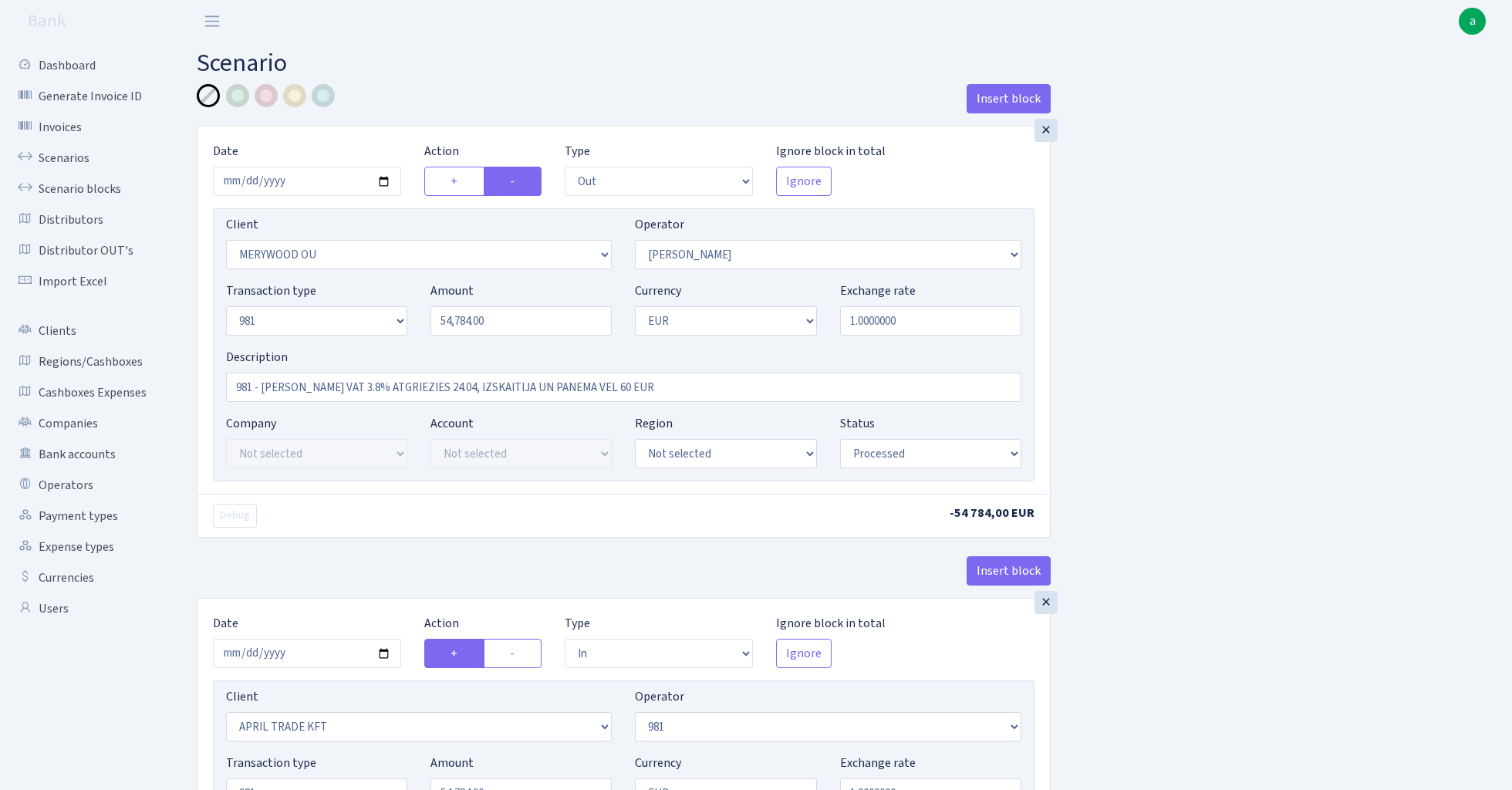
select select "processed"
select select "in"
select select "2448"
select select "61"
select select "8"
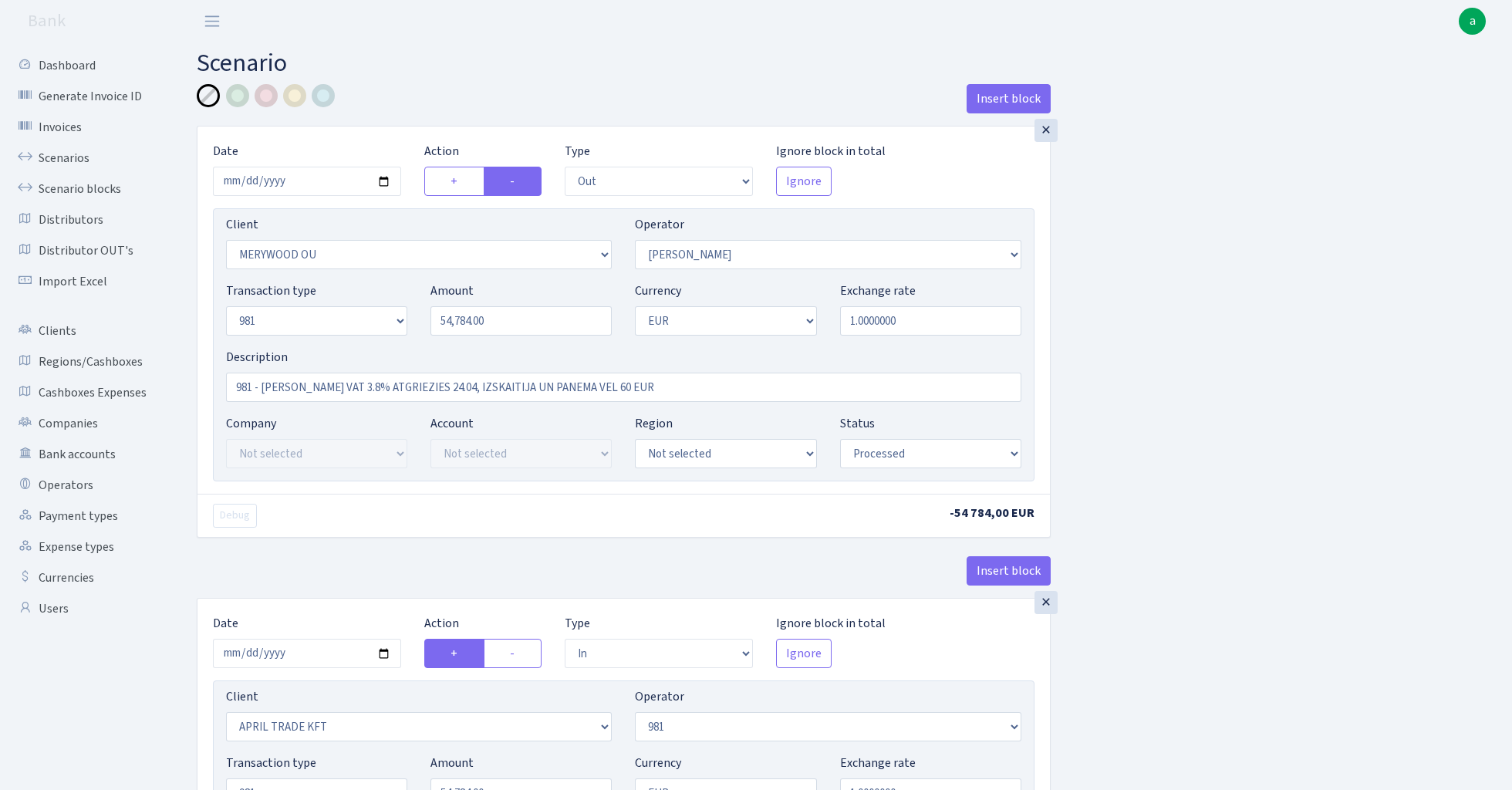
select select "1"
select select "processed"
select select "commission"
select select "61"
select select "processed"
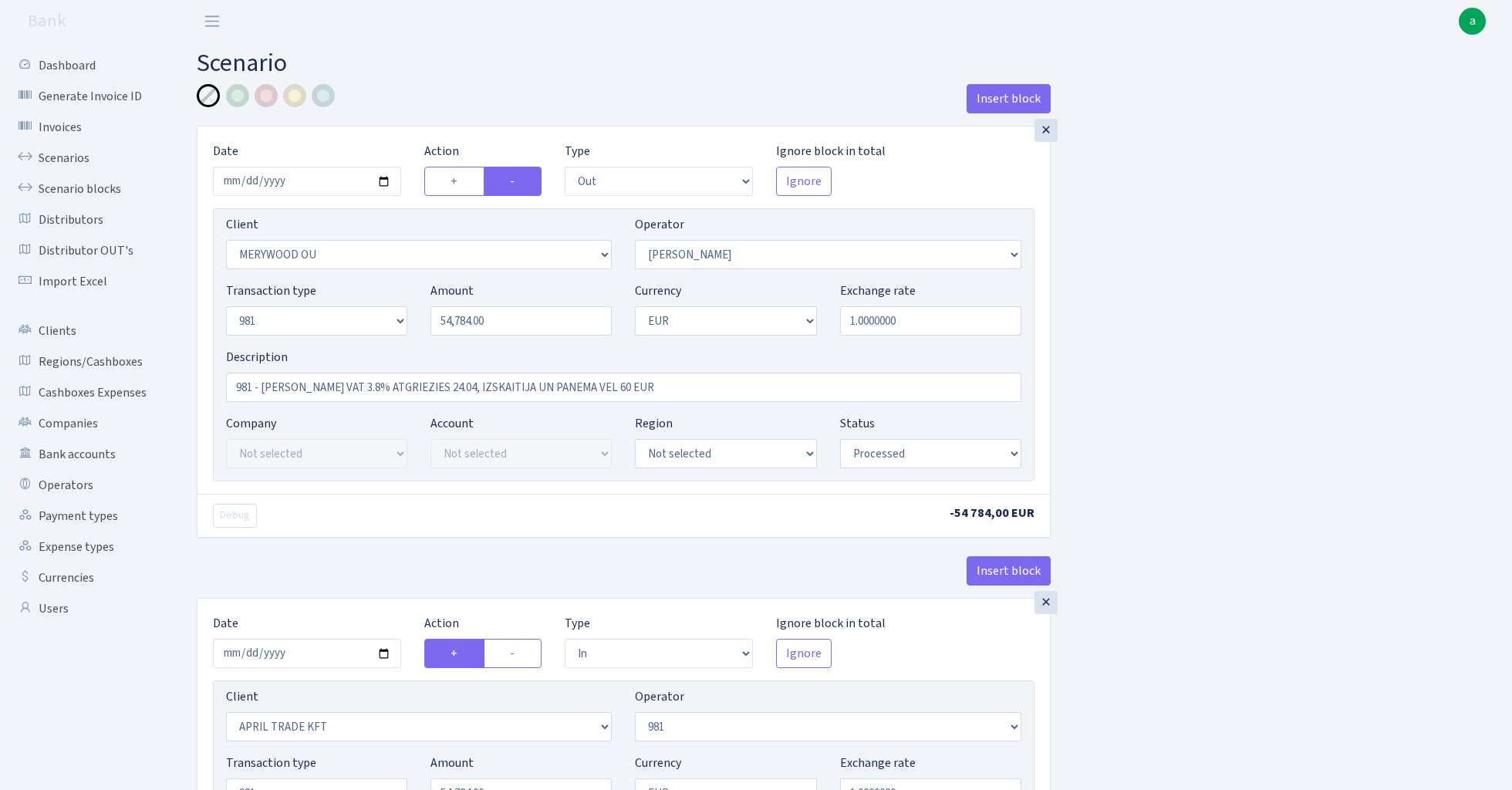
select select "commission"
select select "fixed"
select select "61"
select select "processed"
select select "commission"
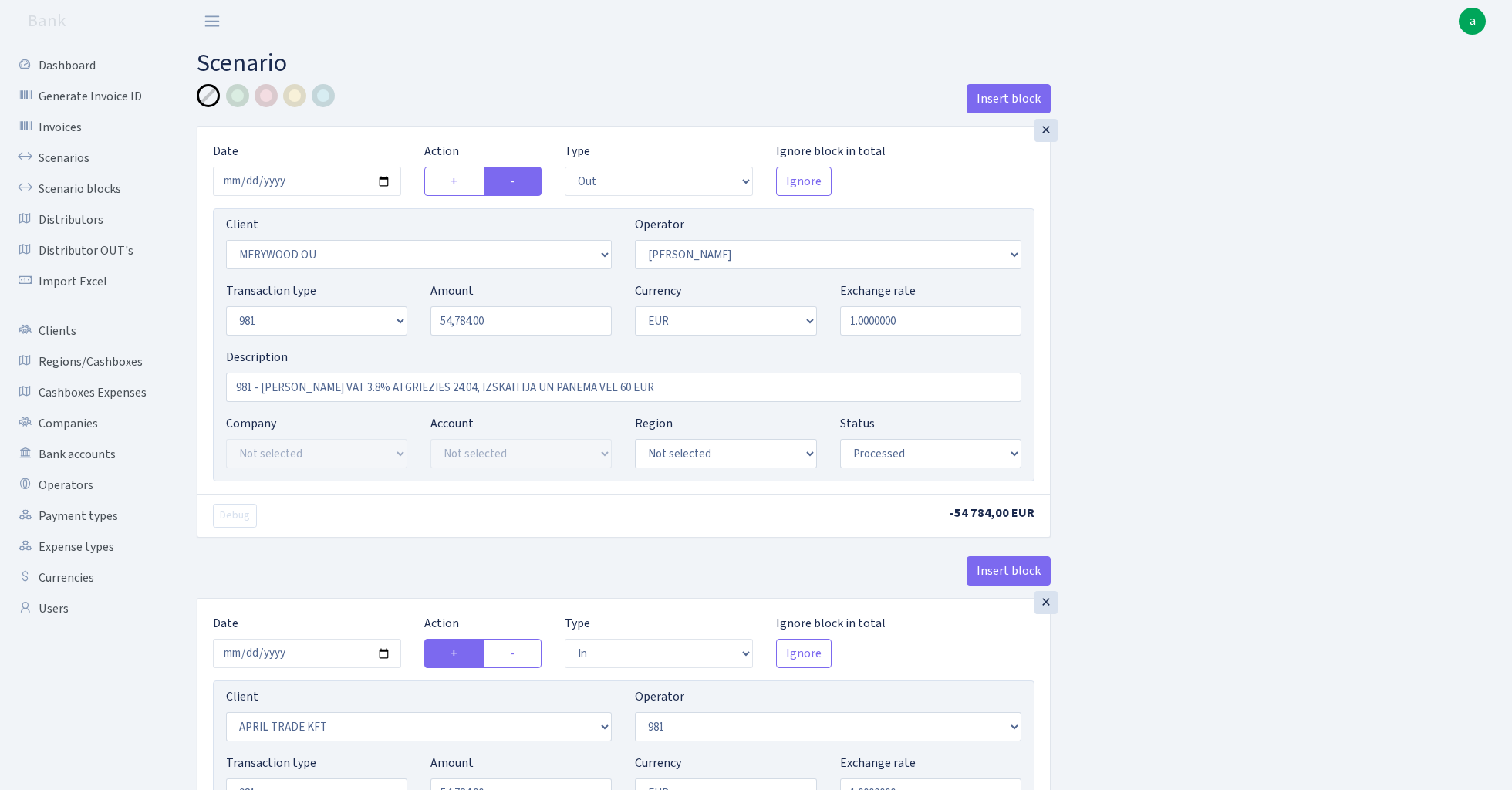
select select "15"
select select "processed"
select select "commission"
select select "fixed"
select select "61"
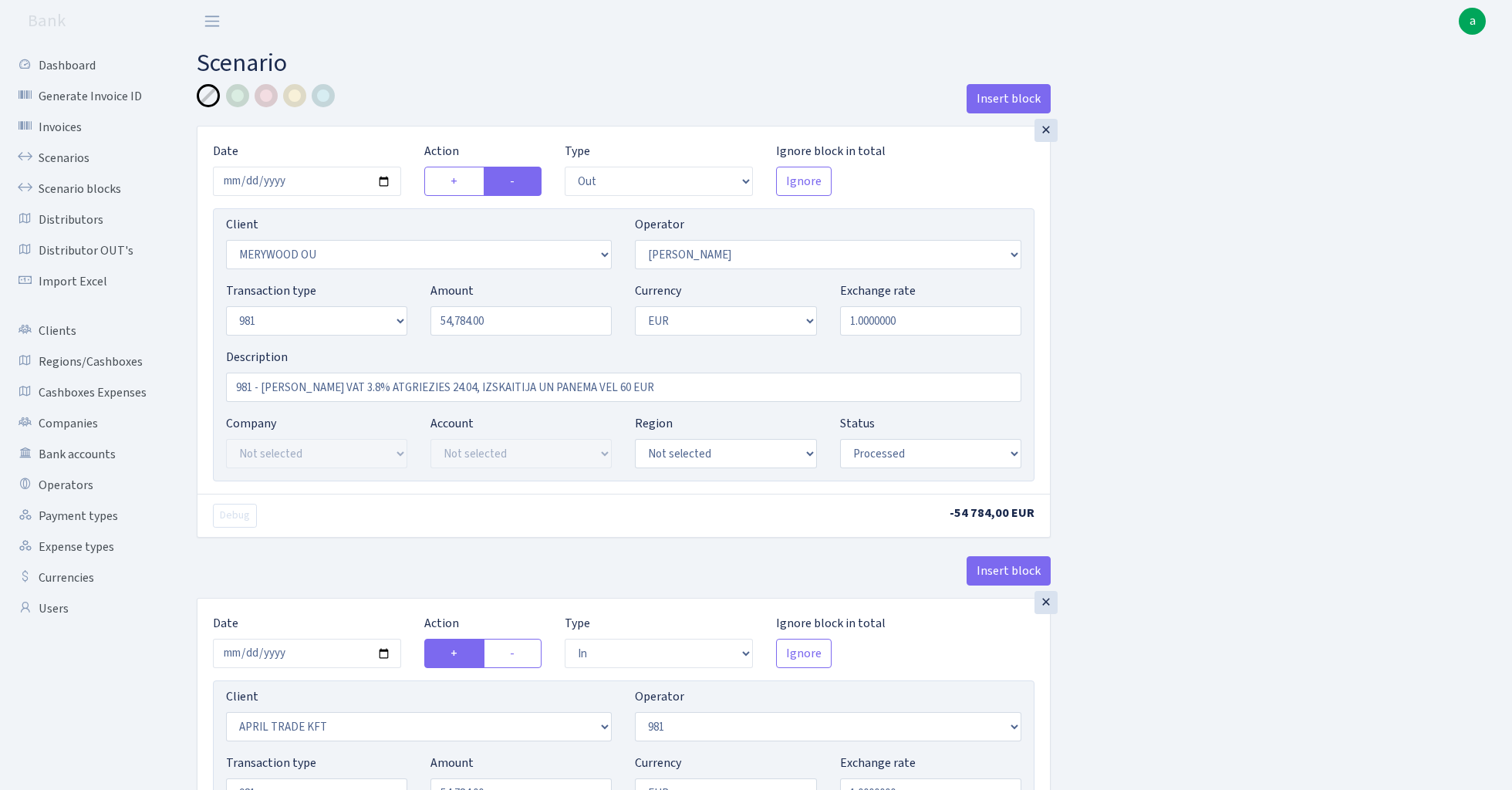
select select "processed"
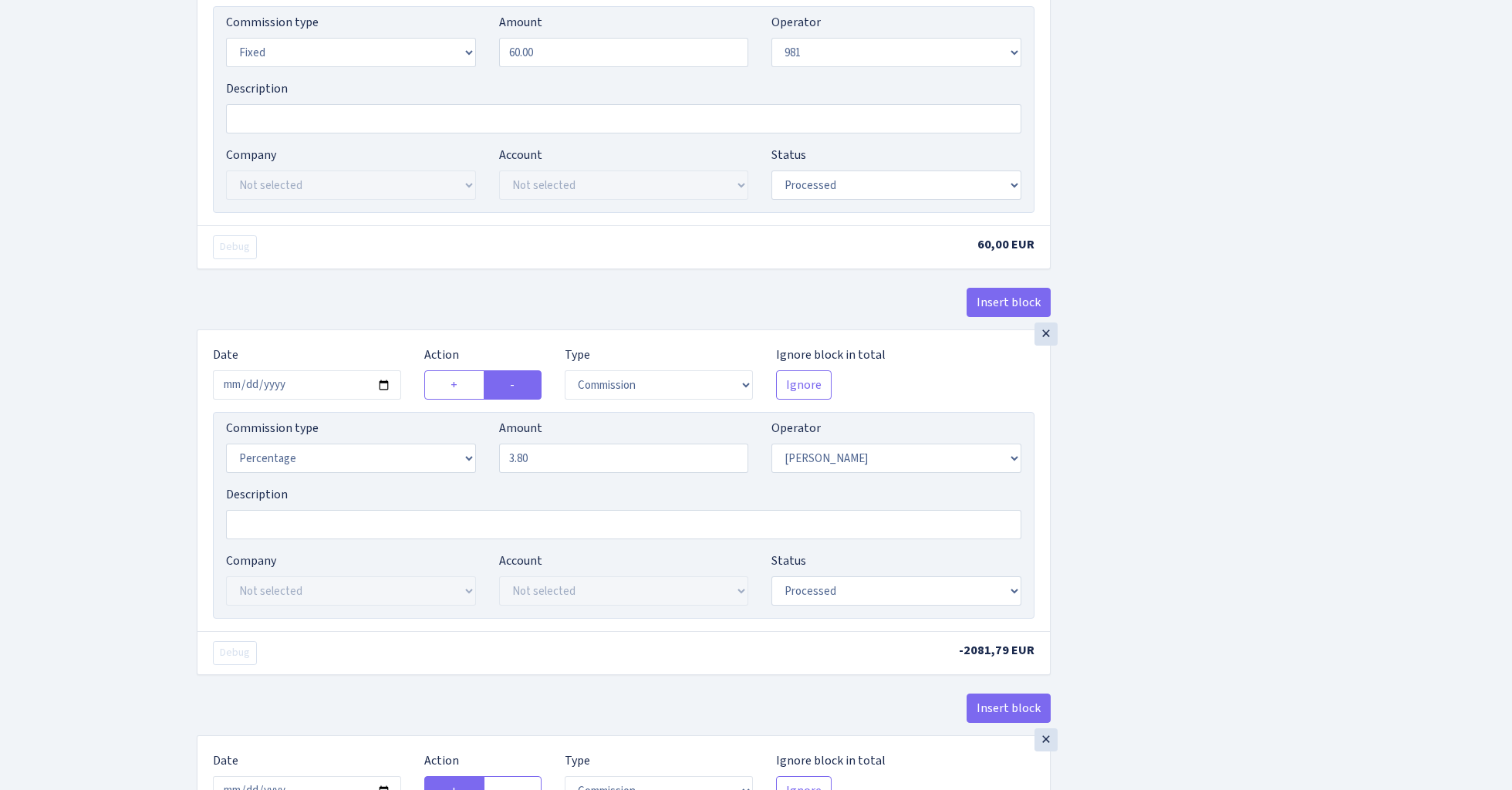
scroll to position [1587, 0]
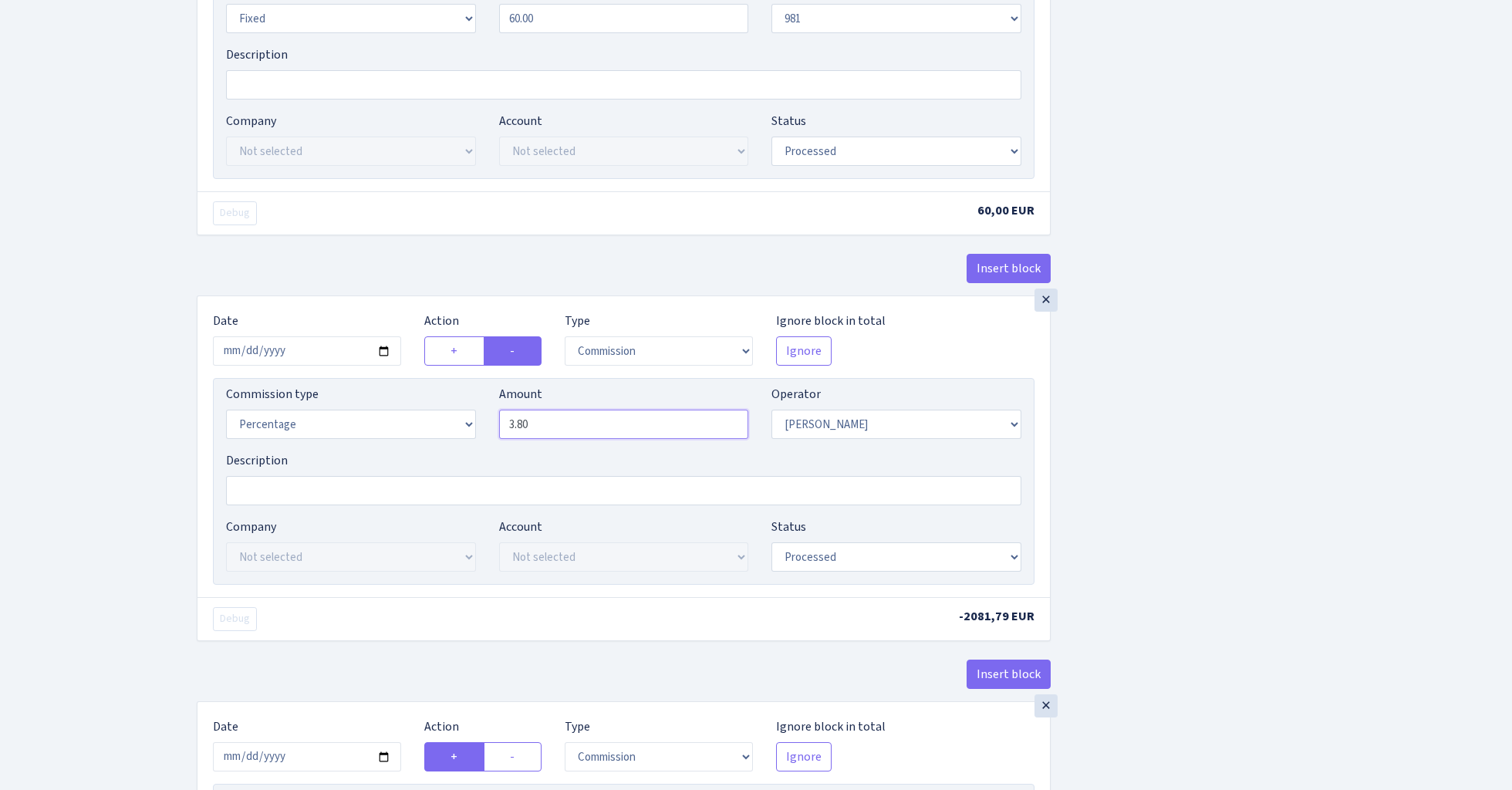
click at [593, 439] on input "3.80" at bounding box center [624, 424] width 250 height 29
type input "3.70"
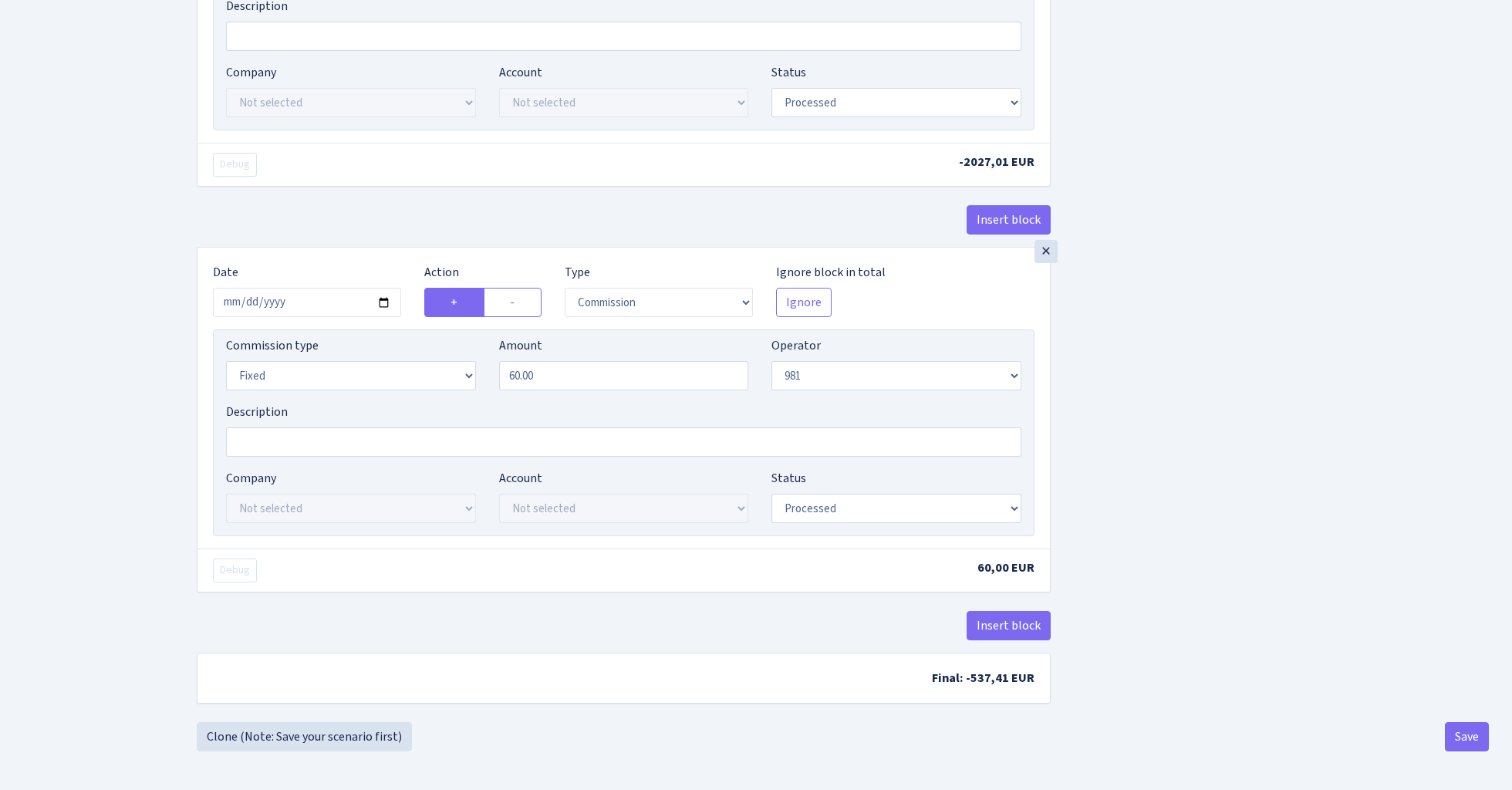
scroll to position [2054, 0]
click at [1463, 739] on button "Save" at bounding box center [1467, 737] width 44 height 29
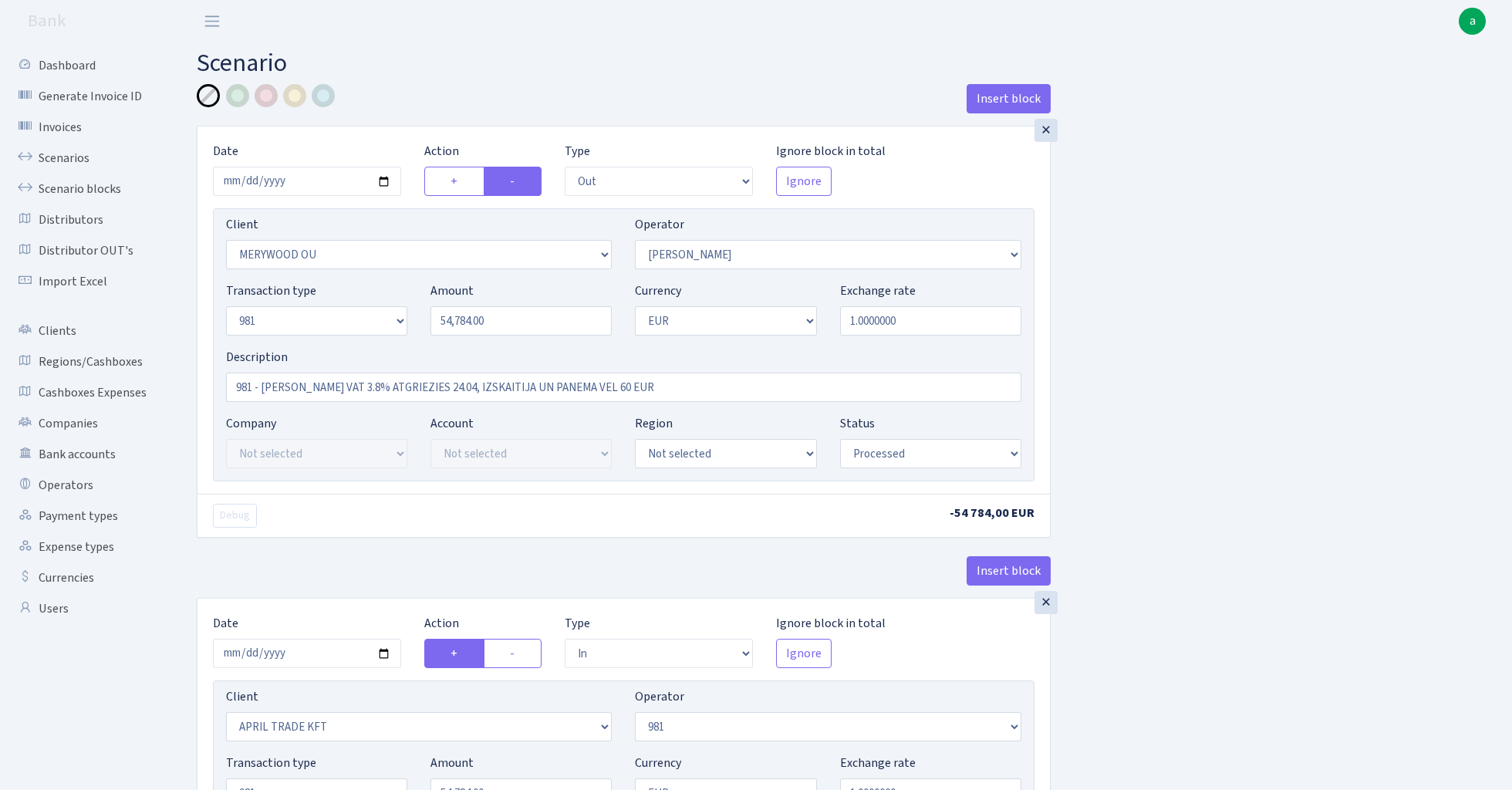
select select "out"
select select "2277"
select select "15"
select select "8"
select select "1"
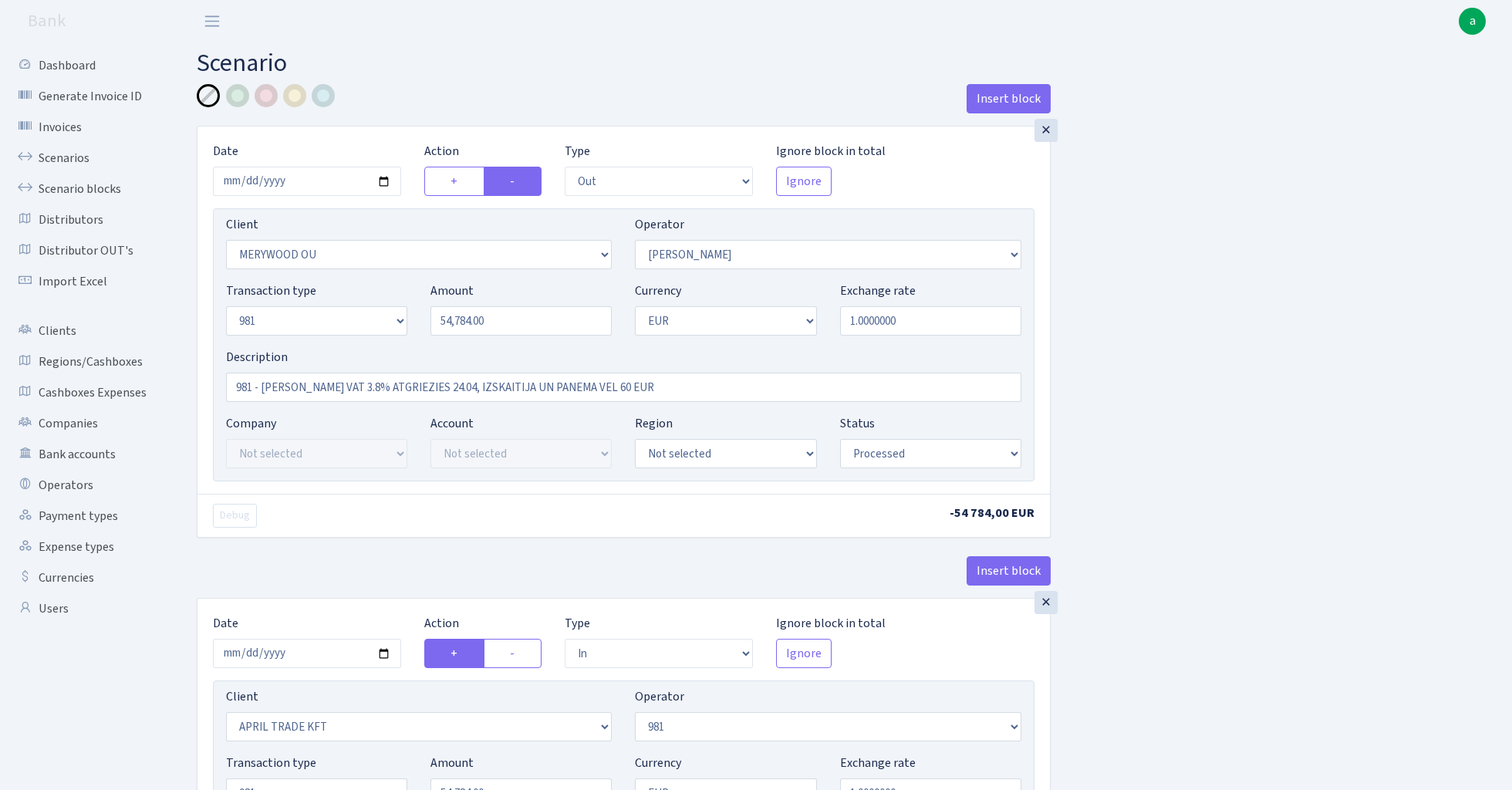
select select "processed"
select select "in"
select select "2448"
select select "61"
select select "8"
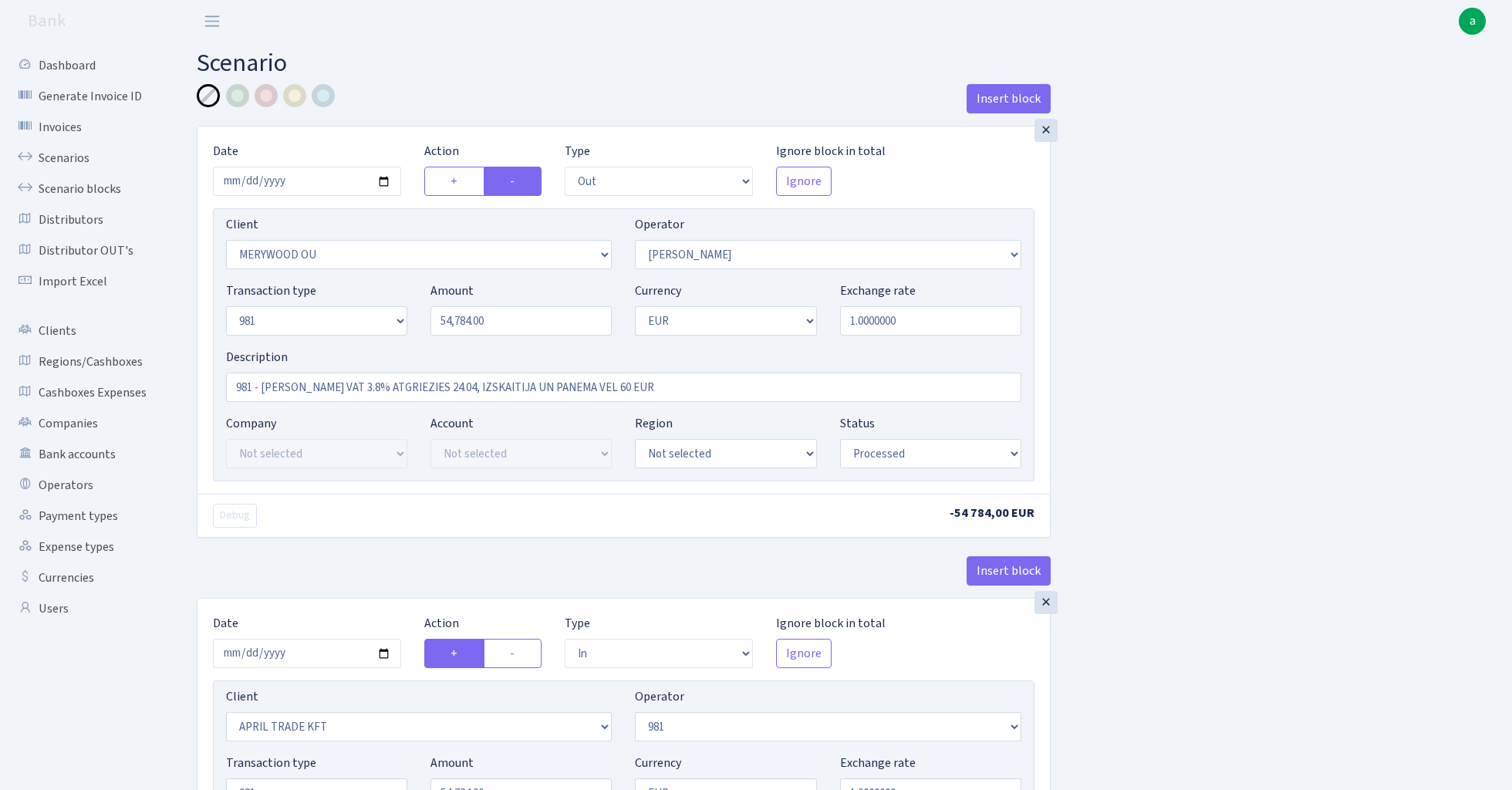
select select "1"
select select "processed"
select select "commission"
select select "61"
select select "processed"
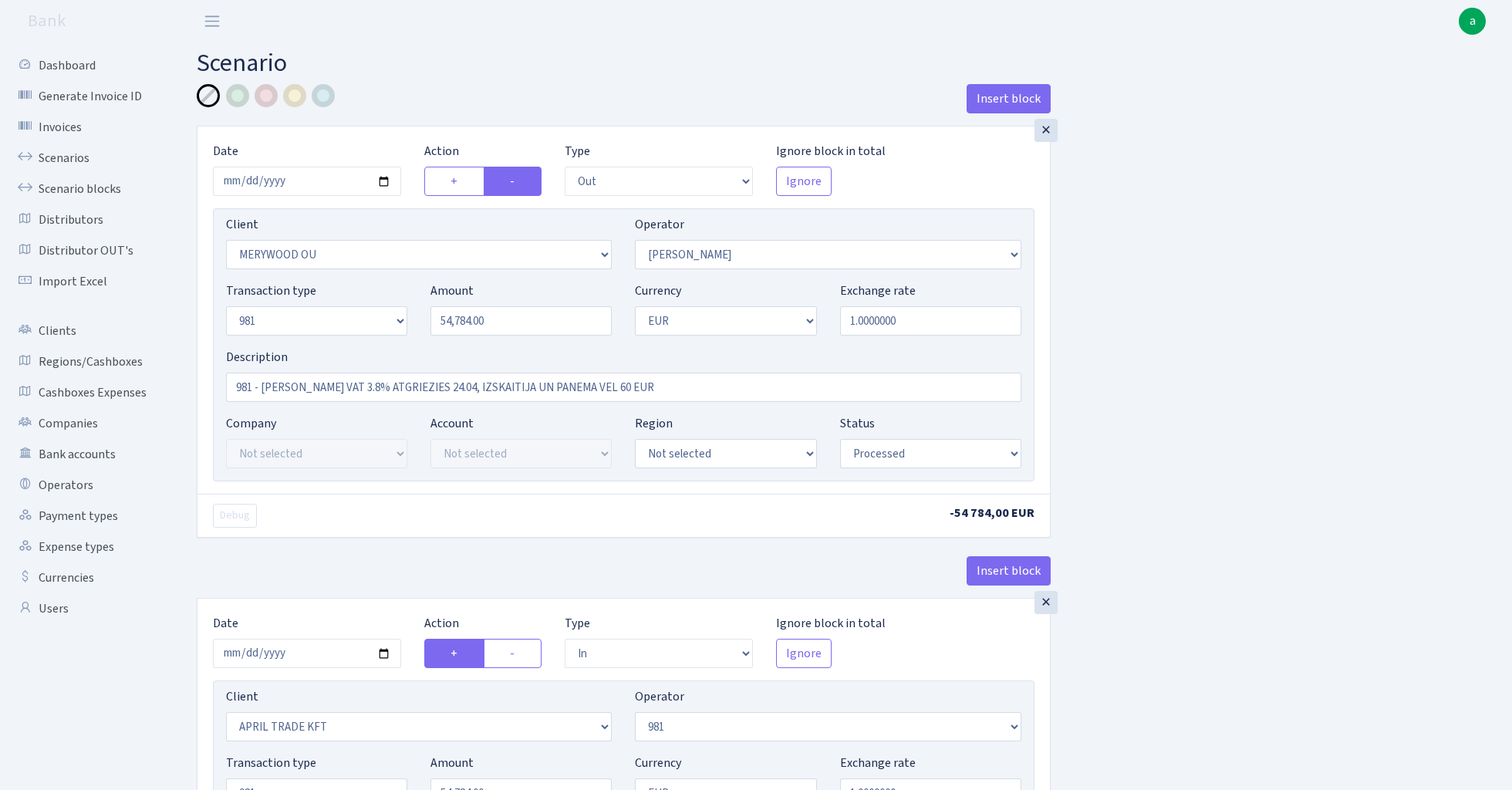
select select "commission"
select select "fixed"
select select "61"
select select "processed"
select select "commission"
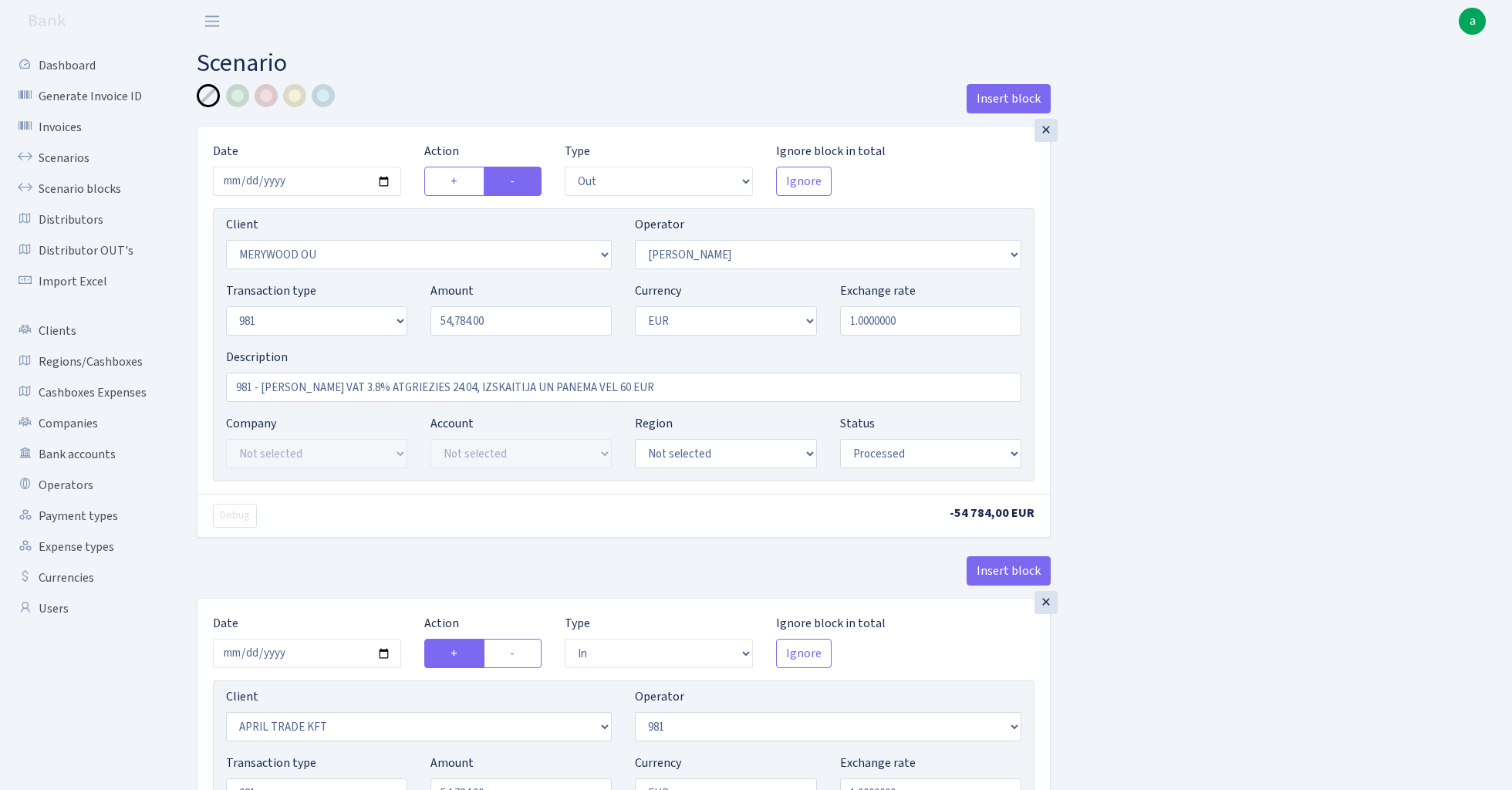
select select "15"
select select "processed"
select select "commission"
select select "fixed"
select select "61"
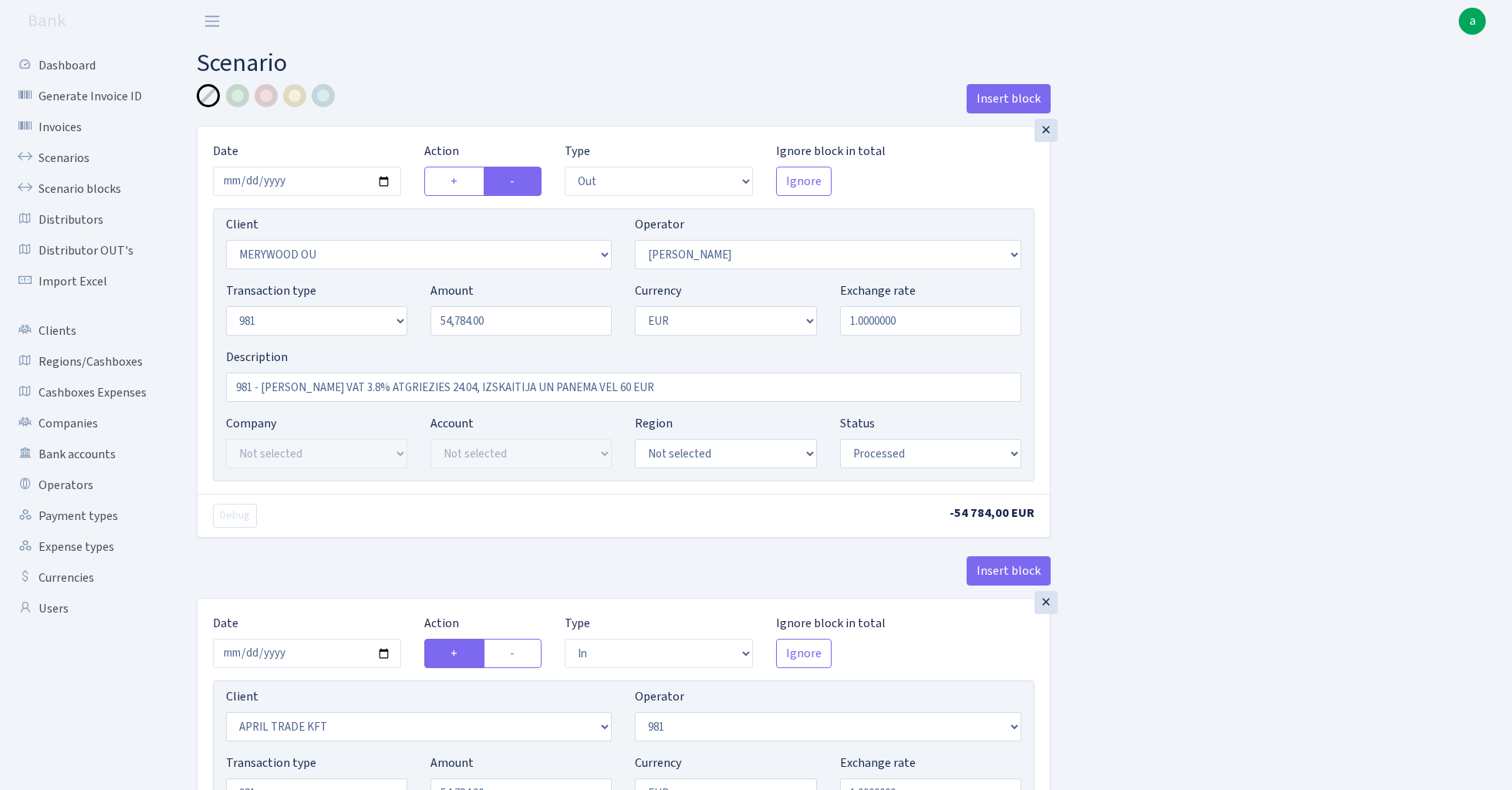
select select "processed"
click at [51, 159] on link "Scenarios" at bounding box center [85, 158] width 154 height 31
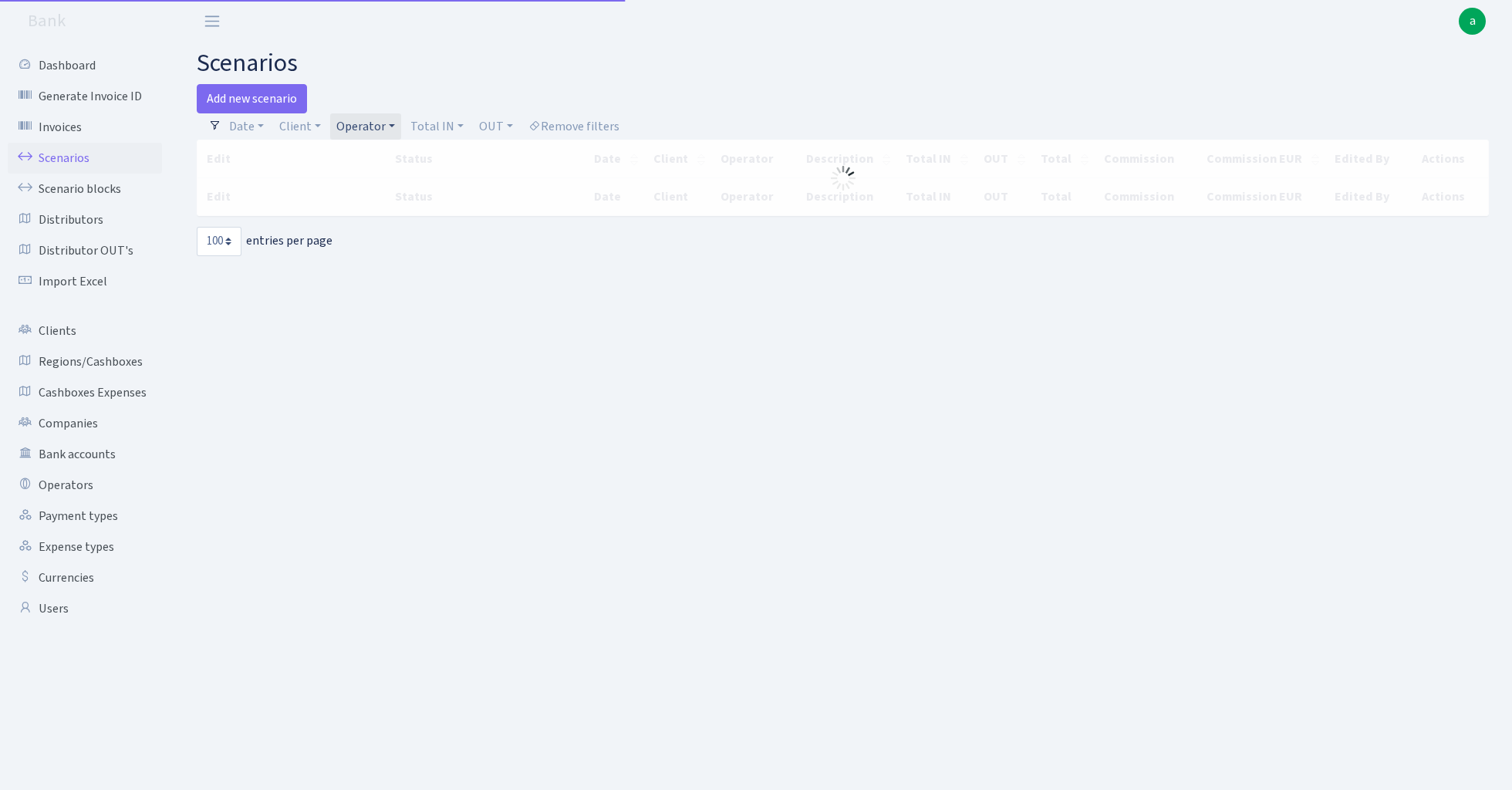
select select "100"
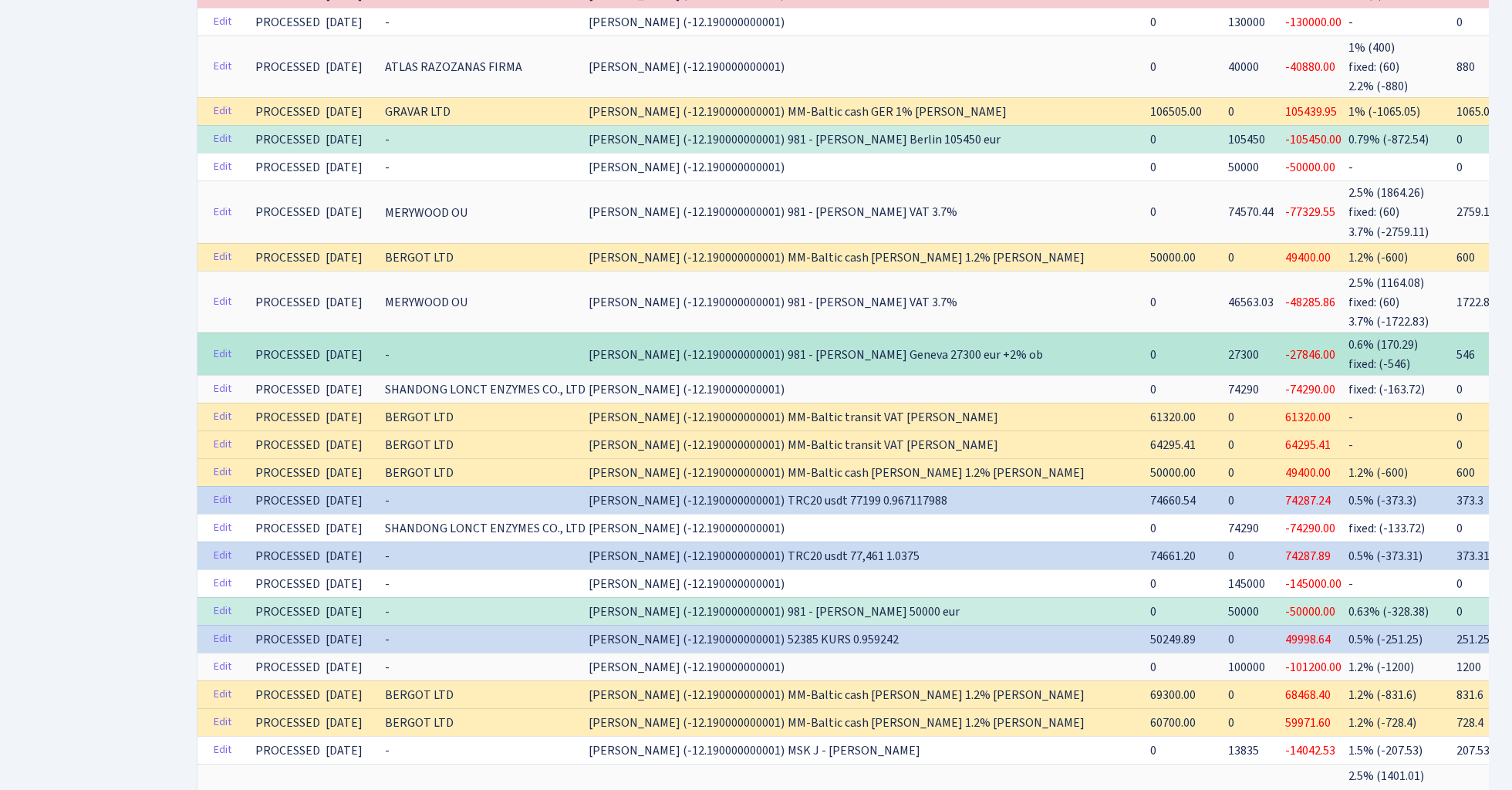
scroll to position [1315, 0]
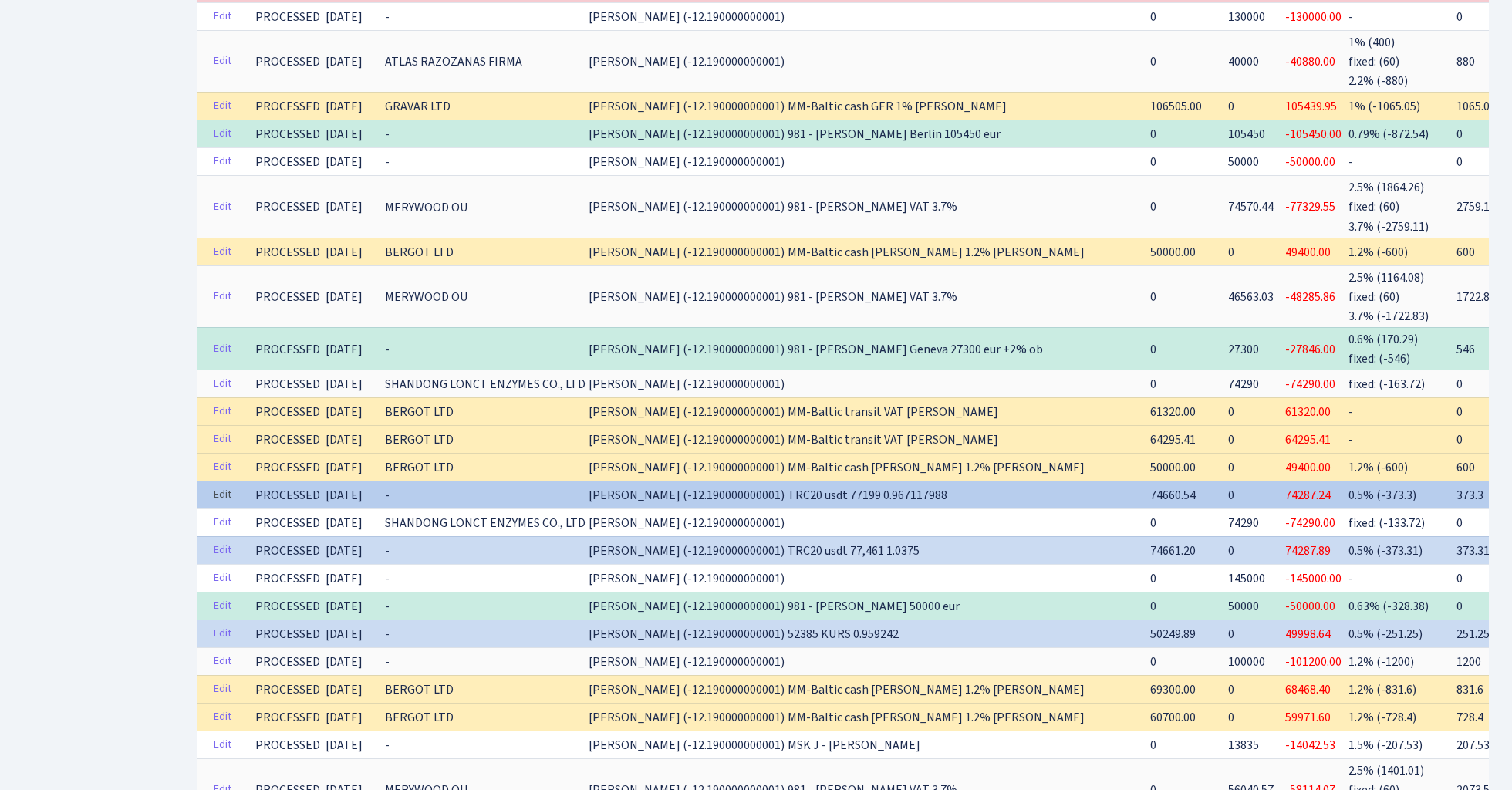
click at [226, 483] on link "Edit" at bounding box center [223, 495] width 32 height 24
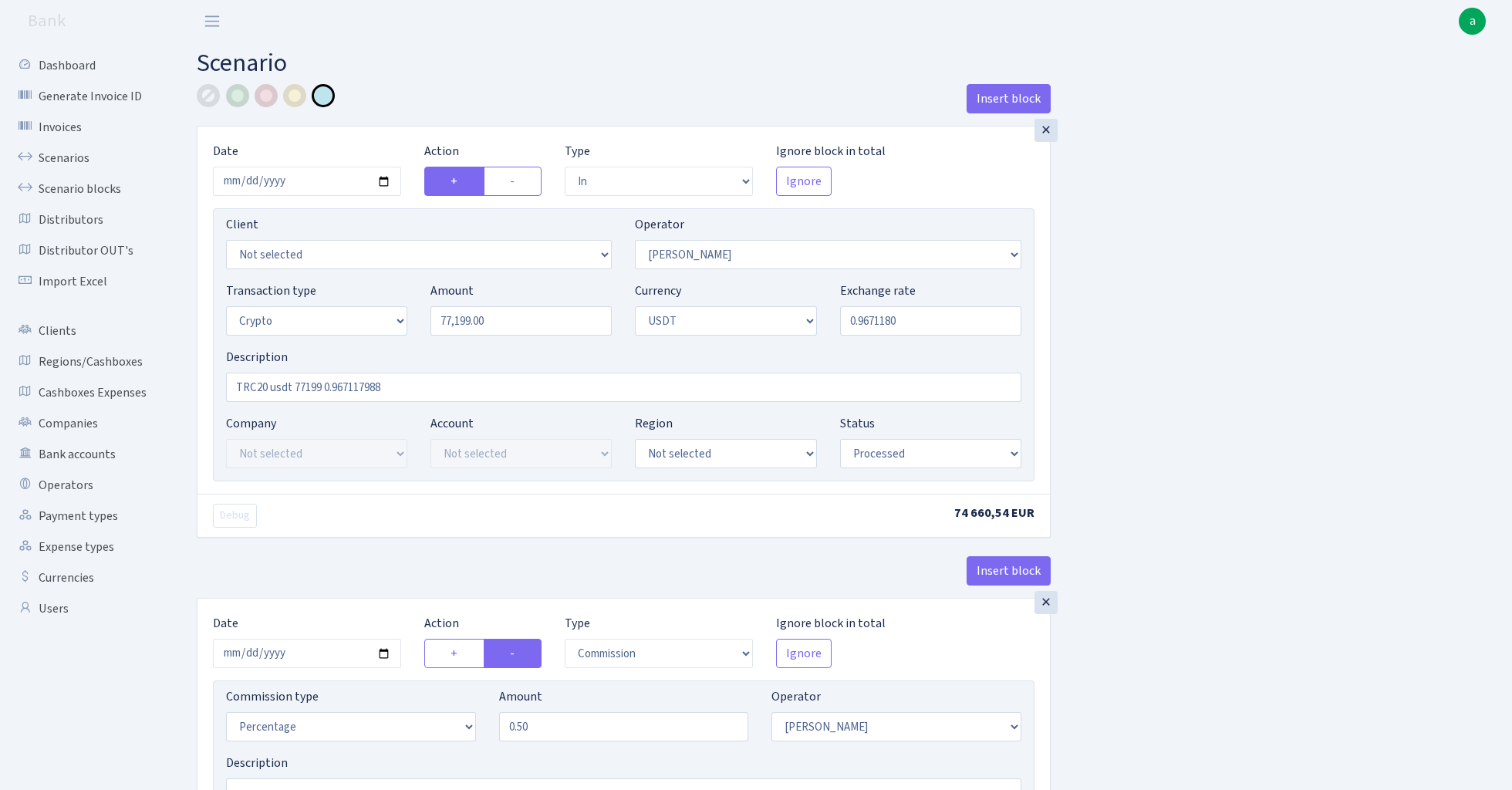
select select "in"
select select "15"
select select "3"
select select "6"
select select "processed"
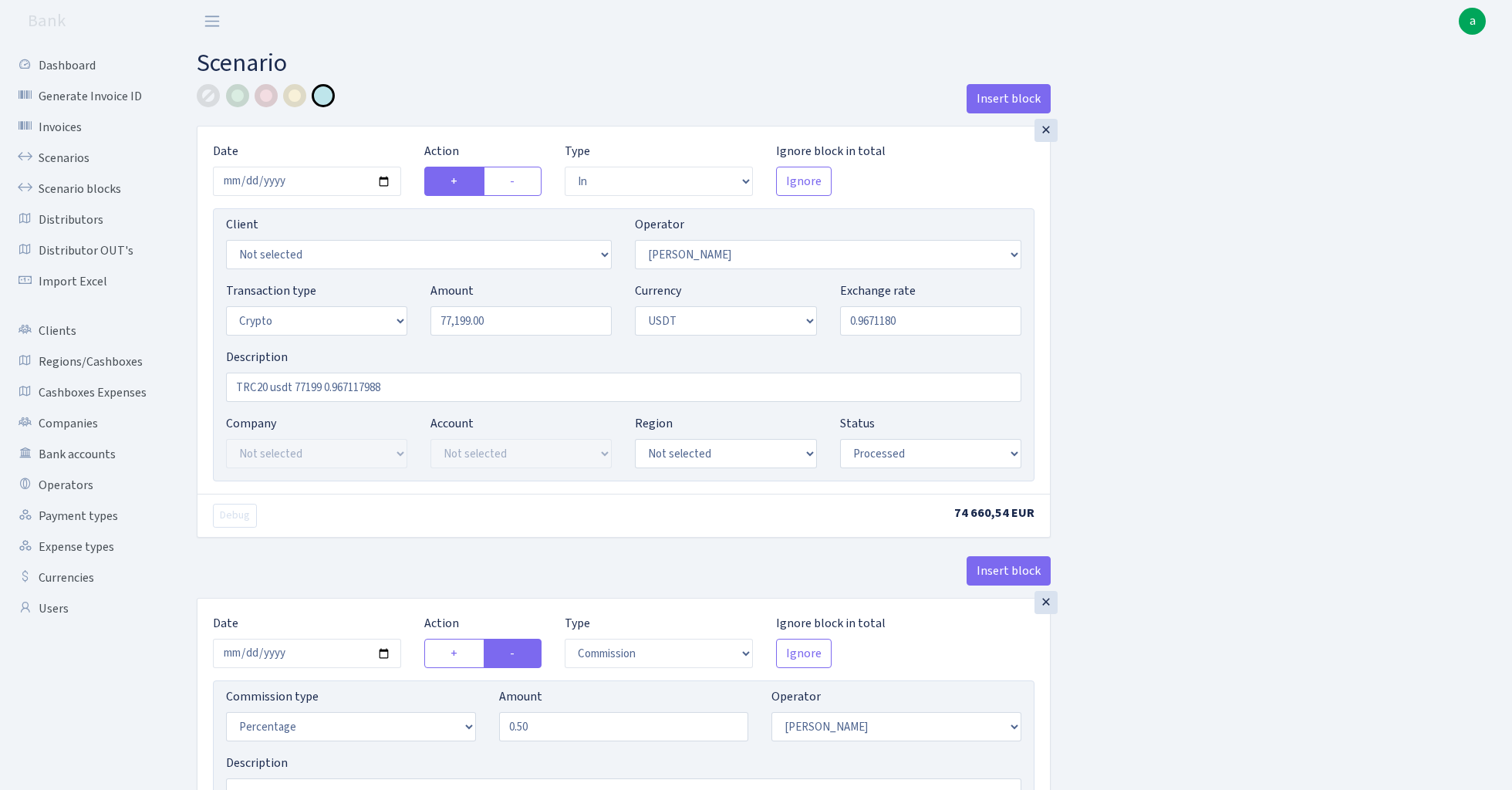
select select "commission"
select select "15"
select select "processed"
select select "in"
select select "297"
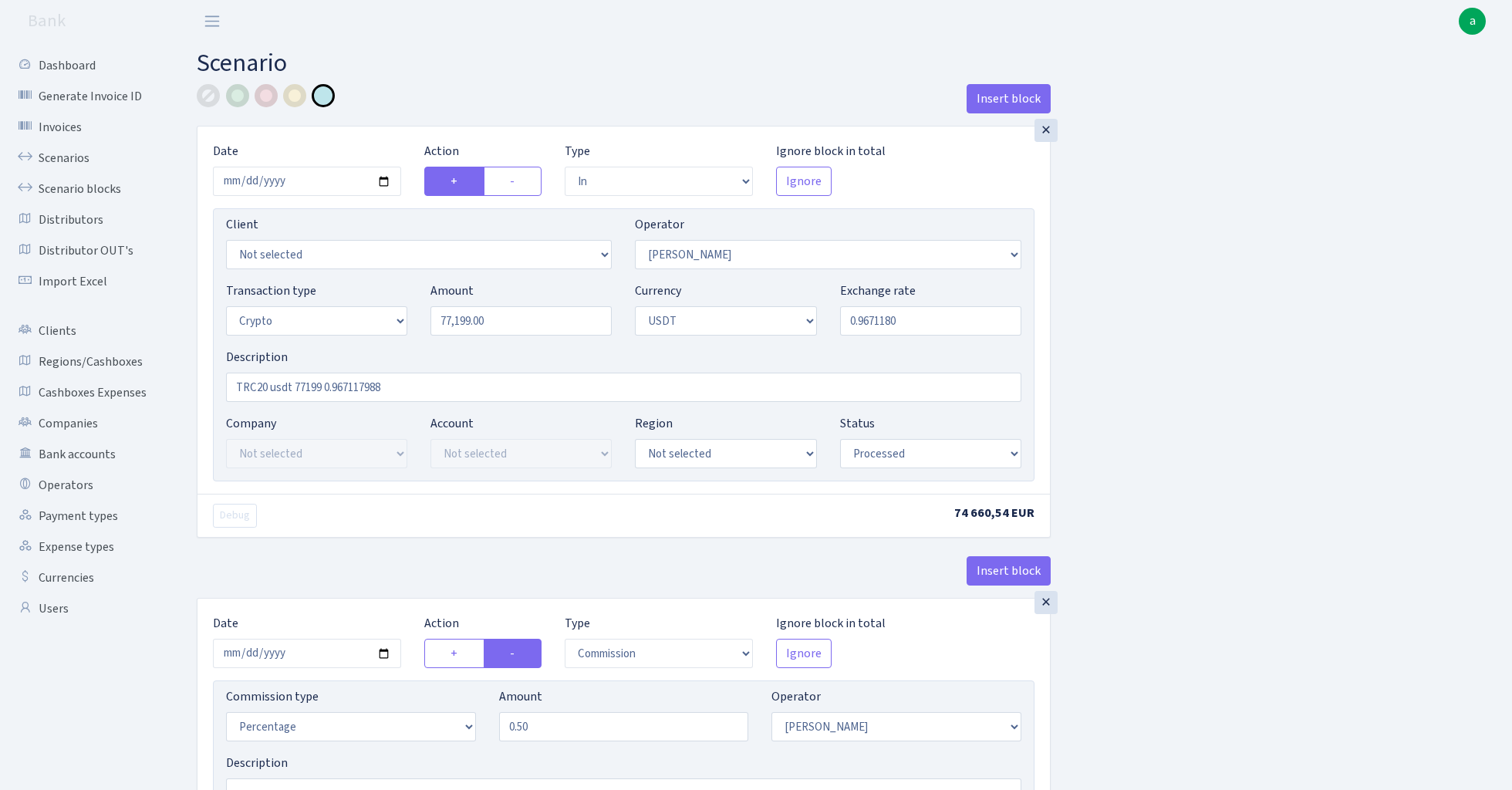
select select "2"
select select "6"
select select "20"
select select "56"
select select "processed"
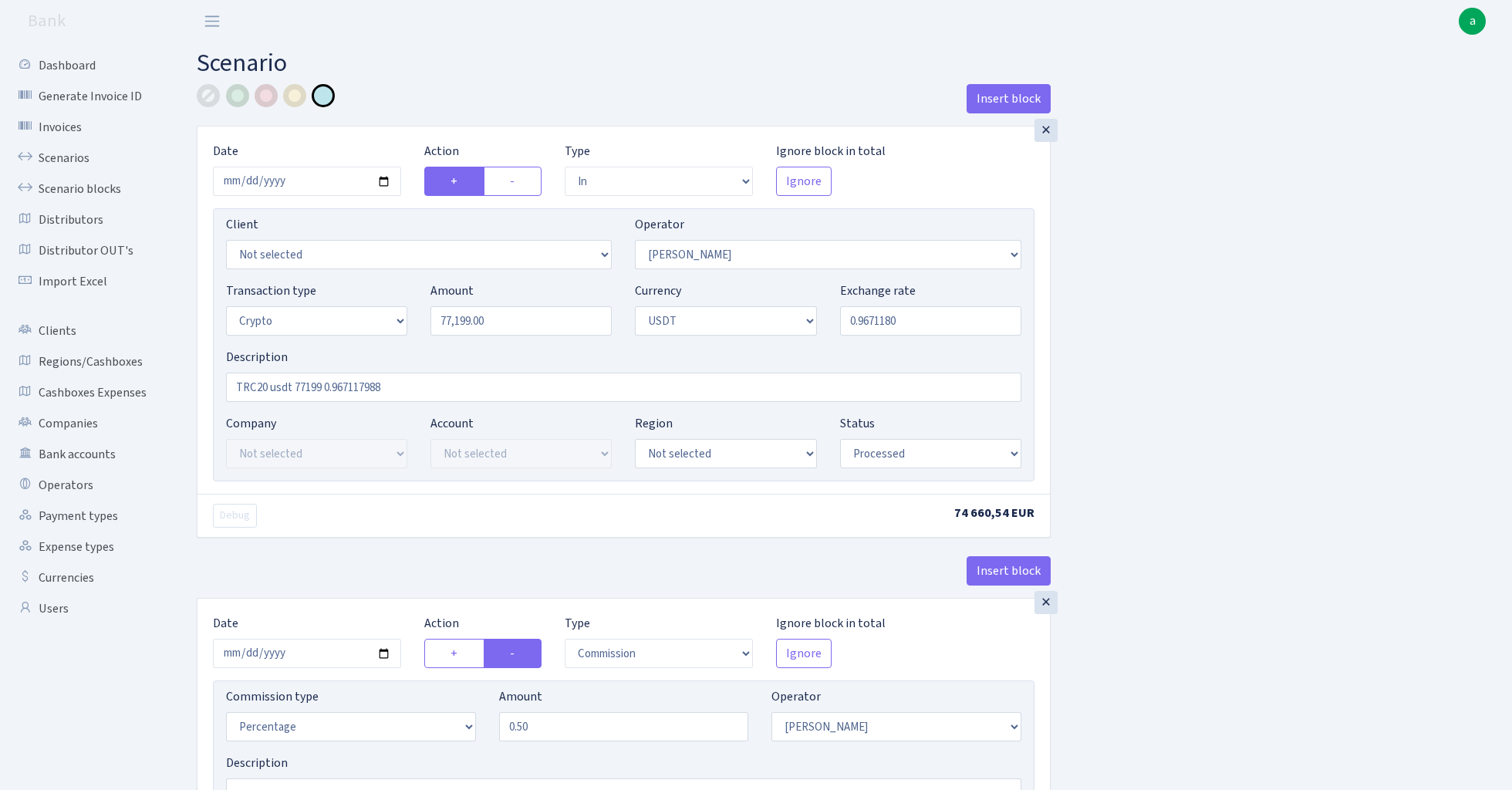
select select "out"
select select "297"
select select "15"
select select "6"
select select "processed"
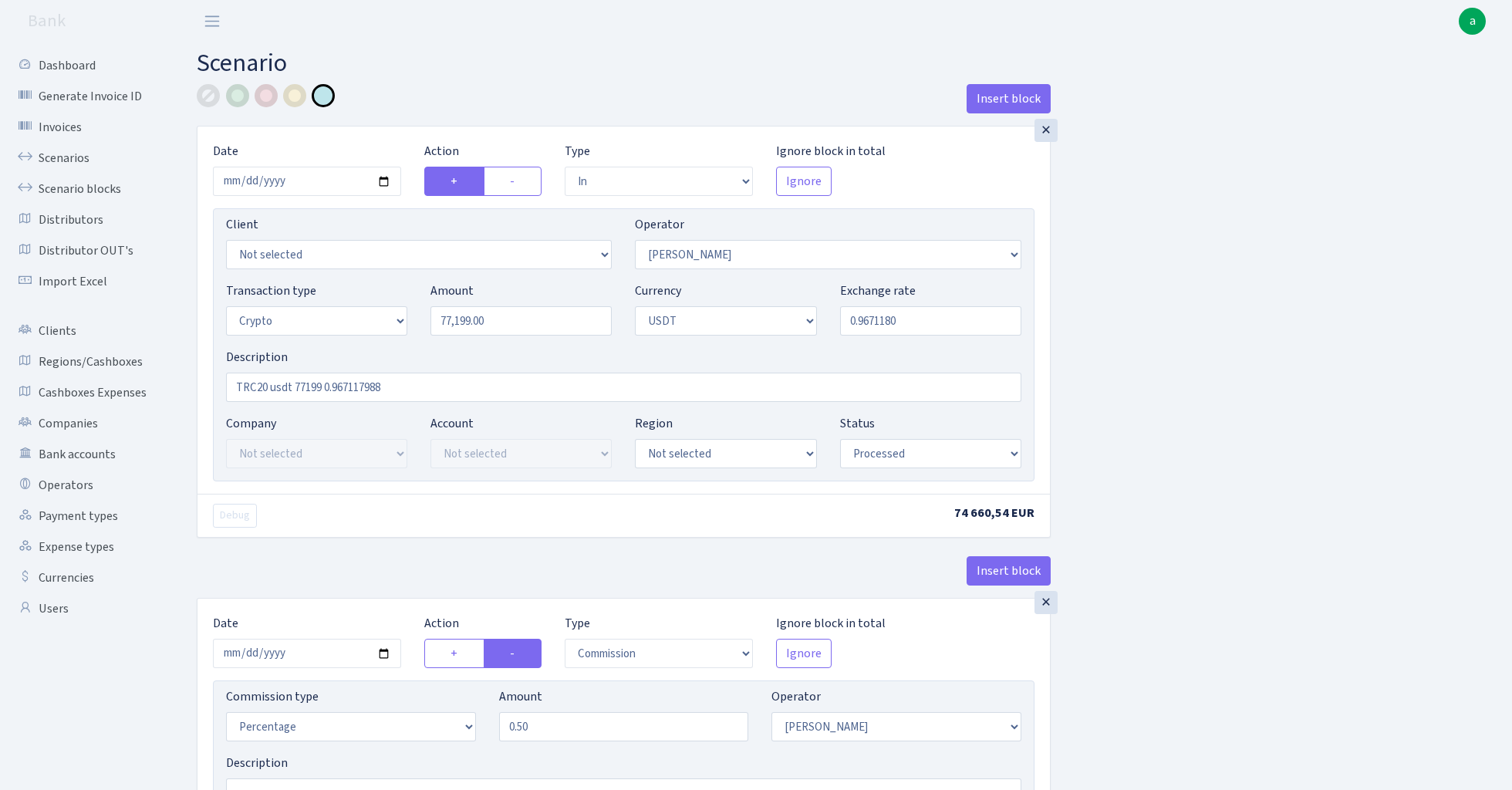
scroll to position [187, 0]
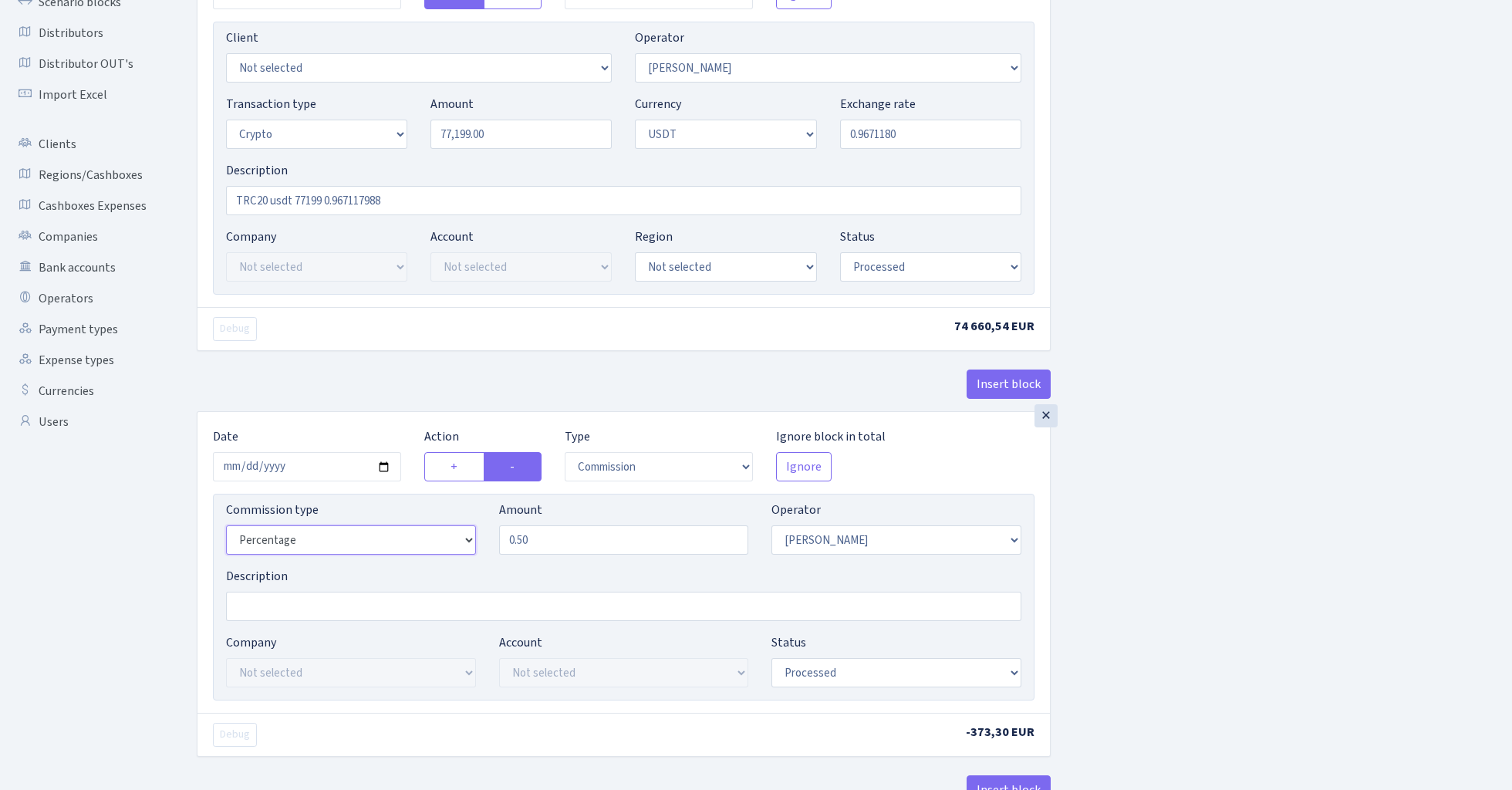
select select "bank"
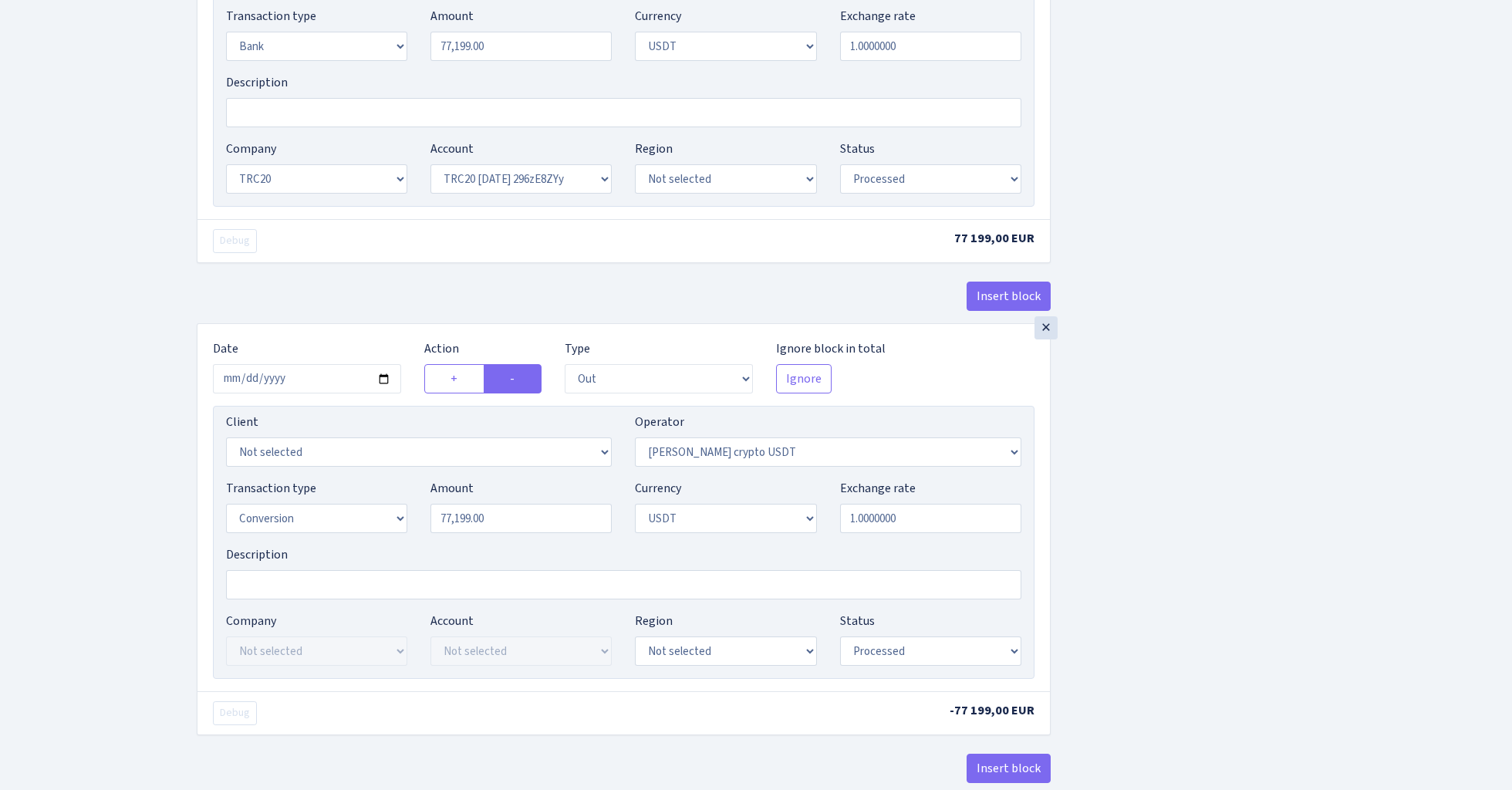
scroll to position [1294, 0]
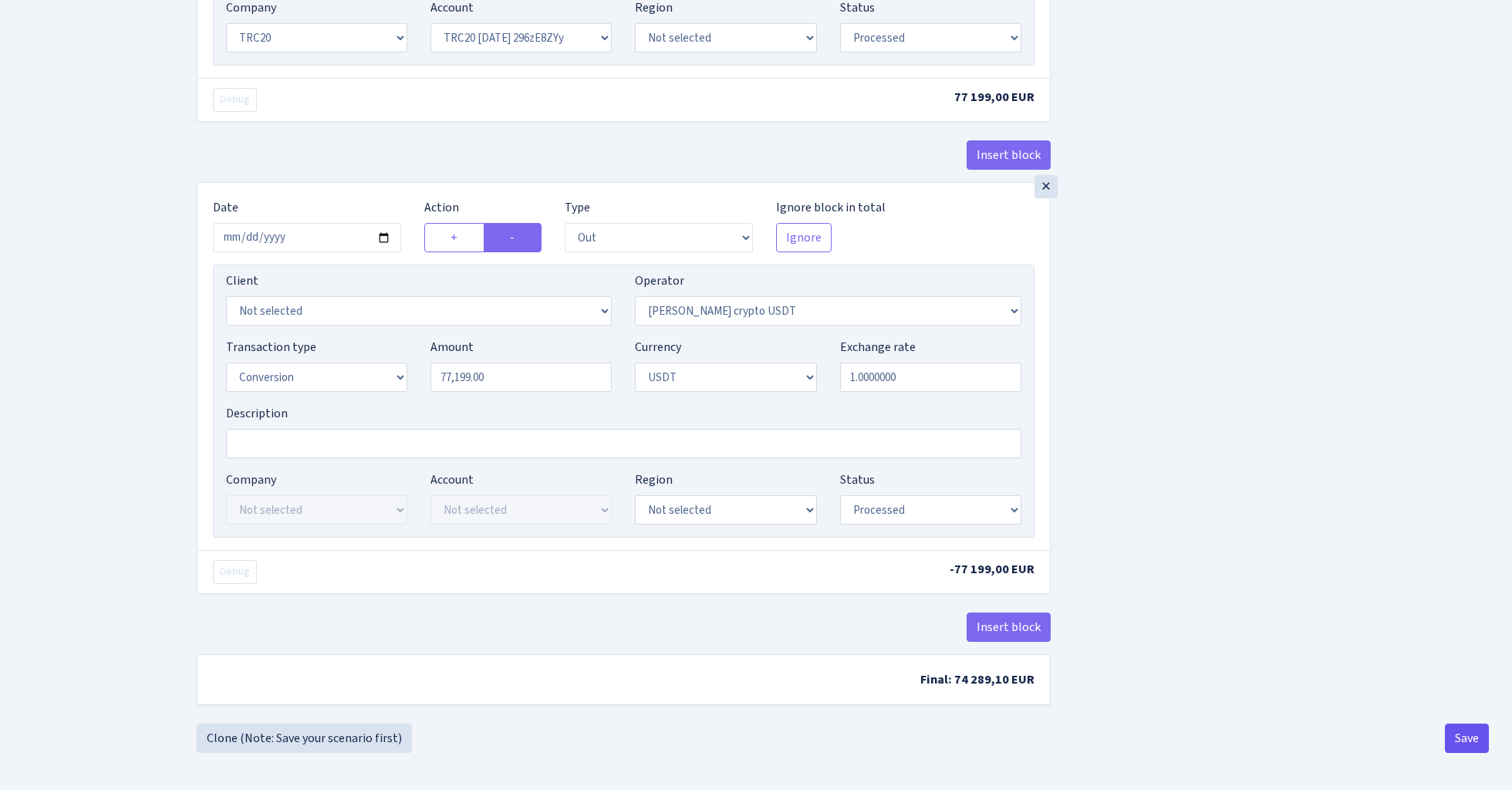
click at [1476, 741] on button "Save" at bounding box center [1467, 738] width 44 height 29
